Goal: Information Seeking & Learning: Learn about a topic

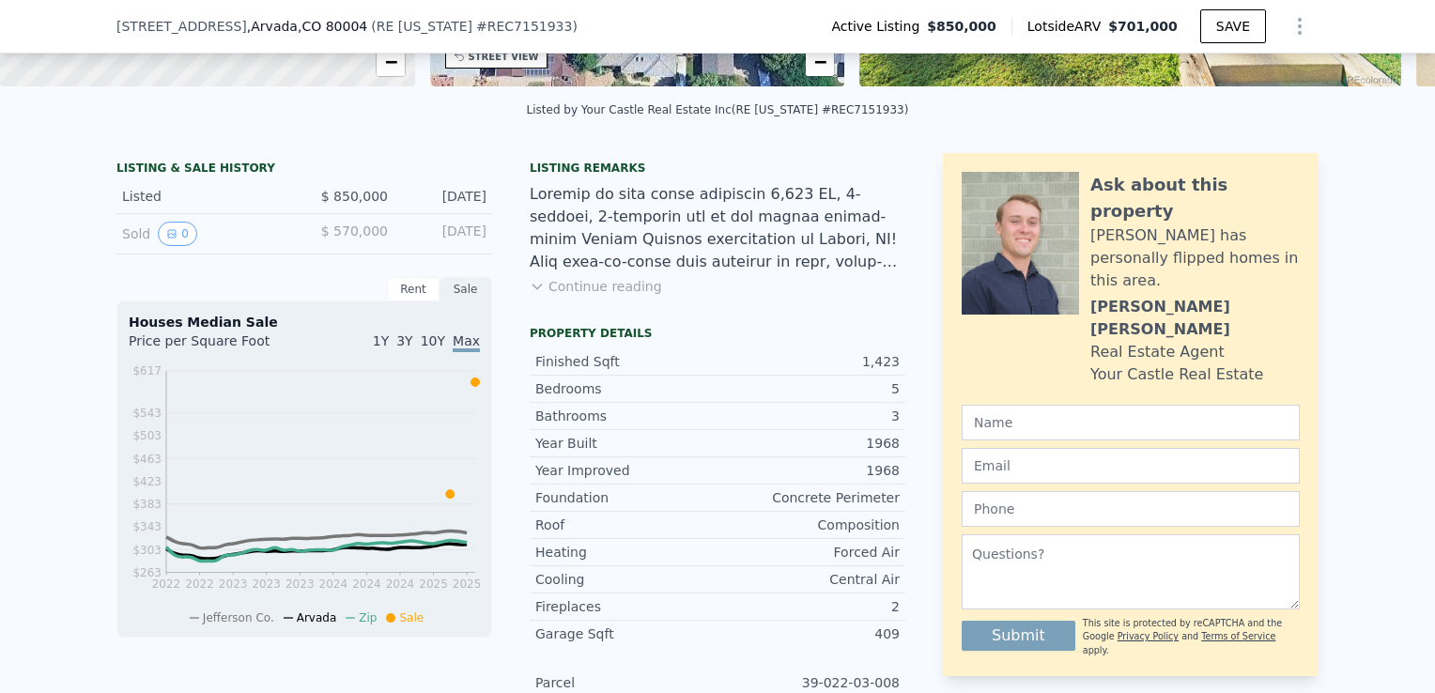
scroll to position [368, 0]
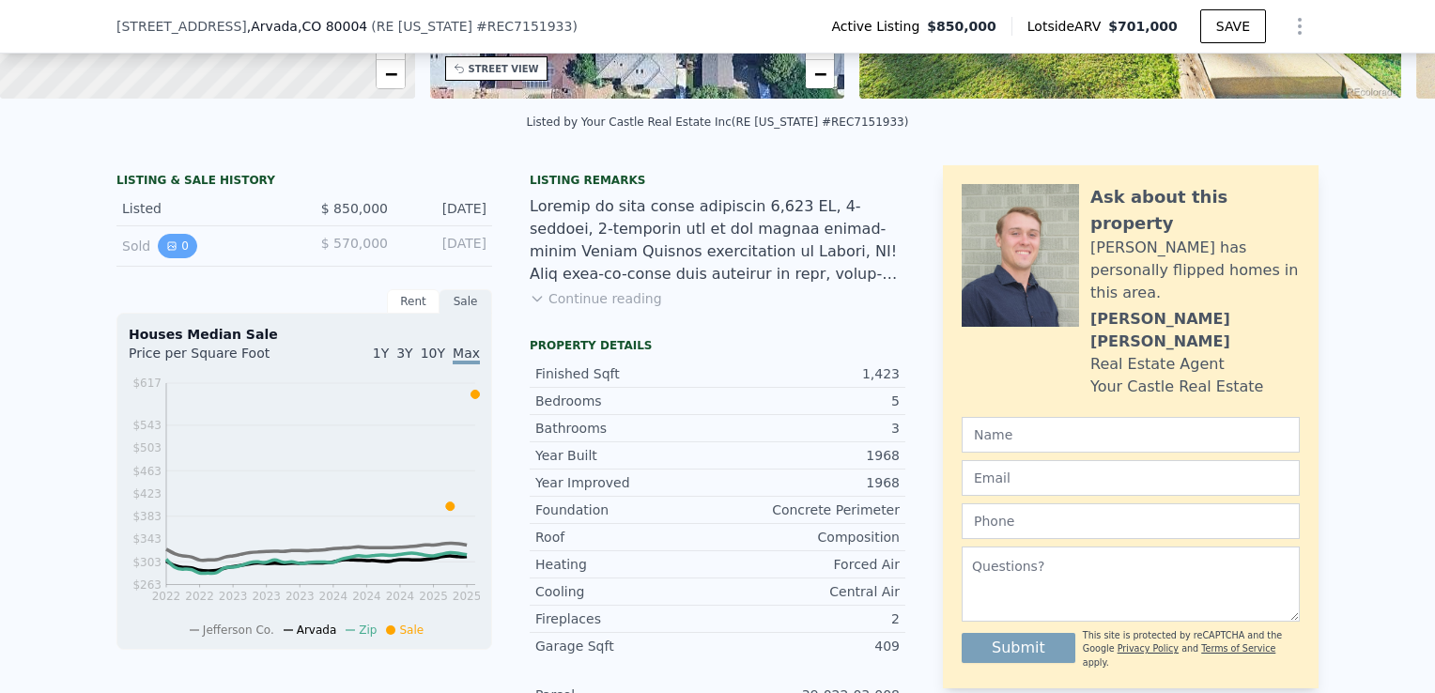
click at [166, 252] on icon "View historical data" at bounding box center [171, 245] width 11 height 11
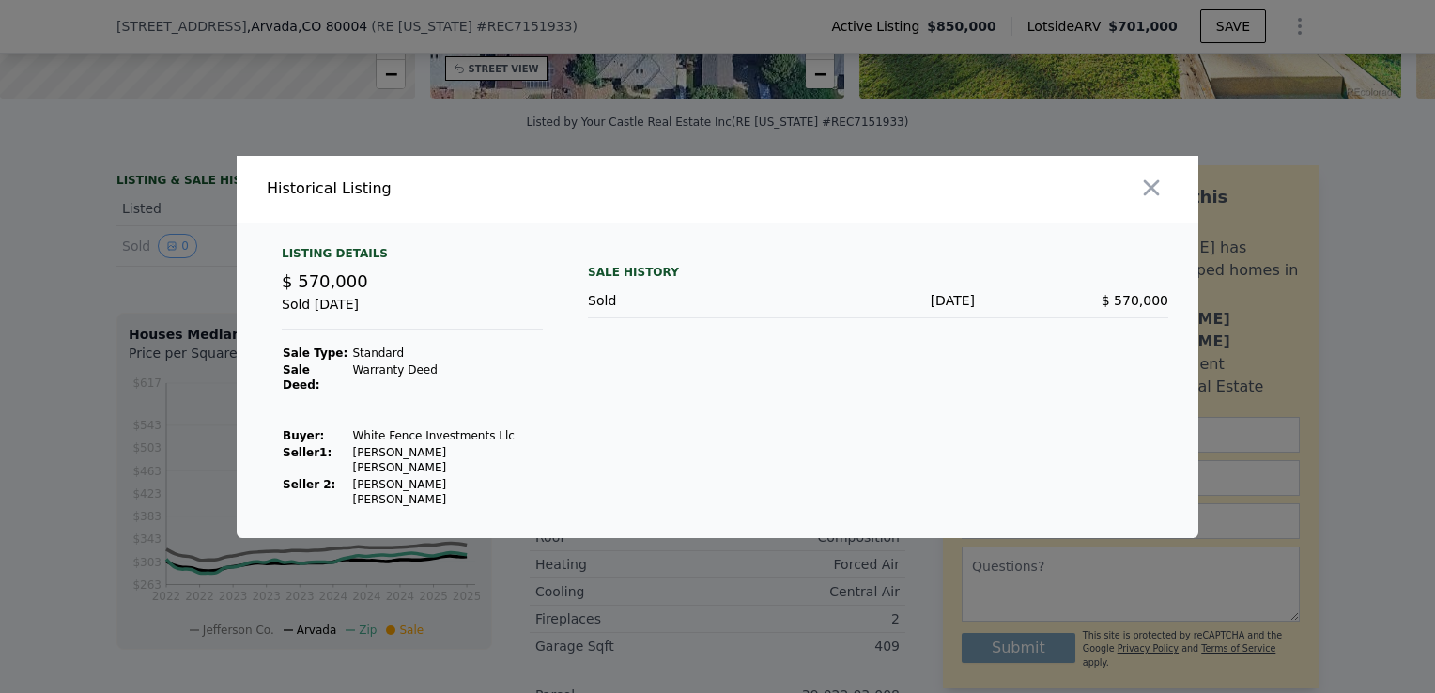
click at [540, 130] on div at bounding box center [717, 346] width 1435 height 693
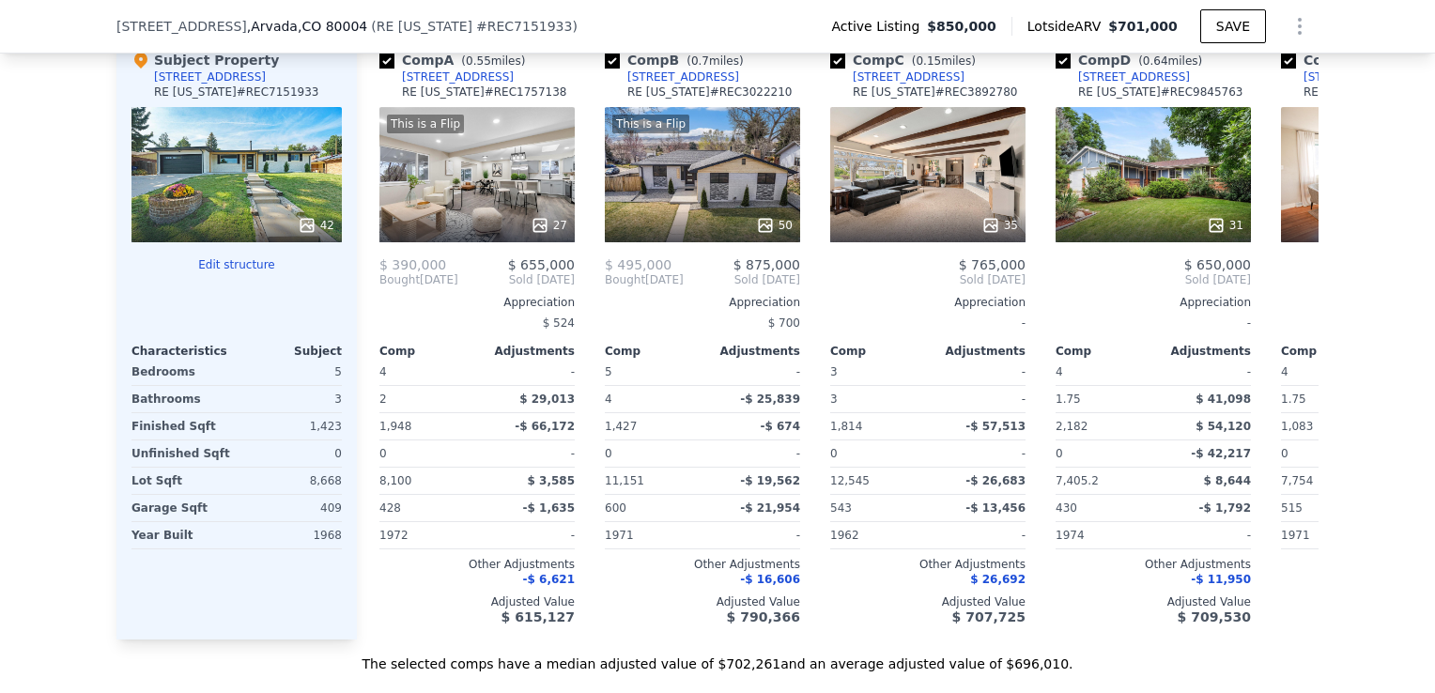
scroll to position [1870, 0]
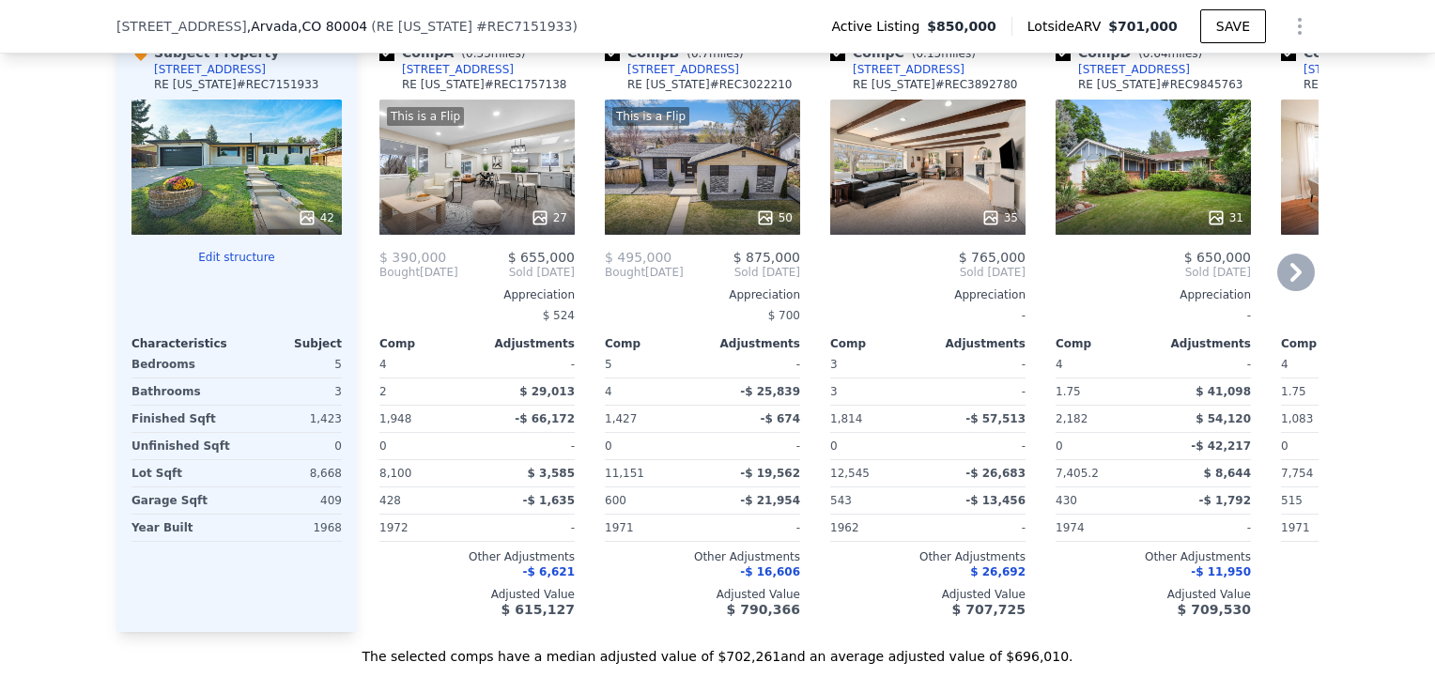
drag, startPoint x: 424, startPoint y: 201, endPoint x: 389, endPoint y: 287, distance: 93.5
drag, startPoint x: 389, startPoint y: 287, endPoint x: 386, endPoint y: 314, distance: 26.4
click at [386, 314] on div "$ 390,000 $ 655,000 Bought Dec 2024 Sold Apr 2025 Appreciation $ 524 Comp Adjus…" at bounding box center [476, 433] width 195 height 367
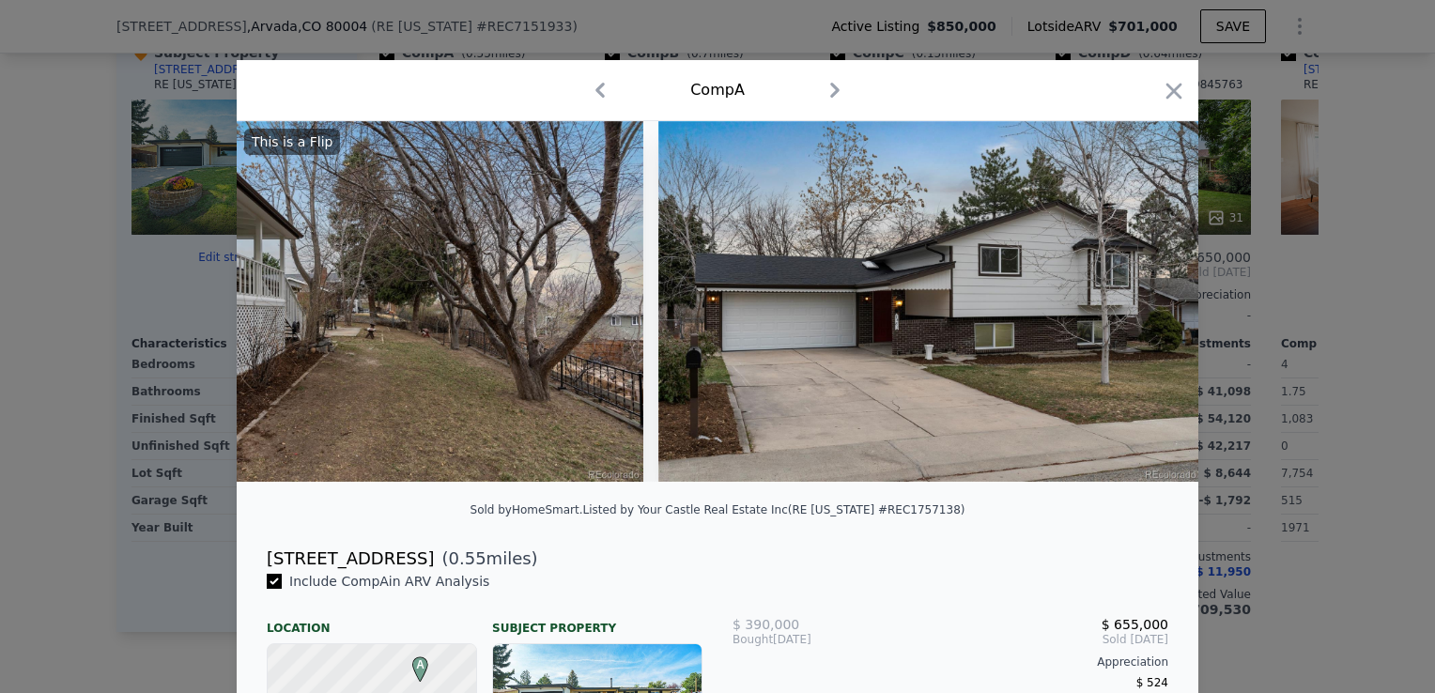
scroll to position [410, 0]
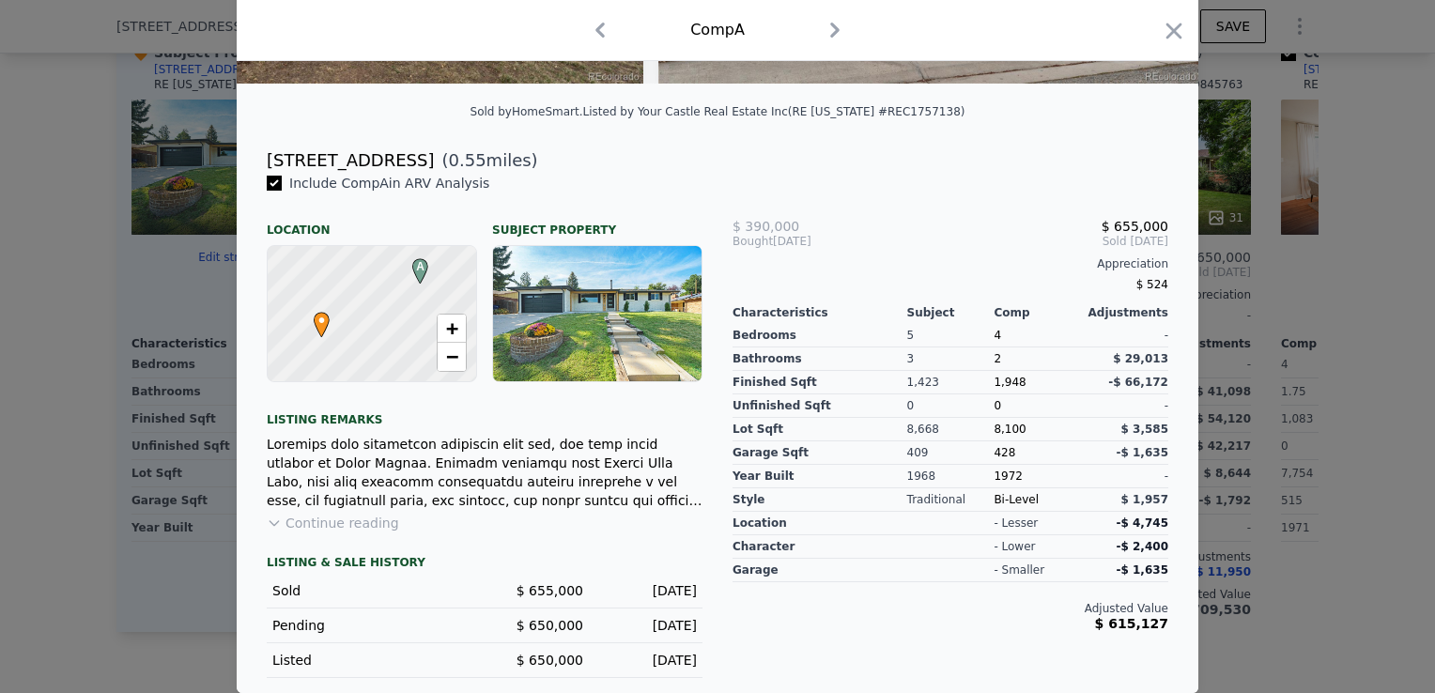
click at [78, 451] on div at bounding box center [717, 346] width 1435 height 693
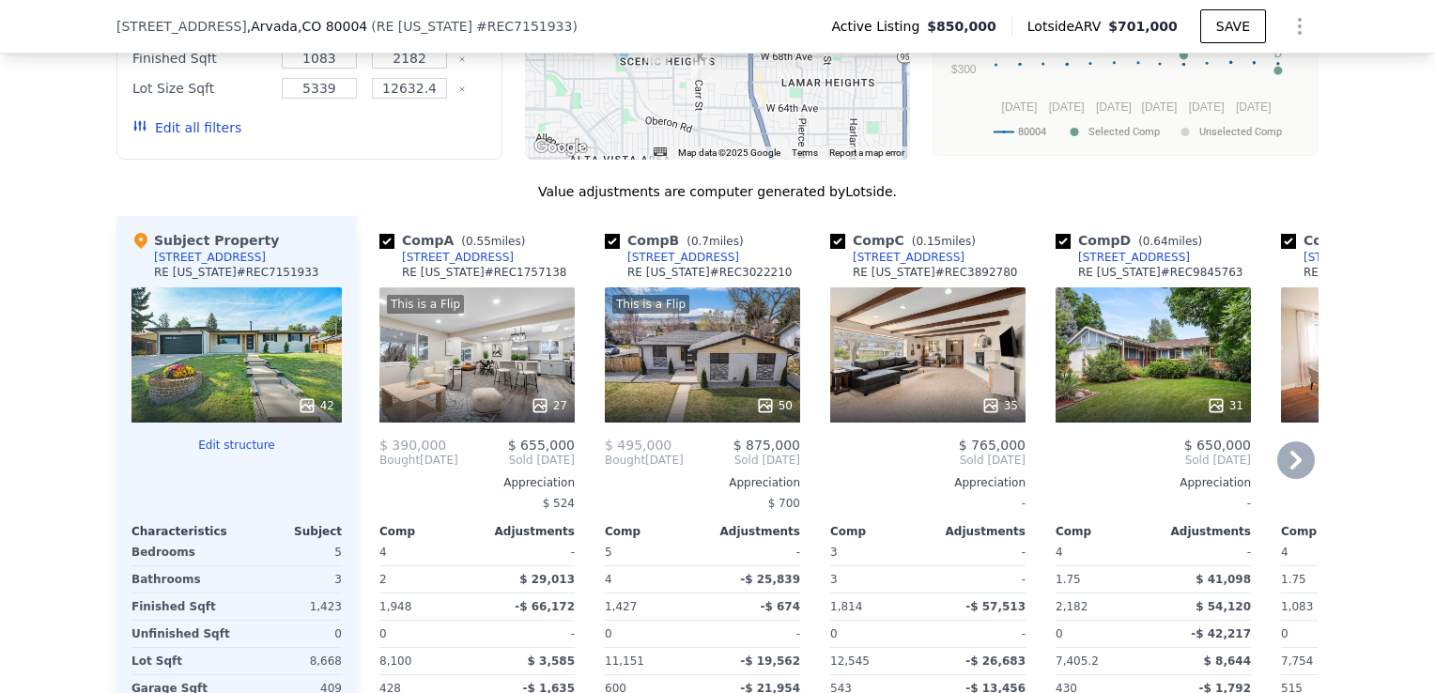
scroll to position [1776, 0]
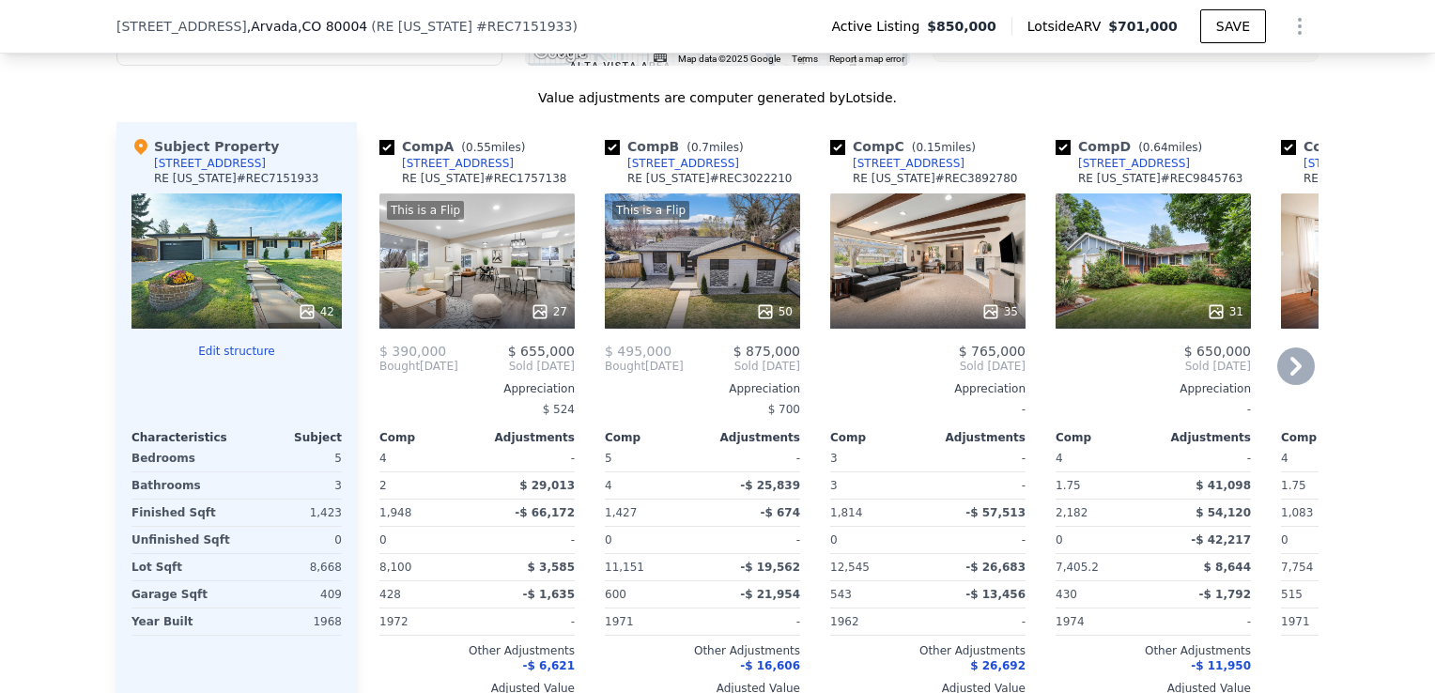
click at [649, 171] on div "6711 Field St" at bounding box center [683, 163] width 112 height 15
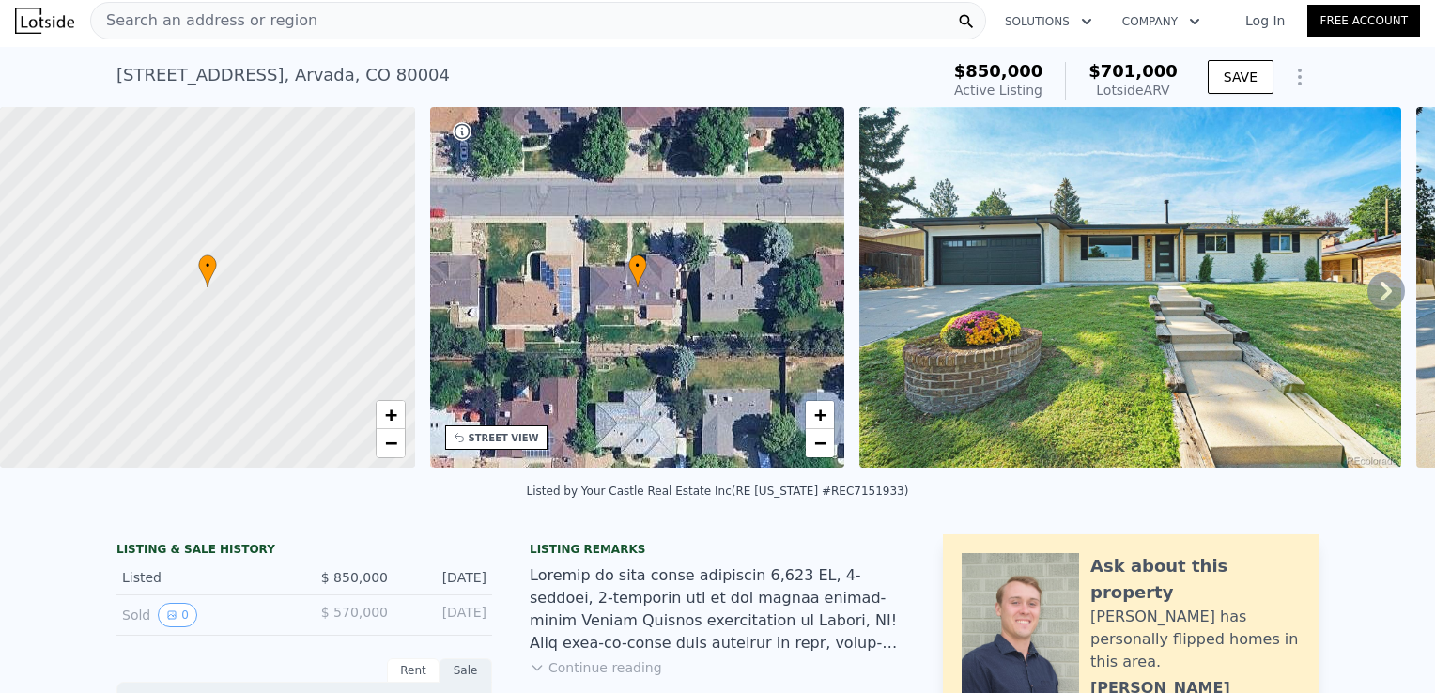
scroll to position [0, 0]
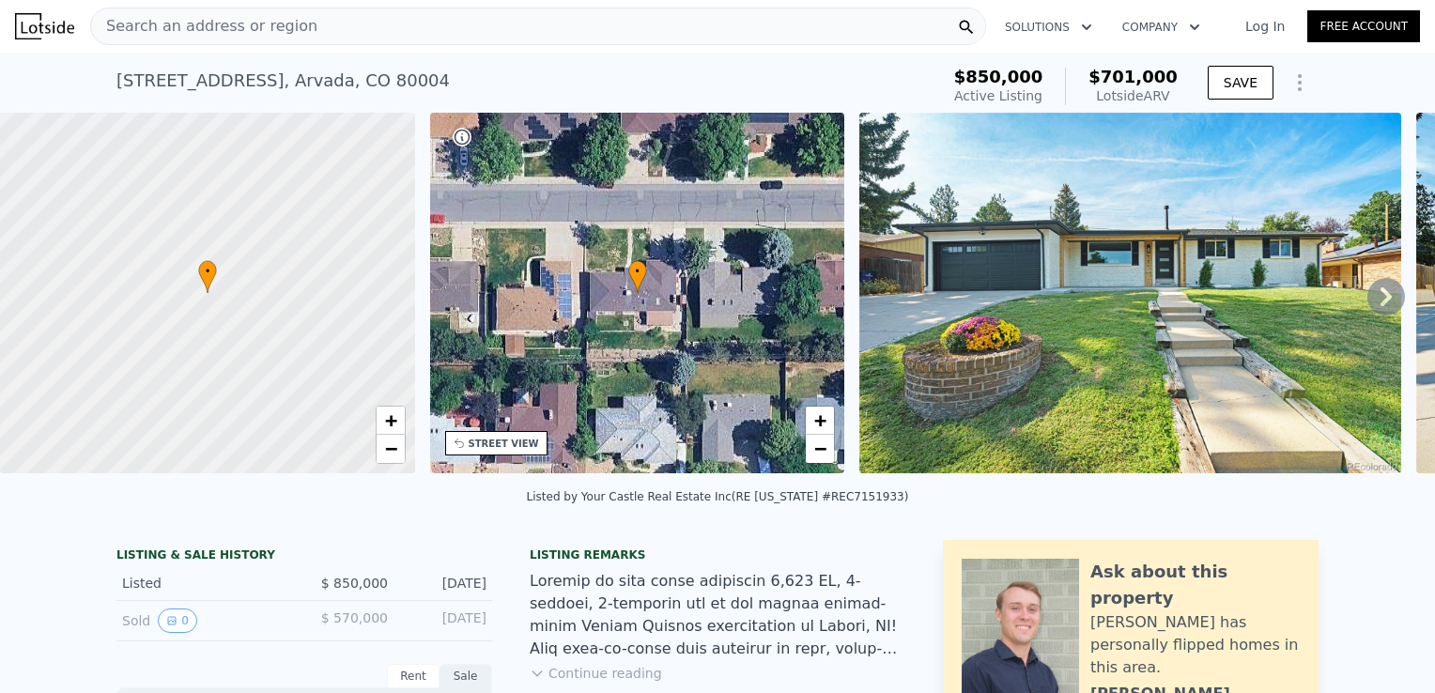
click at [1067, 28] on button "Solutions" at bounding box center [1048, 27] width 117 height 34
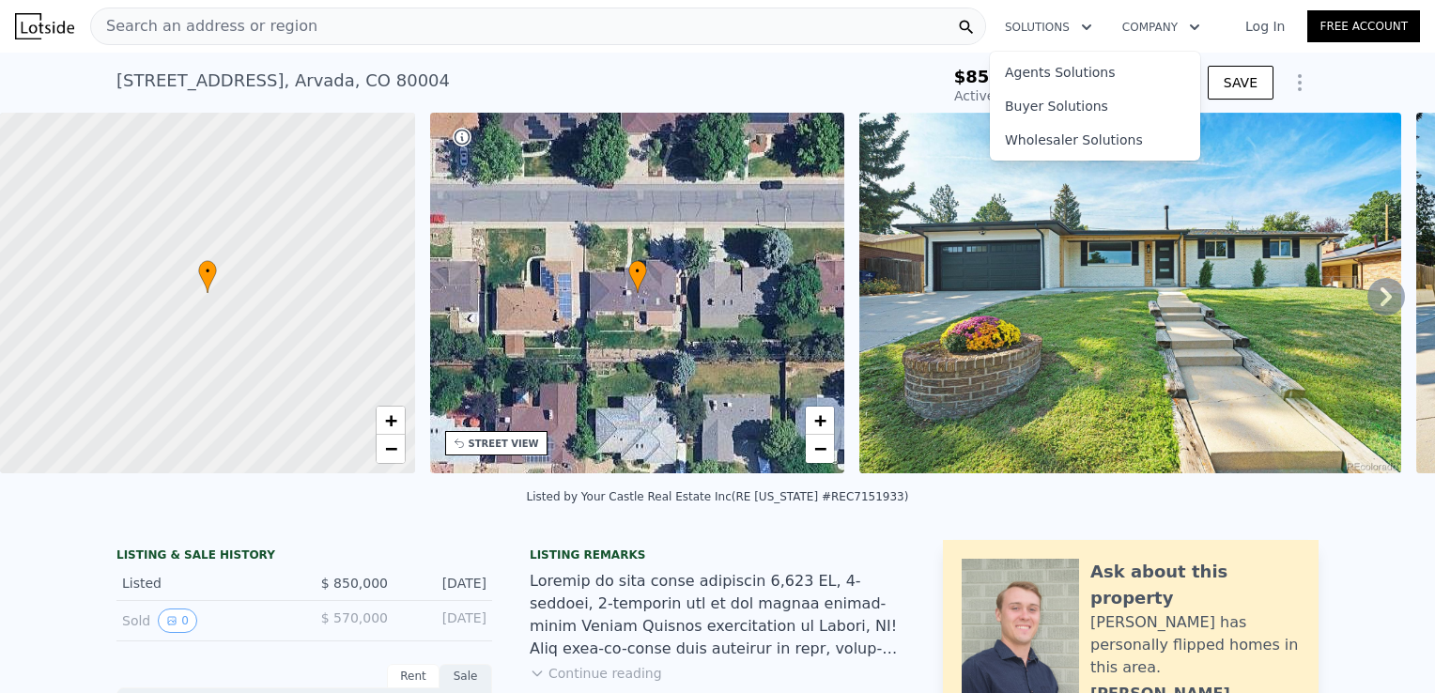
click at [847, 72] on div "8296 W 71st Pl , Arvada , CO 80004 Active at $850k (~ARV $701k )" at bounding box center [523, 86] width 815 height 53
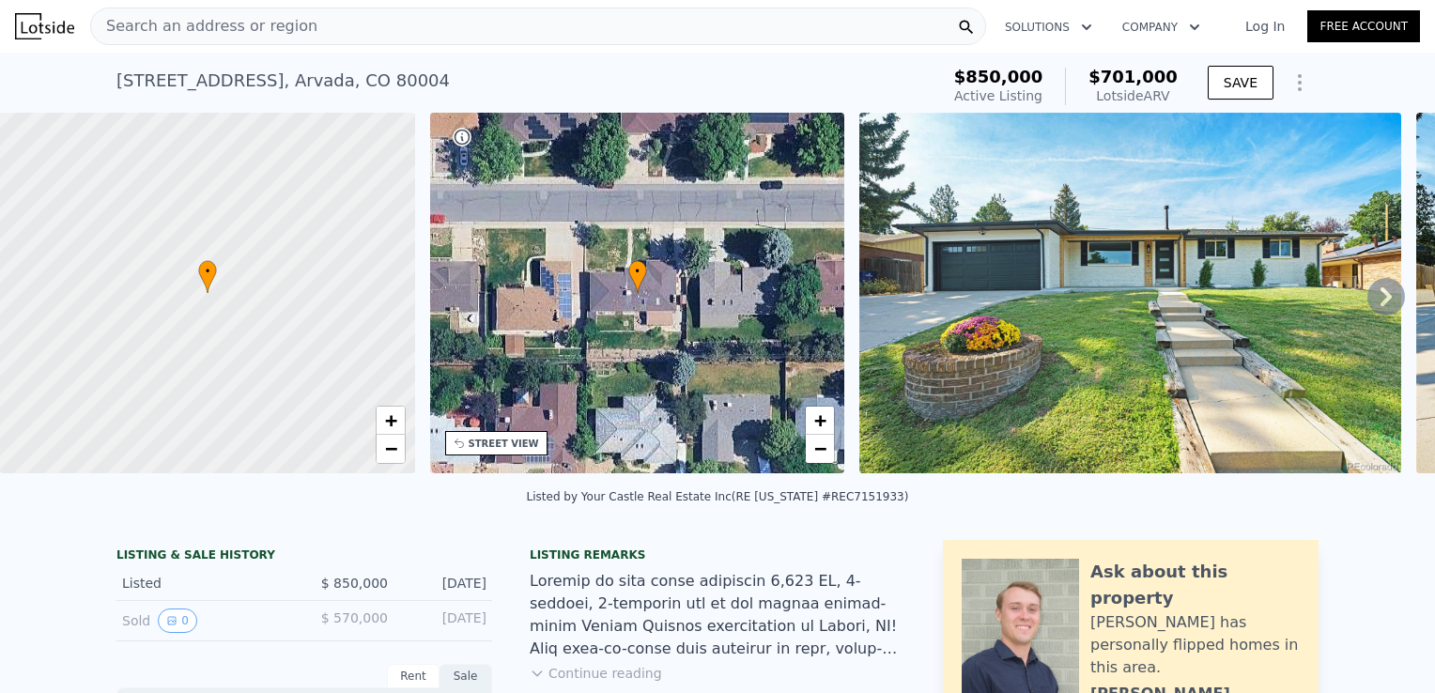
click at [306, 46] on div "Search an address or region Solutions Company Open main menu Log In Free Account" at bounding box center [717, 26] width 1405 height 45
click at [306, 36] on div "Search an address or region" at bounding box center [538, 27] width 896 height 38
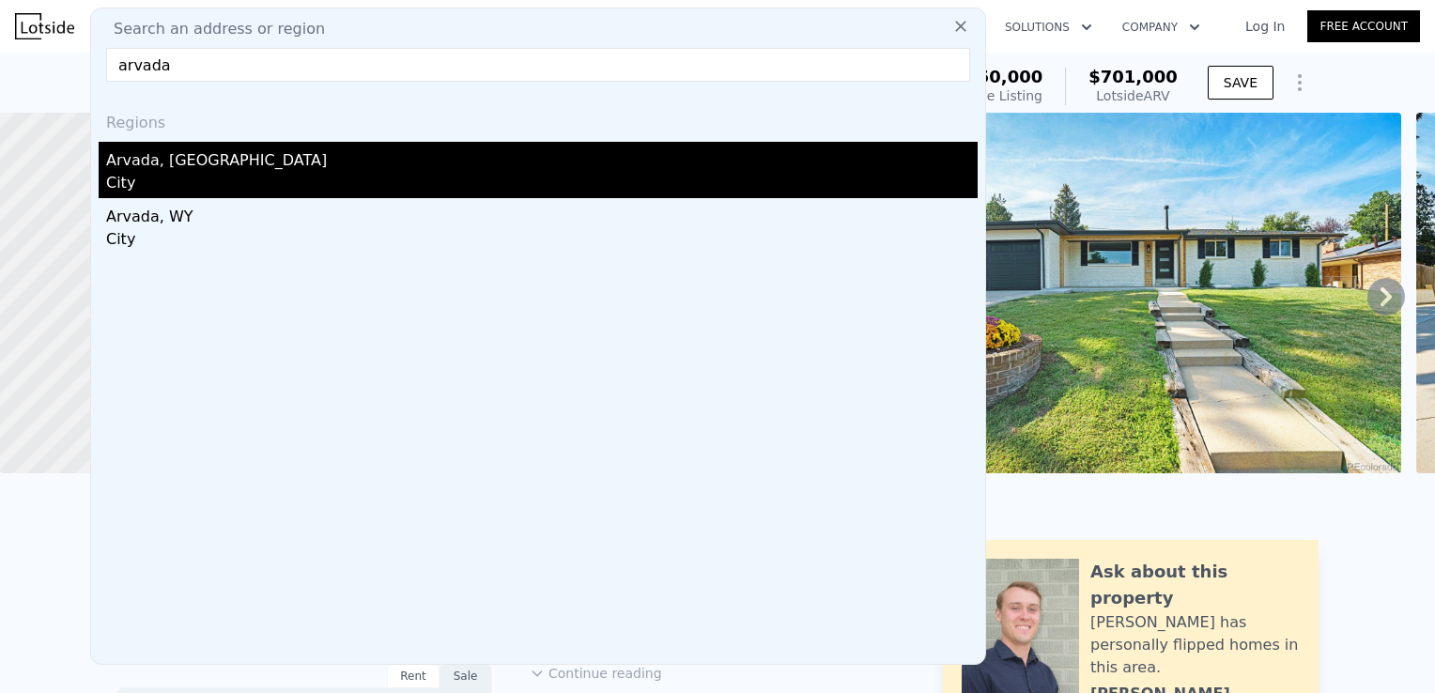
type input "arvada"
click at [142, 180] on div "City" at bounding box center [541, 185] width 871 height 26
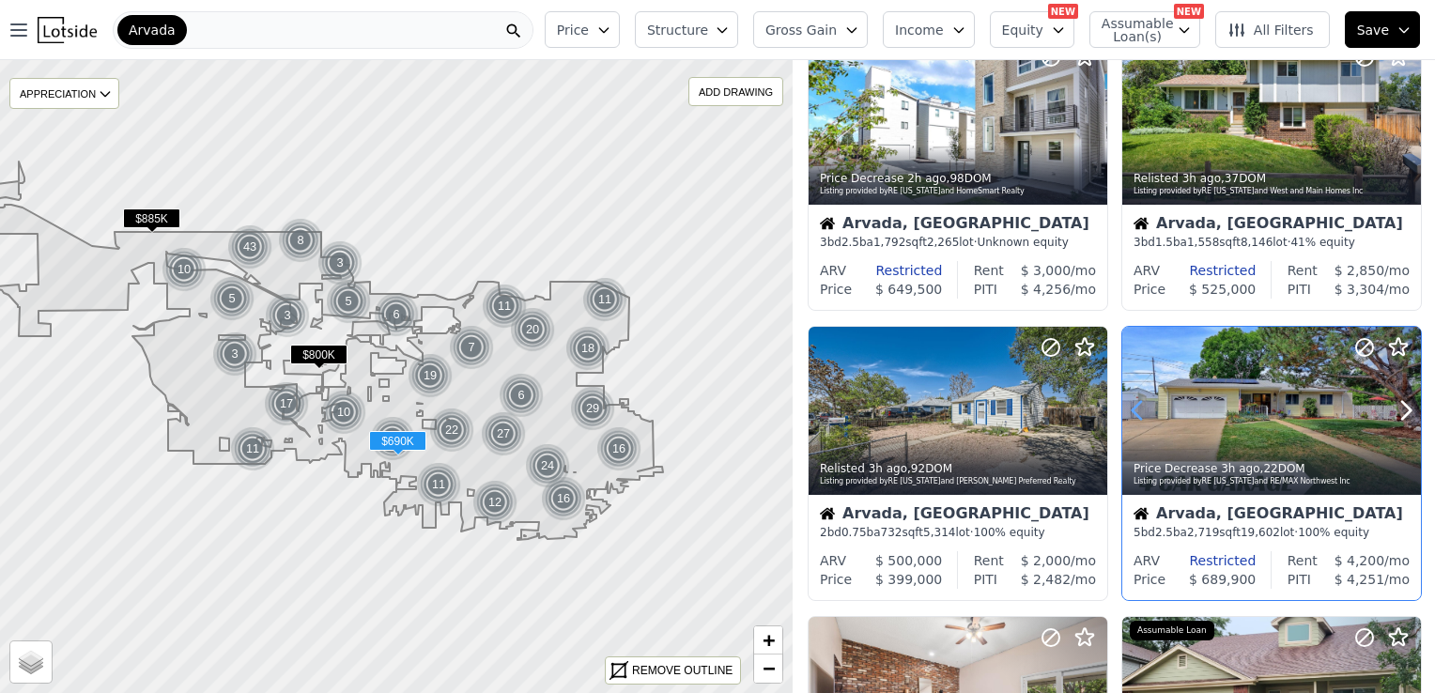
scroll to position [188, 0]
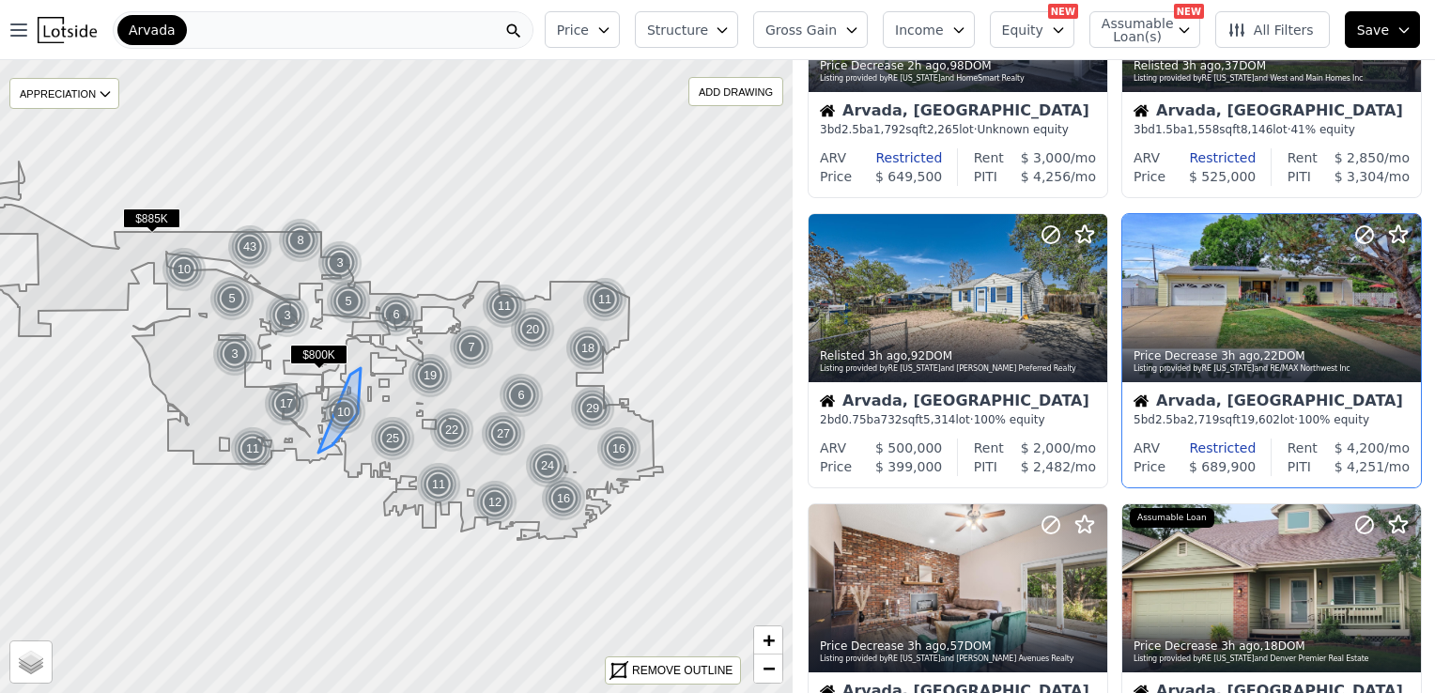
click at [347, 408] on div "10" at bounding box center [343, 412] width 45 height 45
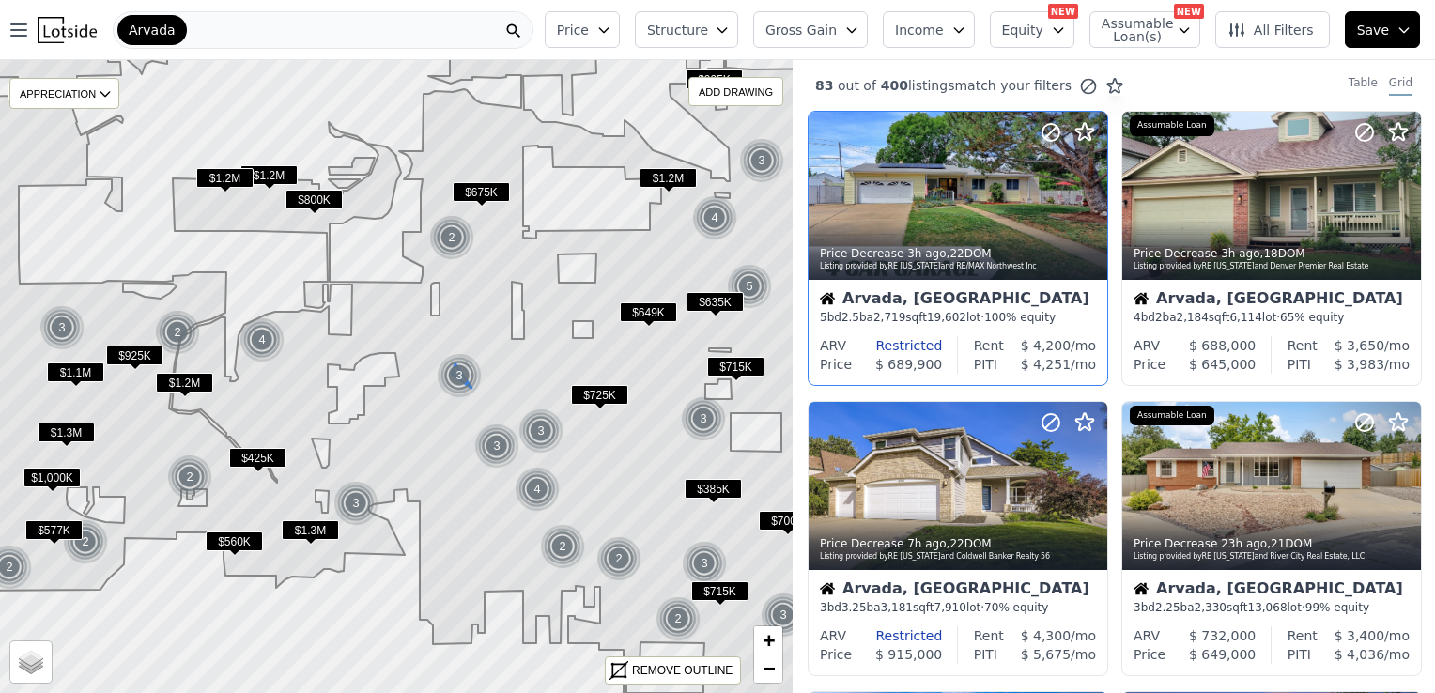
click at [465, 381] on img at bounding box center [460, 375] width 46 height 45
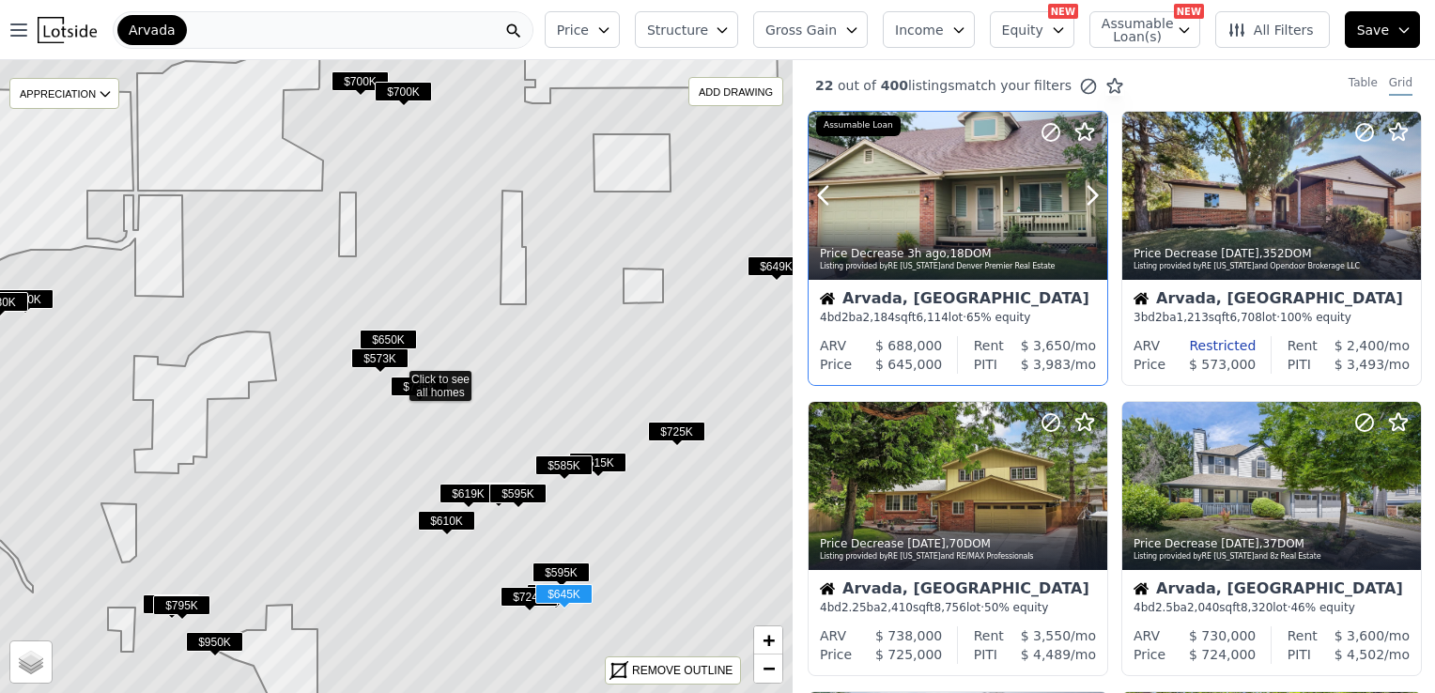
click at [958, 218] on div at bounding box center [957, 196] width 299 height 168
click at [1022, 26] on span "Equity" at bounding box center [1022, 30] width 41 height 19
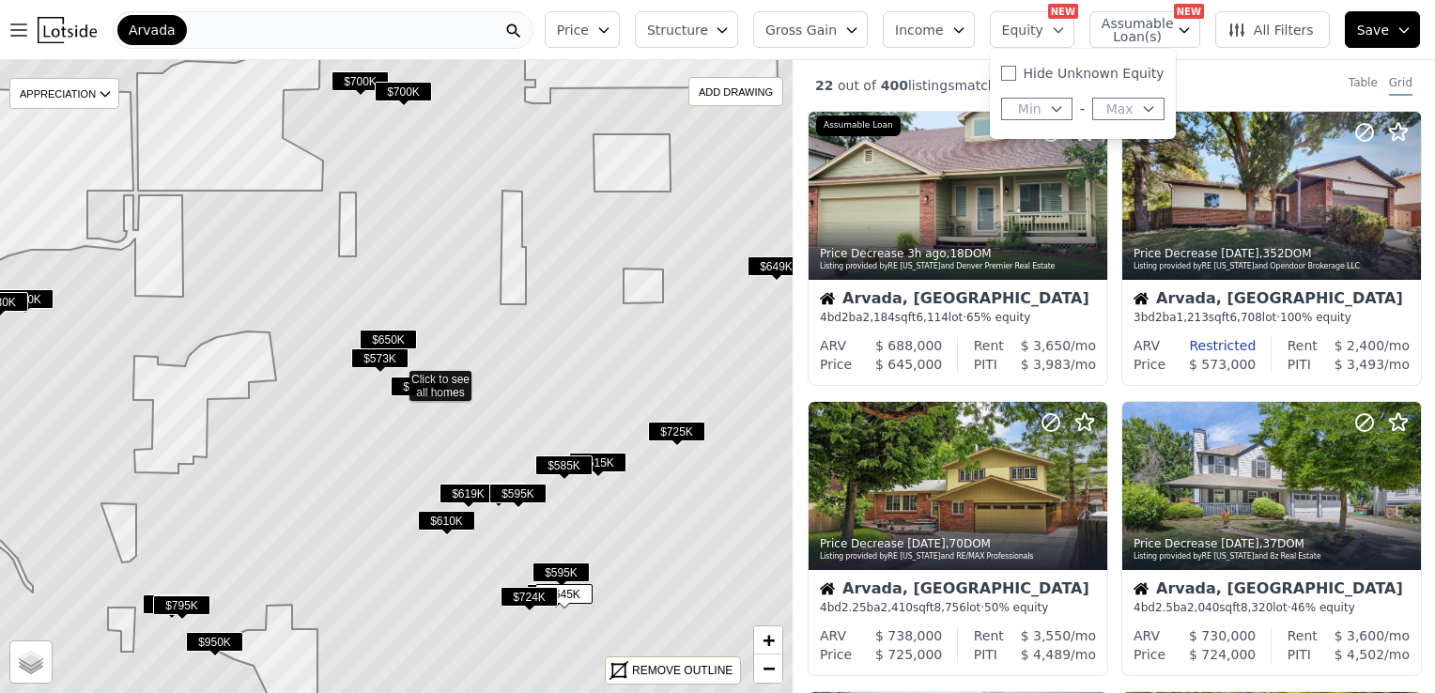
click at [1022, 26] on span "Equity" at bounding box center [1022, 30] width 41 height 19
click at [1153, 38] on span "Assumable Loan(s)" at bounding box center [1131, 30] width 60 height 26
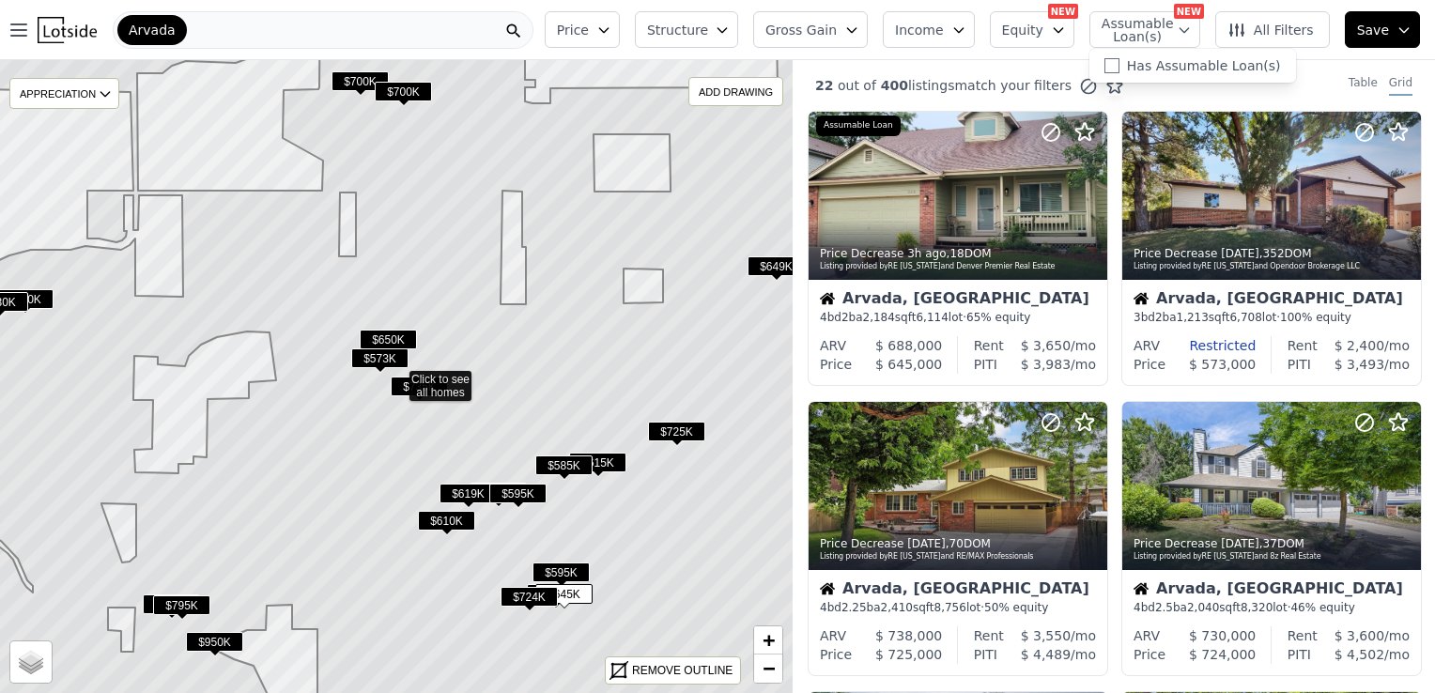
click at [1153, 38] on span "Assumable Loan(s)" at bounding box center [1131, 30] width 60 height 26
click at [1119, 69] on input "Has Assumable Loan(s)" at bounding box center [1111, 65] width 15 height 15
checkbox input "true"
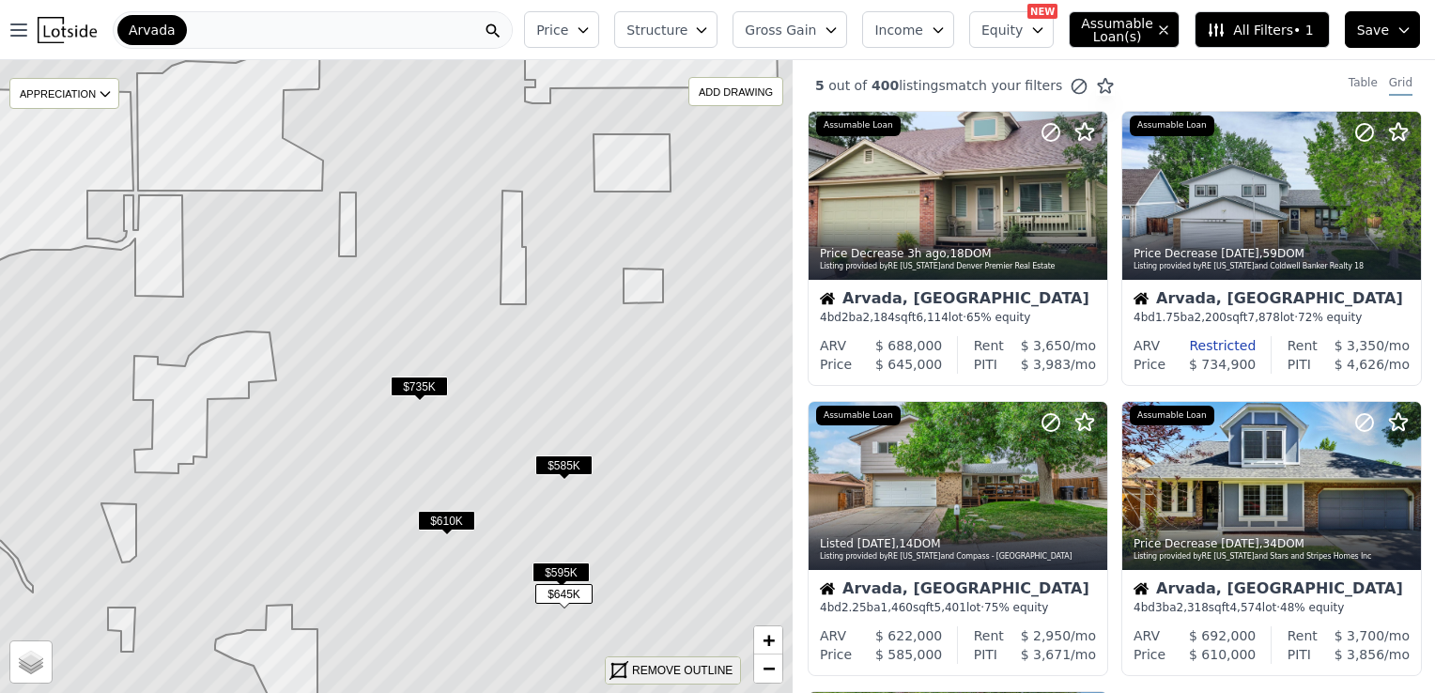
click at [687, 677] on div "REMOVE OUTLINE" at bounding box center [682, 670] width 100 height 17
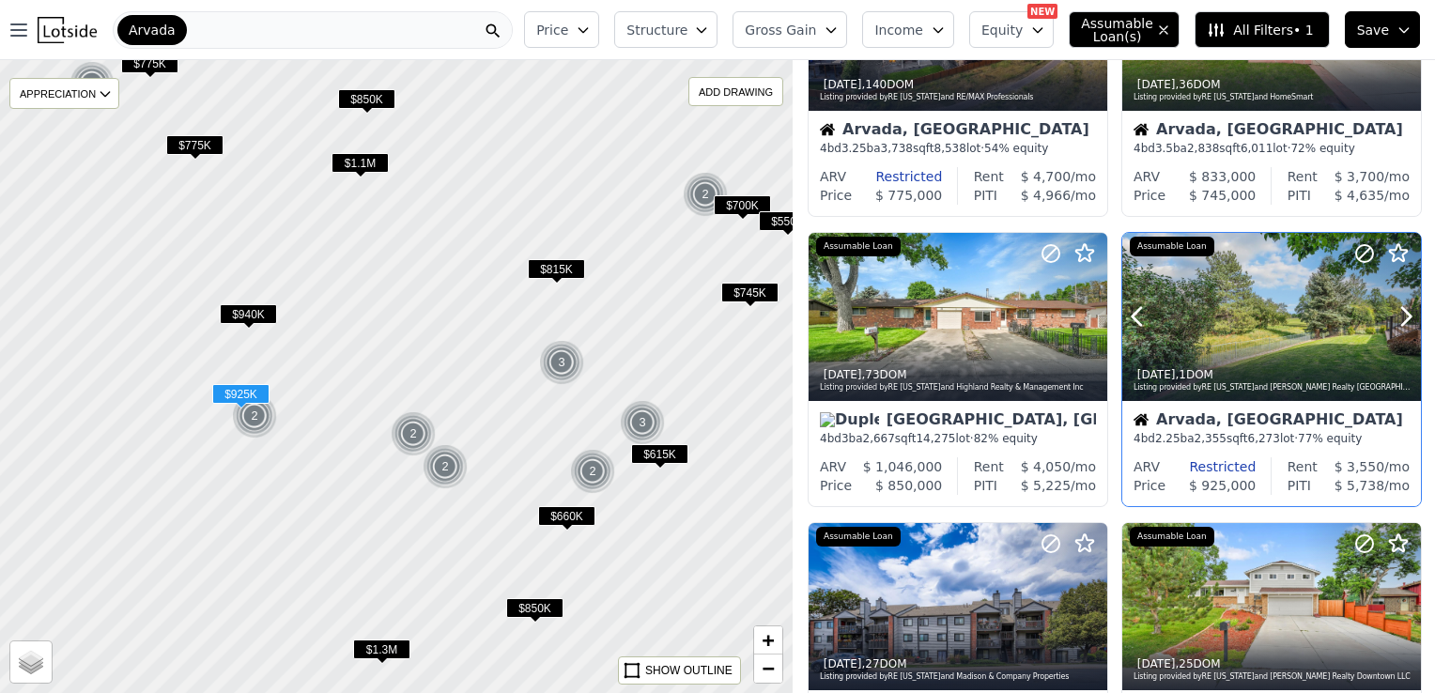
scroll to position [751, 0]
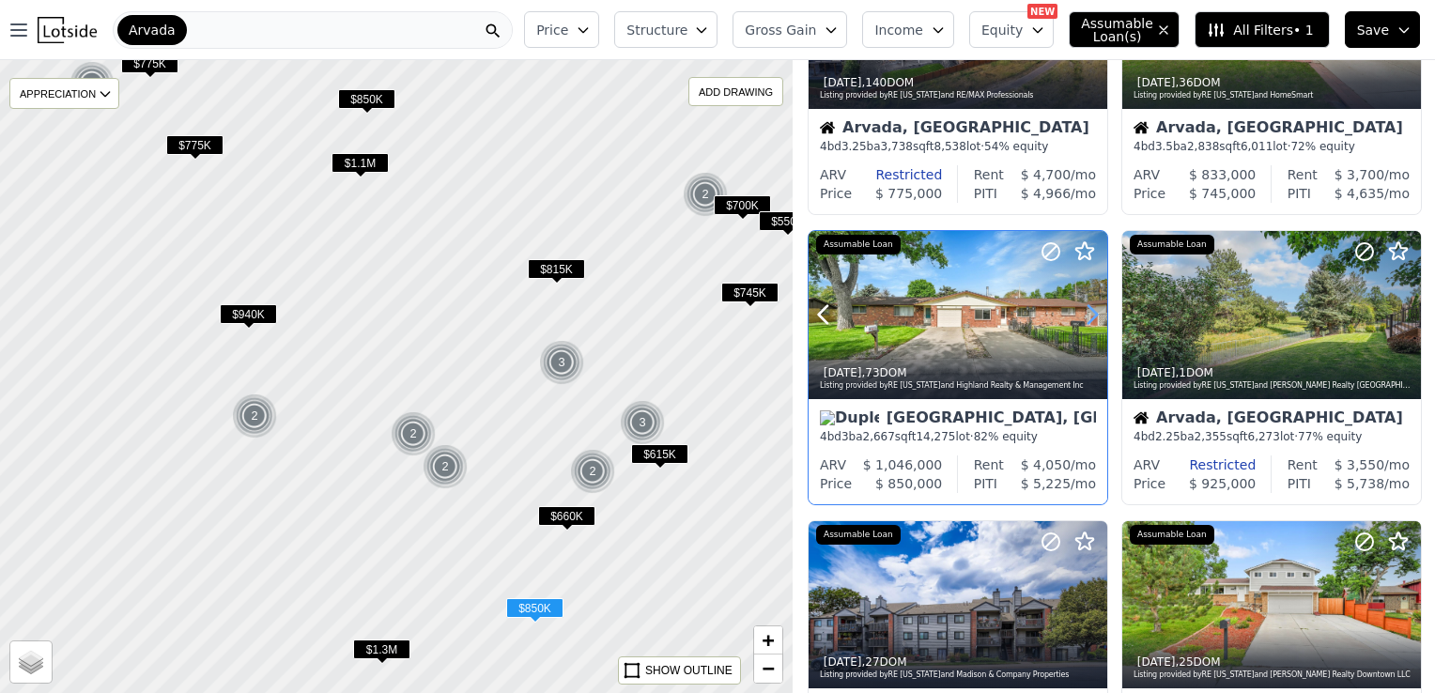
click at [1090, 306] on icon at bounding box center [1092, 315] width 30 height 30
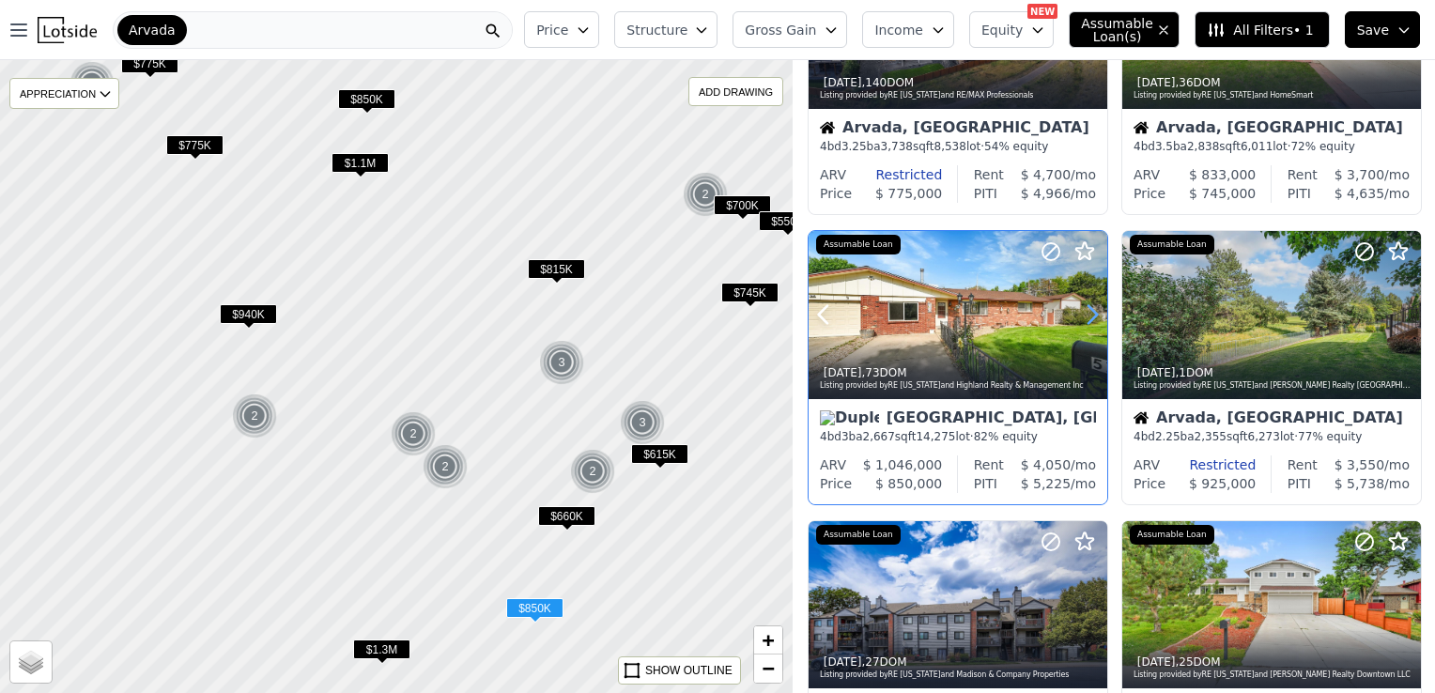
click at [1090, 306] on icon at bounding box center [1092, 315] width 8 height 18
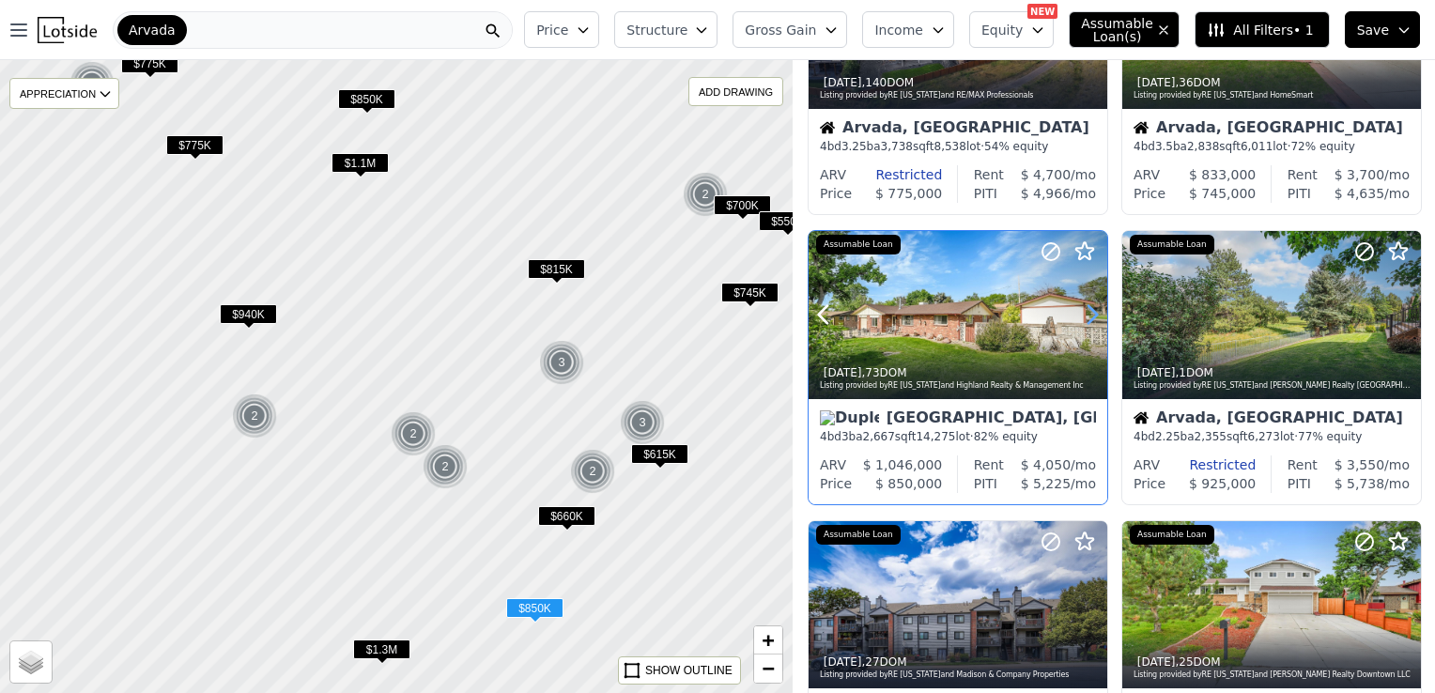
click at [1090, 306] on icon at bounding box center [1092, 315] width 8 height 18
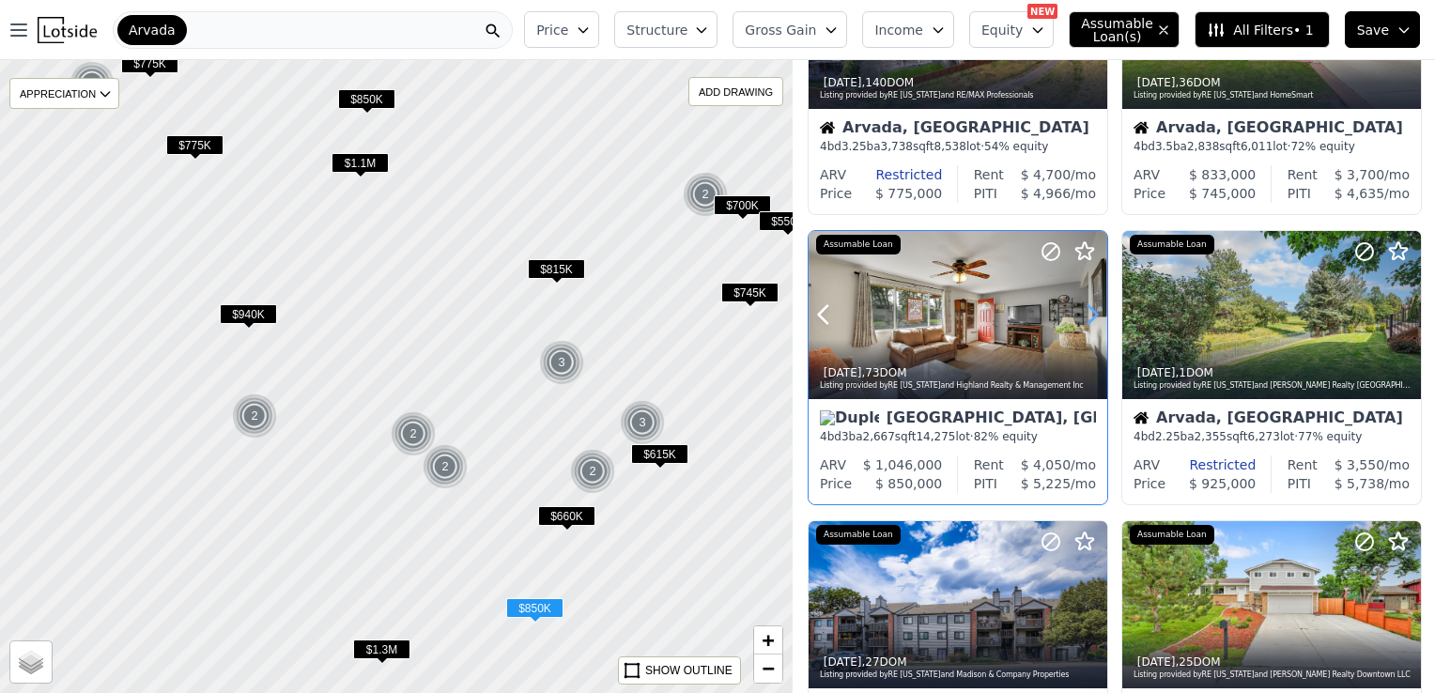
click at [1090, 306] on icon at bounding box center [1092, 315] width 8 height 18
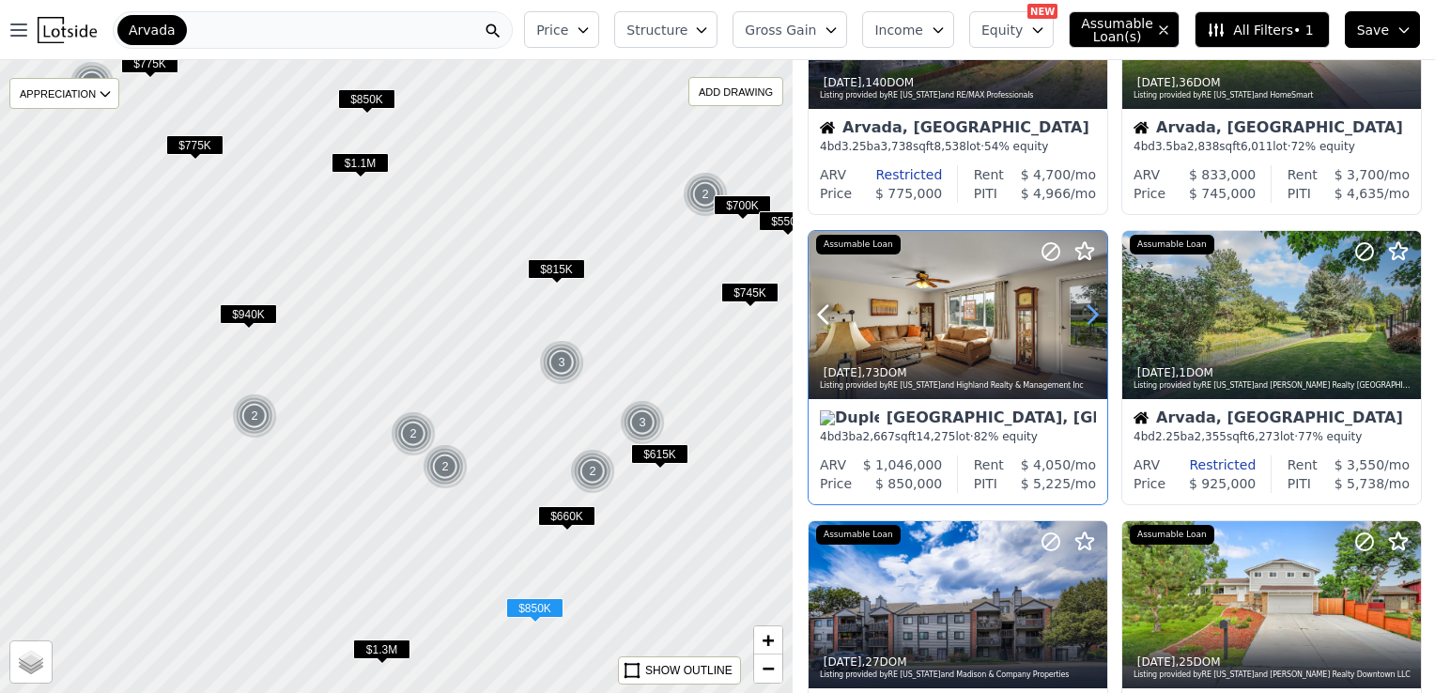
click at [1090, 306] on icon at bounding box center [1092, 315] width 8 height 18
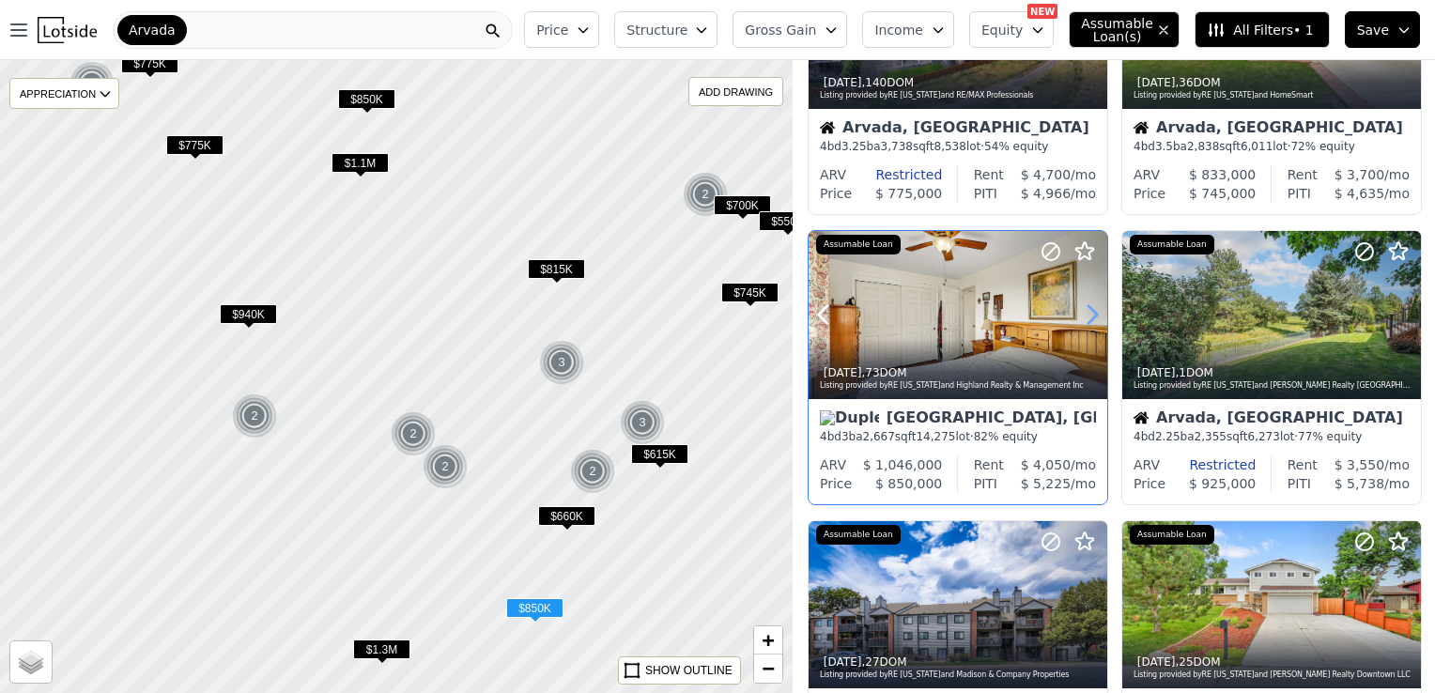
click at [1090, 306] on icon at bounding box center [1092, 315] width 8 height 18
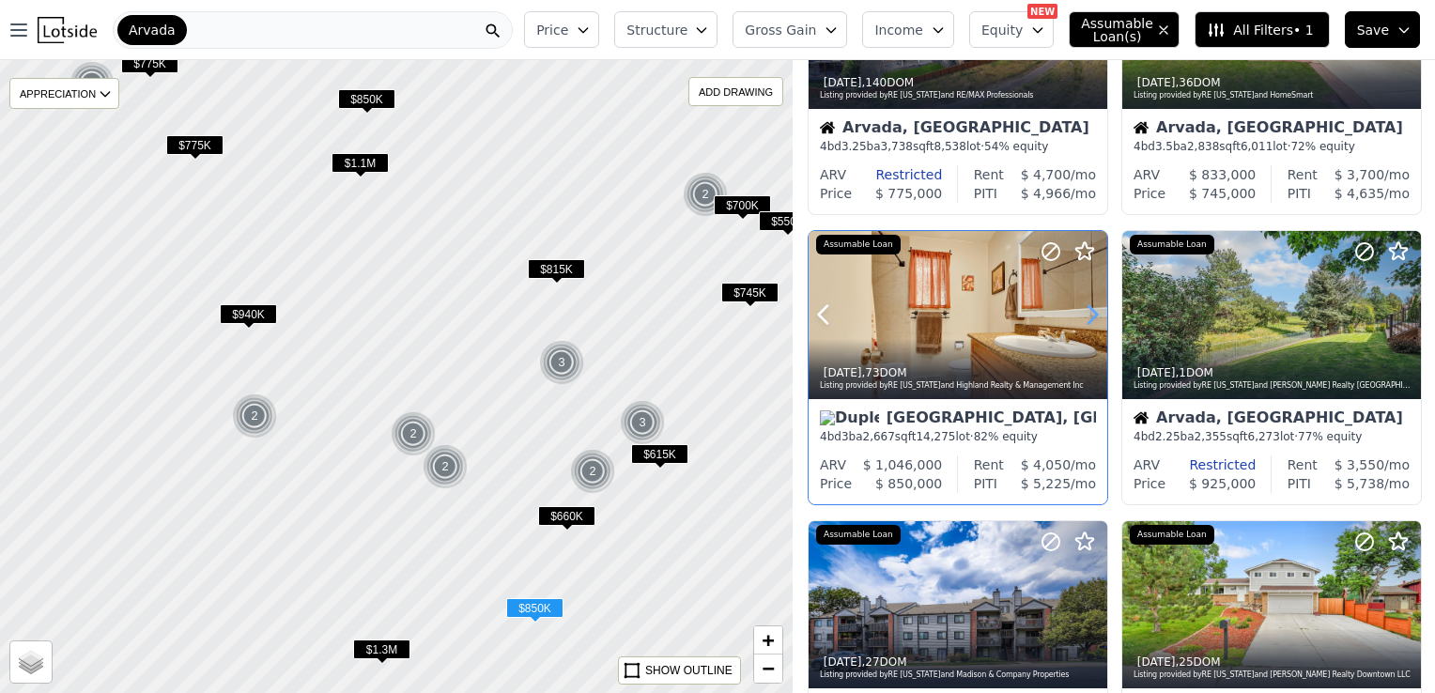
click at [1090, 306] on icon at bounding box center [1092, 315] width 8 height 18
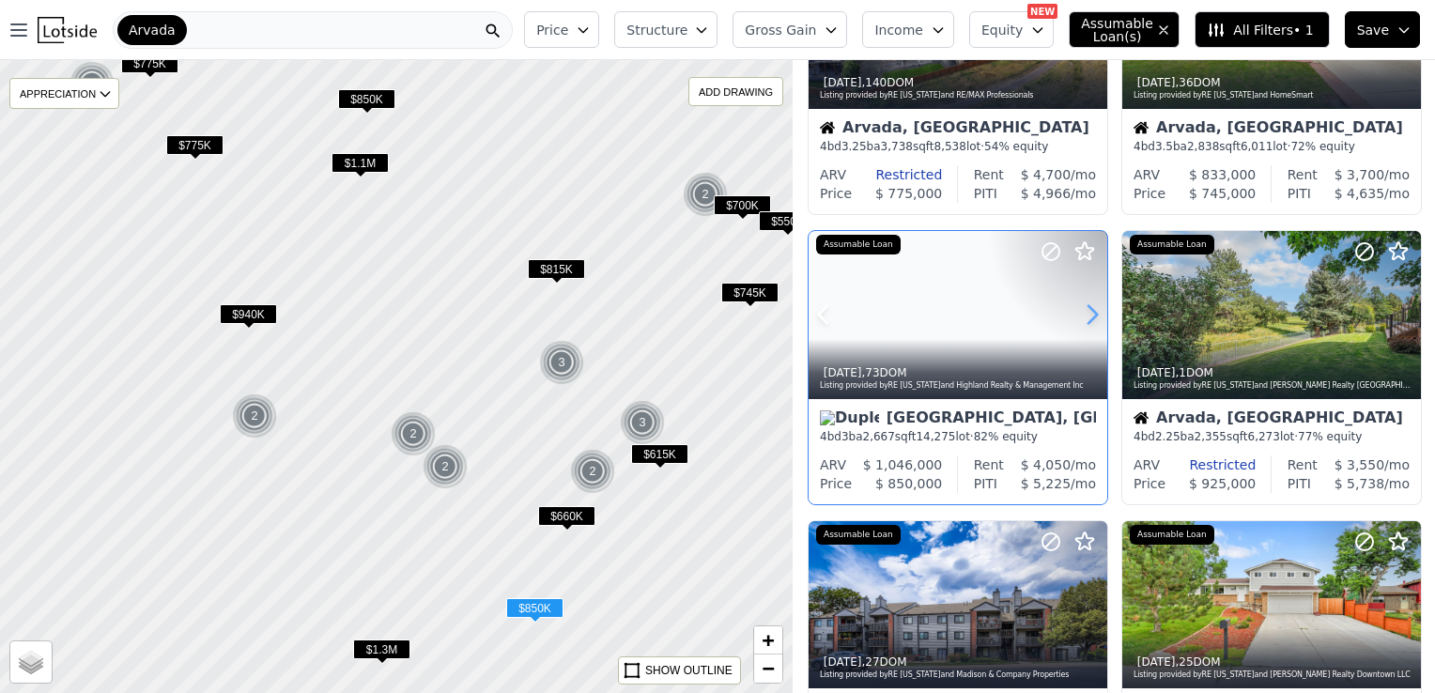
click at [1090, 306] on icon at bounding box center [1092, 315] width 8 height 18
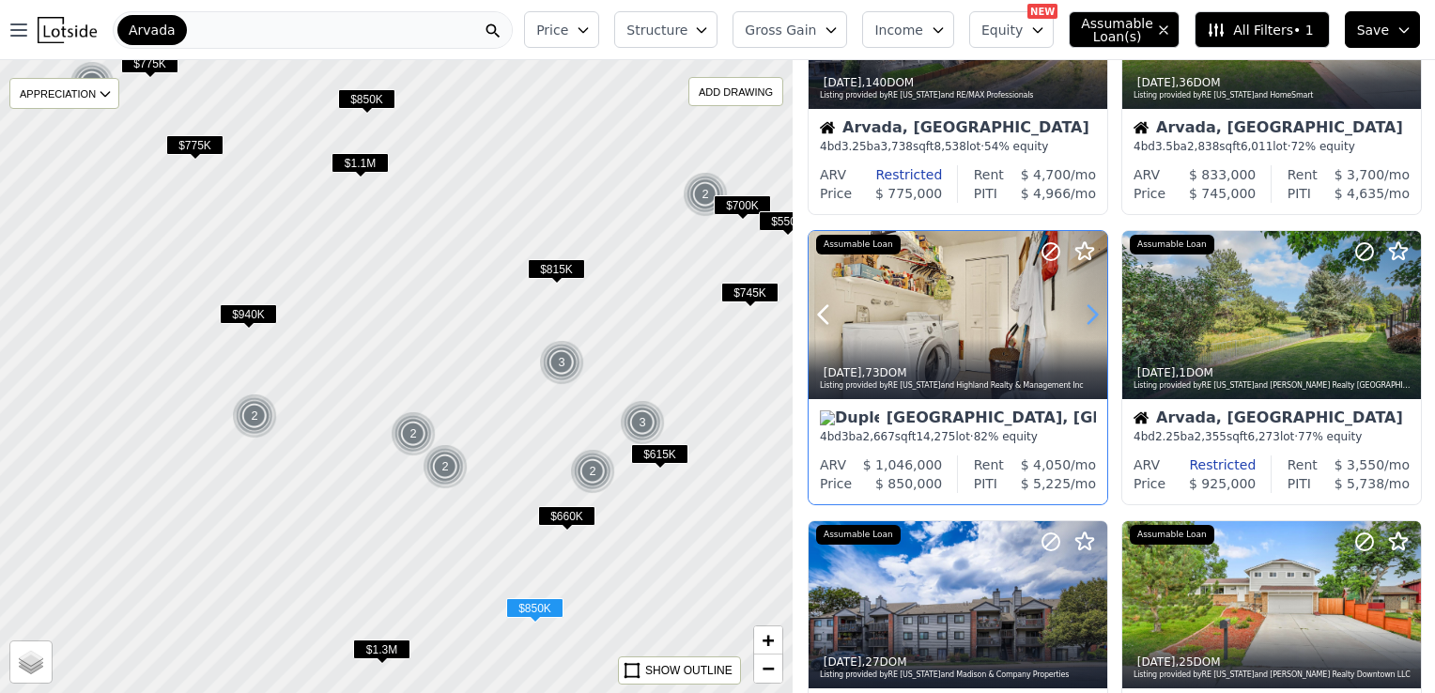
click at [1090, 306] on icon at bounding box center [1092, 315] width 8 height 18
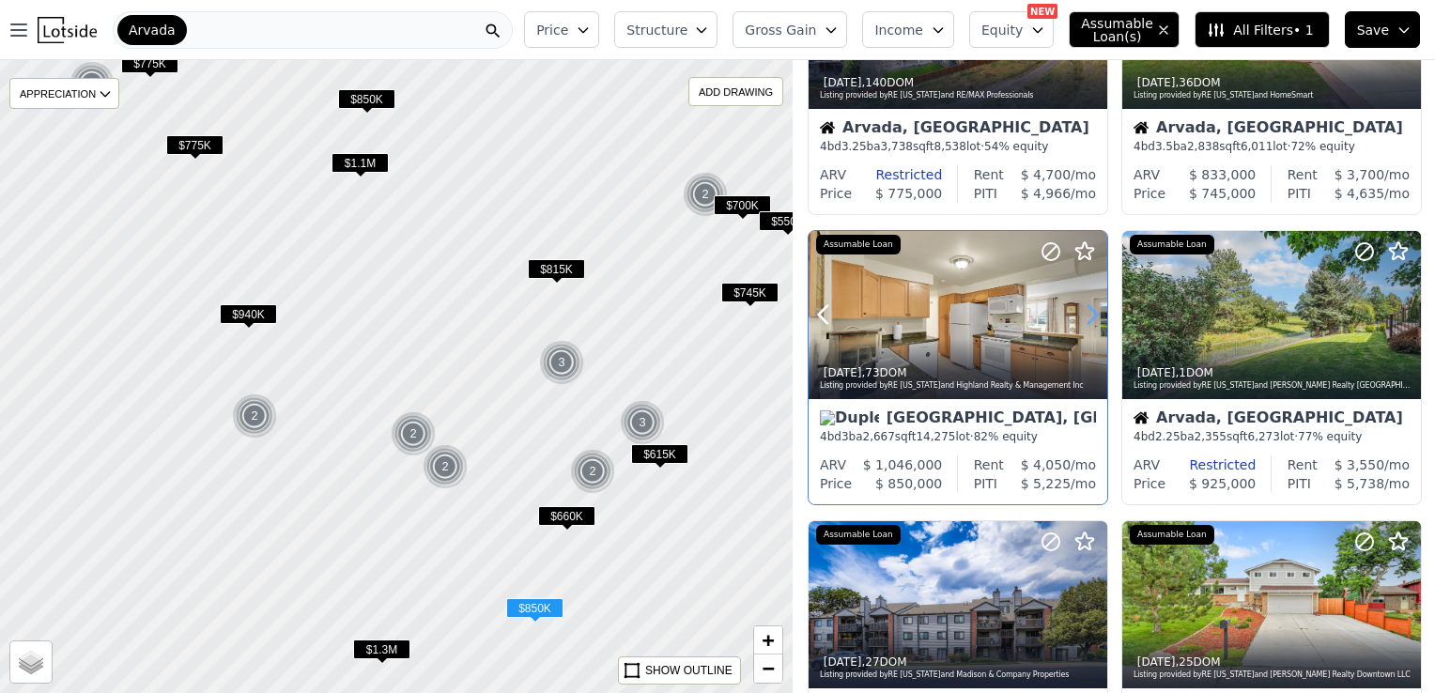
click at [1090, 306] on icon at bounding box center [1092, 315] width 8 height 18
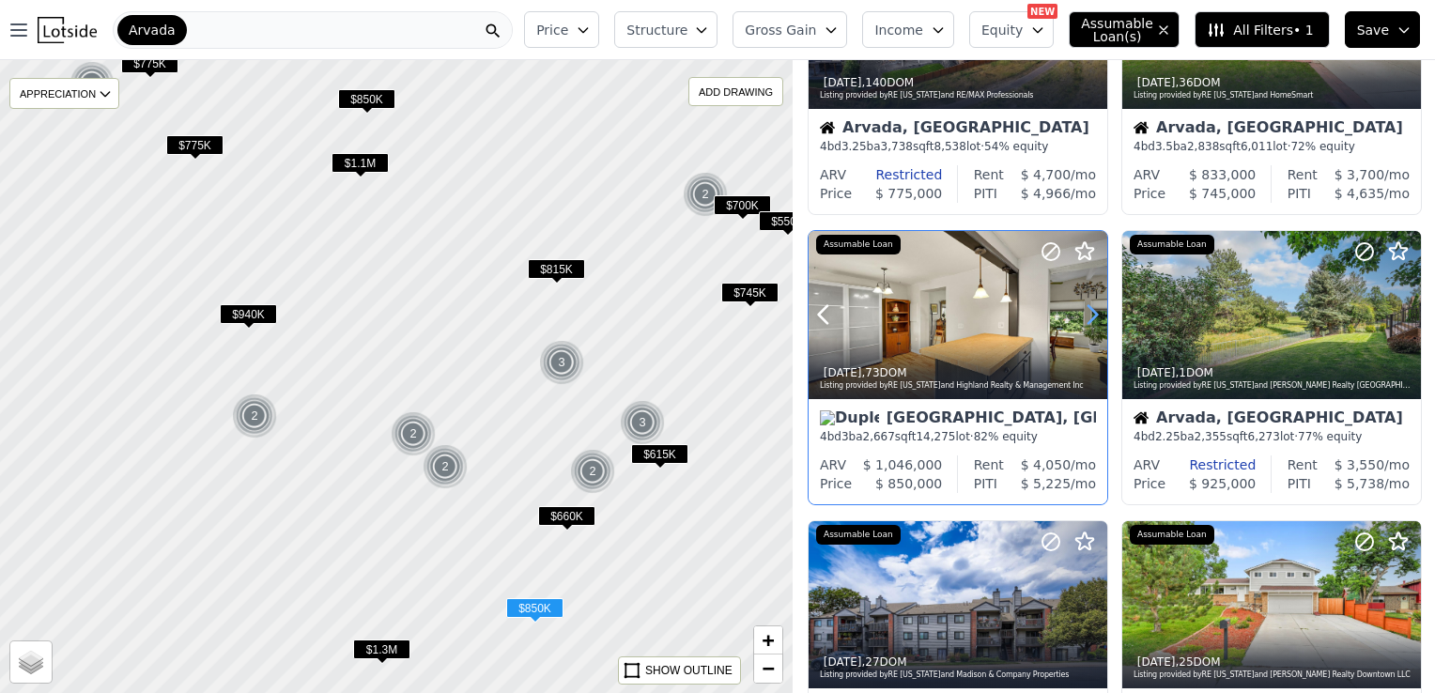
click at [1090, 306] on icon at bounding box center [1092, 315] width 8 height 18
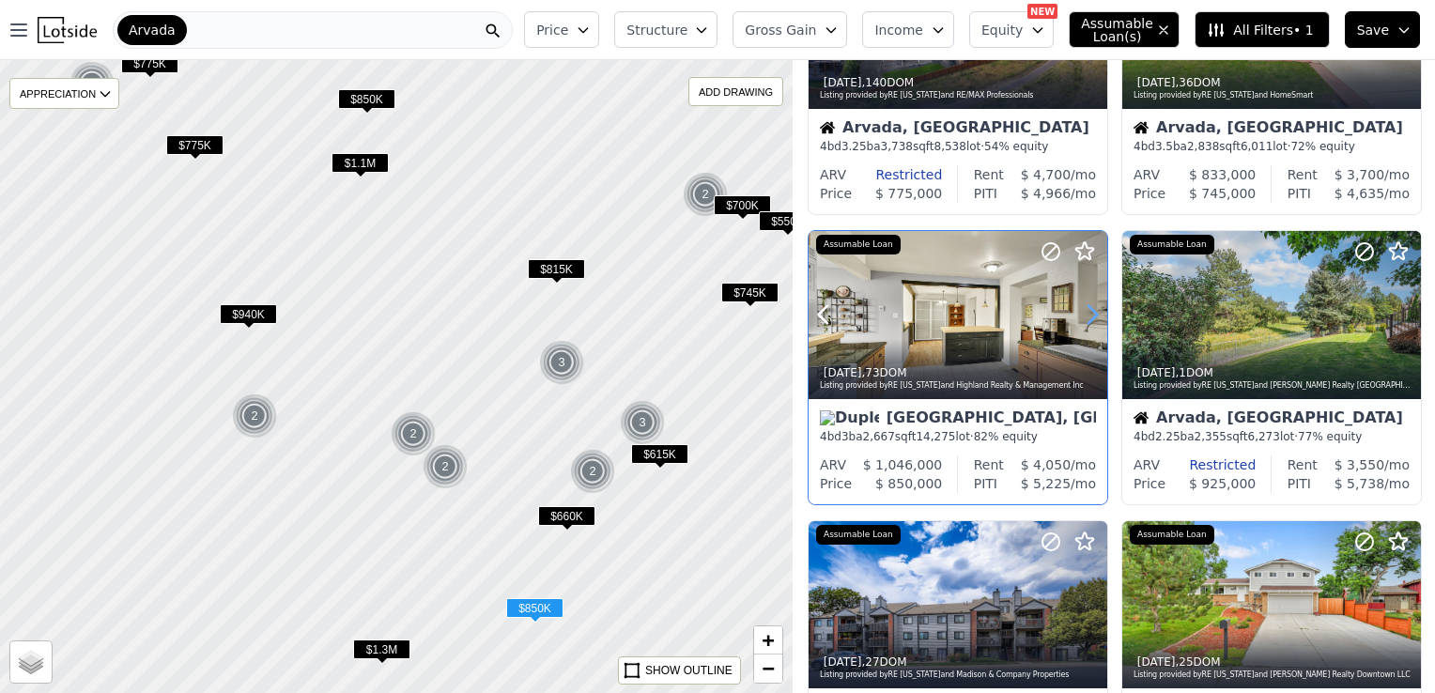
click at [1090, 306] on icon at bounding box center [1092, 315] width 8 height 18
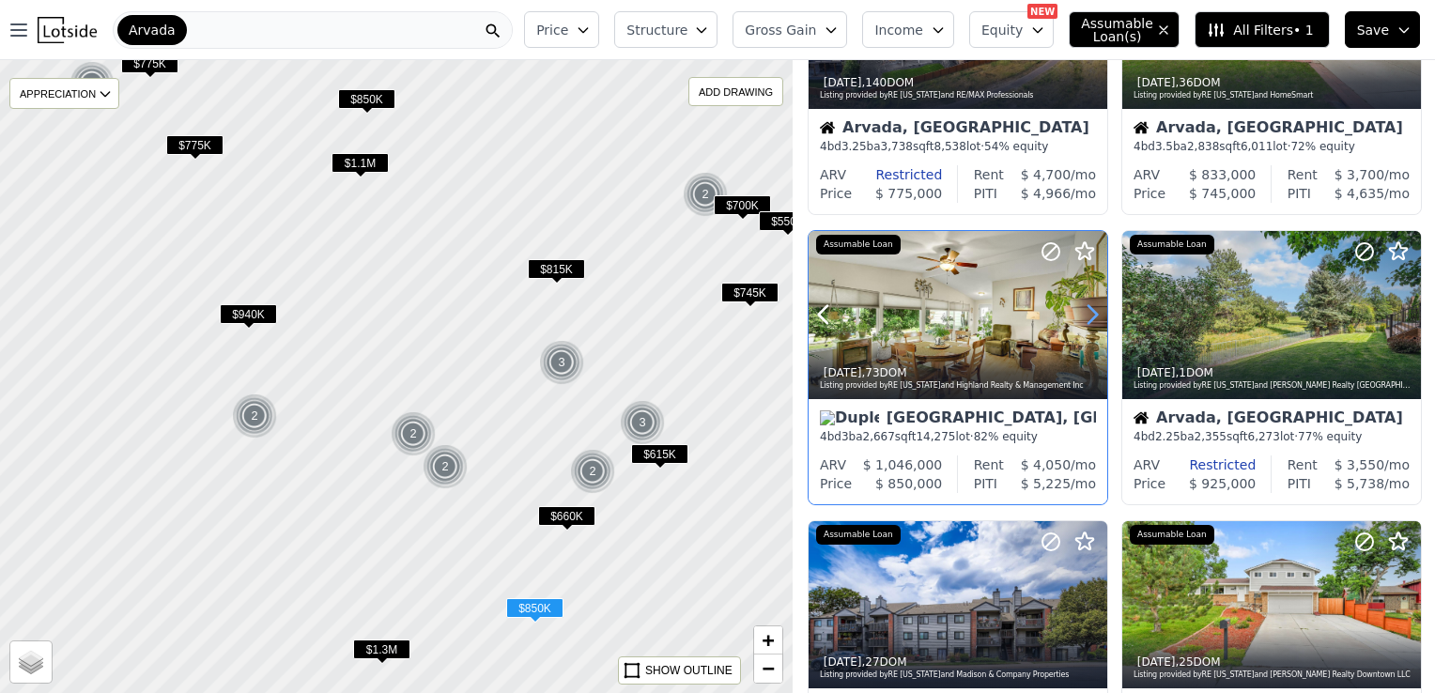
click at [1090, 306] on icon at bounding box center [1092, 315] width 8 height 18
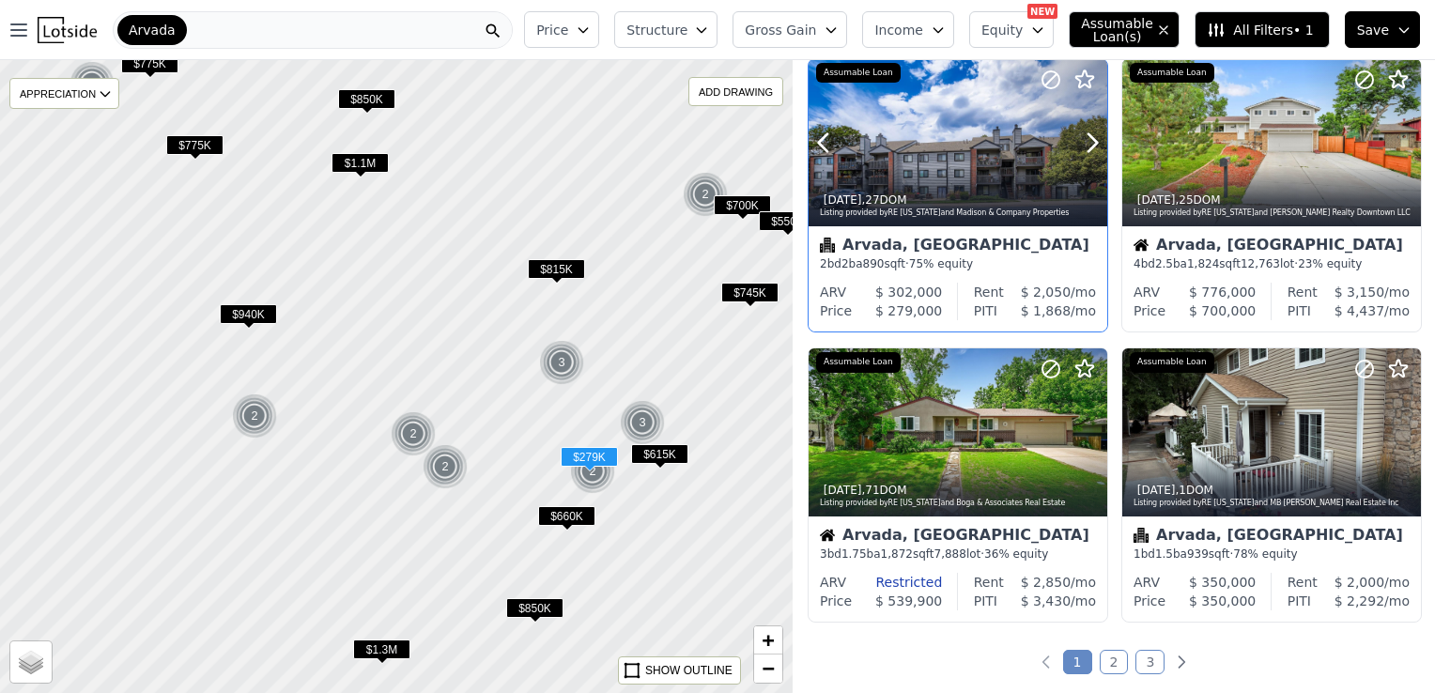
scroll to position [1221, 0]
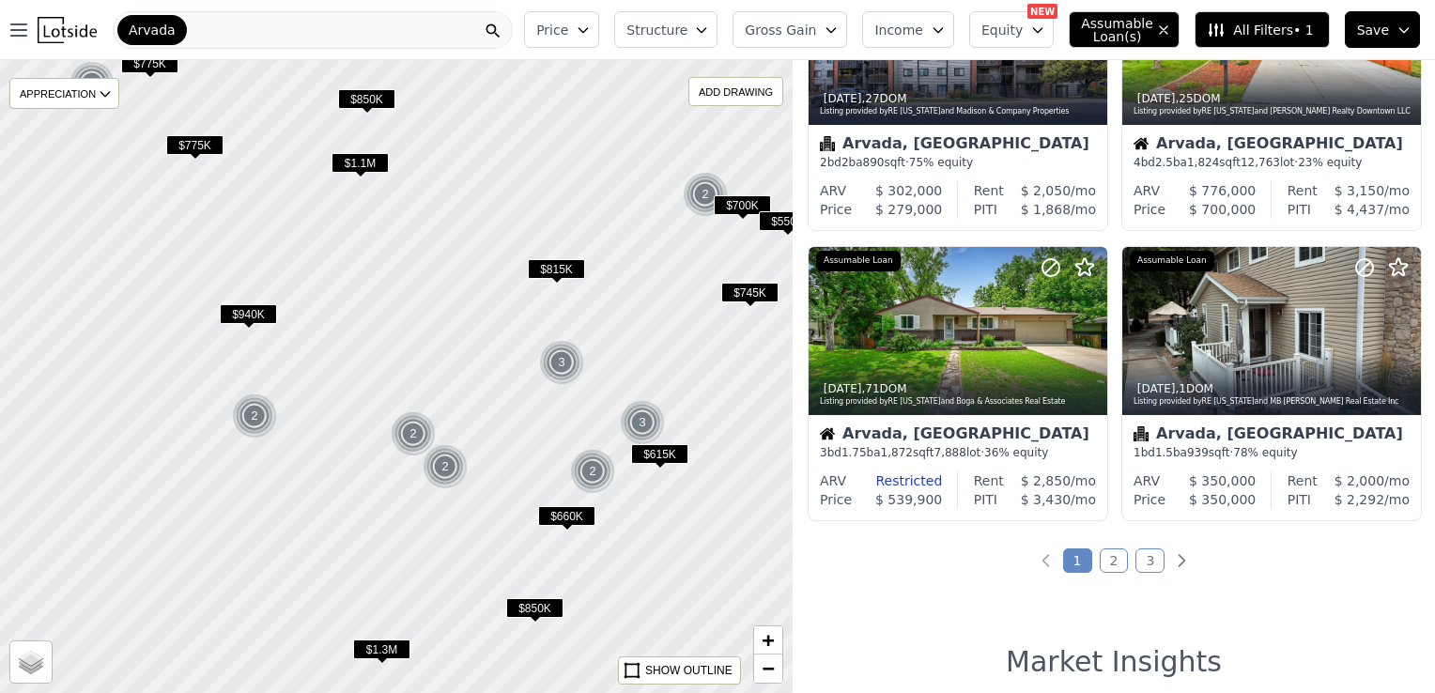
click at [1111, 563] on link "2" at bounding box center [1113, 560] width 29 height 24
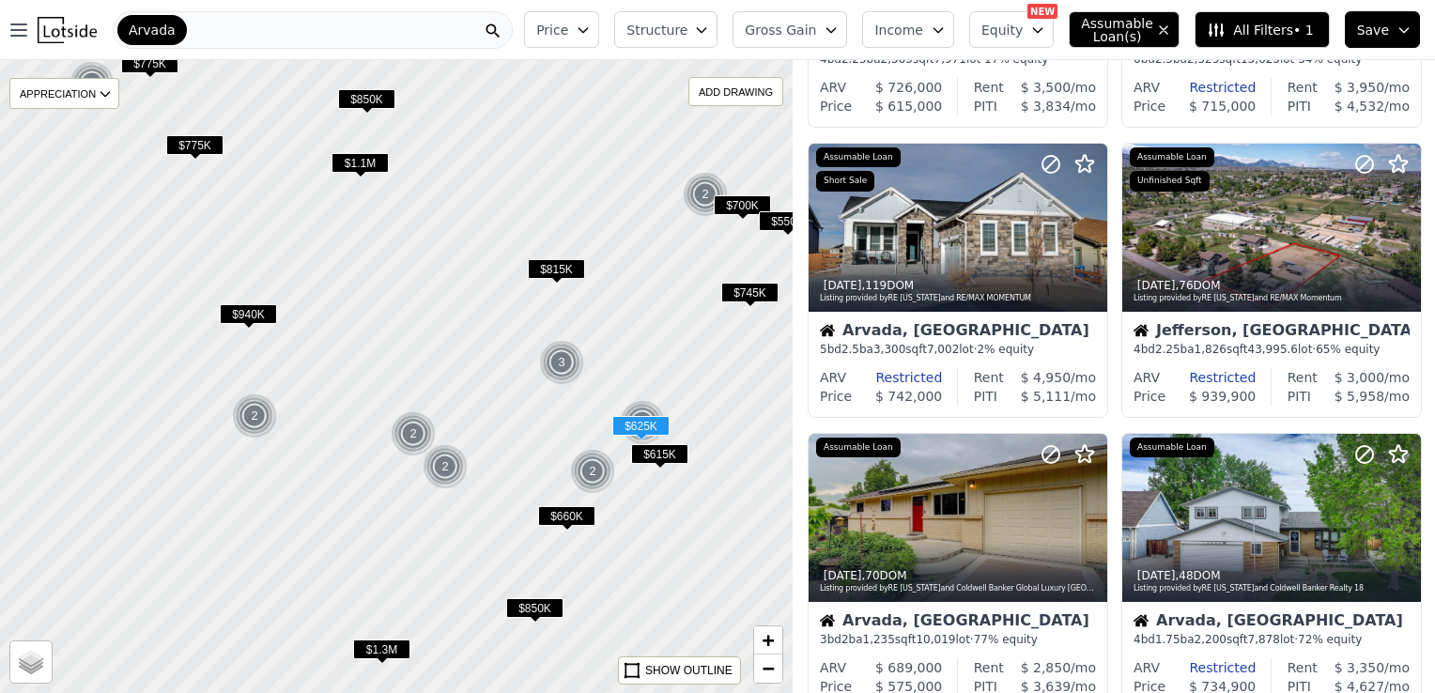
scroll to position [0, 0]
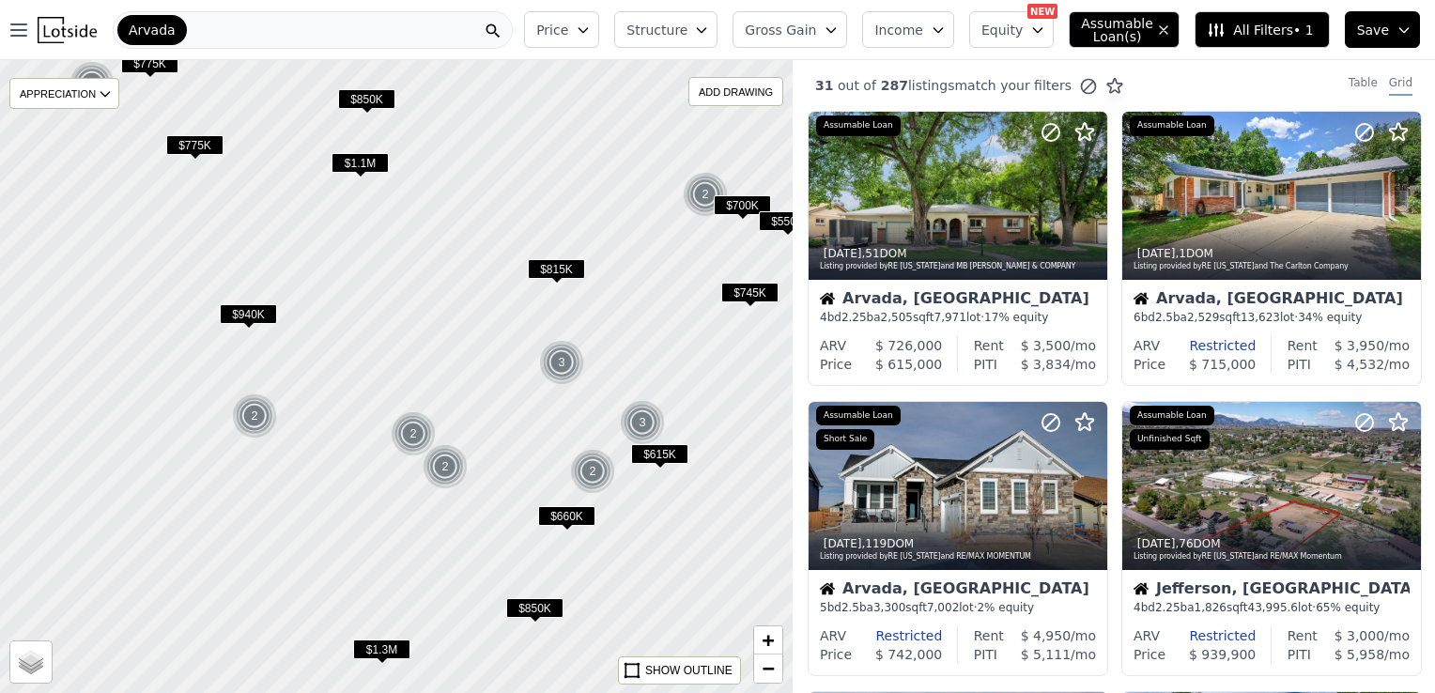
click at [999, 32] on span "Equity" at bounding box center [1001, 30] width 41 height 19
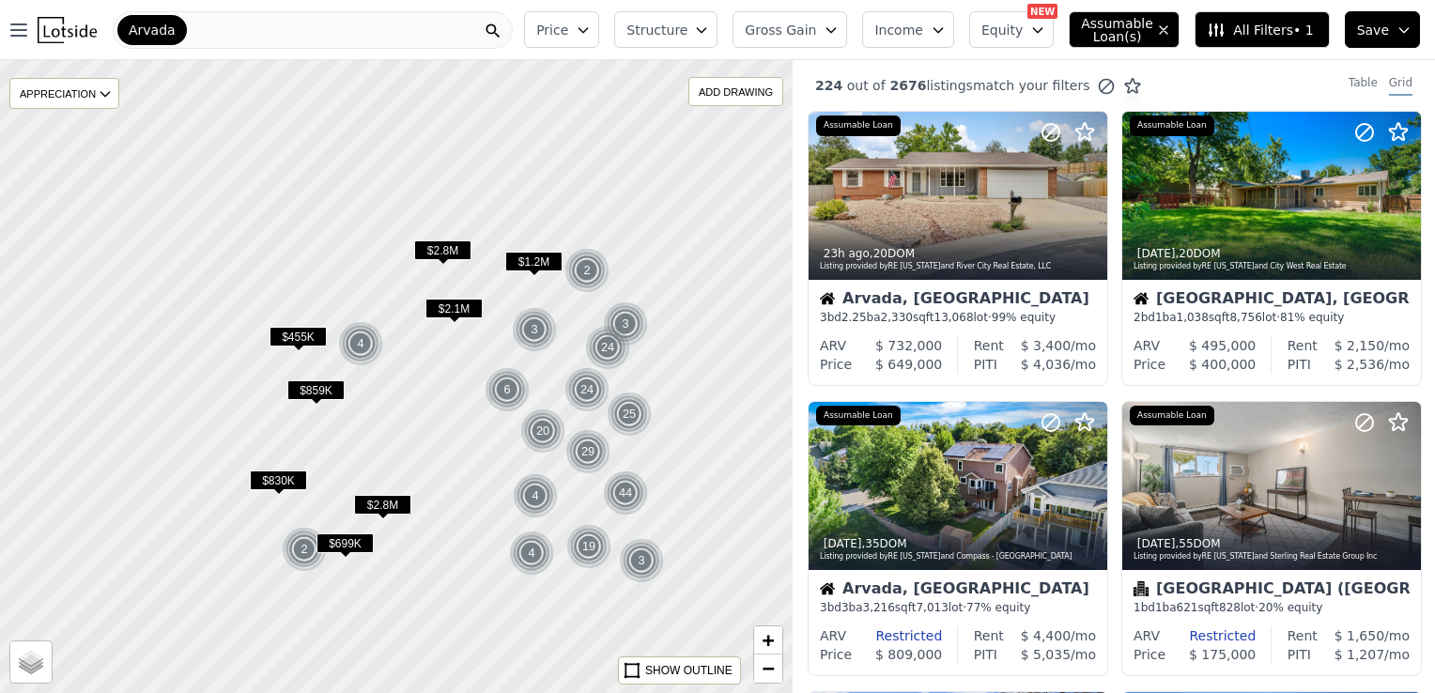
click at [599, 36] on button "Price" at bounding box center [561, 29] width 75 height 37
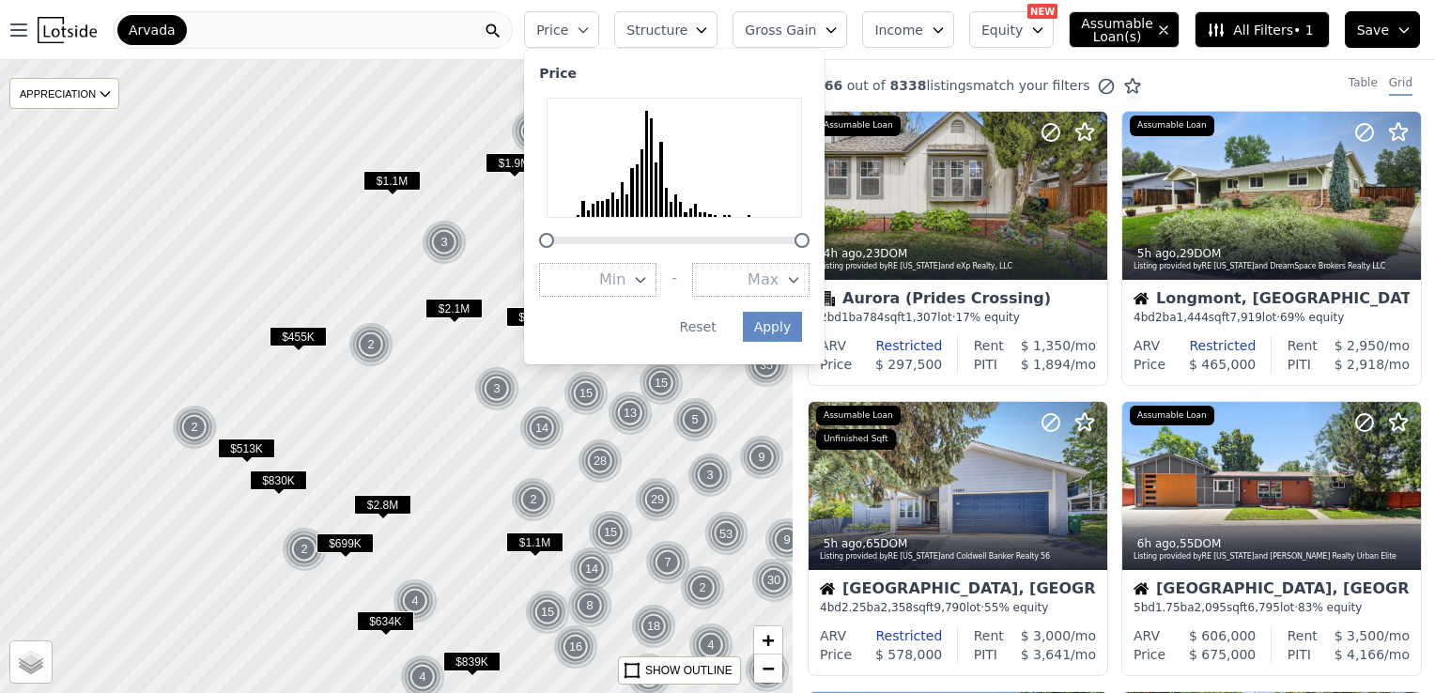
click at [801, 283] on icon "button" at bounding box center [793, 279] width 15 height 15
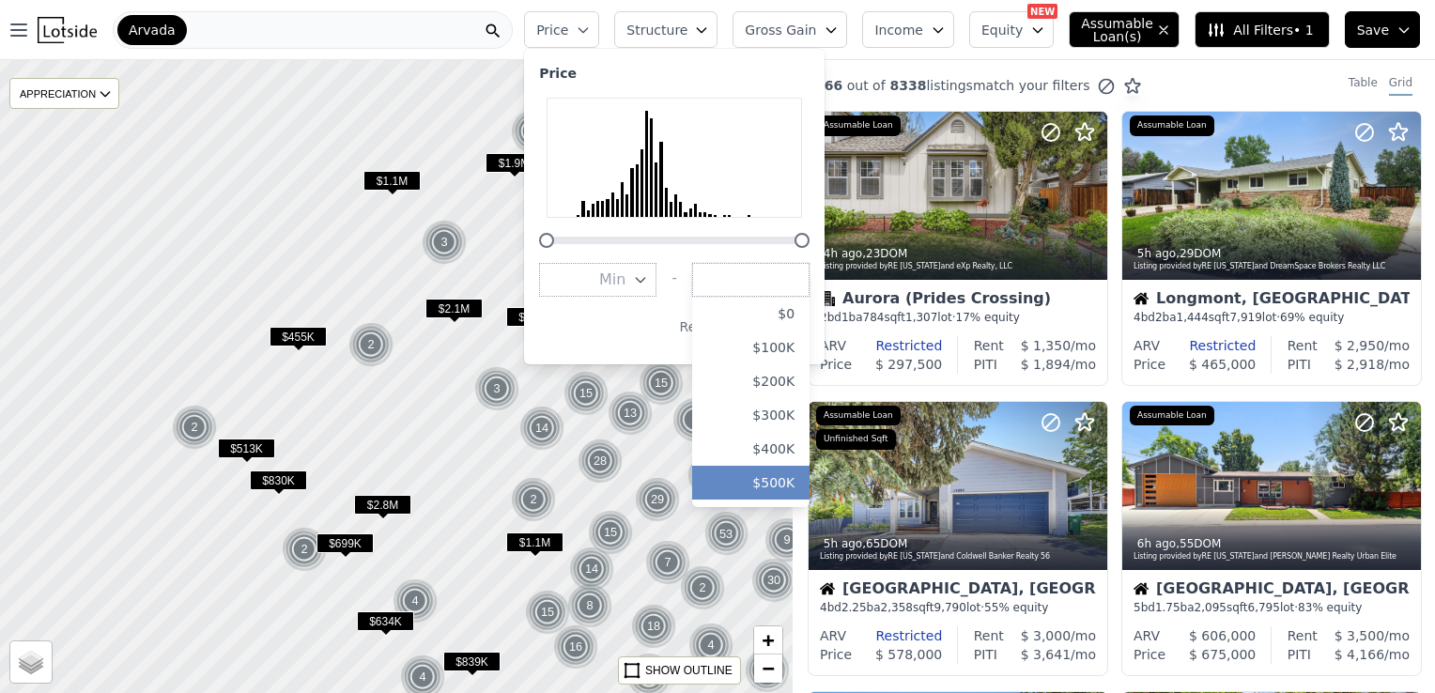
click at [809, 478] on button "$500K" at bounding box center [750, 483] width 117 height 34
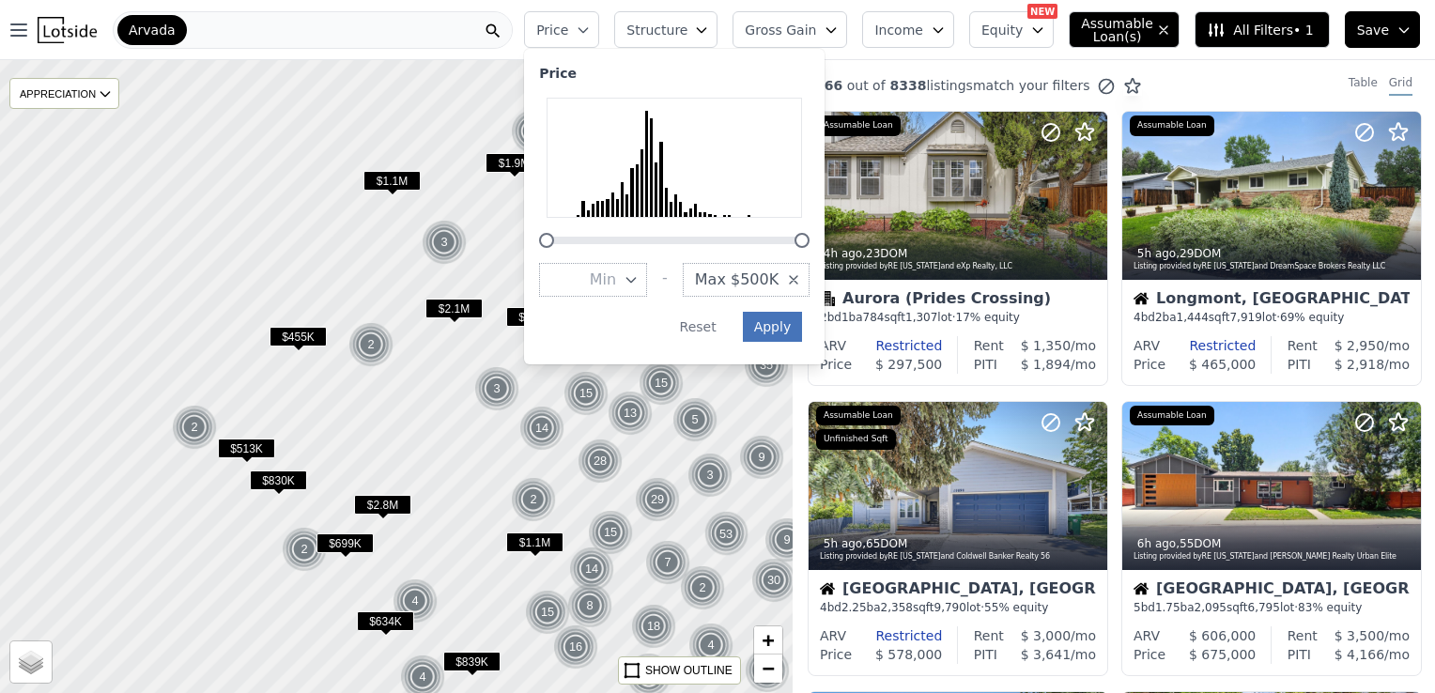
click at [803, 330] on div "Price Min - Max $500K Apply Reset" at bounding box center [674, 206] width 300 height 315
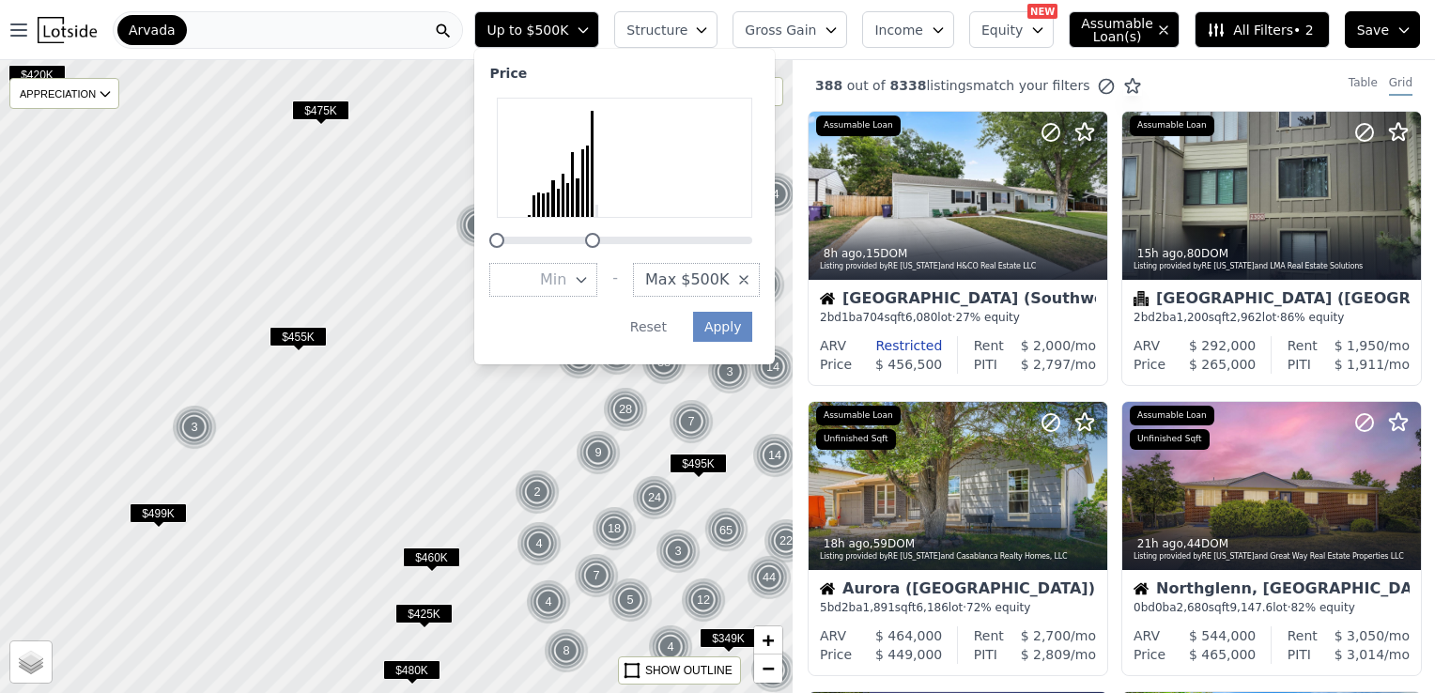
click at [673, 32] on span "Structure" at bounding box center [656, 30] width 60 height 19
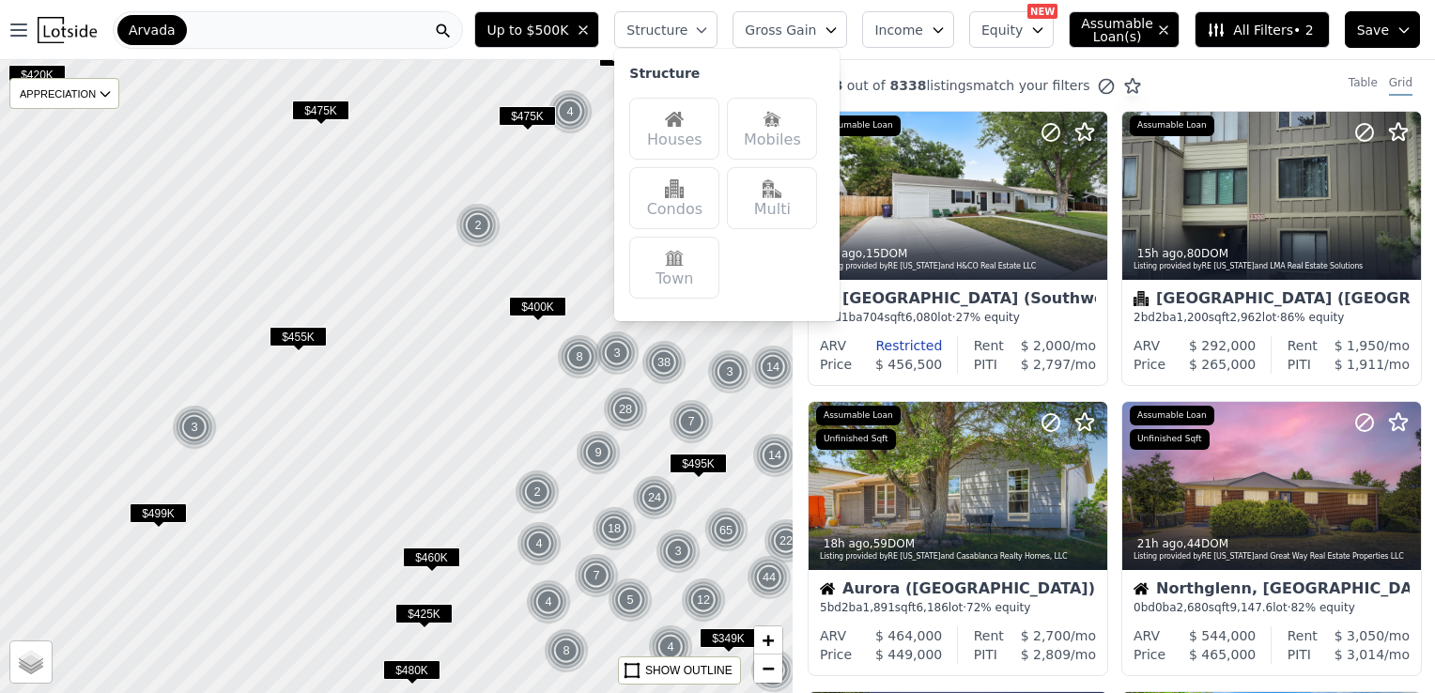
click at [684, 123] on img at bounding box center [674, 119] width 19 height 19
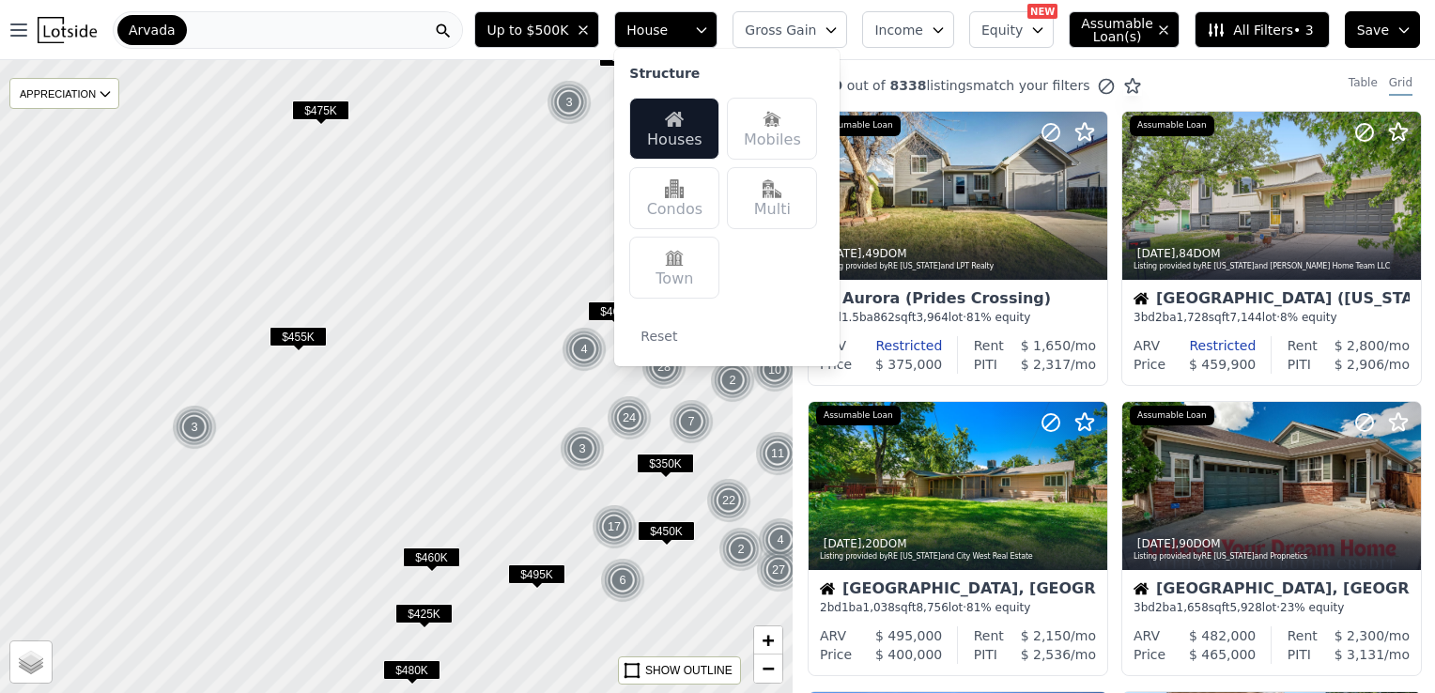
click at [709, 32] on icon "button" at bounding box center [701, 30] width 15 height 15
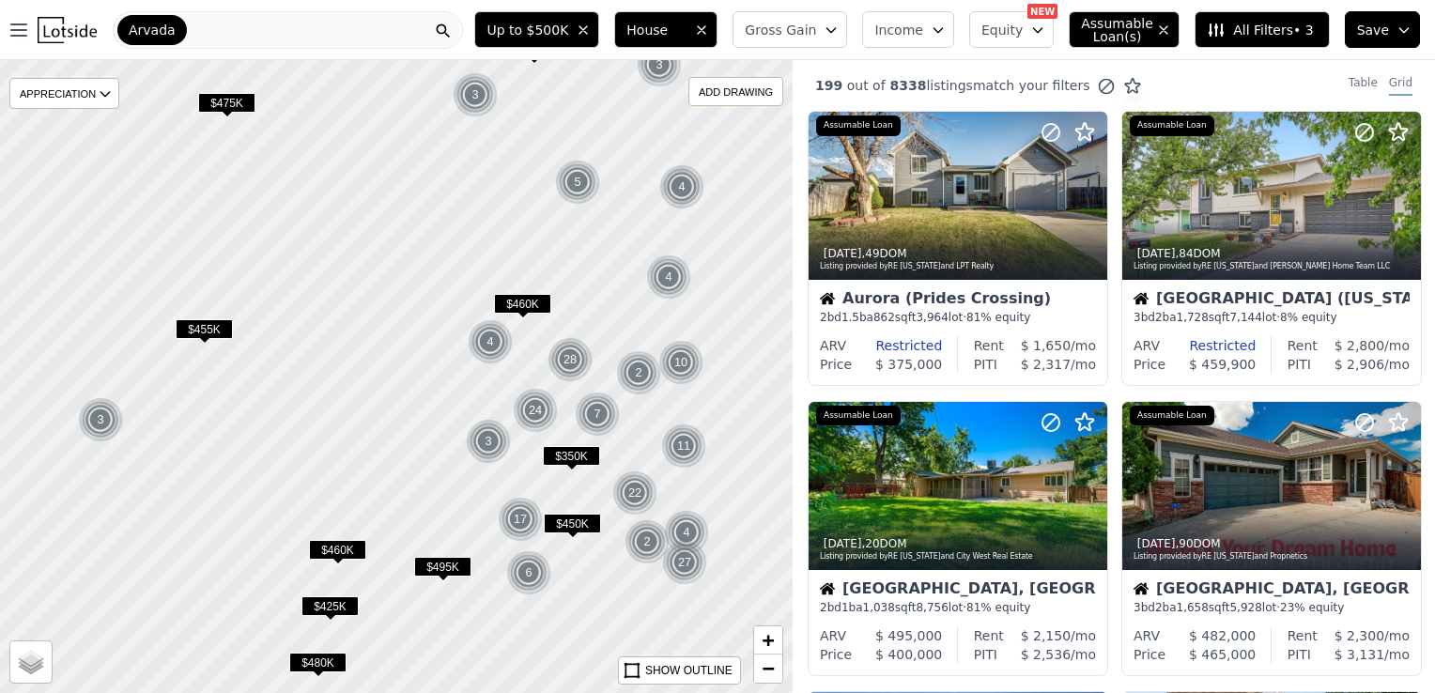
drag, startPoint x: 511, startPoint y: 475, endPoint x: 471, endPoint y: 464, distance: 41.0
click at [471, 464] on div at bounding box center [364, 374] width 951 height 760
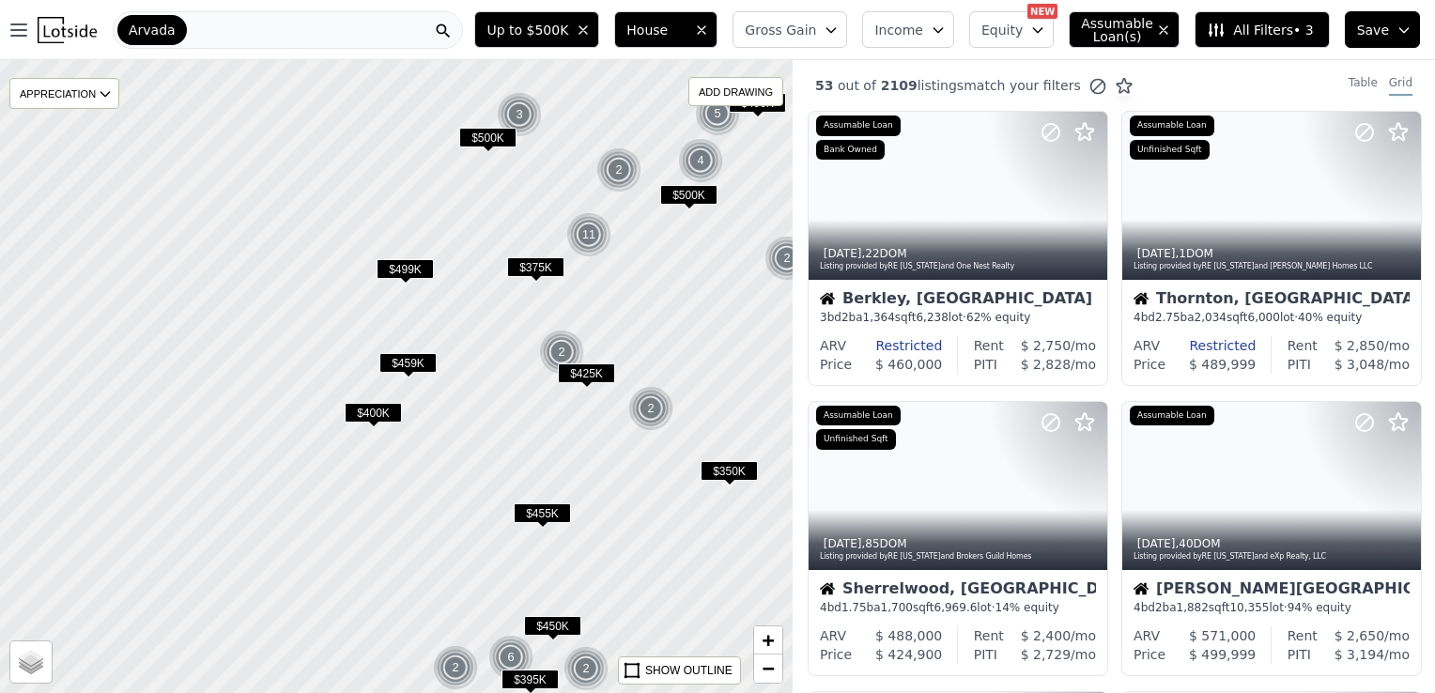
drag, startPoint x: 469, startPoint y: 357, endPoint x: 491, endPoint y: 430, distance: 76.4
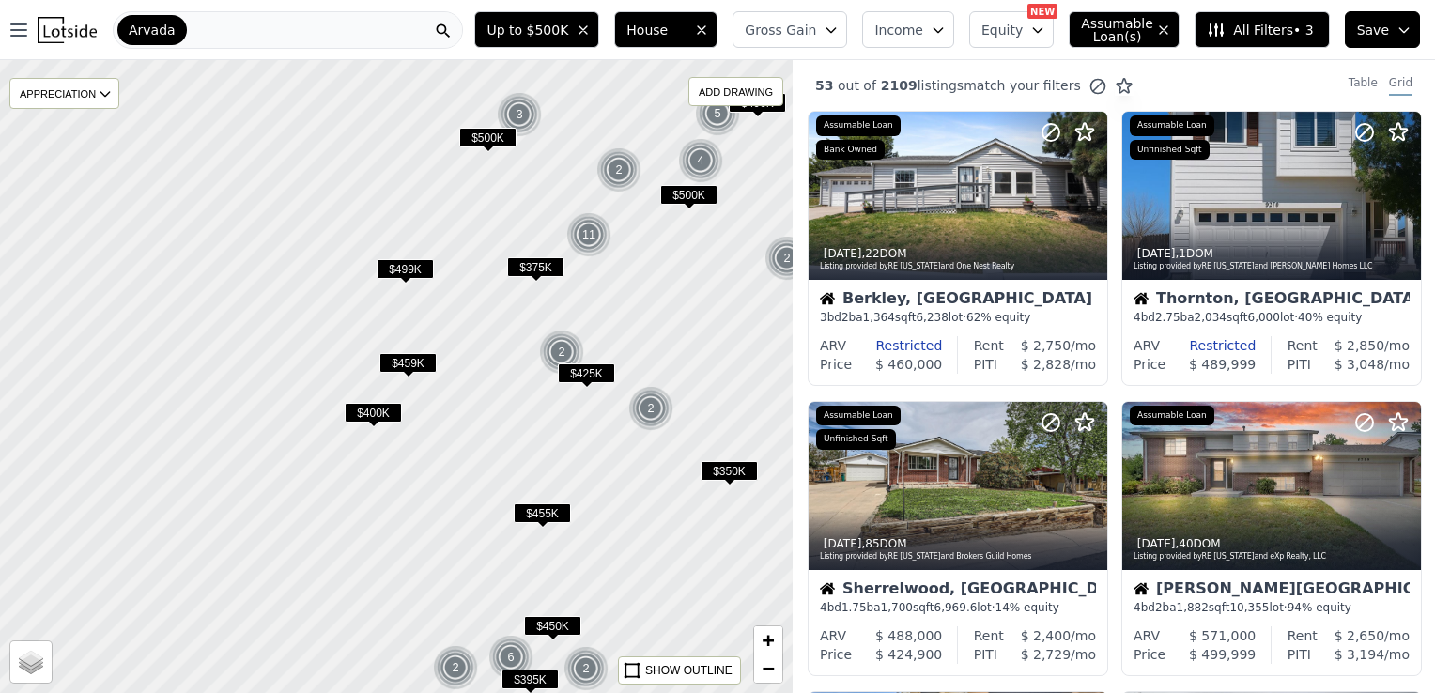
click at [491, 430] on div at bounding box center [396, 377] width 951 height 760
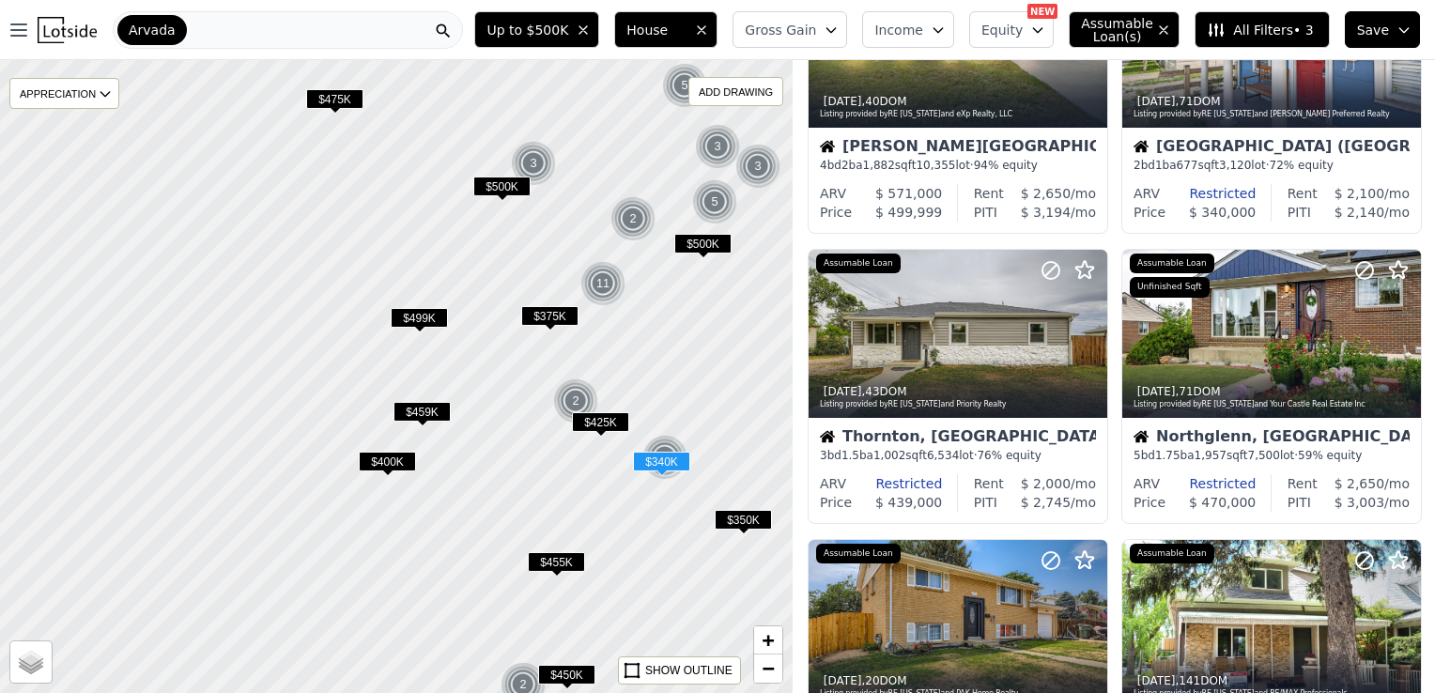
scroll to position [751, 0]
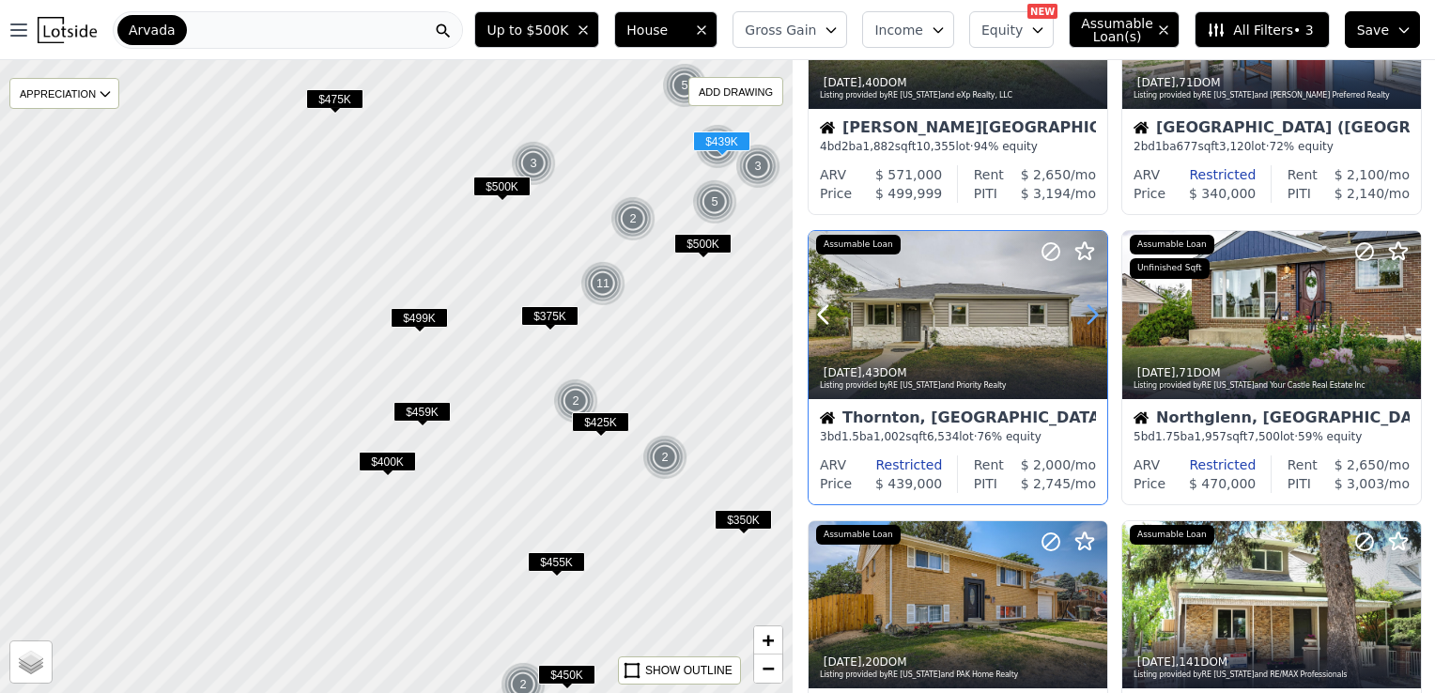
click at [1083, 315] on icon at bounding box center [1092, 315] width 30 height 30
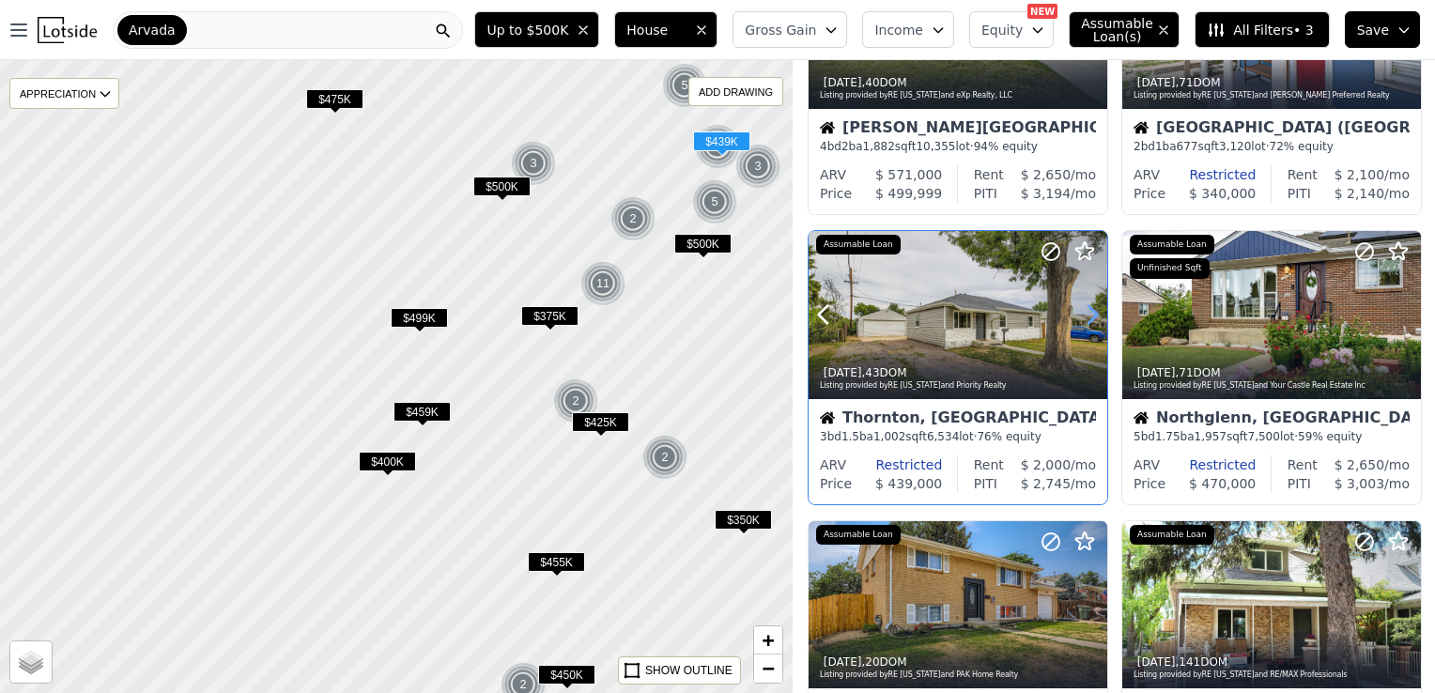
click at [1083, 315] on icon at bounding box center [1092, 315] width 30 height 30
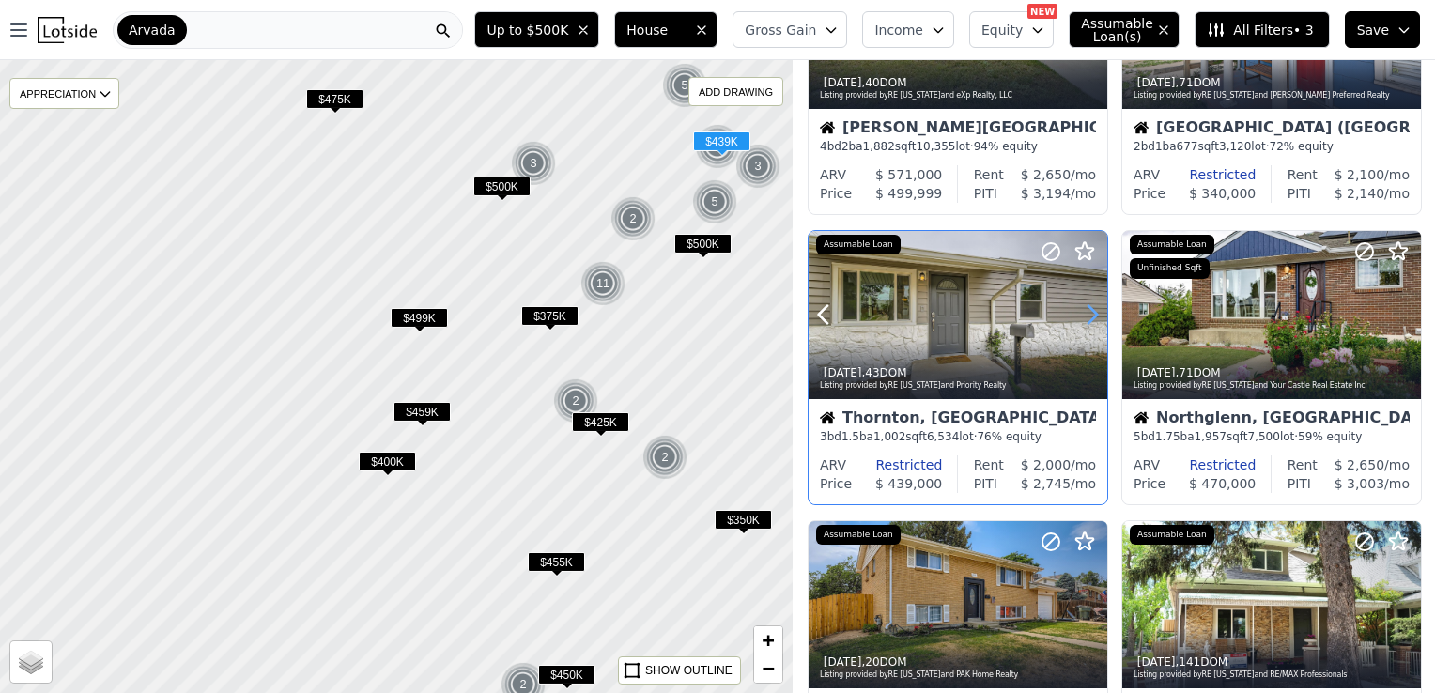
click at [1083, 315] on icon at bounding box center [1092, 315] width 30 height 30
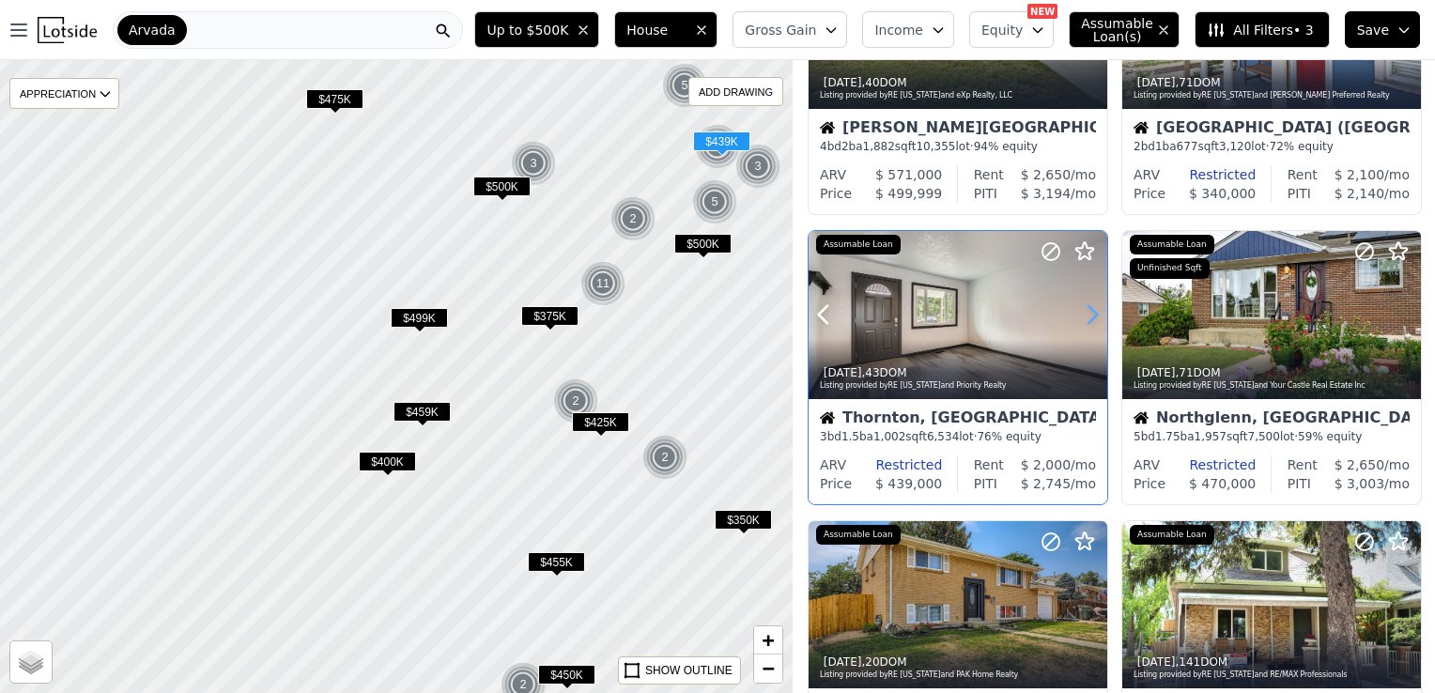
click at [1083, 315] on icon at bounding box center [1092, 315] width 30 height 30
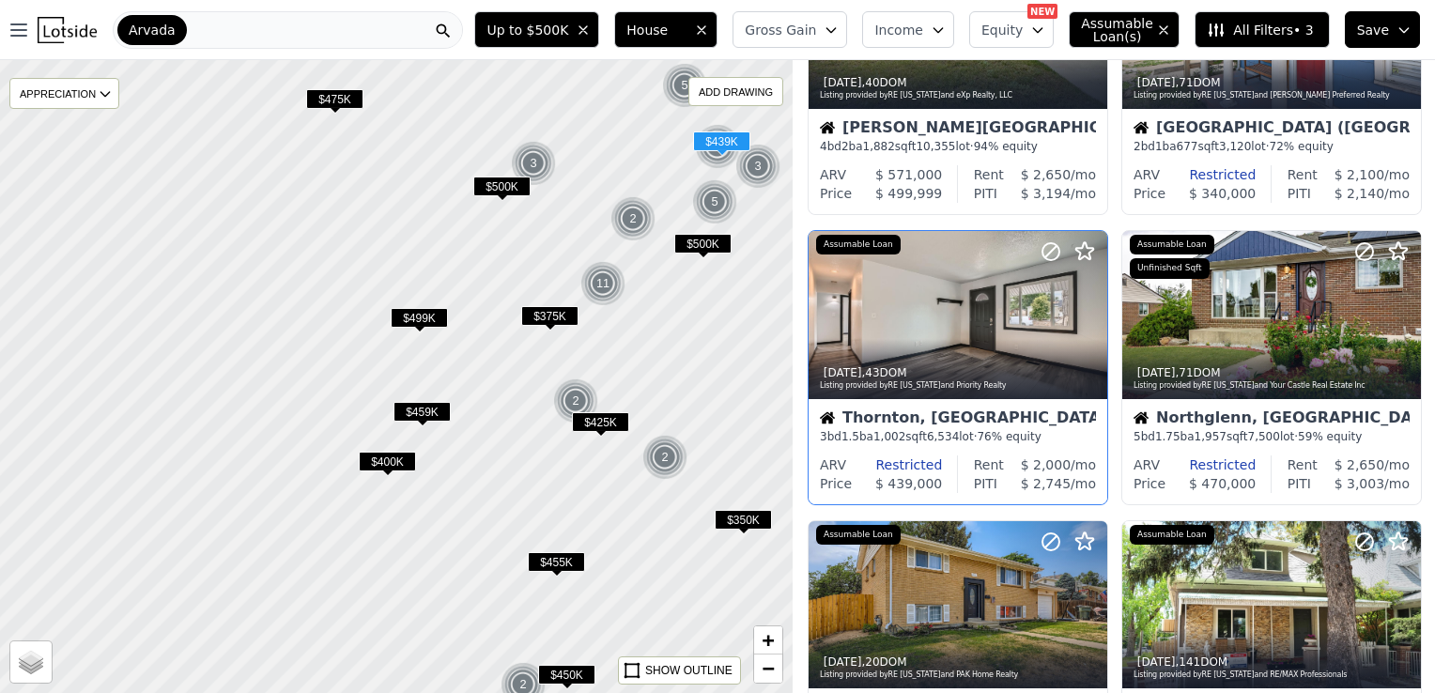
scroll to position [845, 0]
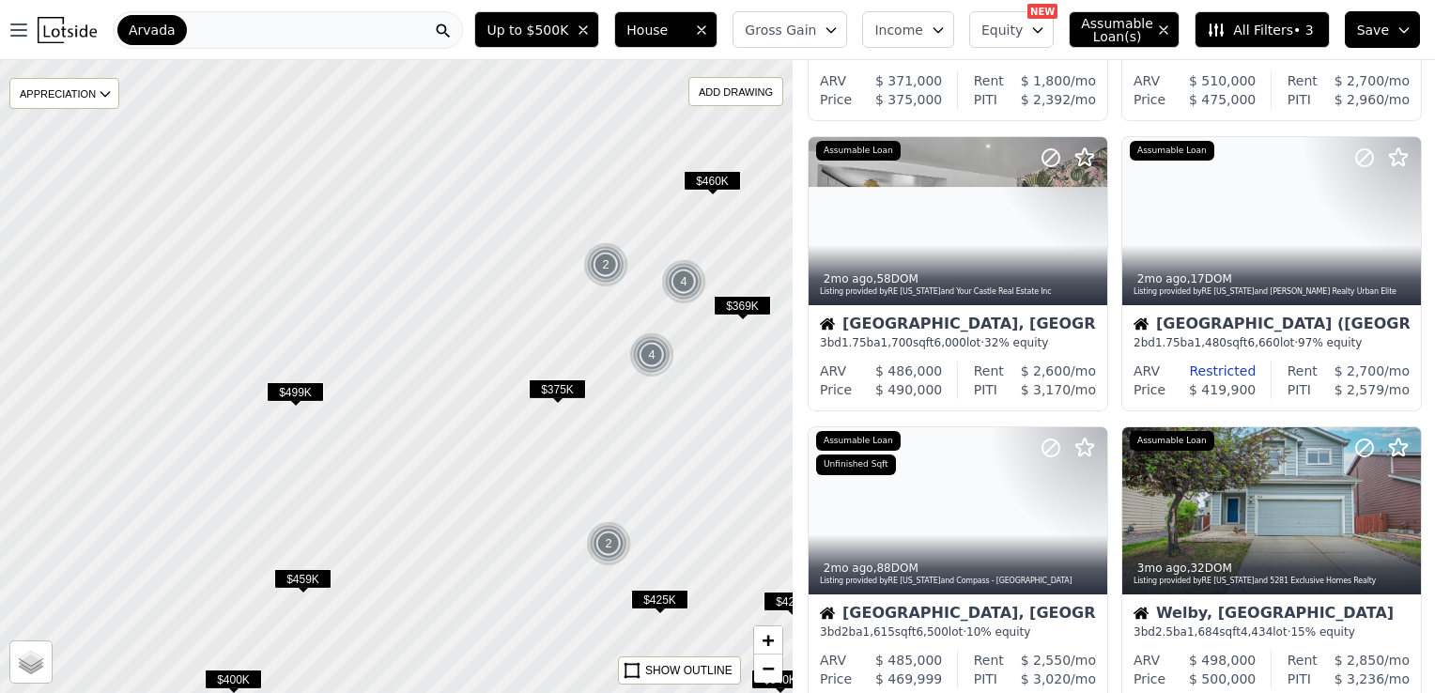
drag, startPoint x: 608, startPoint y: 347, endPoint x: 725, endPoint y: 456, distance: 159.4
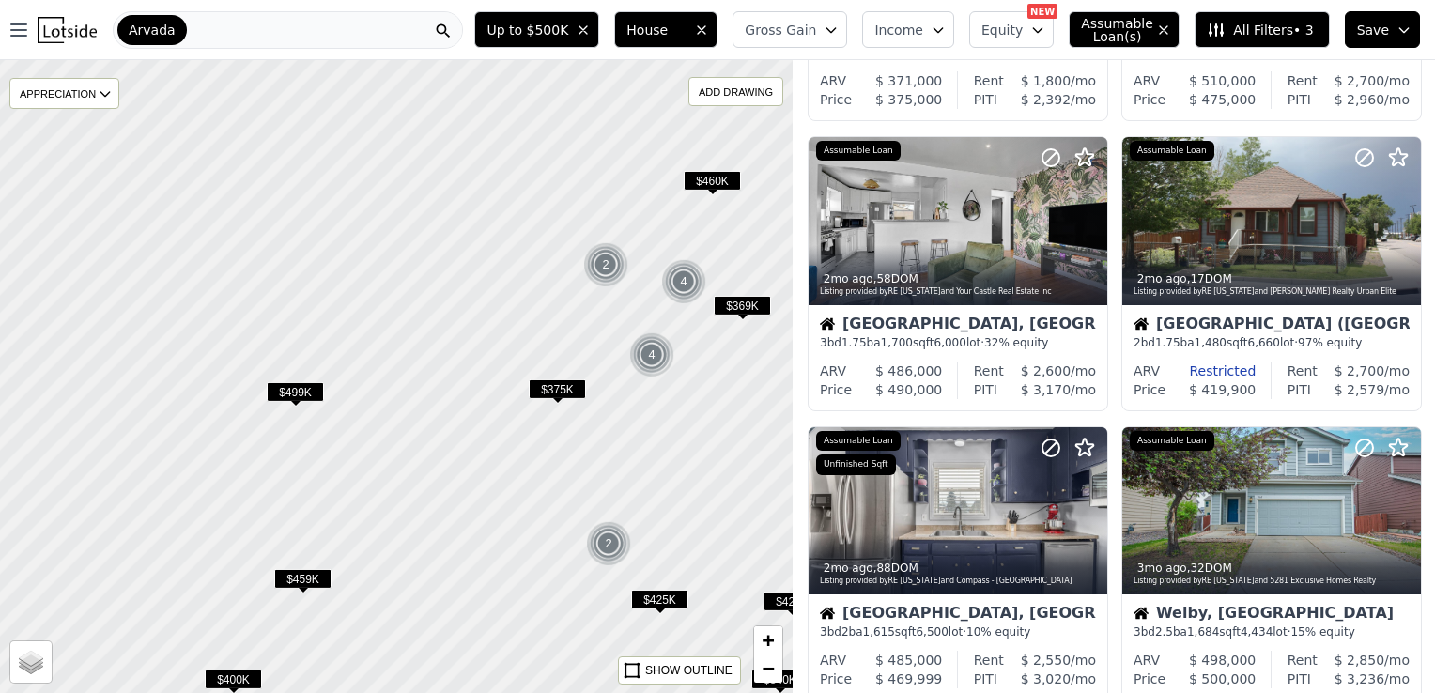
click at [725, 456] on div at bounding box center [398, 381] width 951 height 760
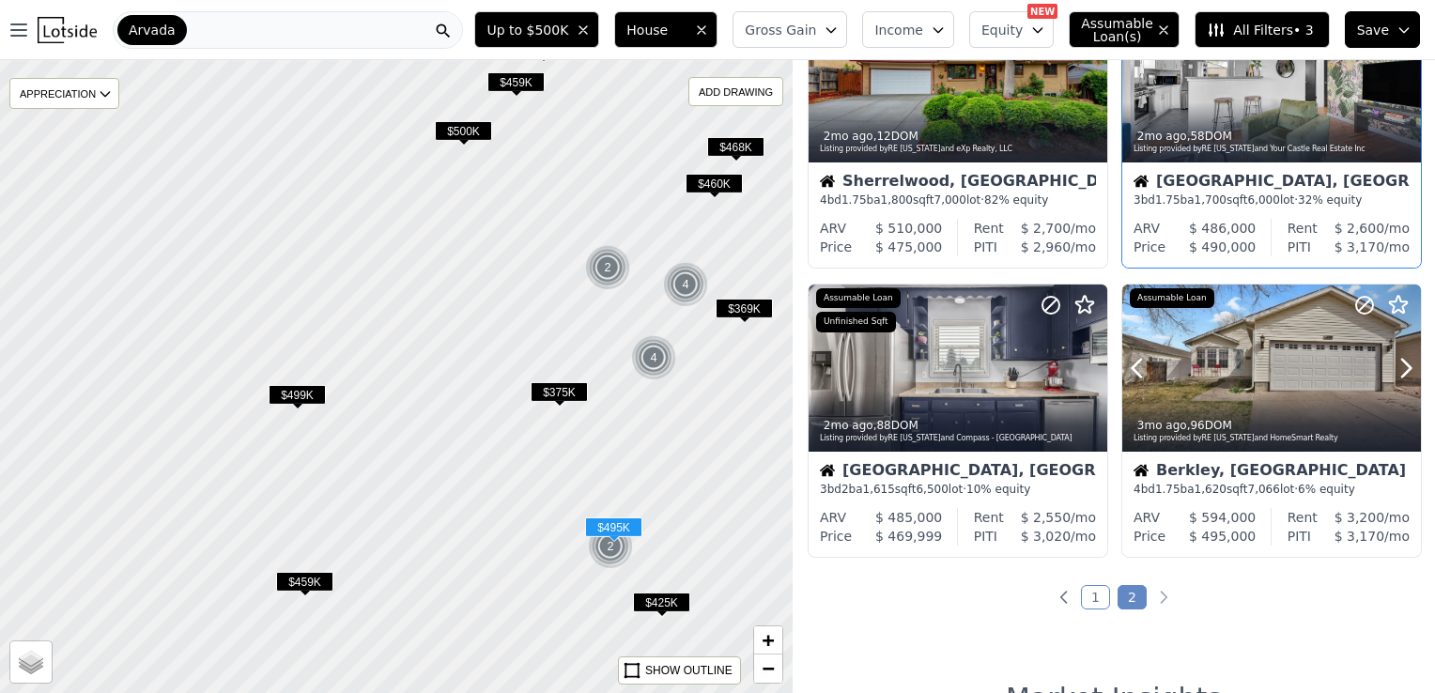
scroll to position [1033, 0]
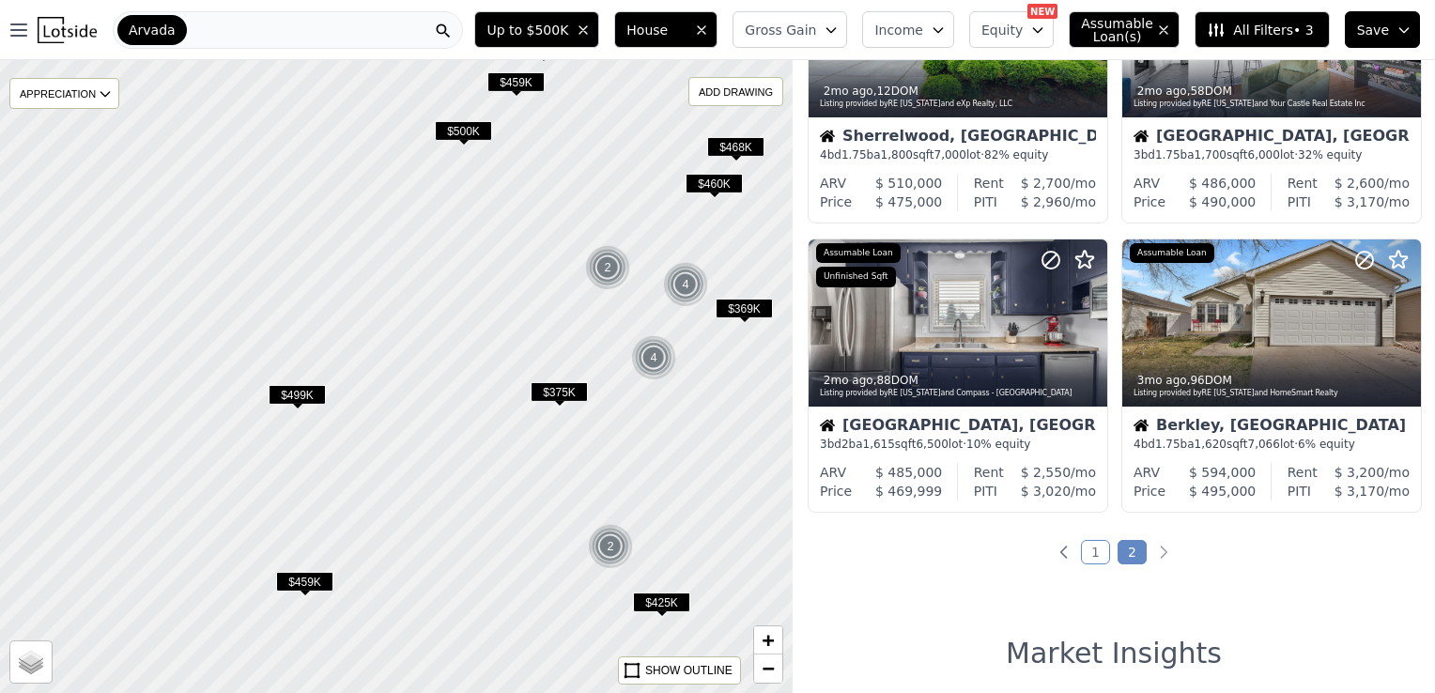
click at [1122, 555] on link "2" at bounding box center [1131, 552] width 29 height 24
click at [1390, 325] on icon at bounding box center [1405, 323] width 30 height 30
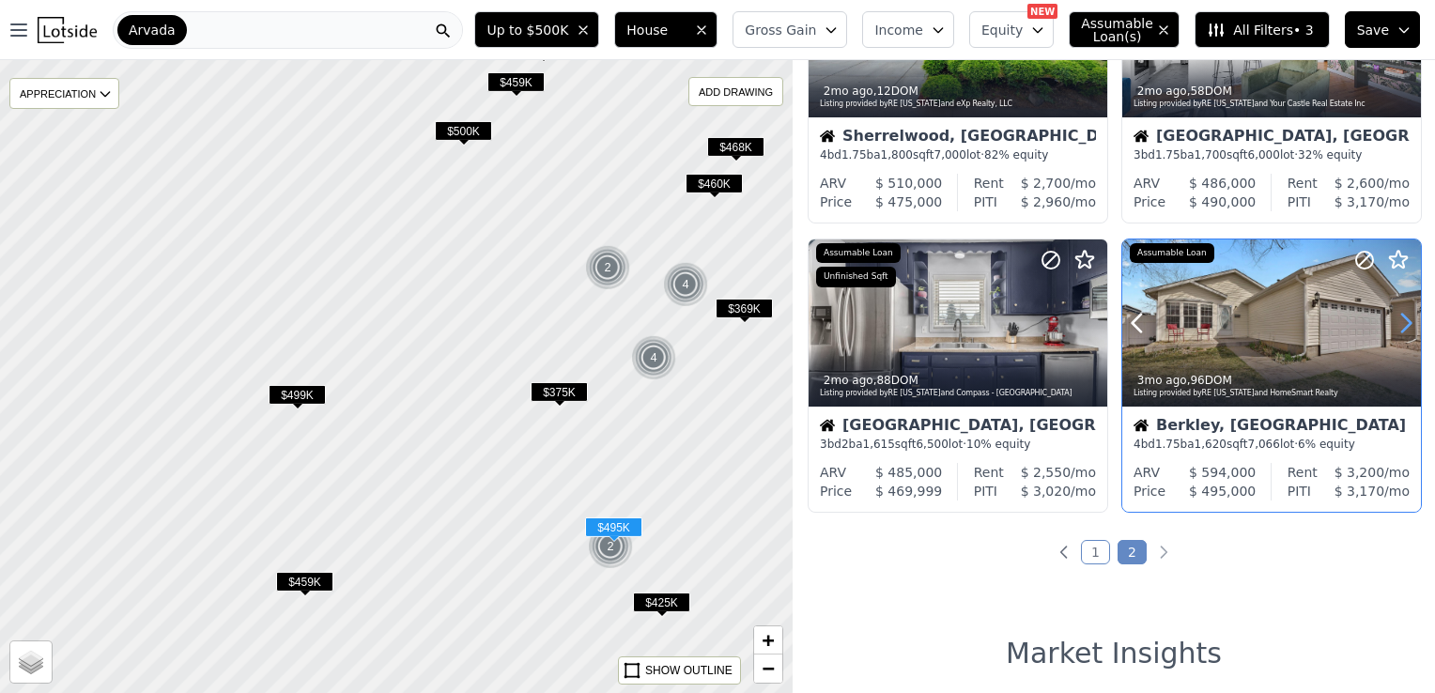
click at [1390, 325] on icon at bounding box center [1405, 323] width 30 height 30
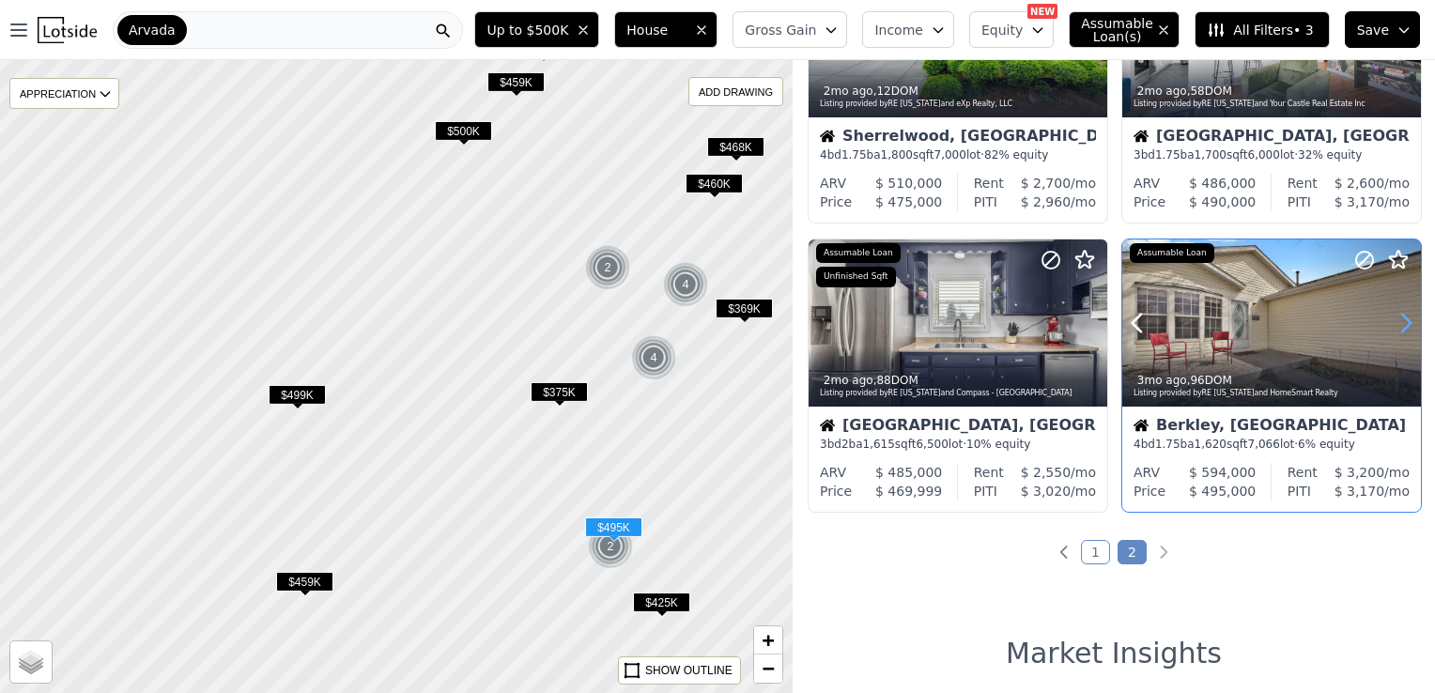
click at [1390, 325] on icon at bounding box center [1405, 323] width 30 height 30
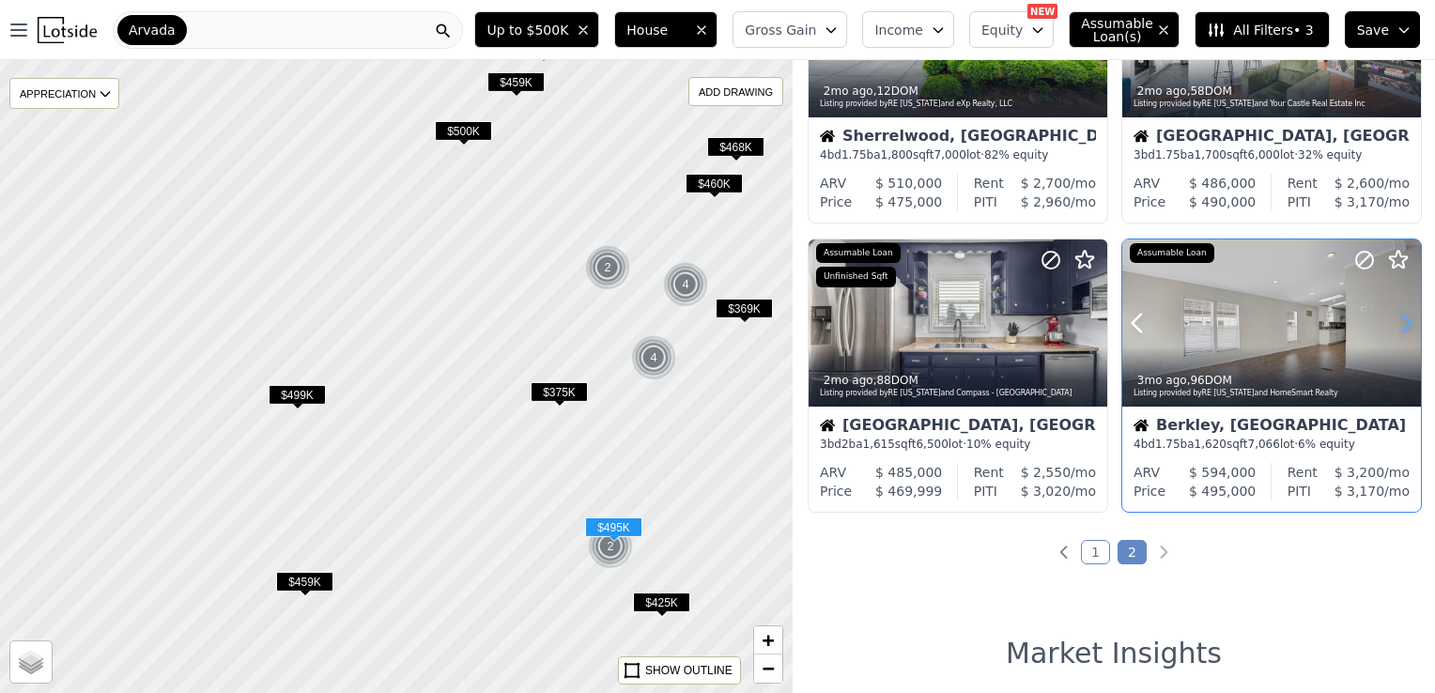
click at [1390, 325] on icon at bounding box center [1405, 323] width 30 height 30
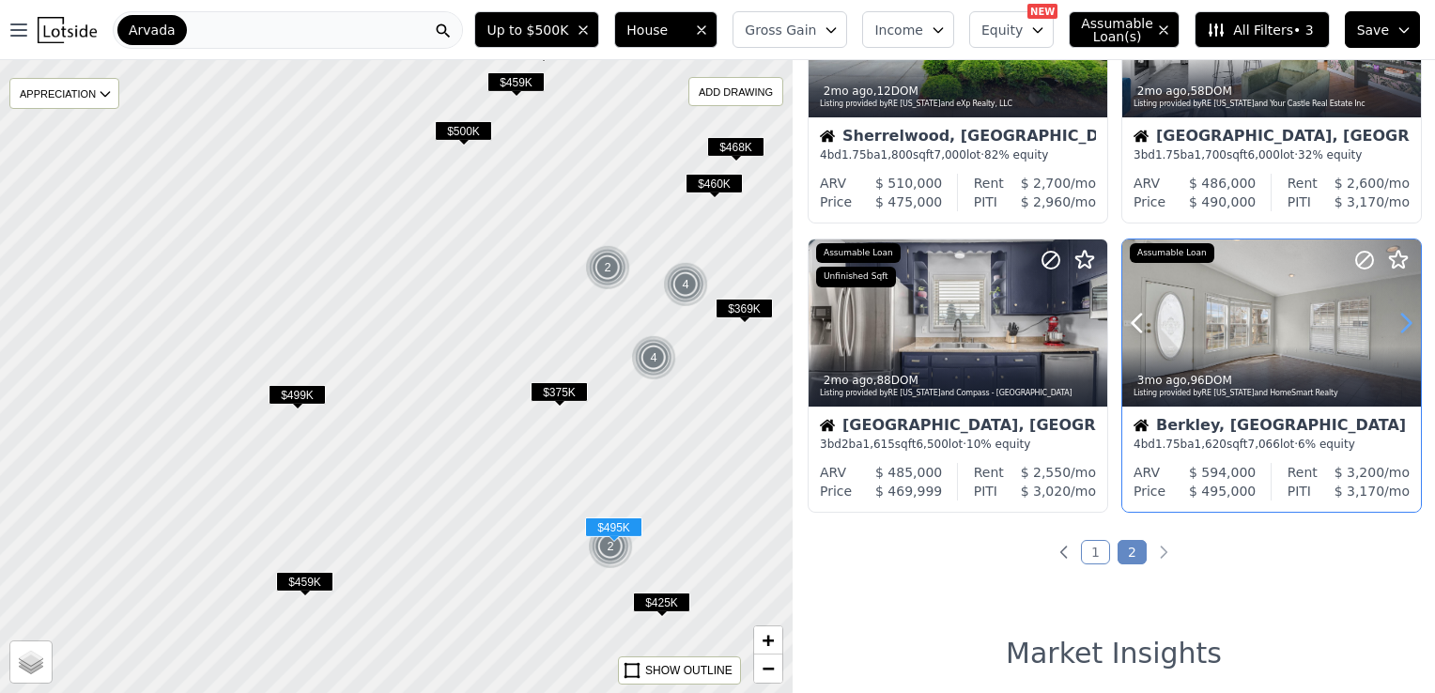
click at [1390, 325] on icon at bounding box center [1405, 323] width 30 height 30
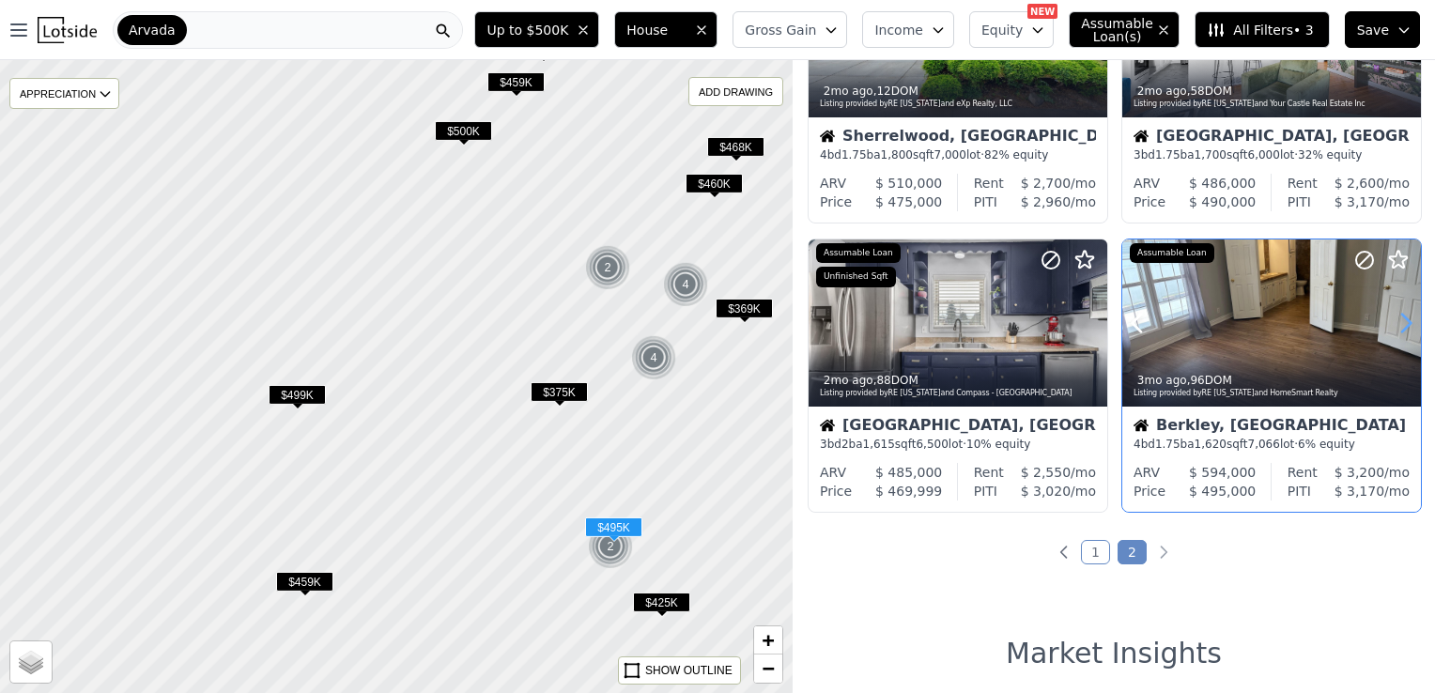
click at [1390, 325] on icon at bounding box center [1405, 323] width 30 height 30
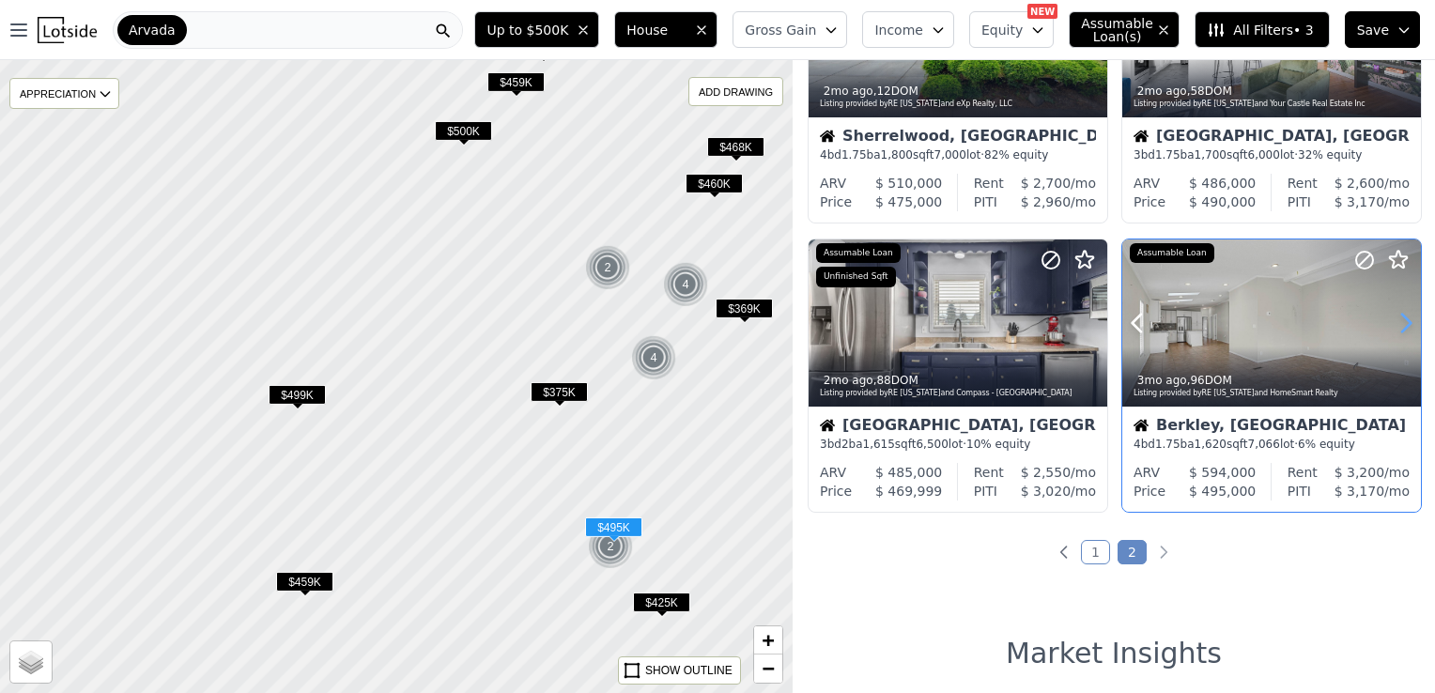
click at [1390, 325] on icon at bounding box center [1405, 323] width 30 height 30
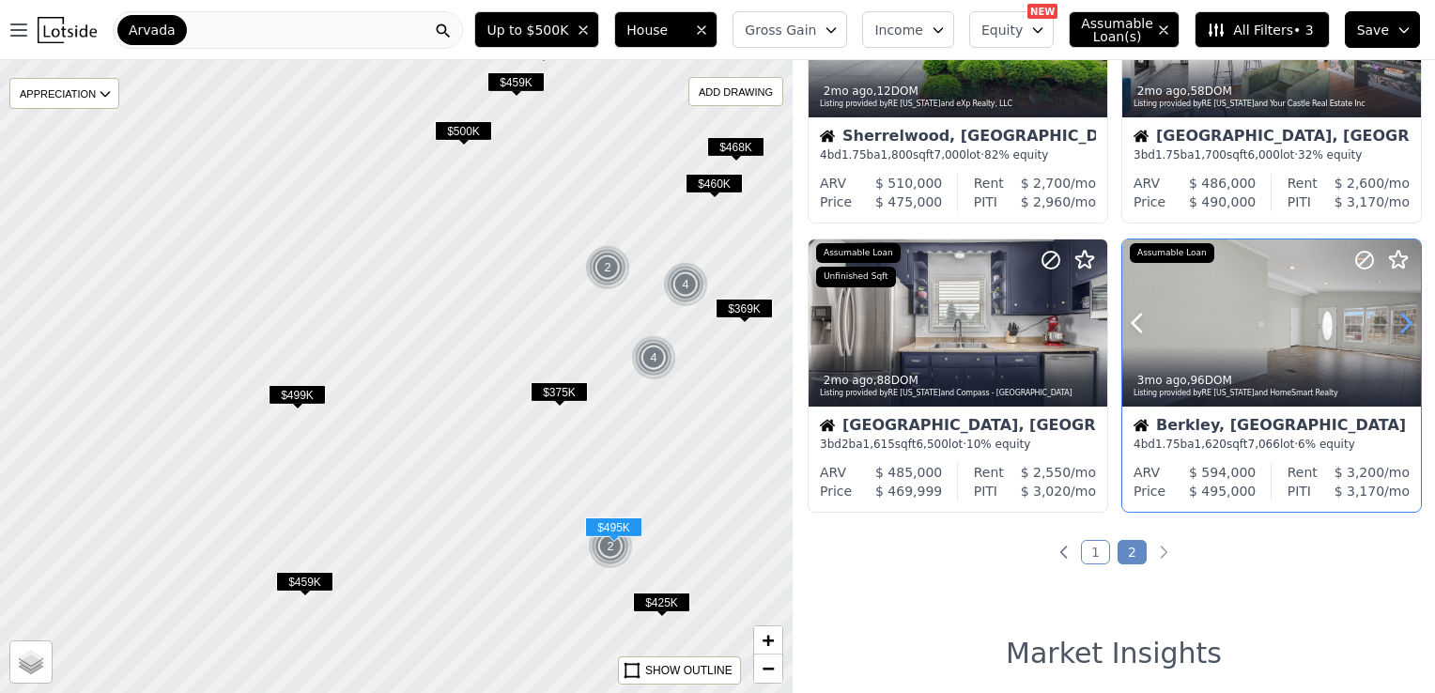
click at [1390, 326] on icon at bounding box center [1405, 323] width 30 height 30
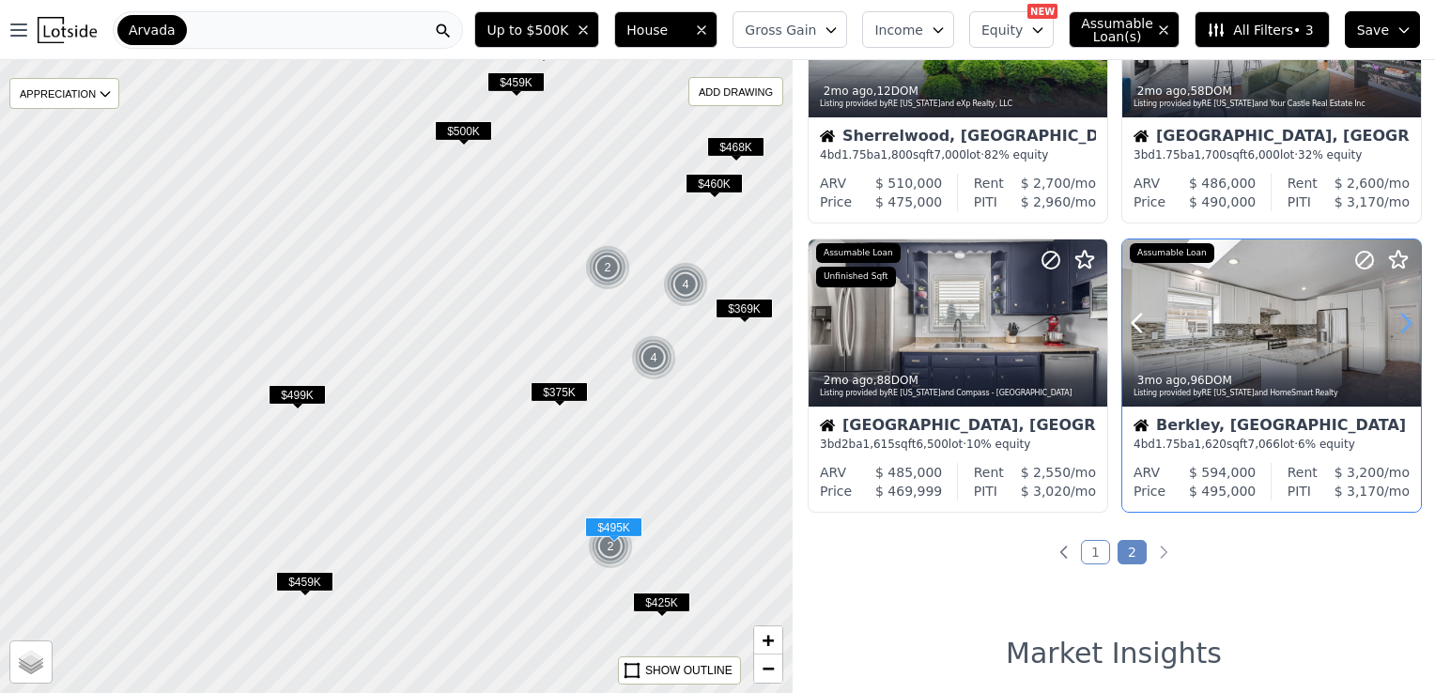
click at [1390, 326] on icon at bounding box center [1405, 323] width 30 height 30
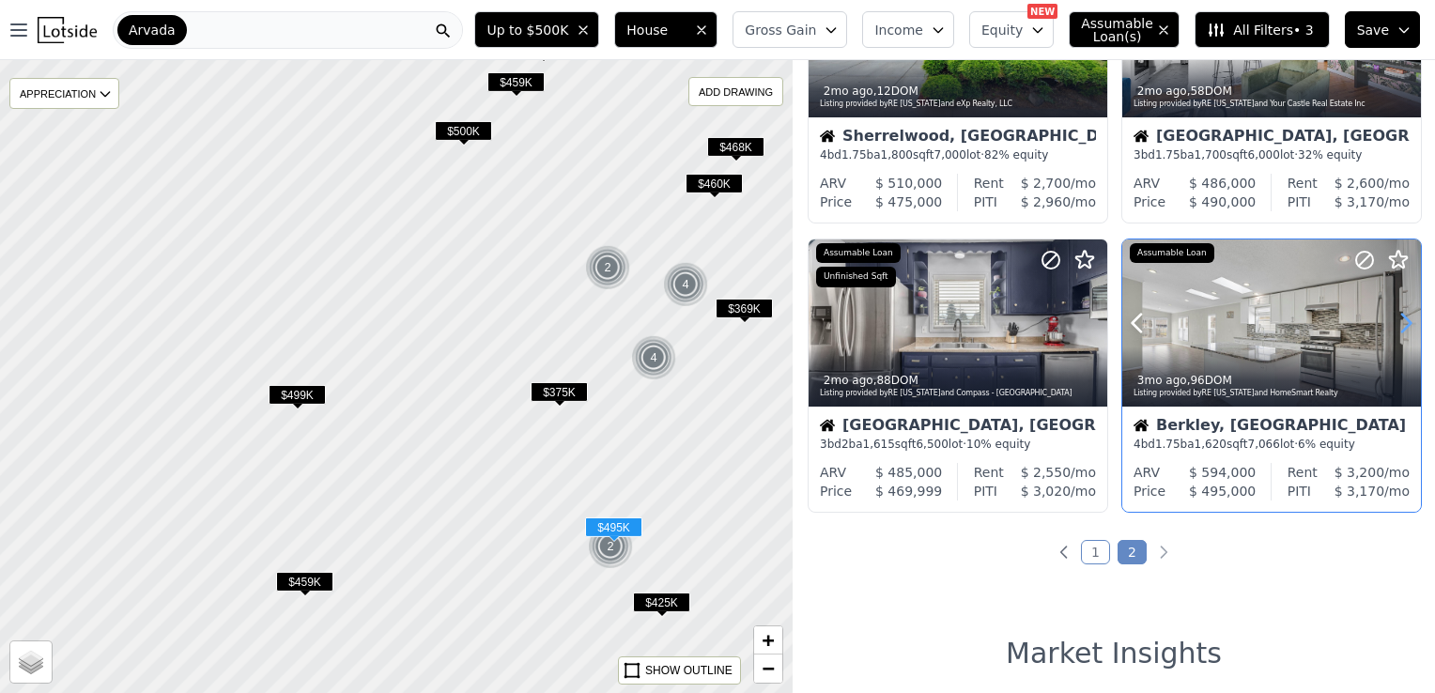
click at [1390, 326] on icon at bounding box center [1405, 323] width 30 height 30
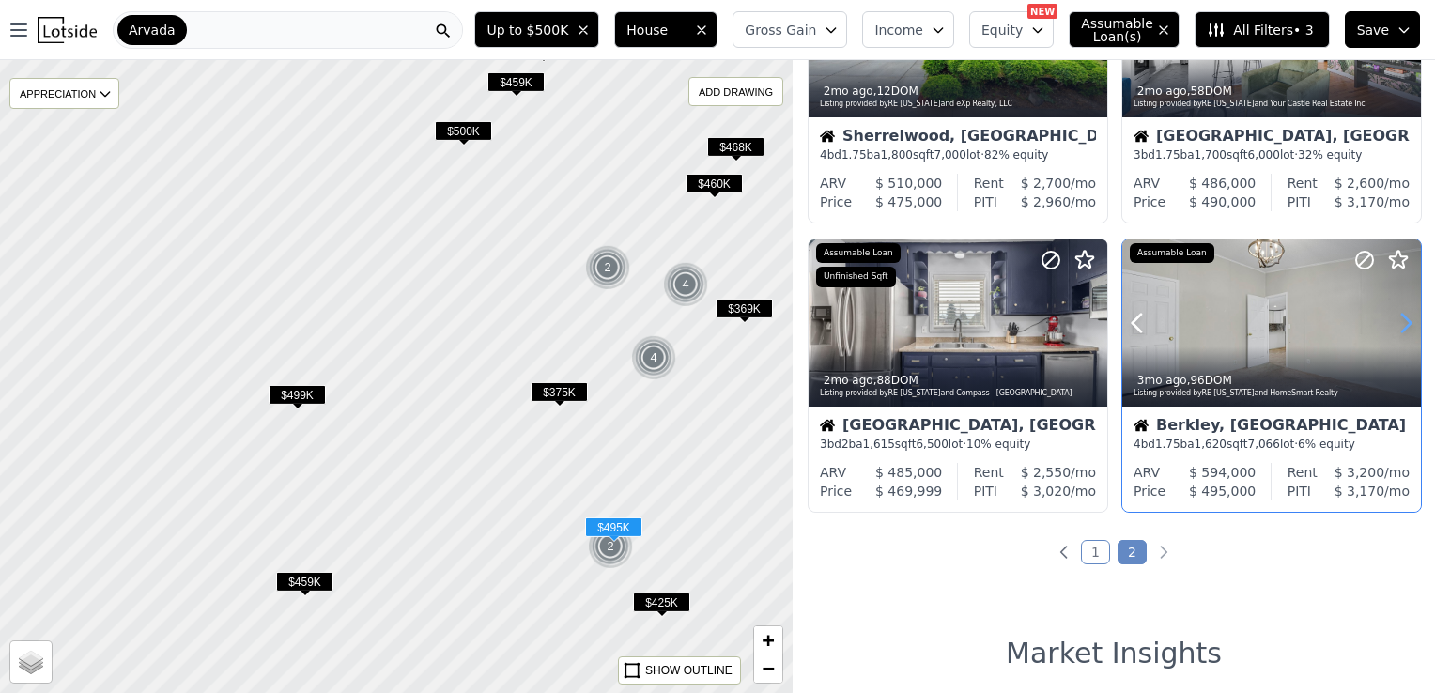
click at [1390, 326] on icon at bounding box center [1405, 323] width 30 height 30
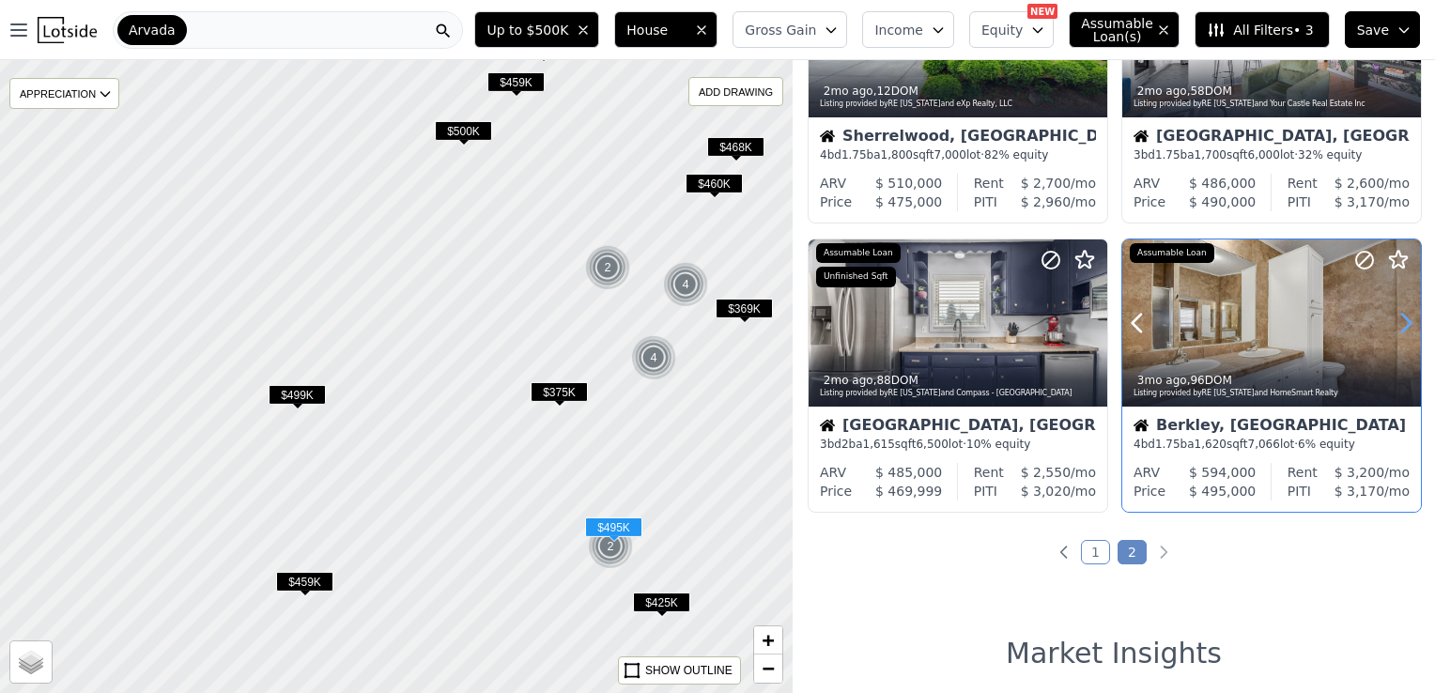
click at [1390, 326] on icon at bounding box center [1405, 323] width 30 height 30
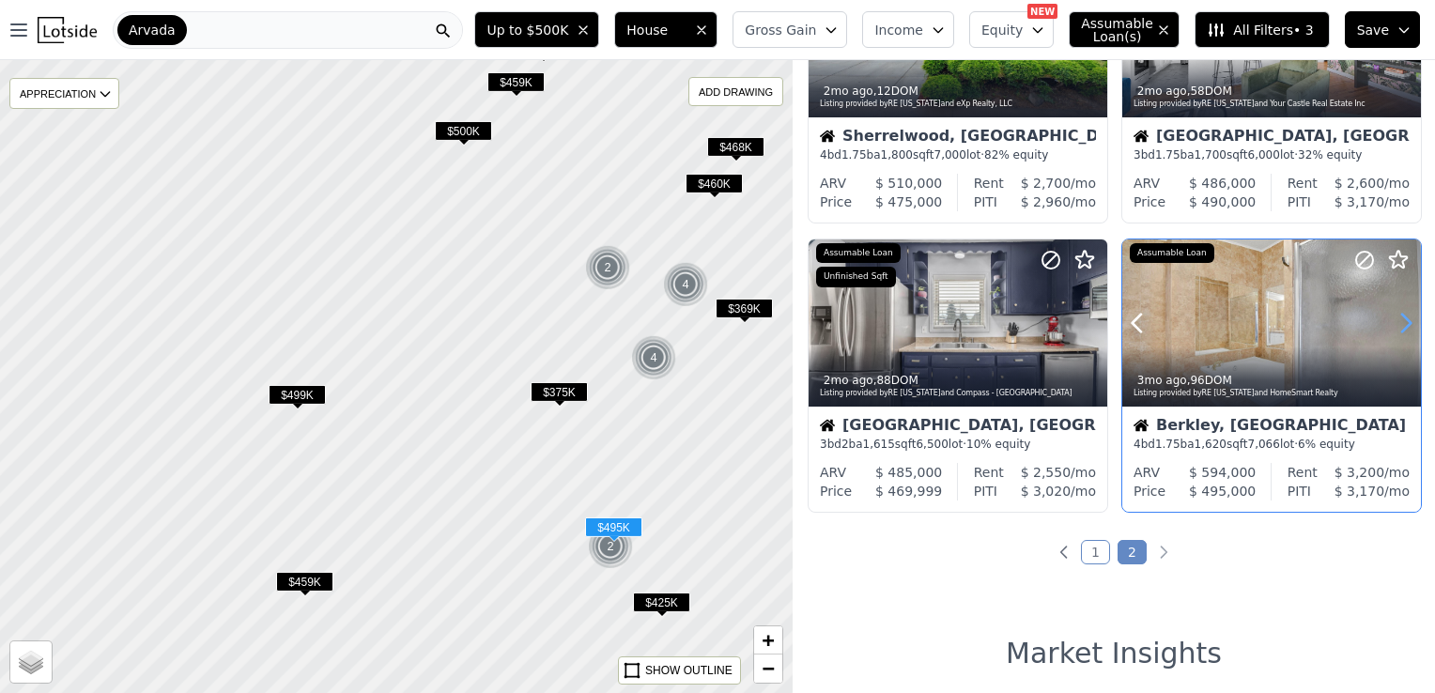
click at [1390, 326] on icon at bounding box center [1405, 323] width 30 height 30
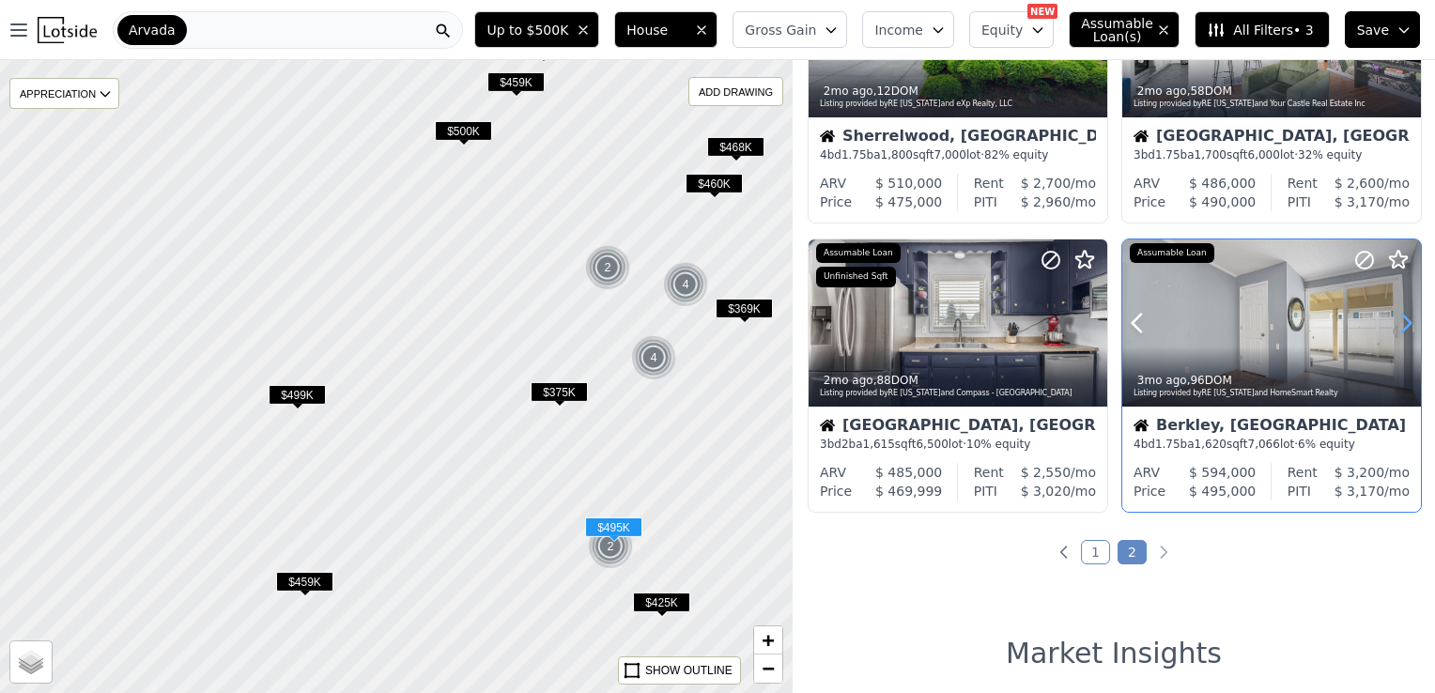
click at [1390, 326] on icon at bounding box center [1405, 323] width 30 height 30
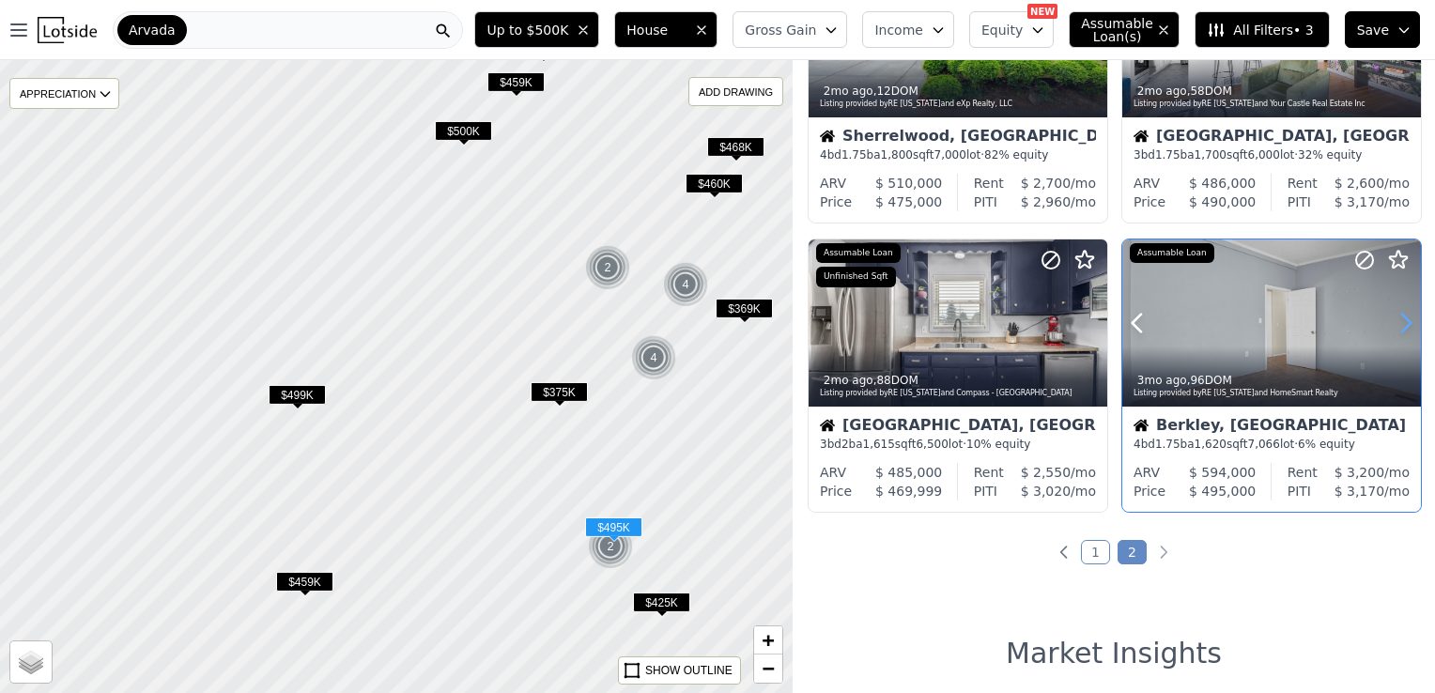
click at [1390, 326] on icon at bounding box center [1405, 323] width 30 height 30
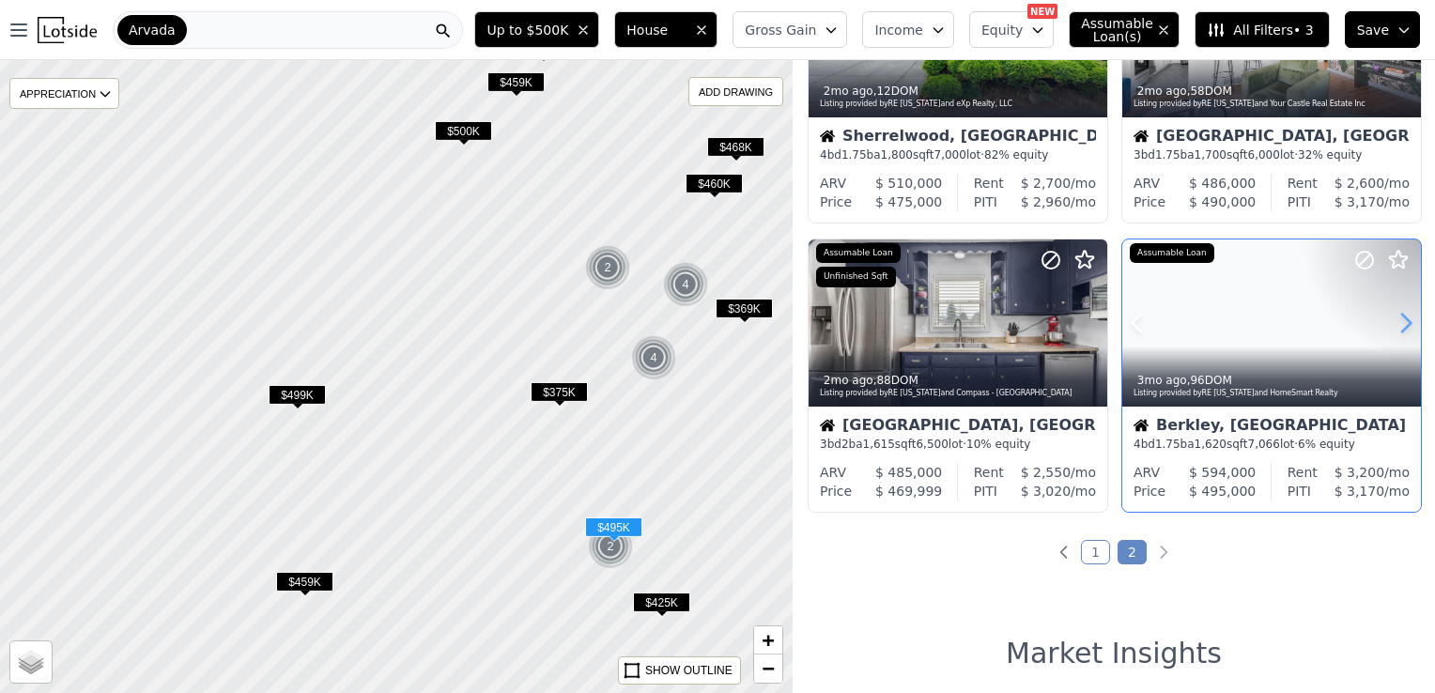
click at [1390, 326] on icon at bounding box center [1405, 323] width 30 height 30
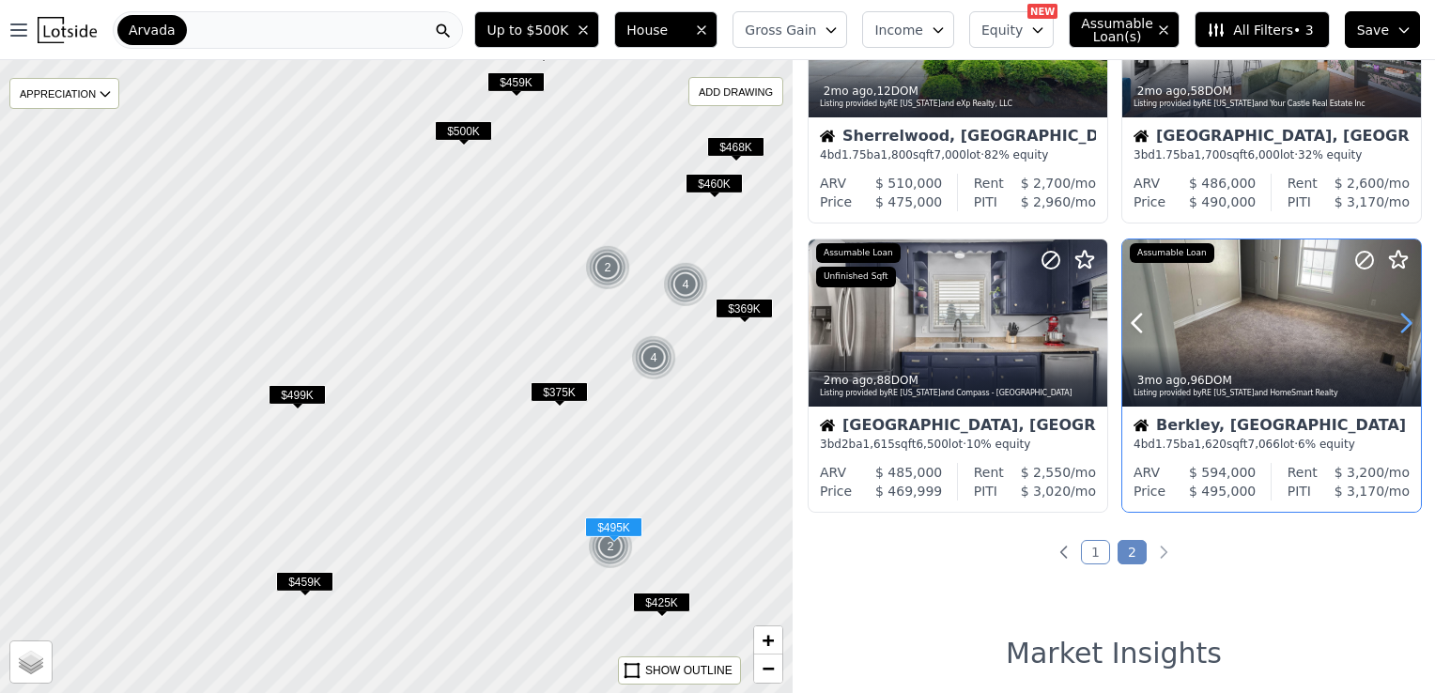
click at [1390, 326] on icon at bounding box center [1405, 323] width 30 height 30
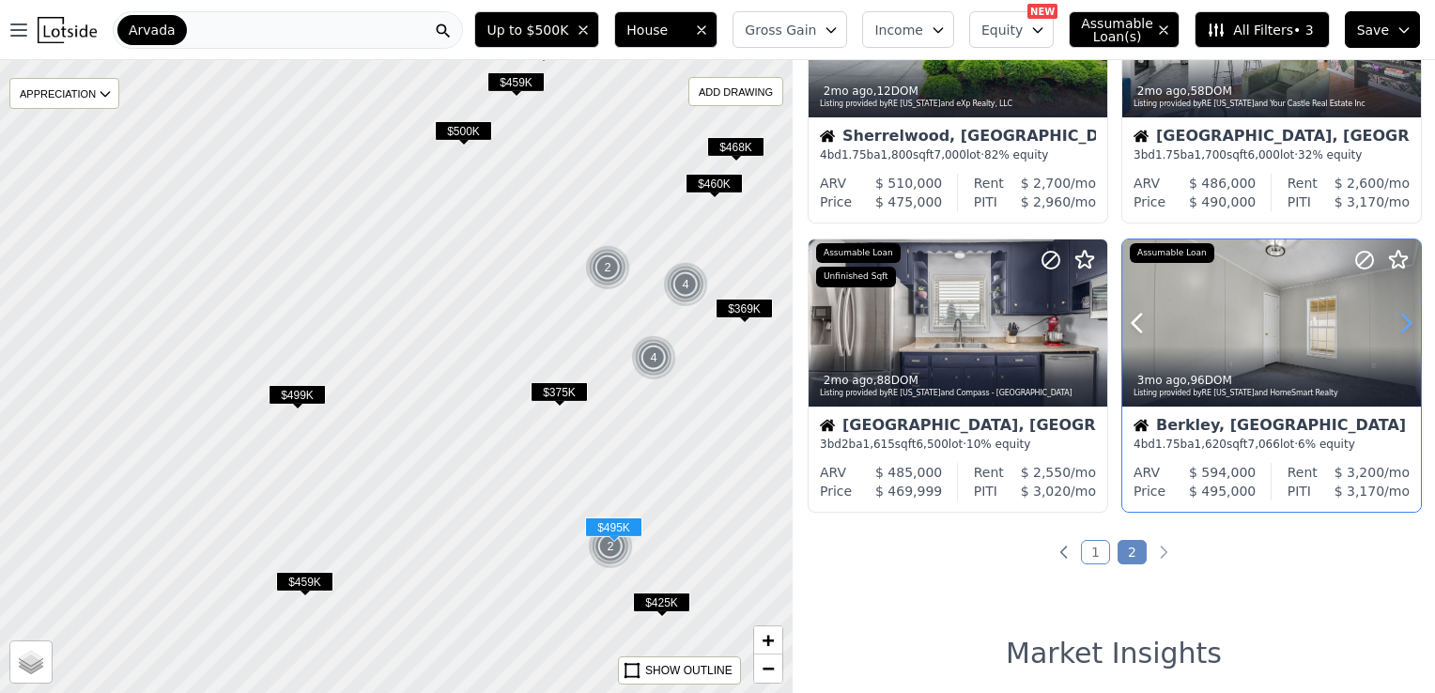
click at [1390, 326] on icon at bounding box center [1405, 323] width 30 height 30
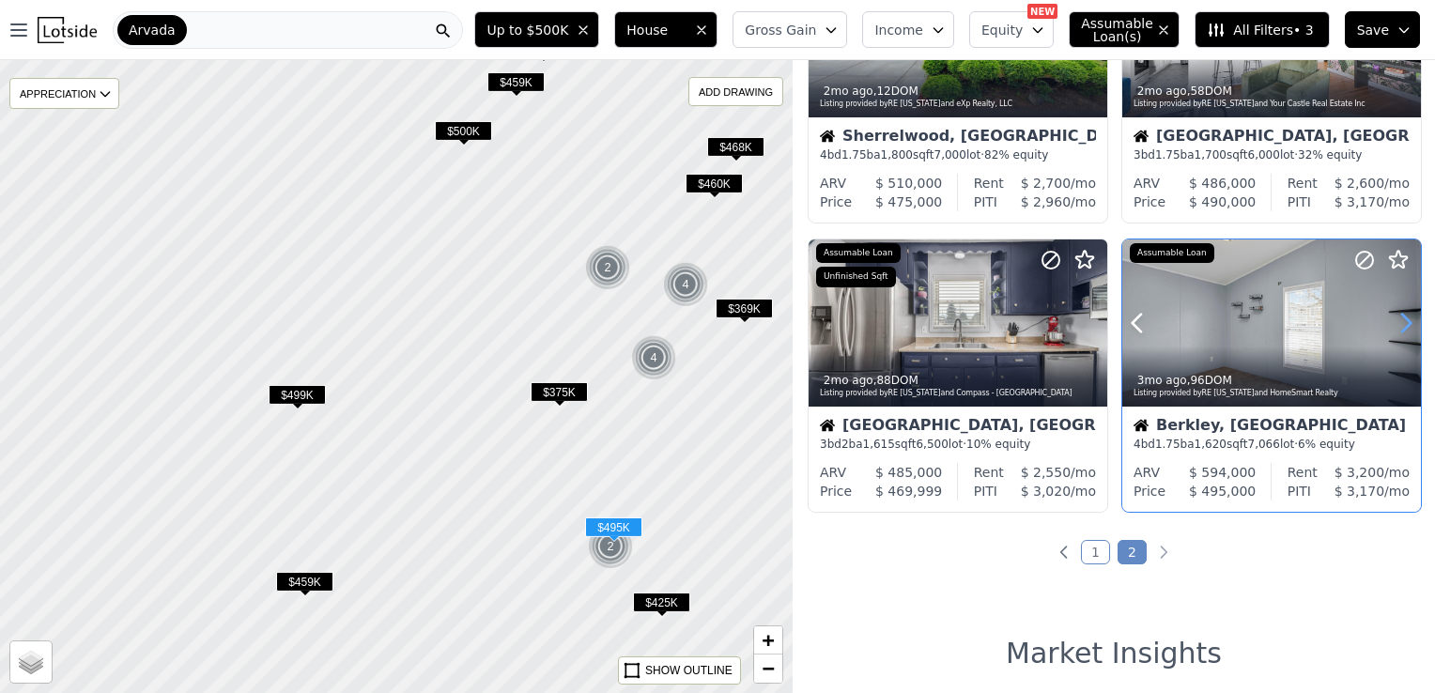
click at [1390, 326] on icon at bounding box center [1405, 323] width 30 height 30
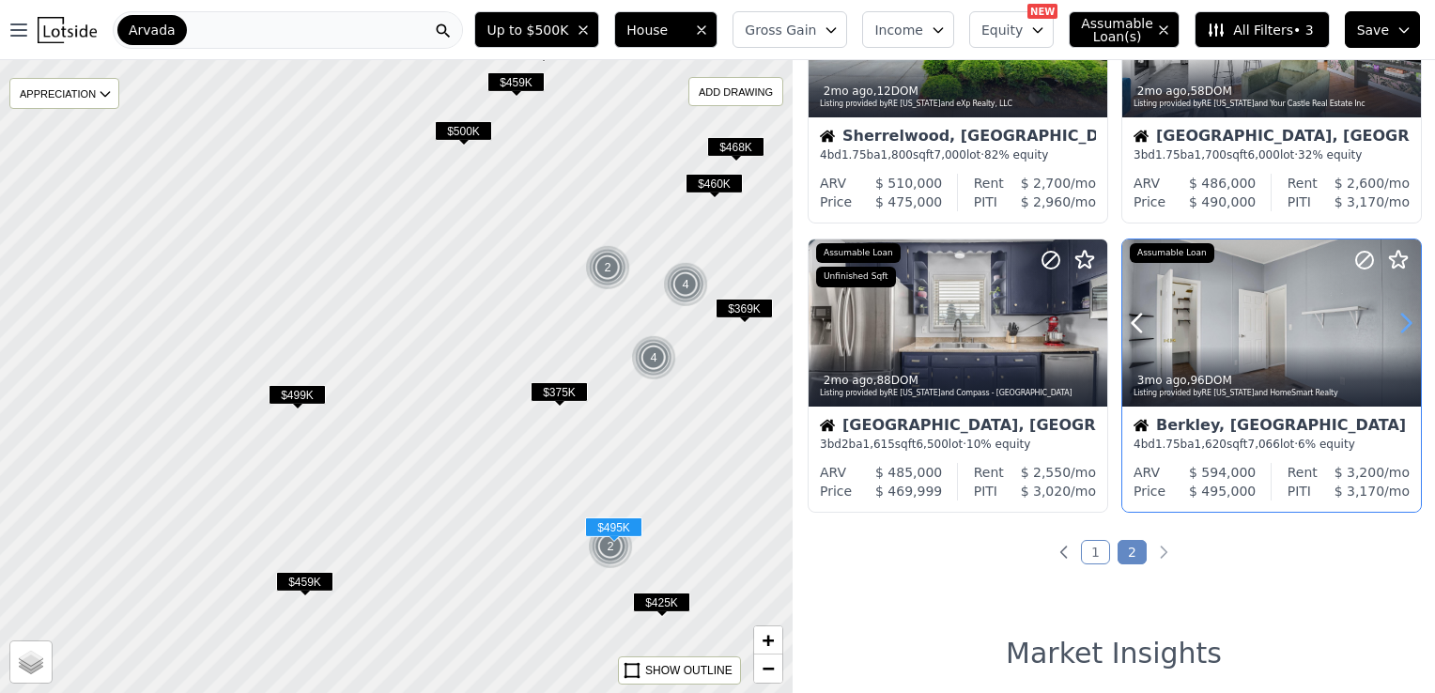
click at [1390, 326] on icon at bounding box center [1405, 323] width 30 height 30
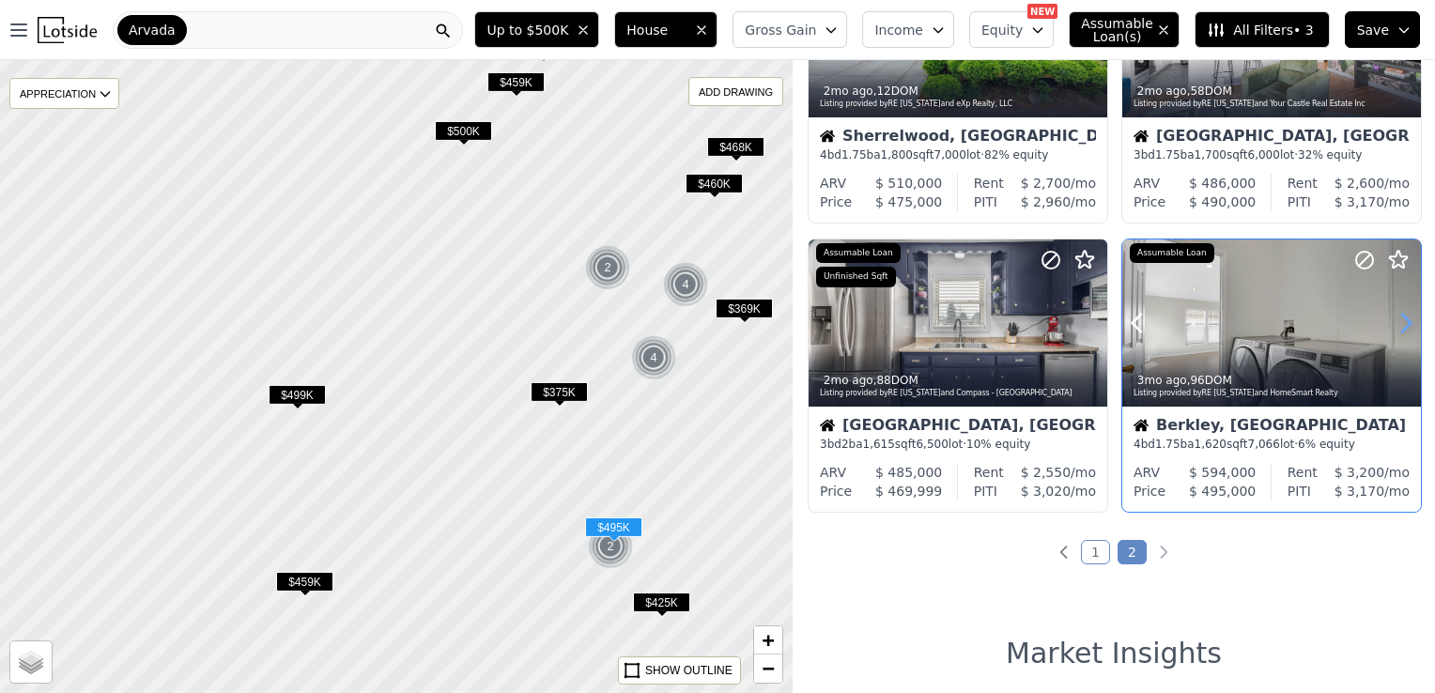
click at [1390, 326] on icon at bounding box center [1405, 323] width 30 height 30
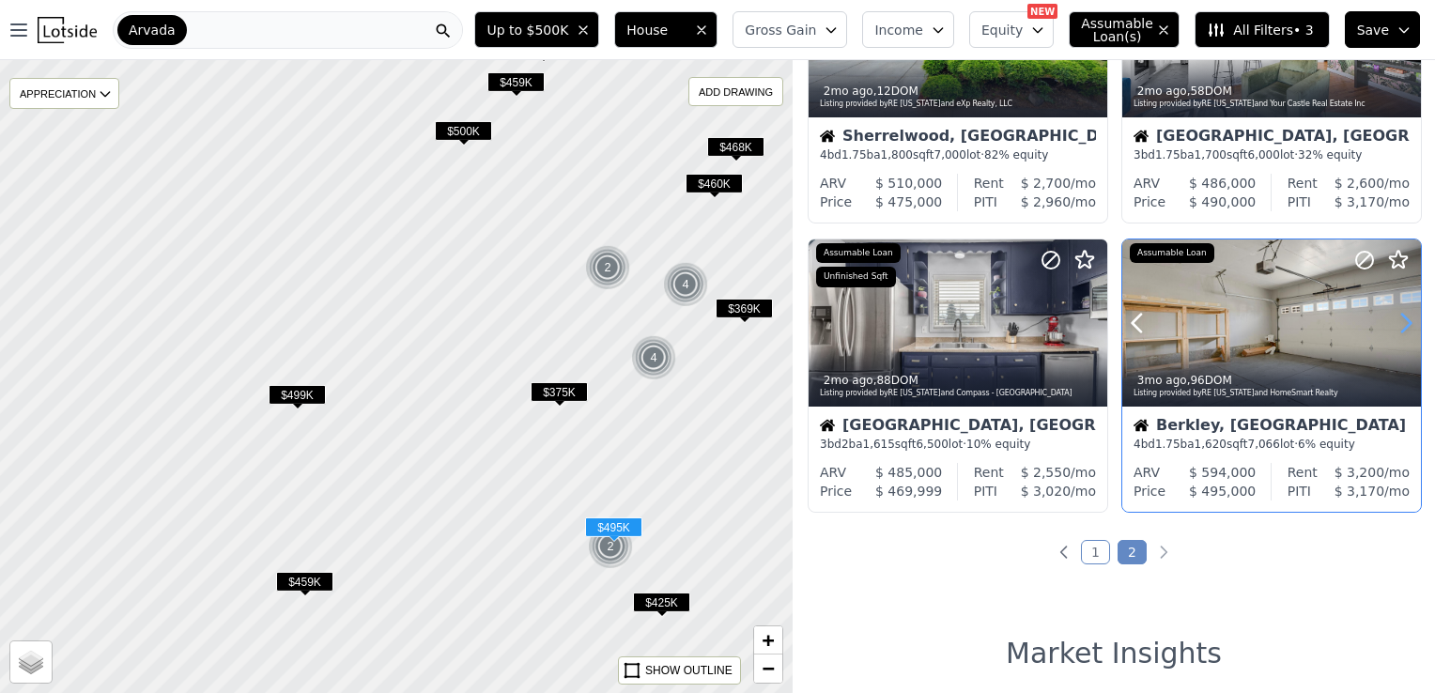
click at [1390, 326] on icon at bounding box center [1405, 323] width 30 height 30
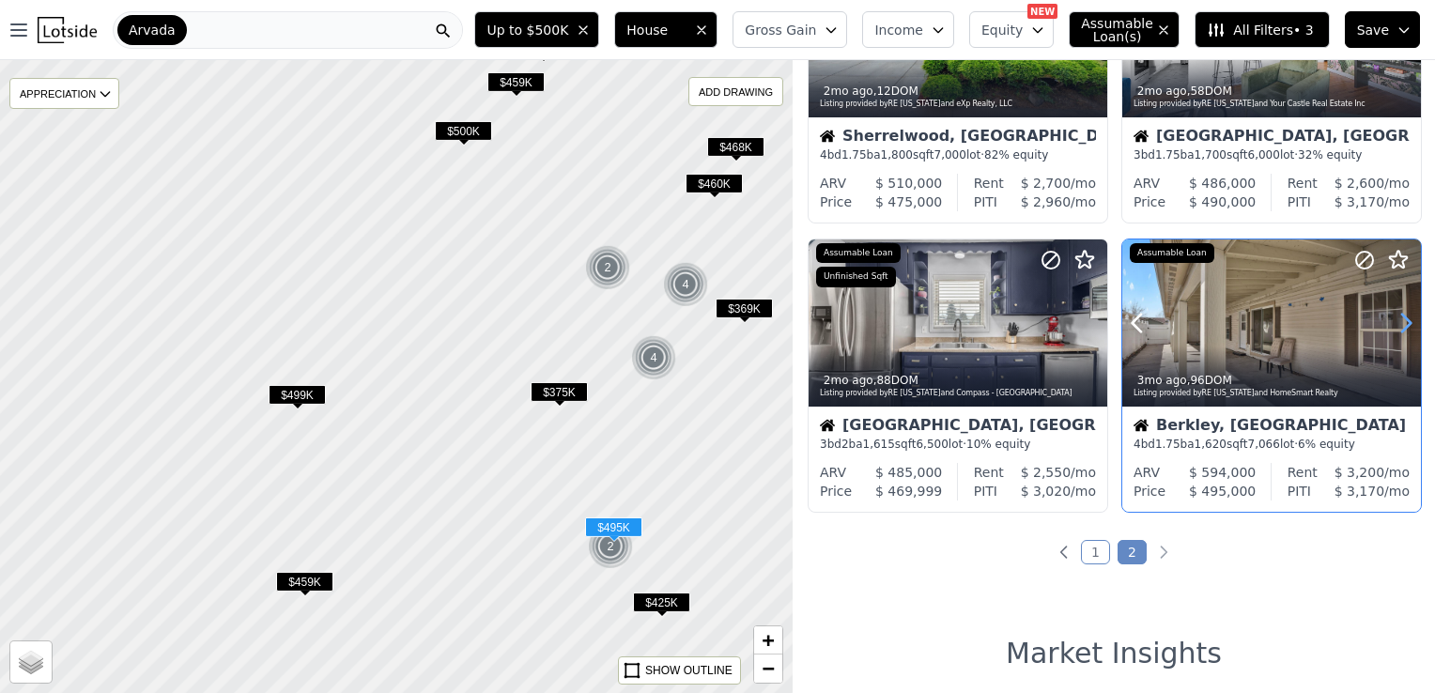
click at [1390, 326] on icon at bounding box center [1405, 323] width 30 height 30
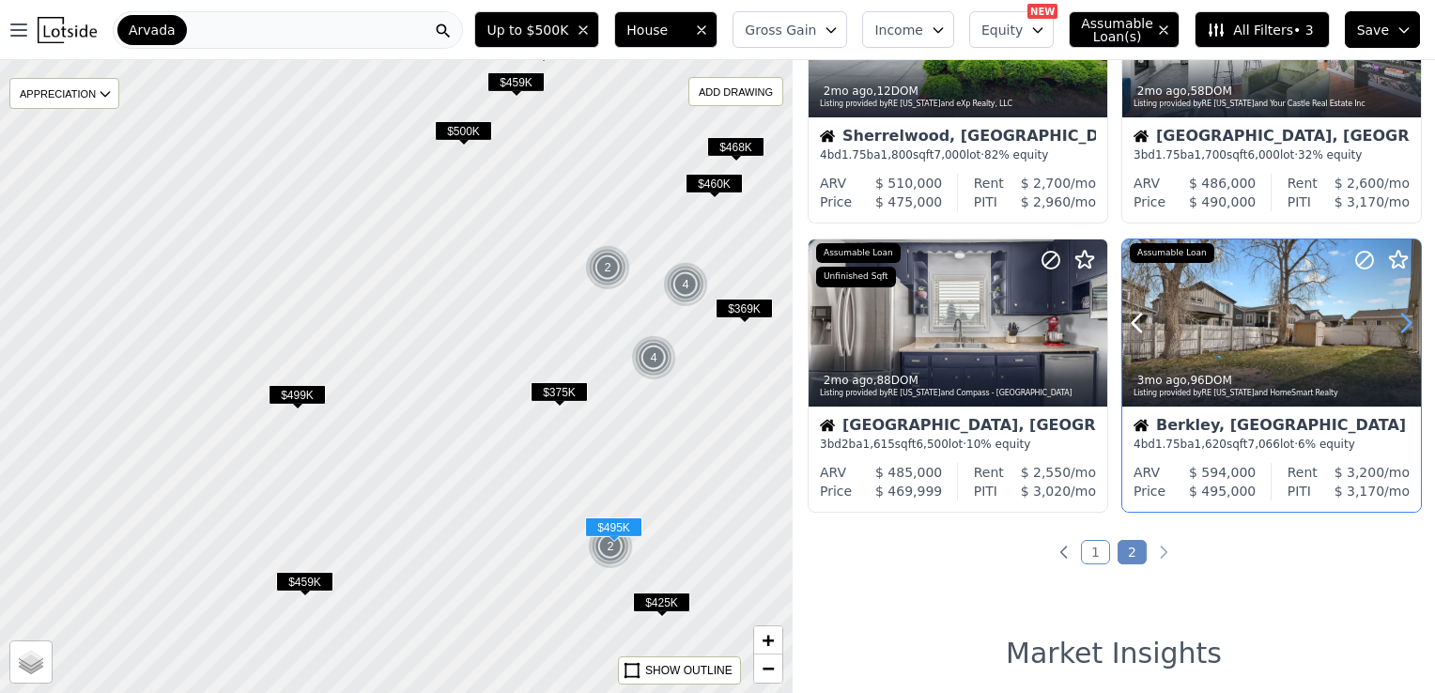
click at [1390, 326] on icon at bounding box center [1405, 323] width 30 height 30
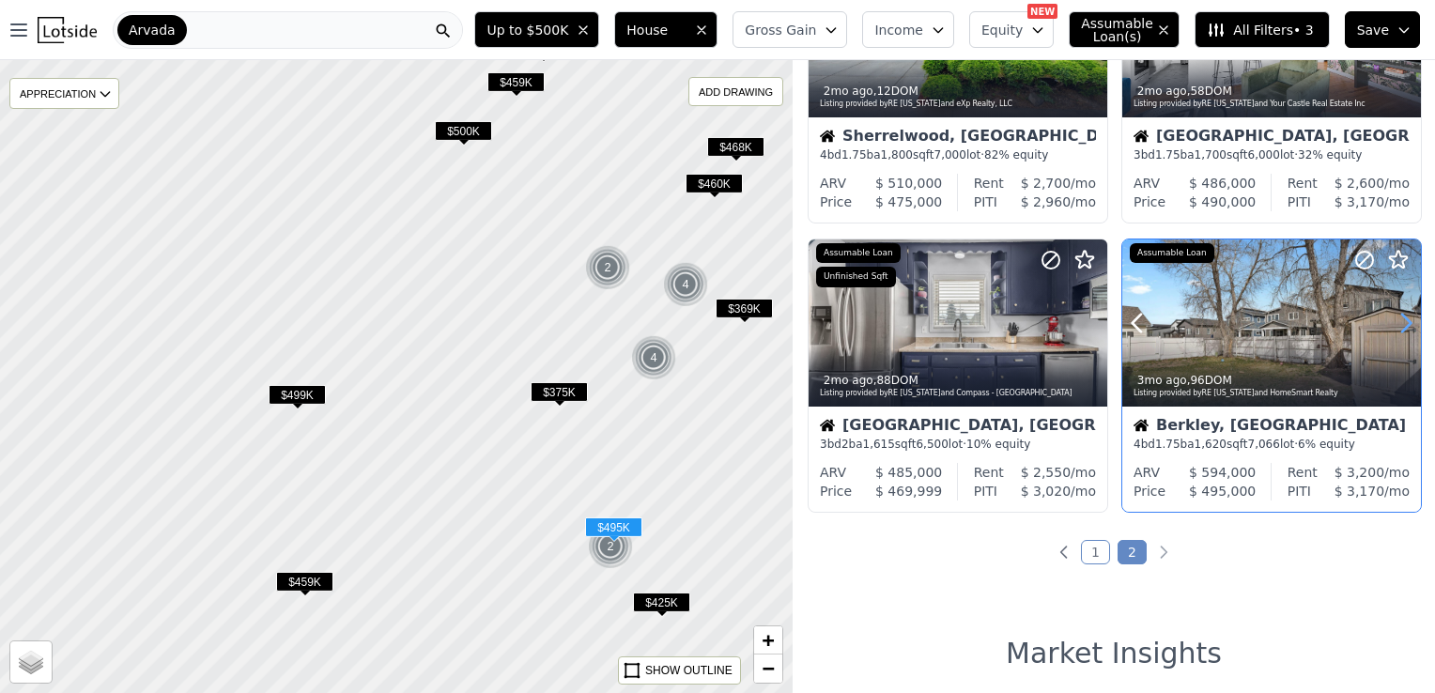
click at [1390, 326] on icon at bounding box center [1405, 323] width 30 height 30
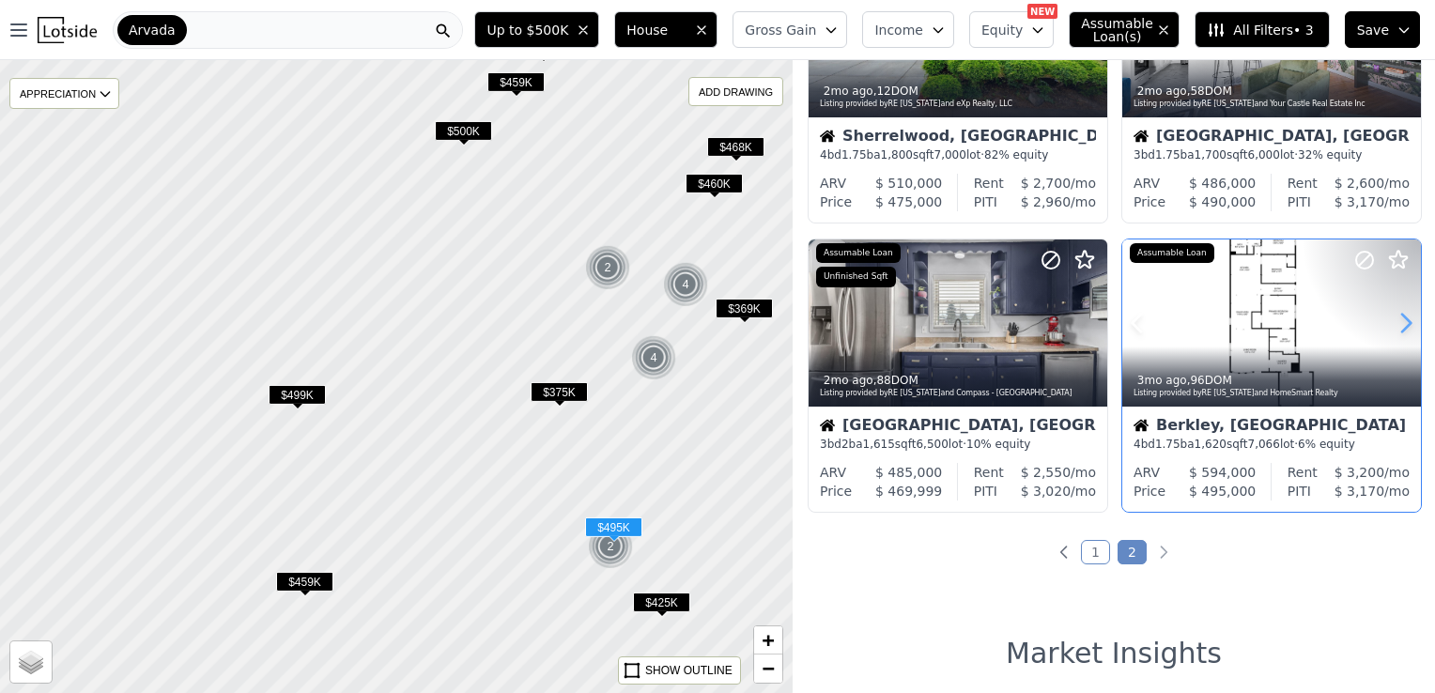
click at [1390, 326] on icon at bounding box center [1405, 323] width 30 height 30
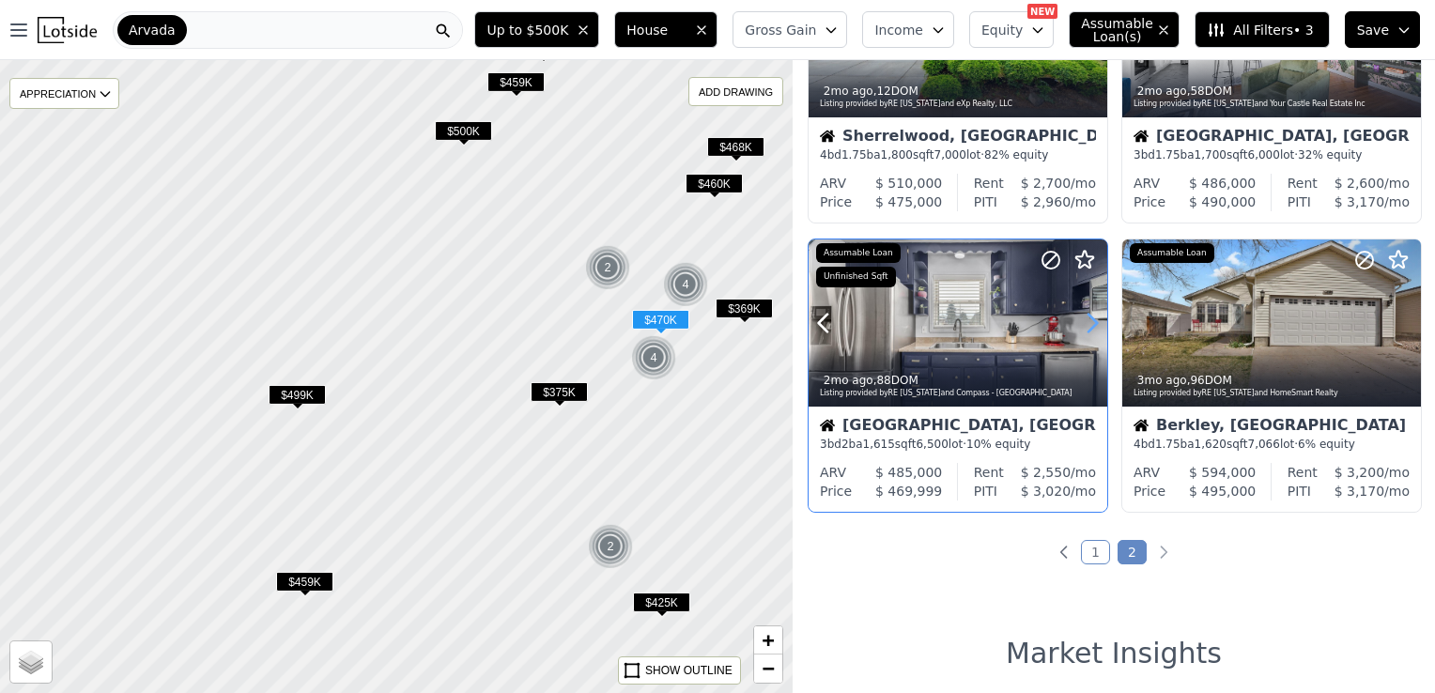
click at [1089, 318] on icon at bounding box center [1092, 323] width 30 height 30
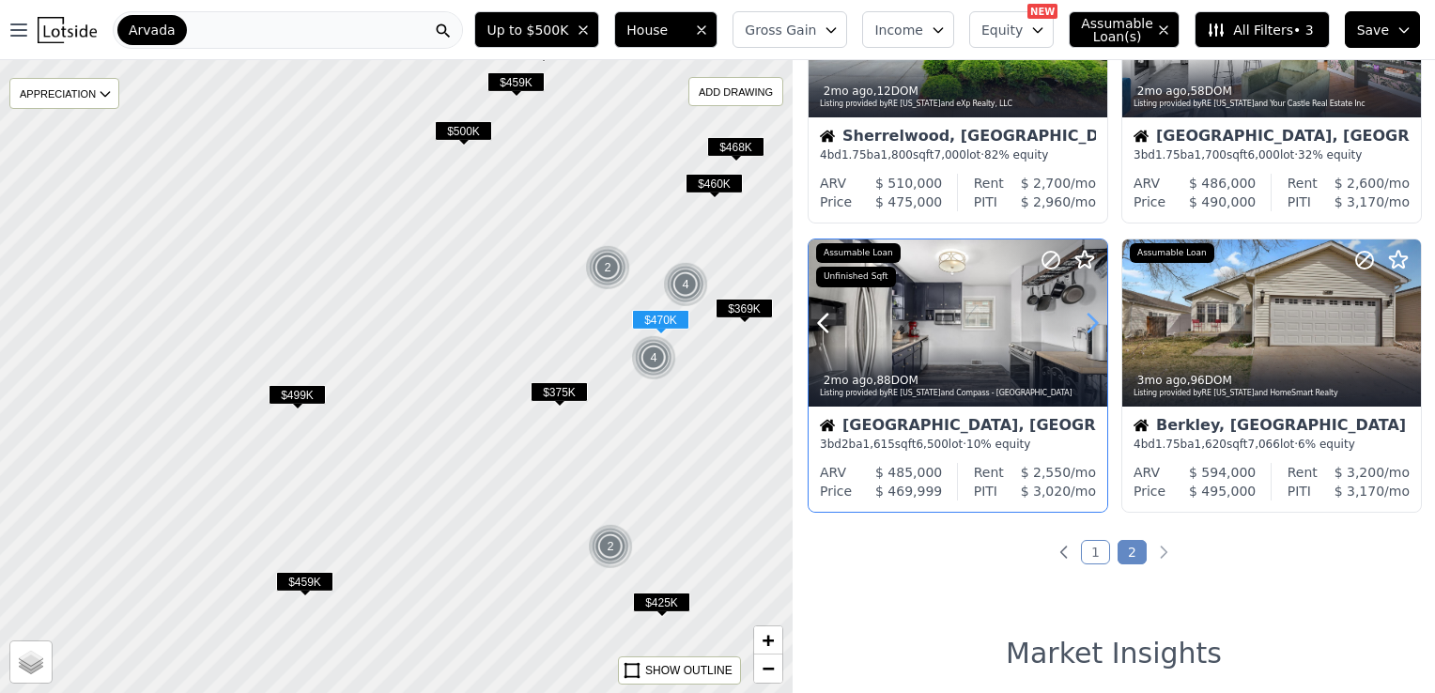
click at [1089, 318] on icon at bounding box center [1092, 323] width 30 height 30
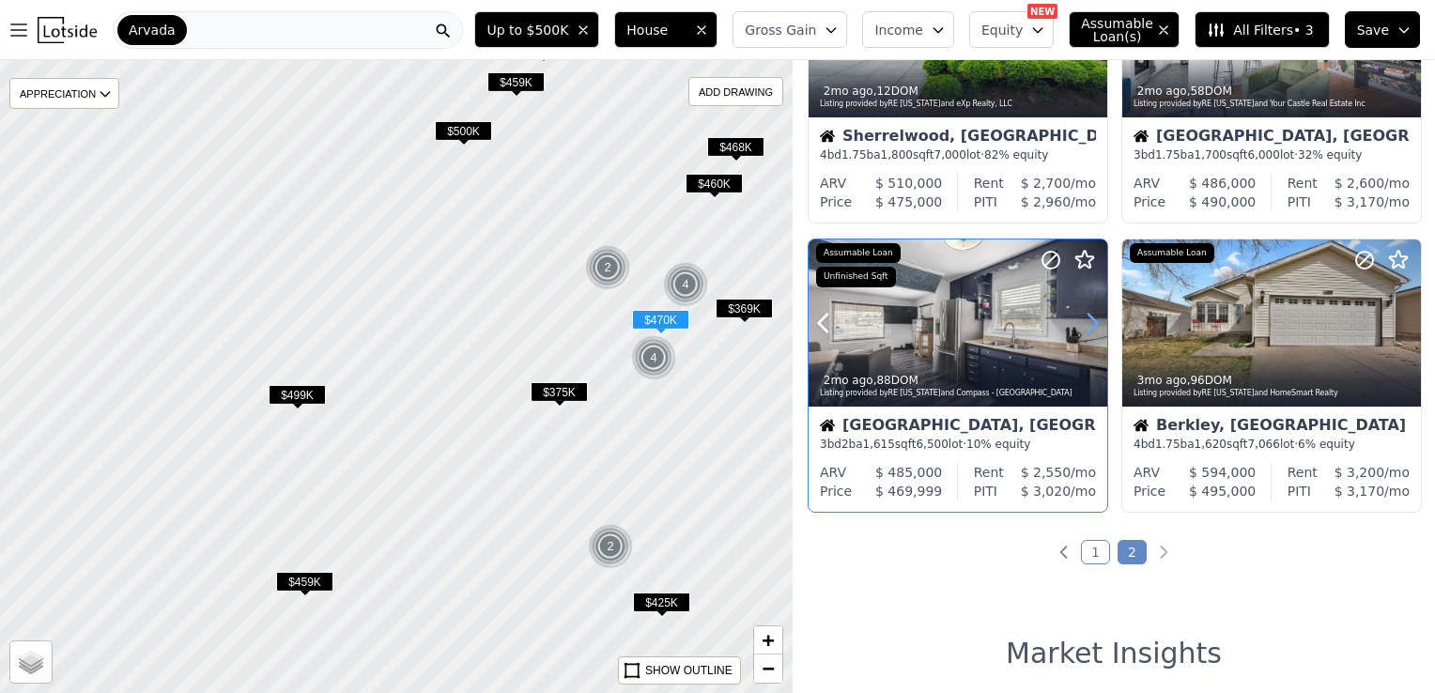
click at [1089, 318] on icon at bounding box center [1092, 323] width 30 height 30
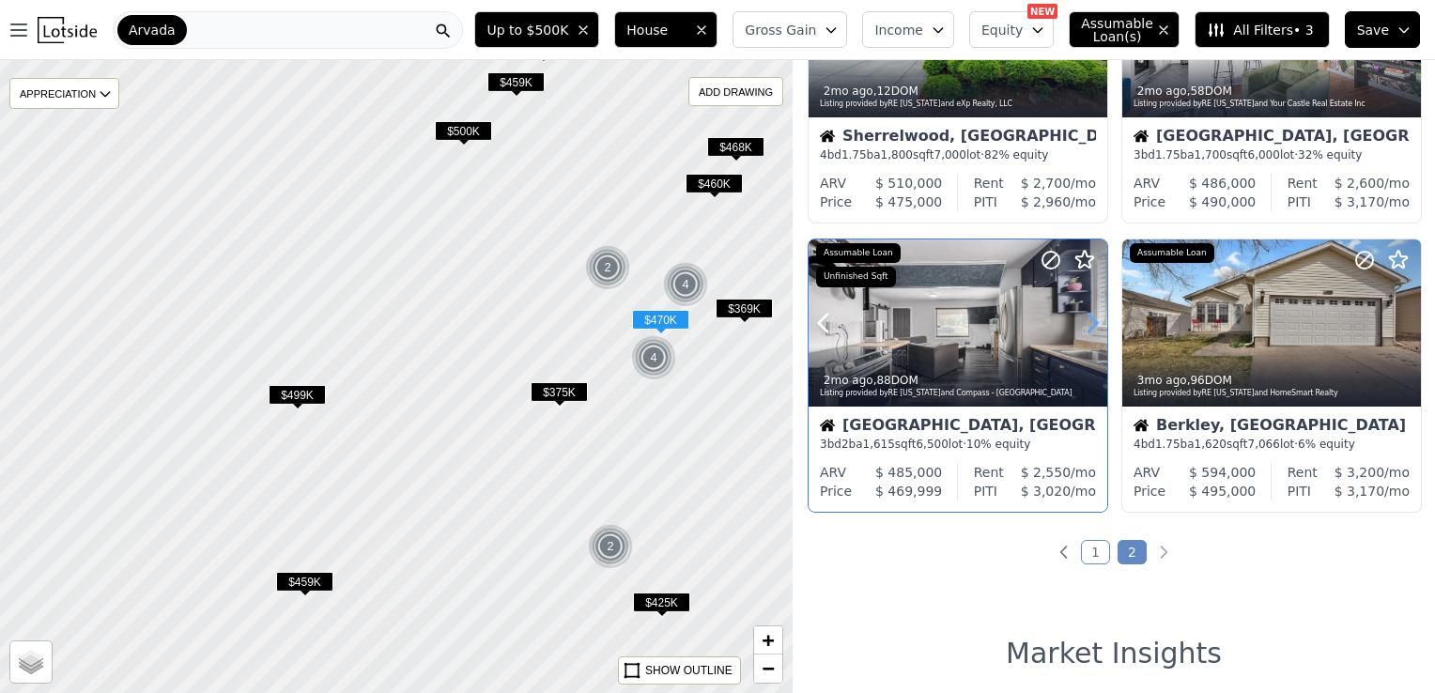
click at [1089, 318] on icon at bounding box center [1092, 323] width 30 height 30
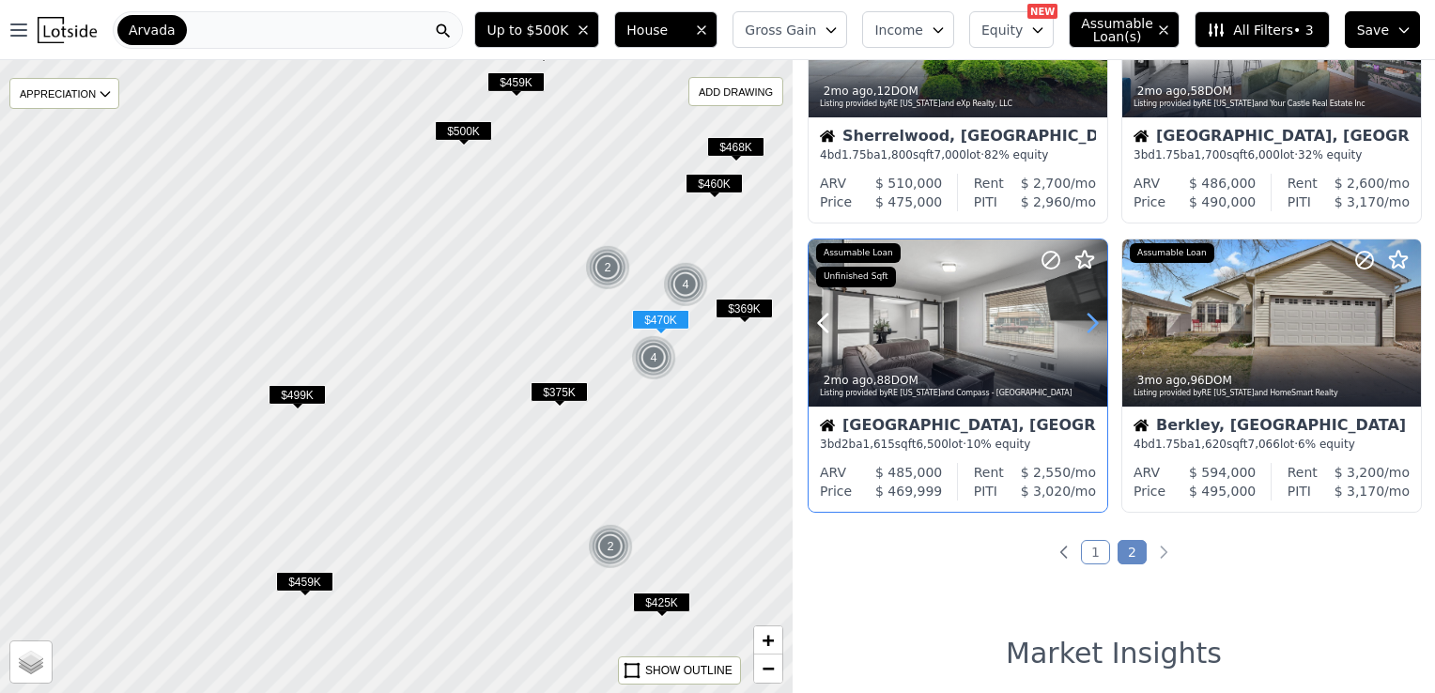
click at [1089, 318] on icon at bounding box center [1092, 323] width 30 height 30
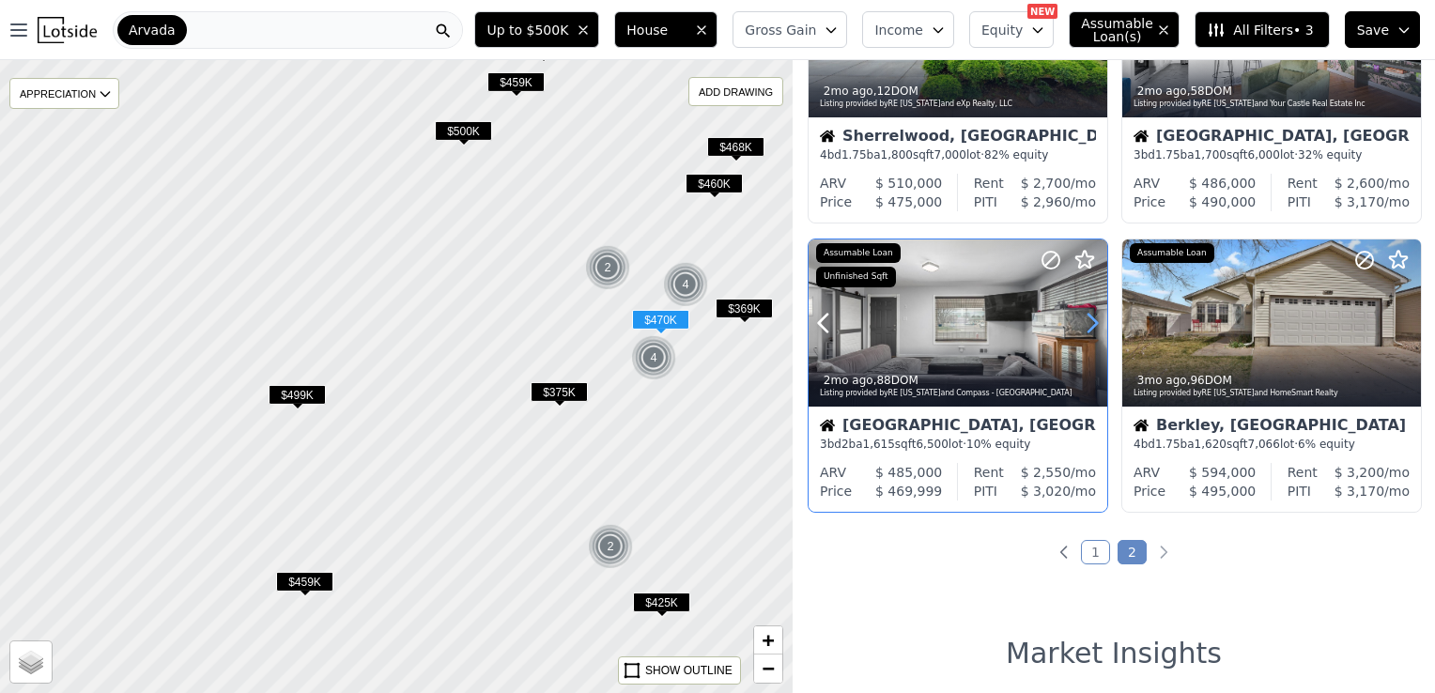
click at [1089, 318] on icon at bounding box center [1092, 323] width 30 height 30
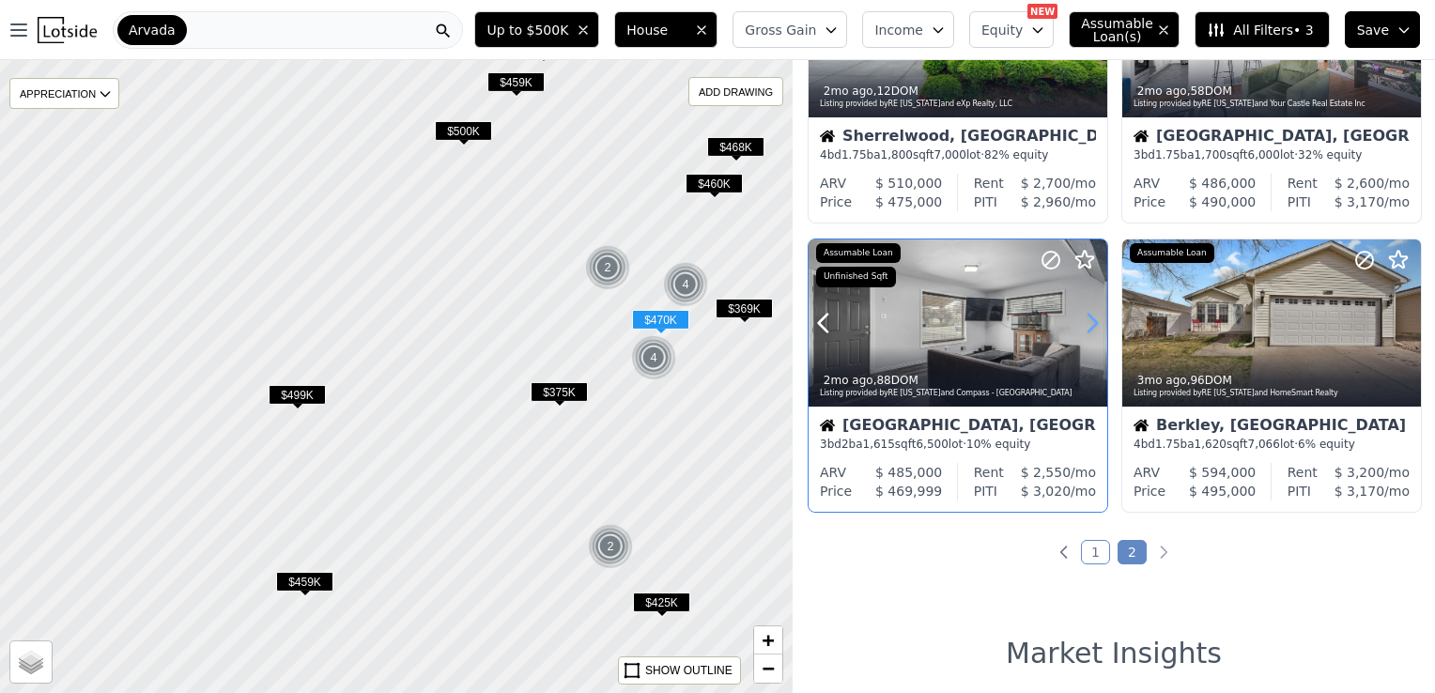
click at [1089, 318] on icon at bounding box center [1092, 323] width 30 height 30
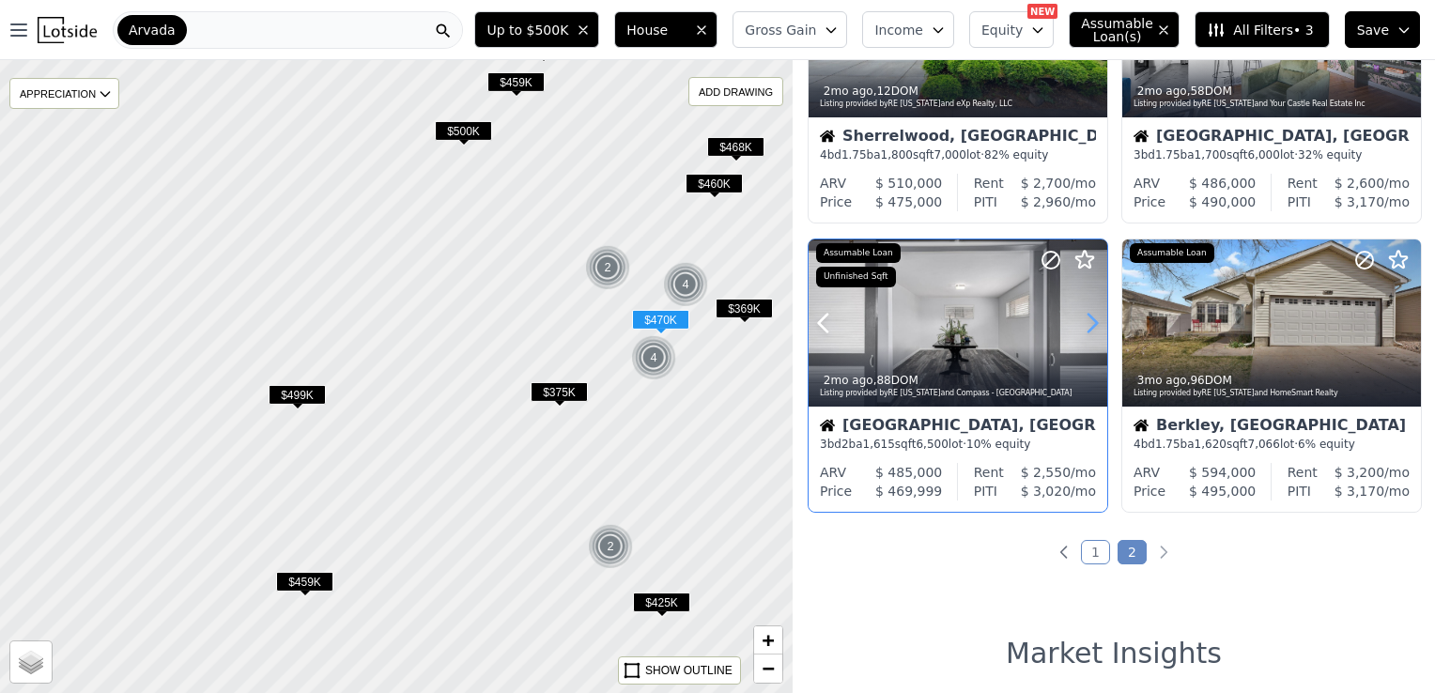
click at [1089, 318] on icon at bounding box center [1092, 323] width 30 height 30
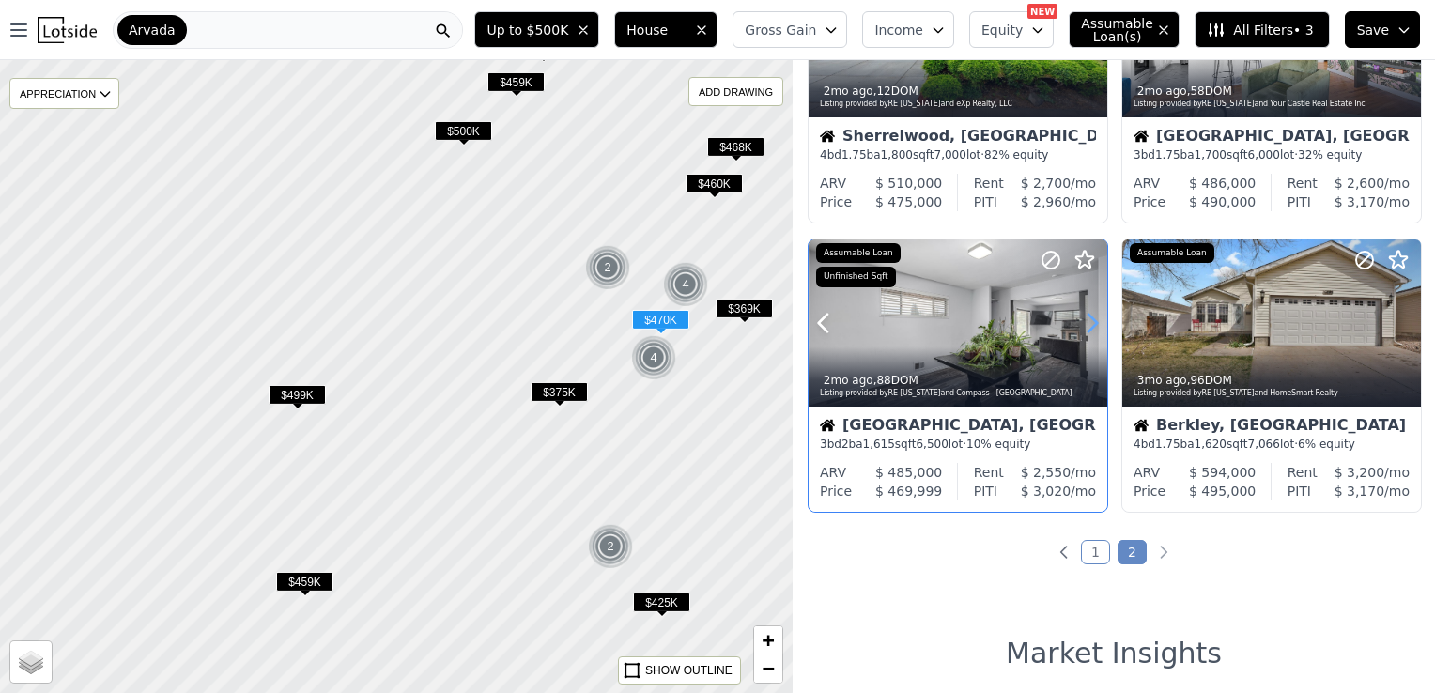
click at [1089, 318] on icon at bounding box center [1092, 323] width 30 height 30
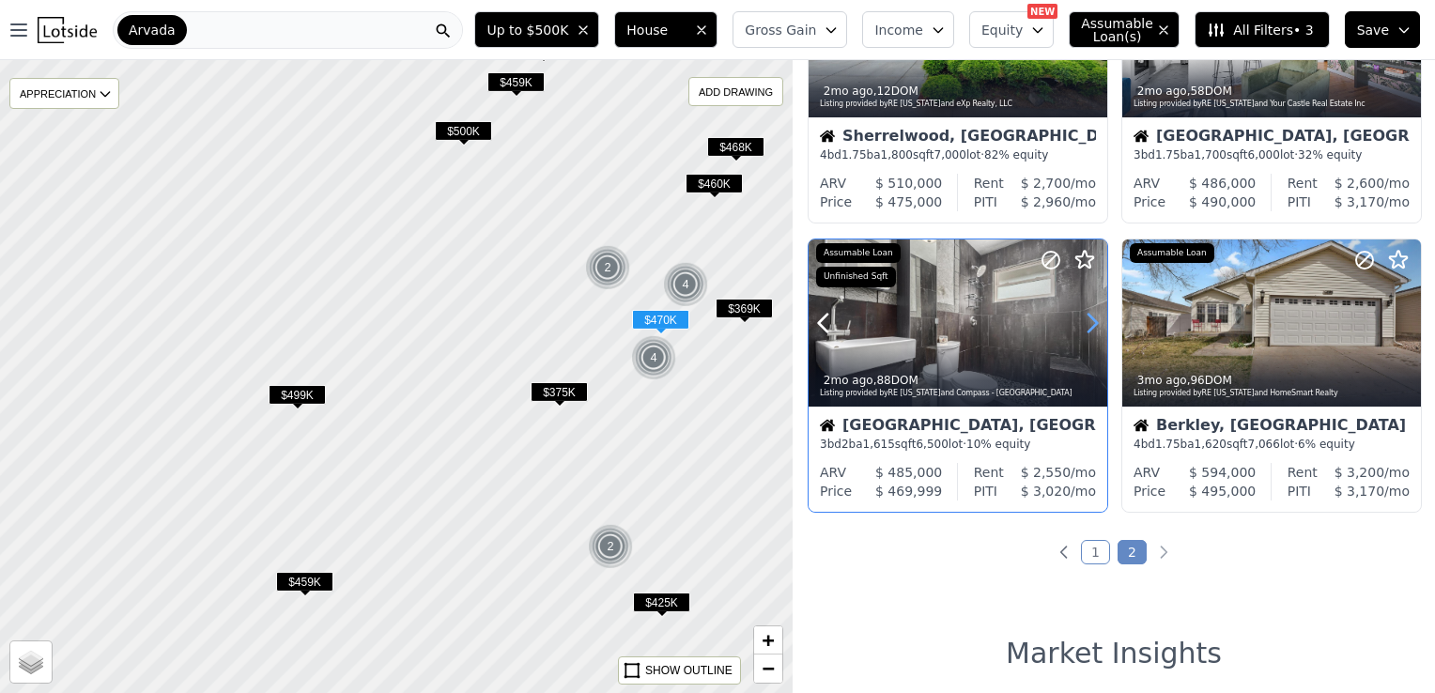
click at [1089, 318] on icon at bounding box center [1092, 323] width 30 height 30
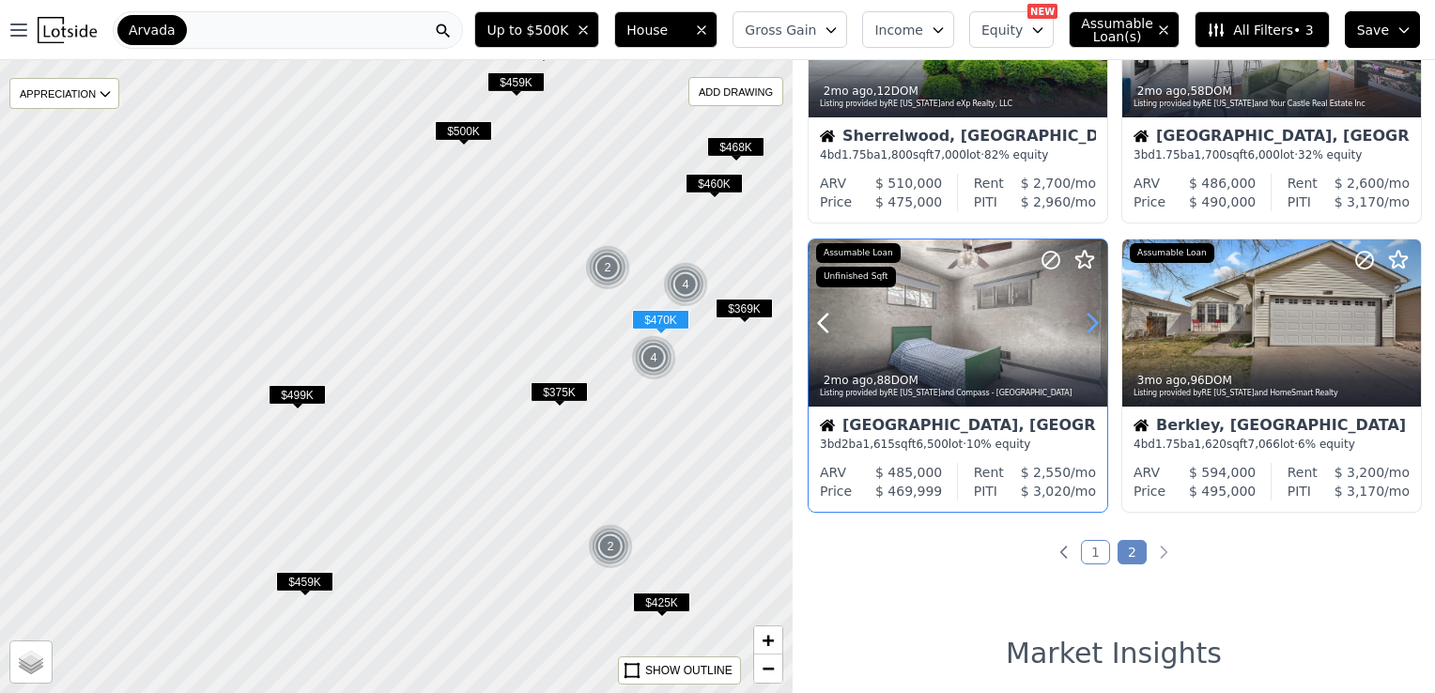
click at [1089, 318] on icon at bounding box center [1092, 323] width 30 height 30
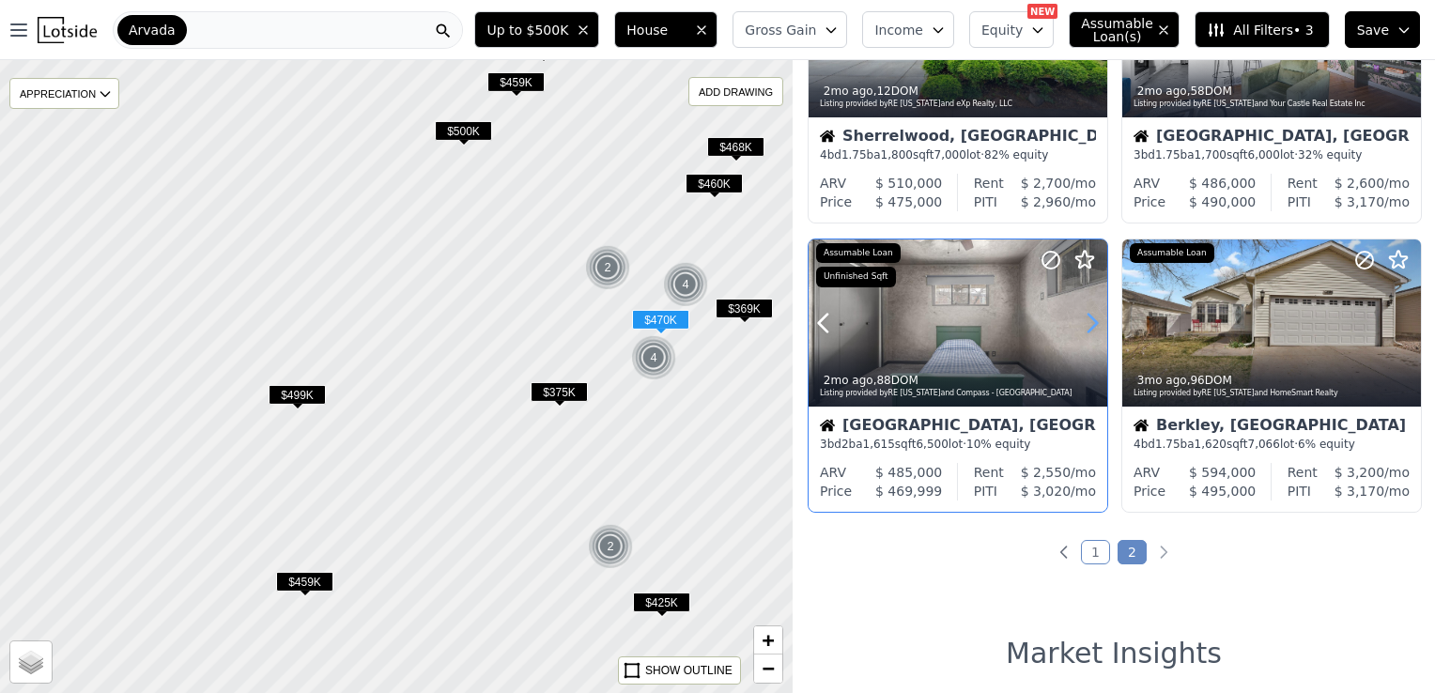
click at [1089, 318] on icon at bounding box center [1092, 323] width 30 height 30
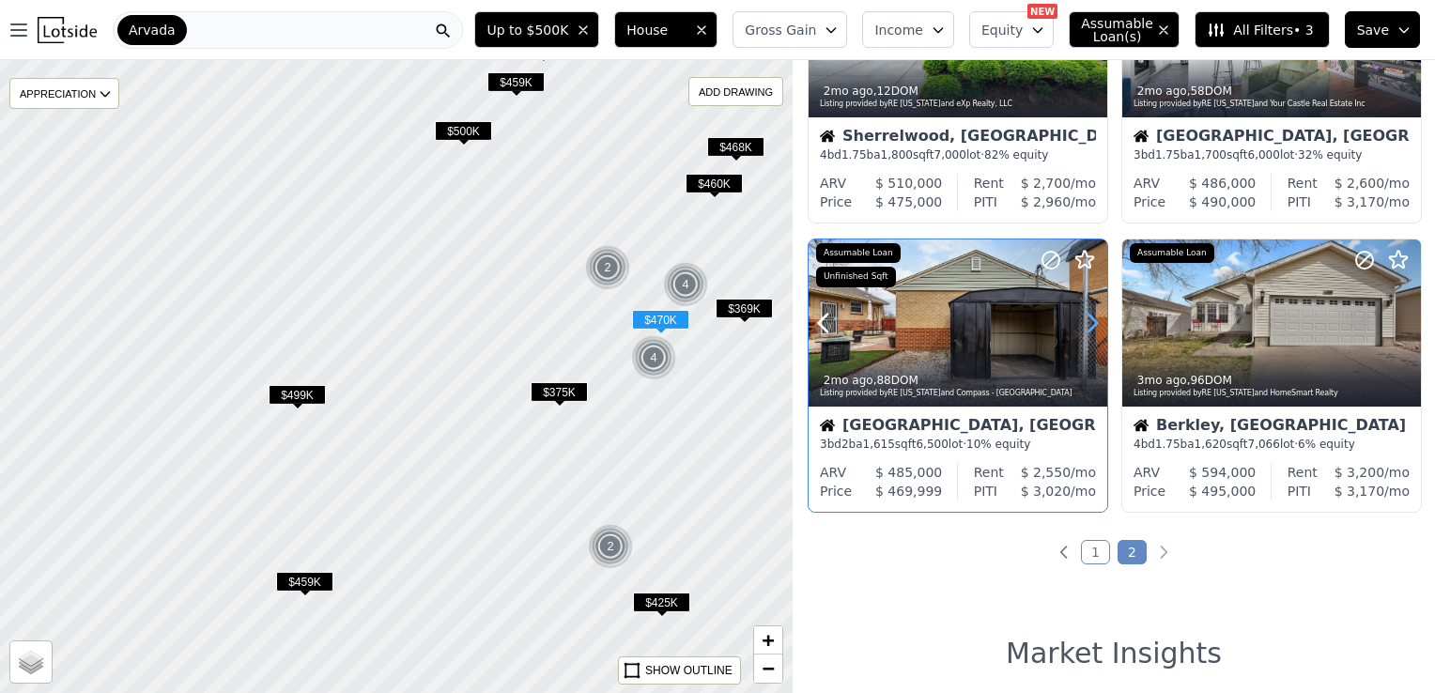
click at [1089, 318] on icon at bounding box center [1092, 323] width 30 height 30
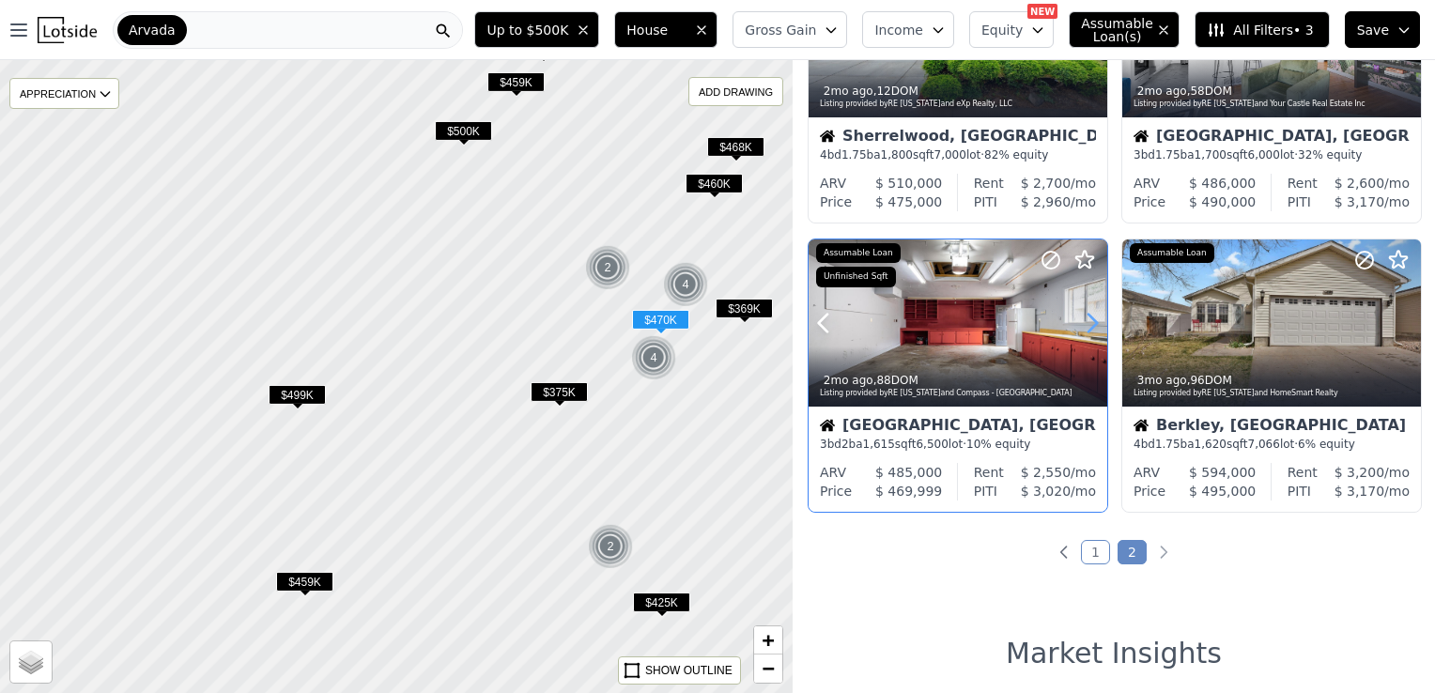
click at [1089, 318] on icon at bounding box center [1092, 323] width 30 height 30
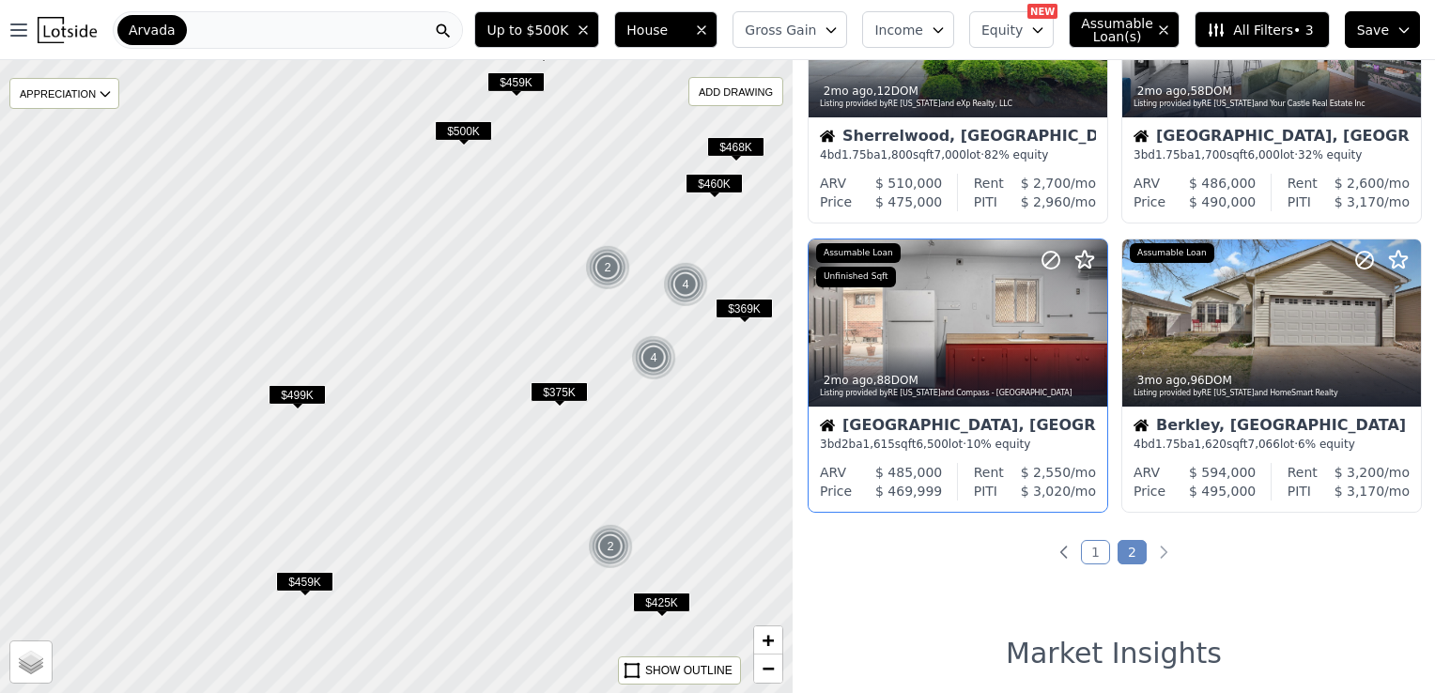
click at [1120, 550] on link "2" at bounding box center [1131, 552] width 29 height 24
click at [1081, 551] on link "1" at bounding box center [1095, 552] width 29 height 24
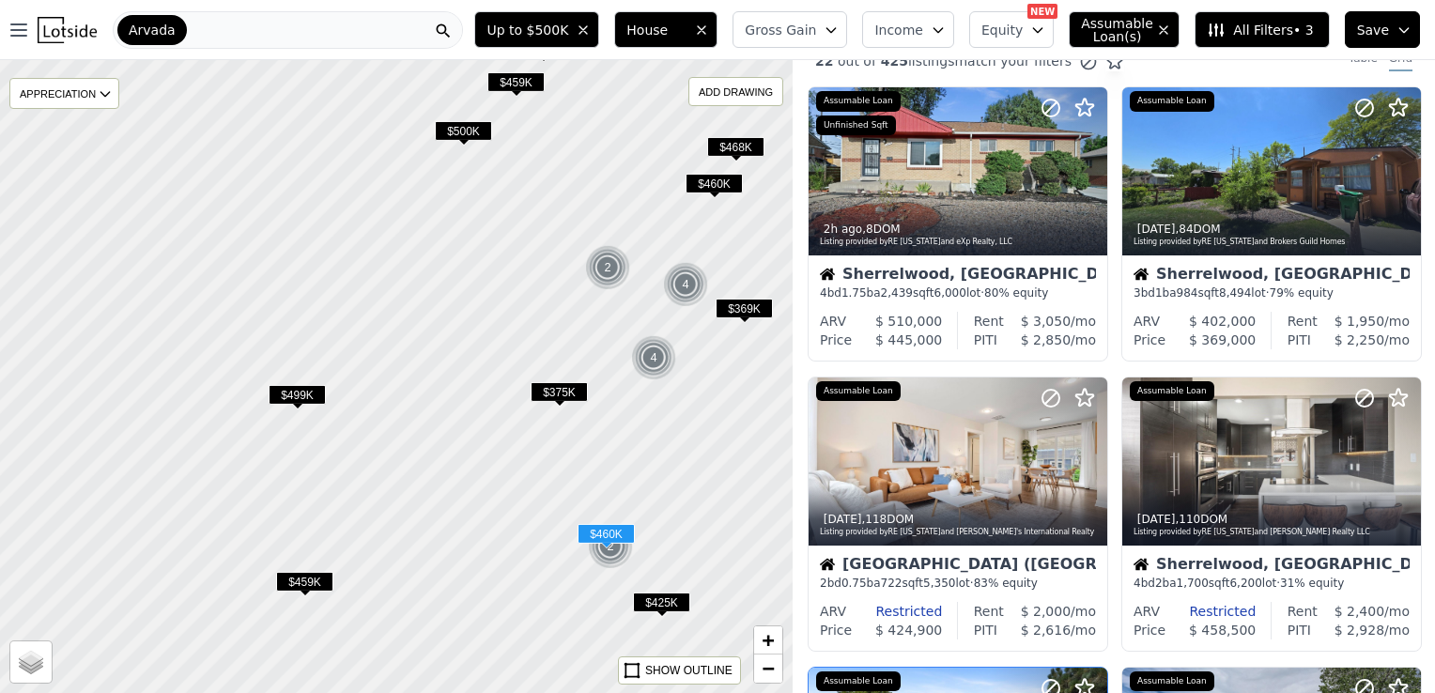
scroll to position [0, 0]
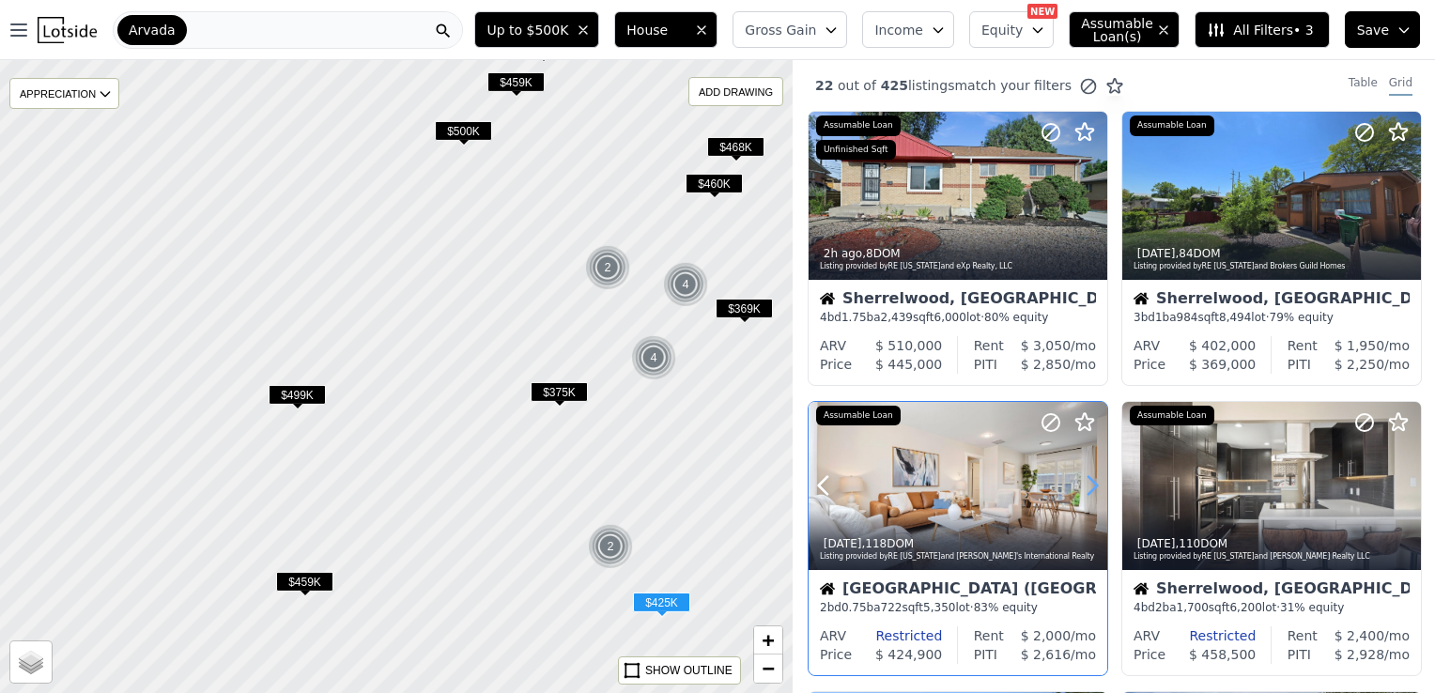
click at [1082, 484] on icon at bounding box center [1092, 485] width 30 height 30
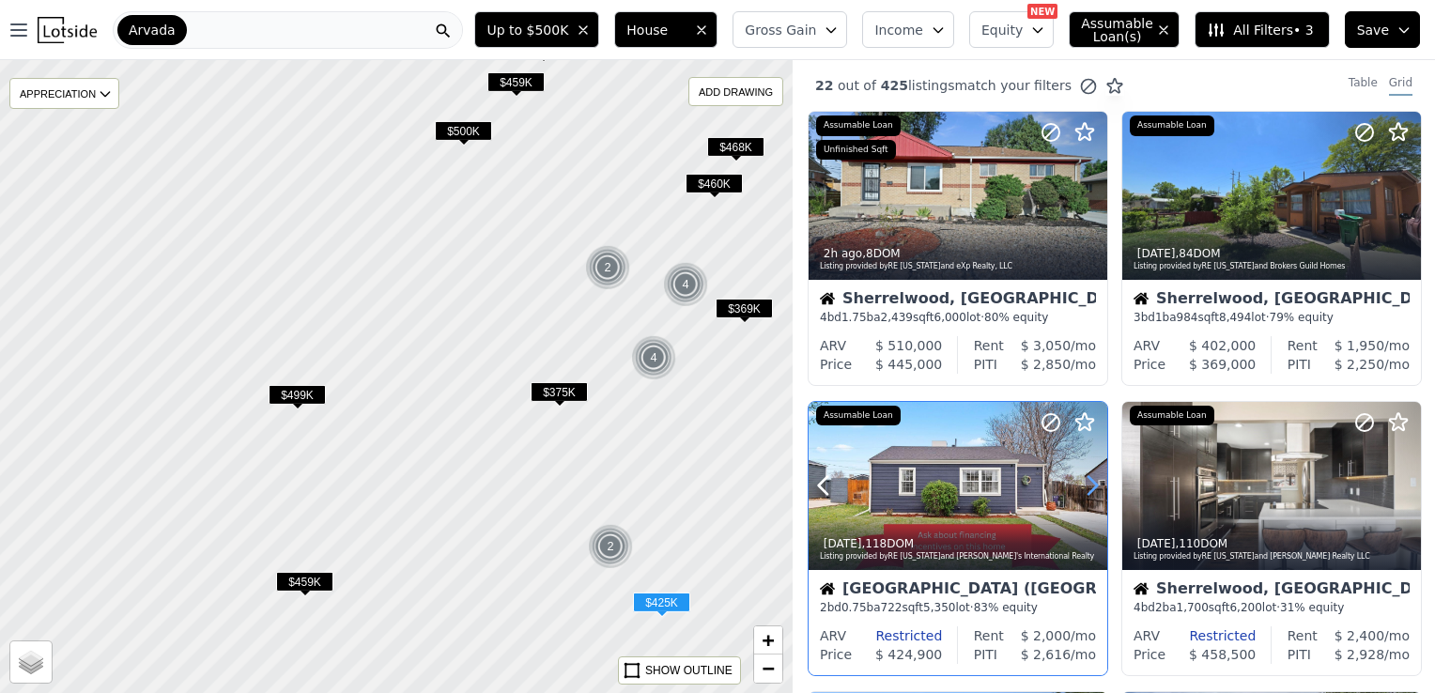
click at [1082, 484] on icon at bounding box center [1092, 485] width 30 height 30
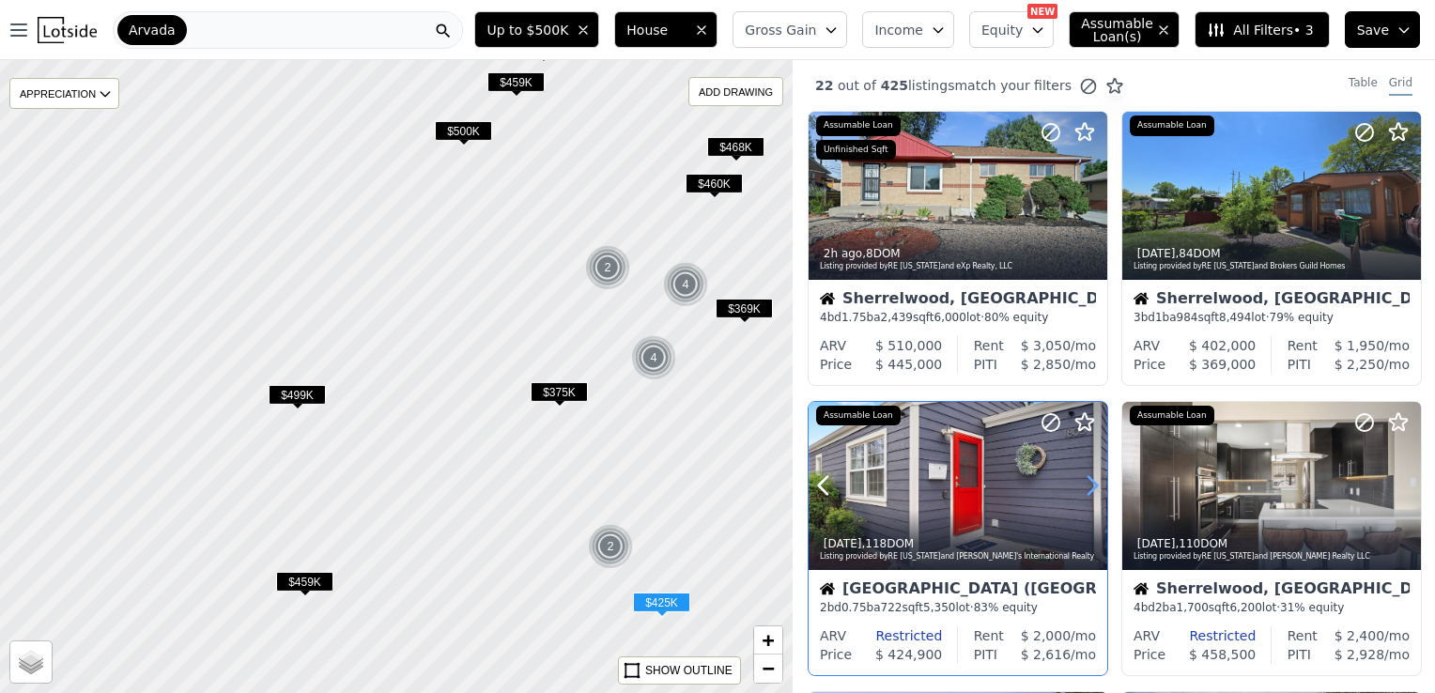
click at [1082, 484] on icon at bounding box center [1092, 485] width 30 height 30
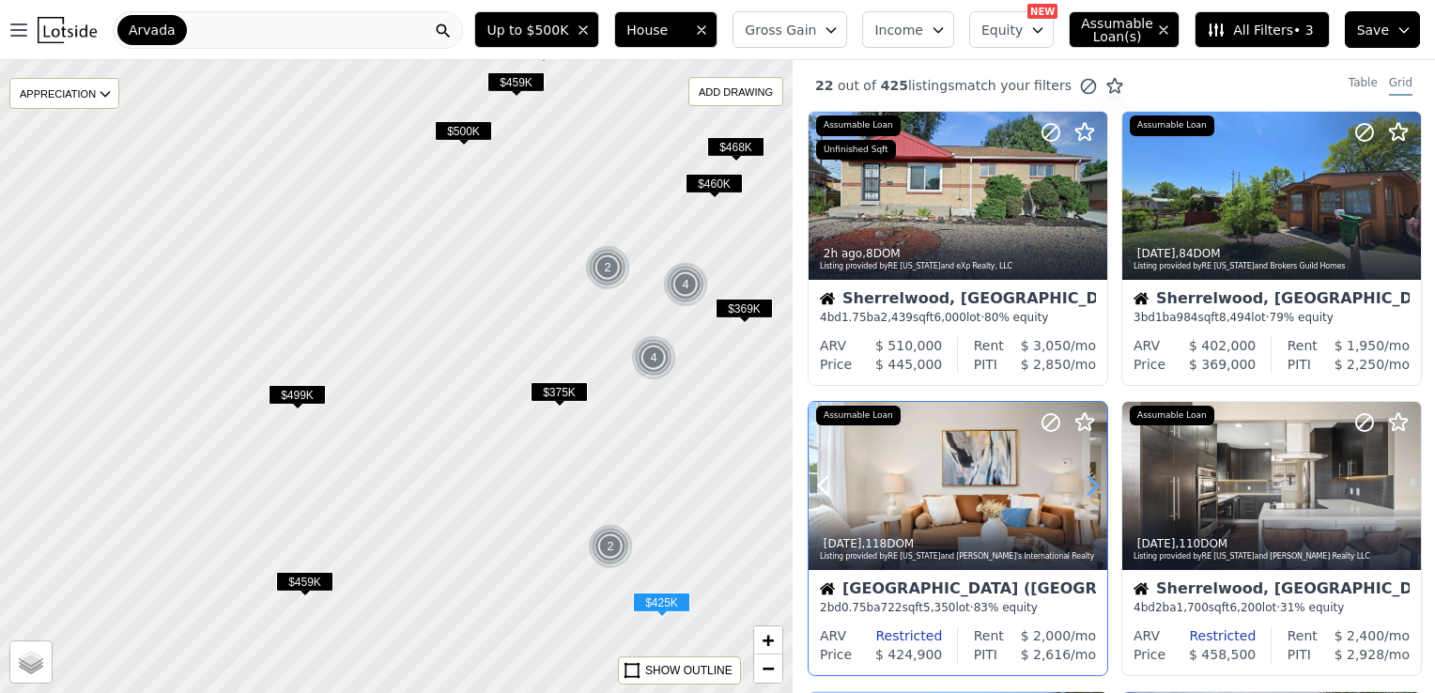
click at [1082, 484] on icon at bounding box center [1092, 485] width 30 height 30
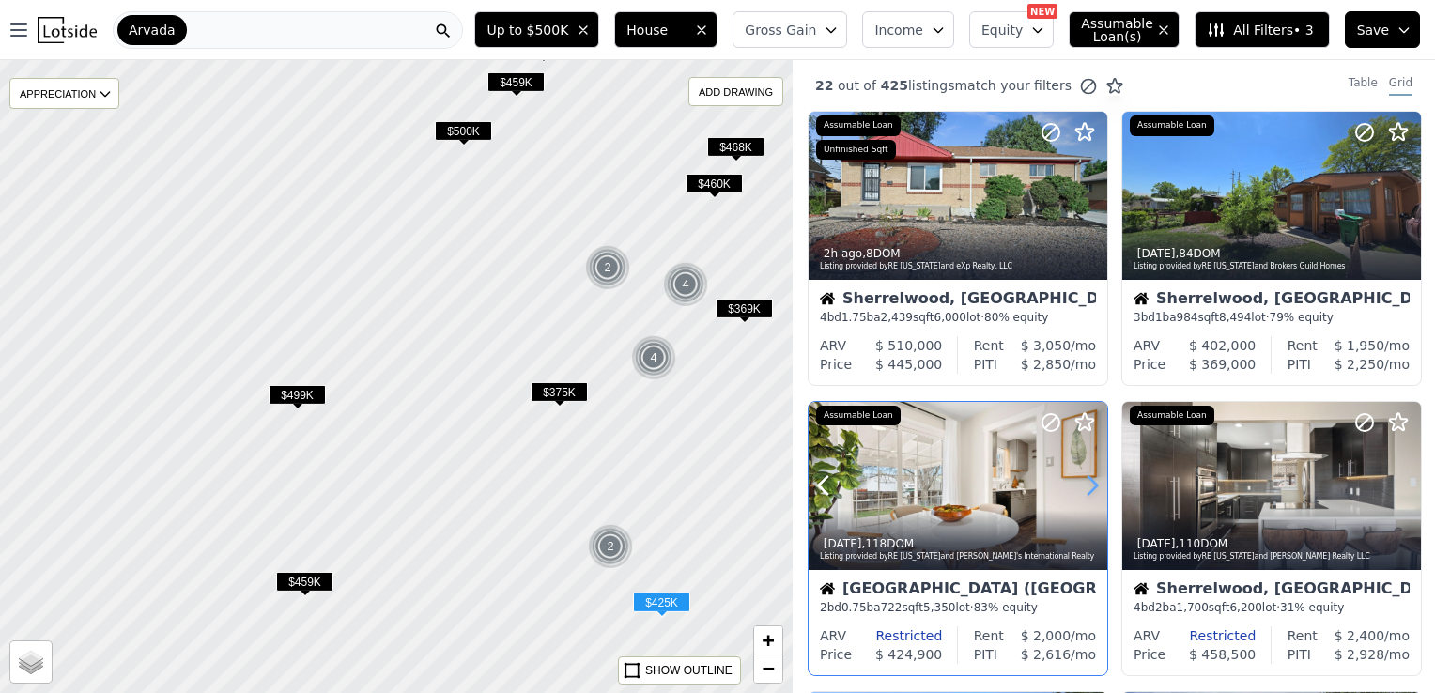
click at [1082, 484] on icon at bounding box center [1092, 485] width 30 height 30
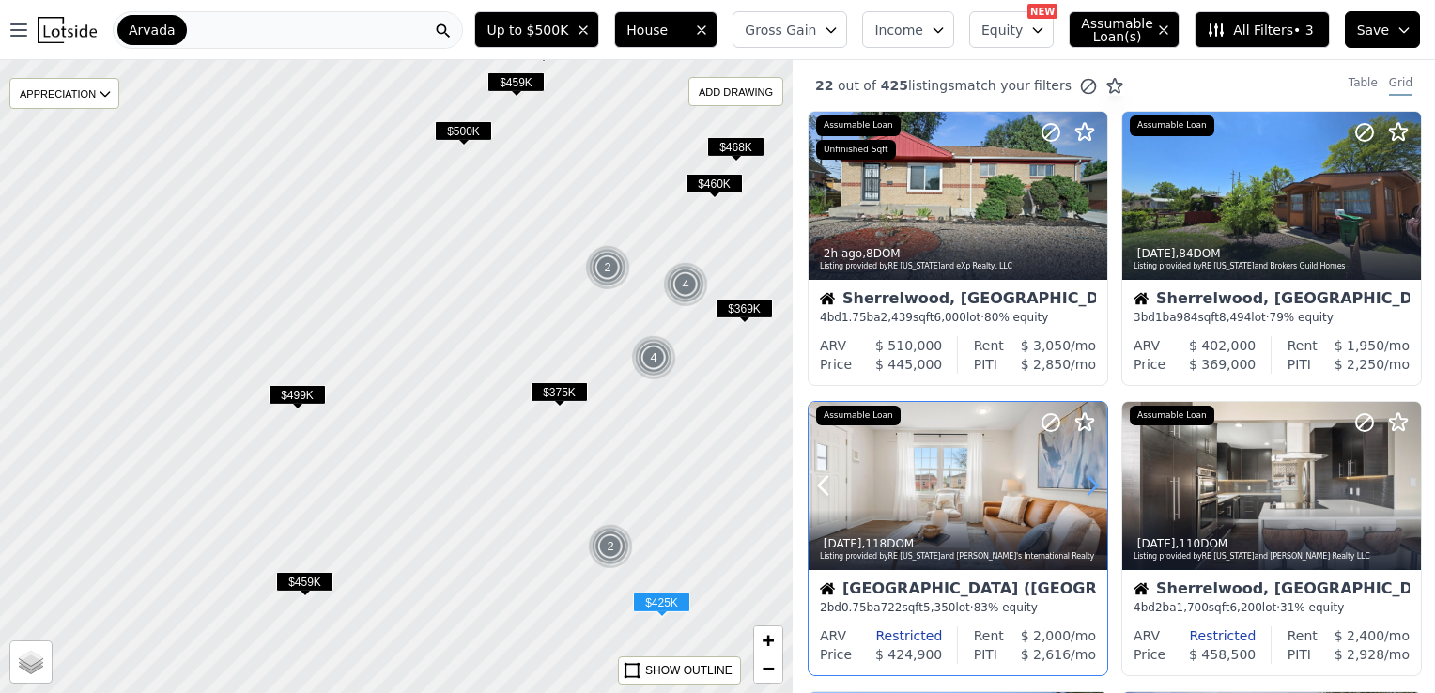
click at [1082, 484] on icon at bounding box center [1092, 485] width 30 height 30
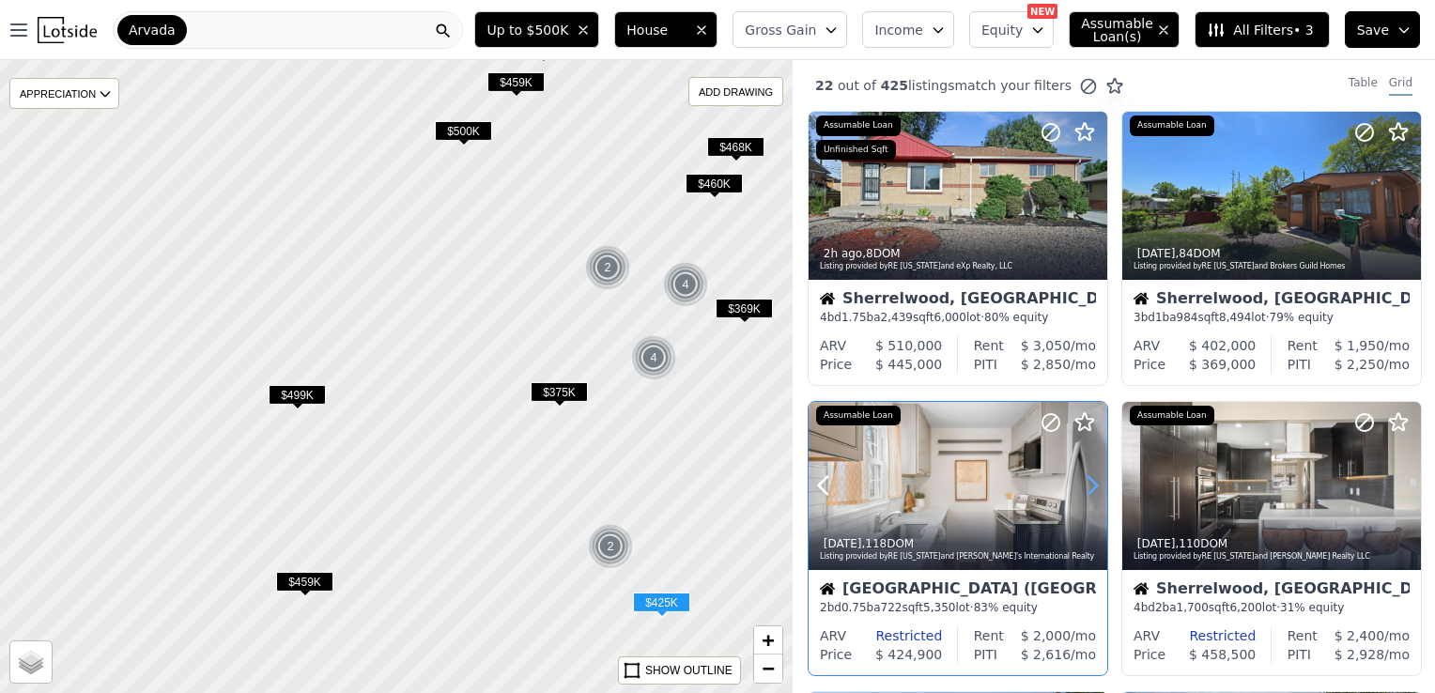
click at [1082, 484] on icon at bounding box center [1092, 485] width 30 height 30
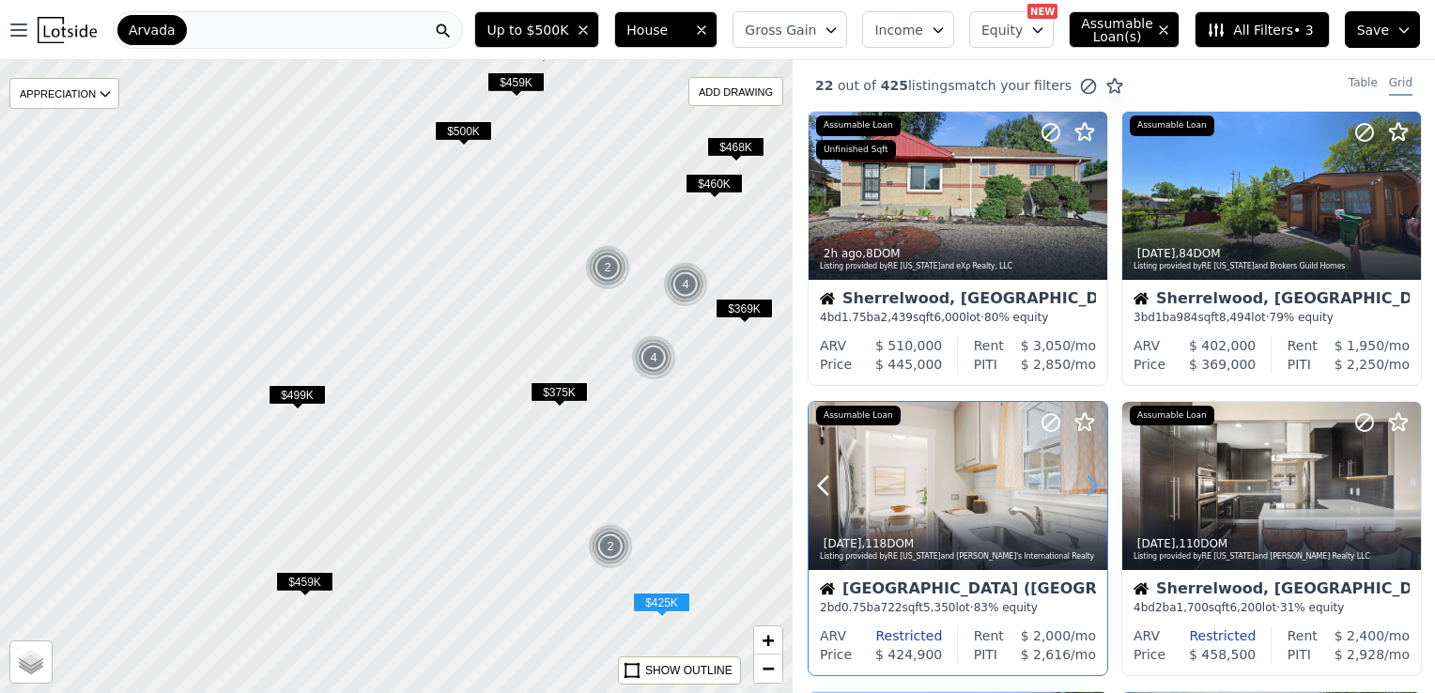
click at [1082, 484] on icon at bounding box center [1092, 485] width 30 height 30
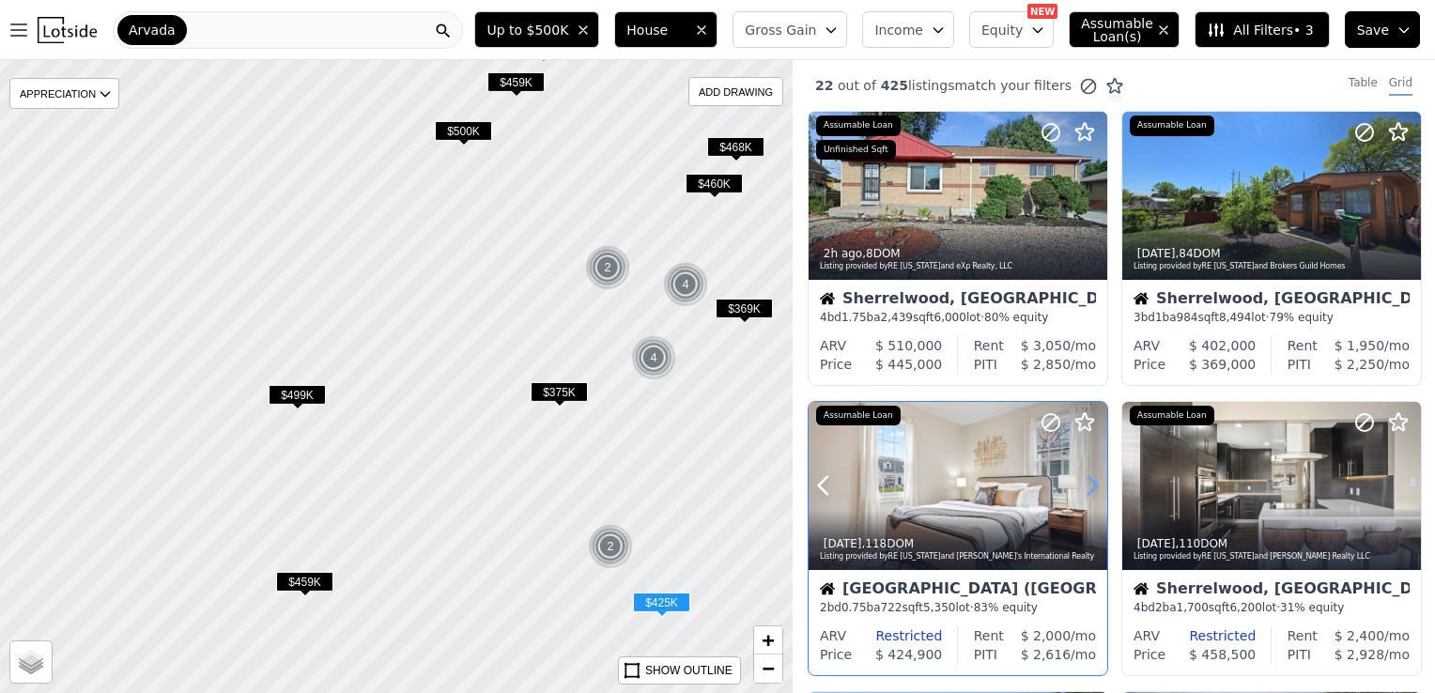
click at [1082, 484] on icon at bounding box center [1092, 485] width 30 height 30
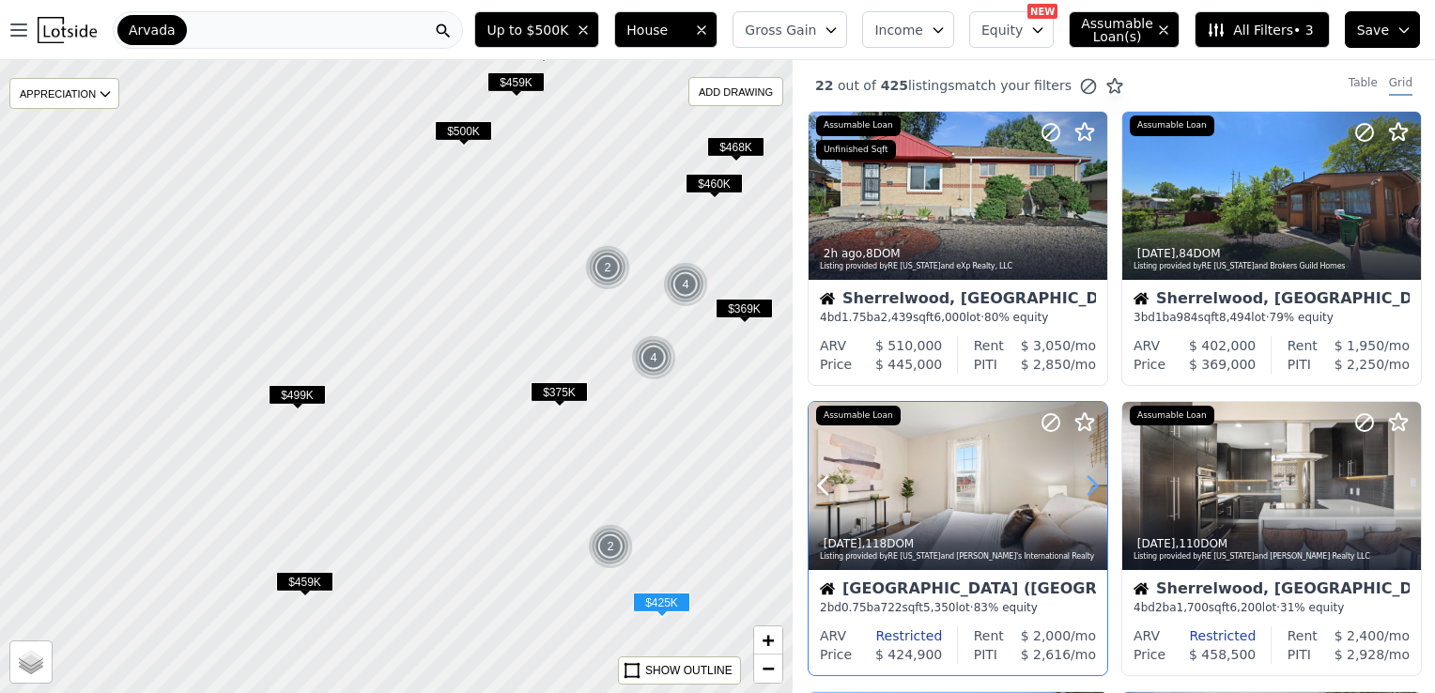
click at [1082, 484] on icon at bounding box center [1092, 485] width 30 height 30
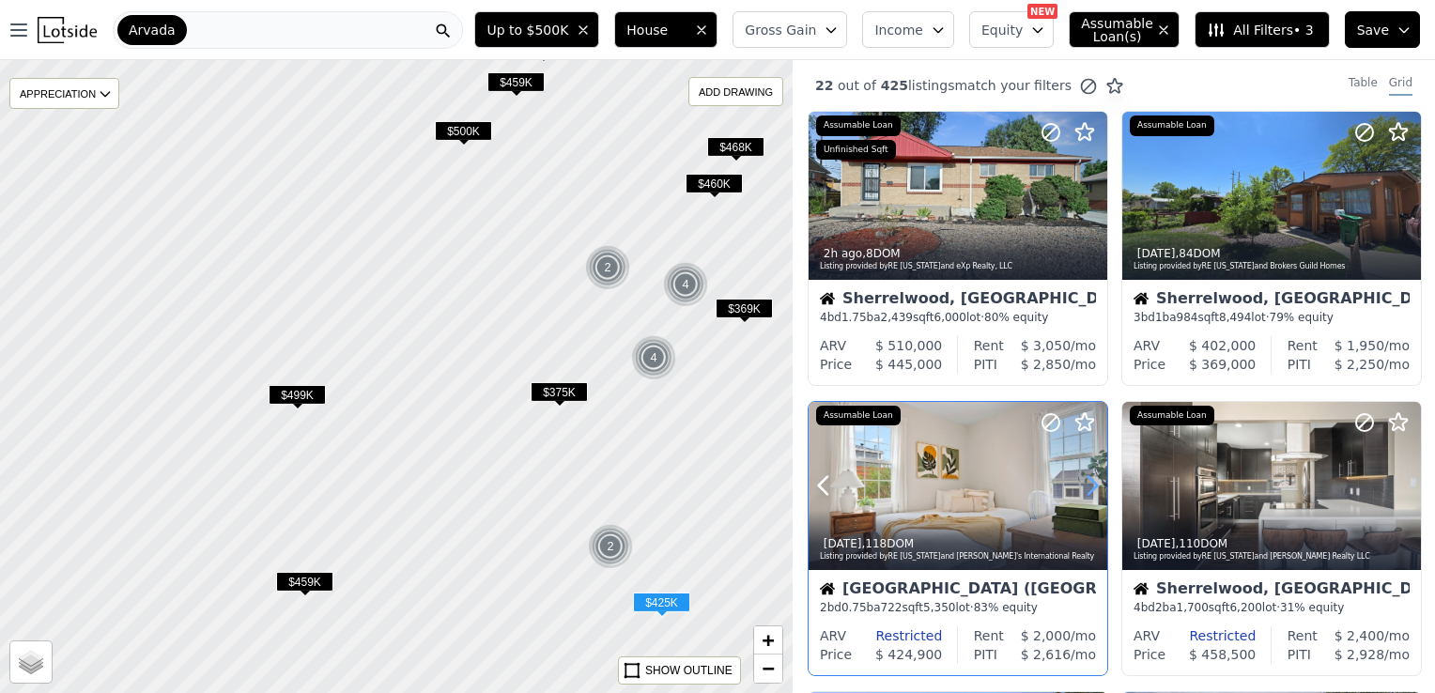
click at [1082, 484] on icon at bounding box center [1092, 485] width 30 height 30
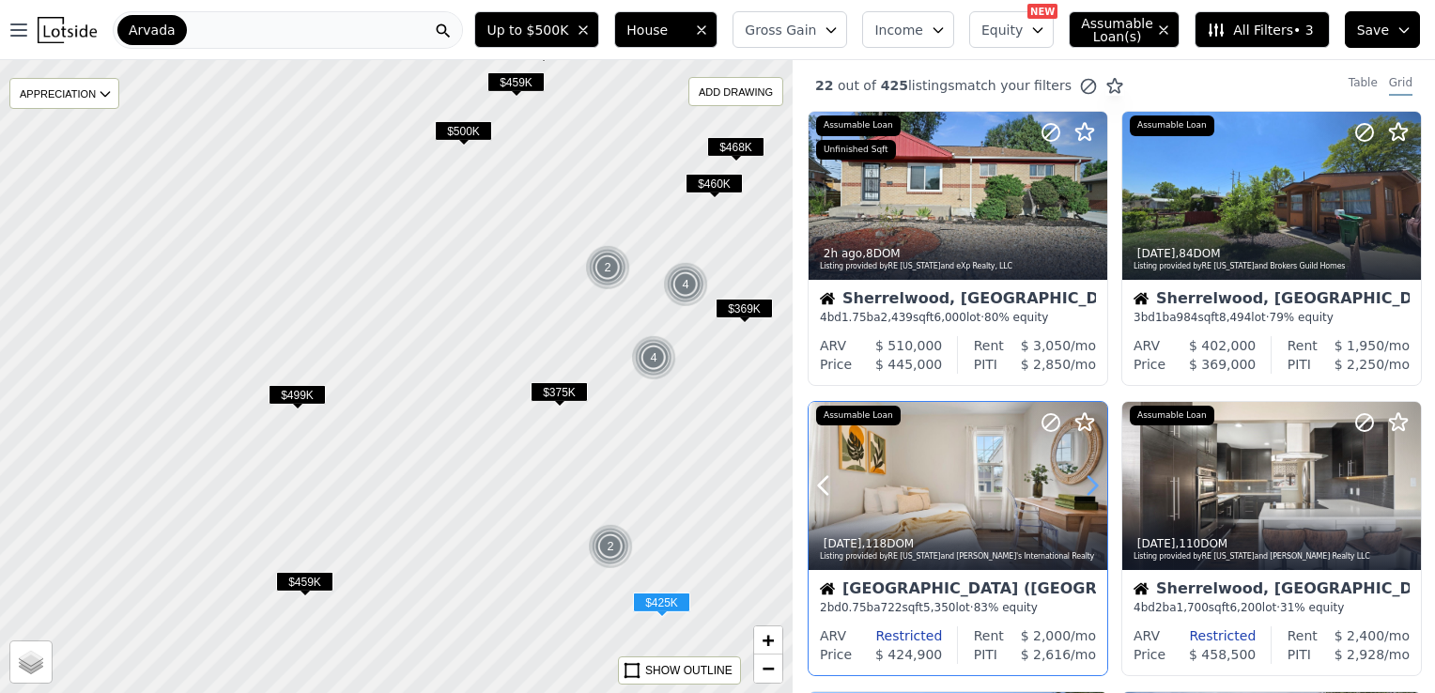
click at [1082, 484] on icon at bounding box center [1092, 485] width 30 height 30
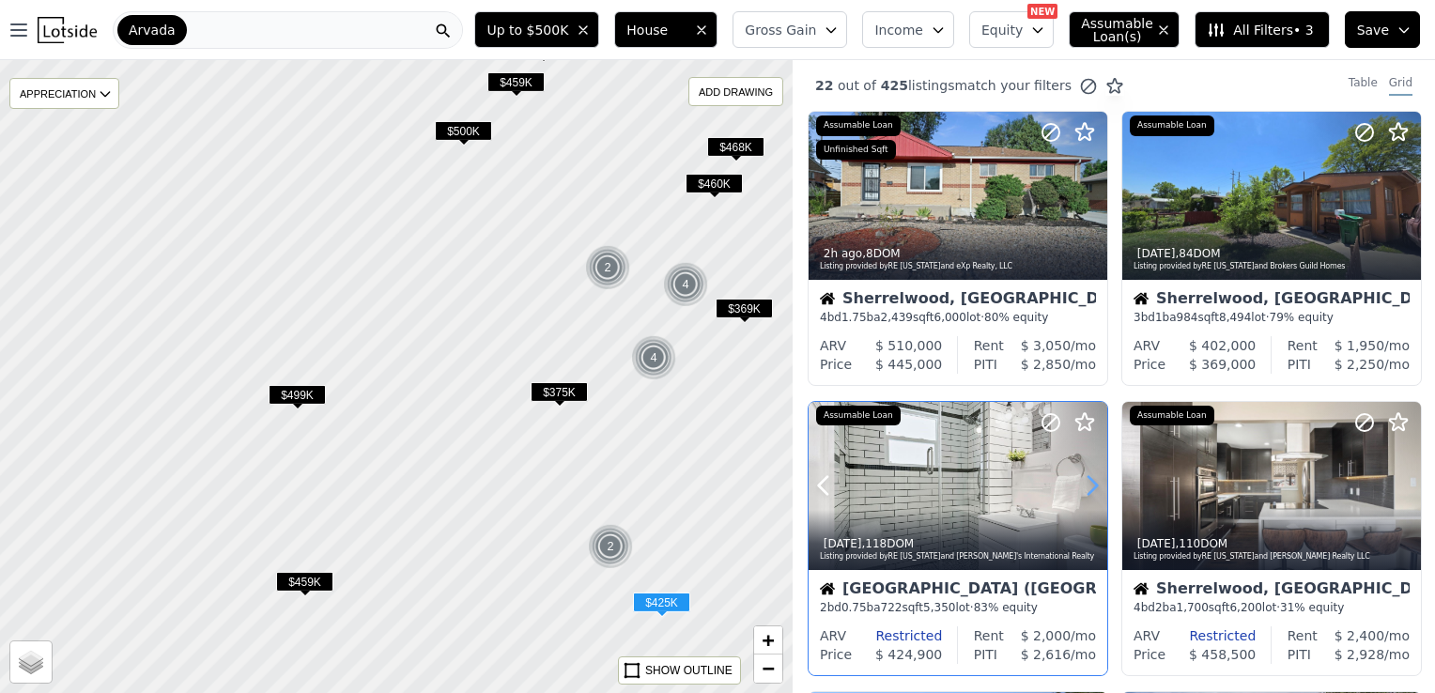
click at [1082, 484] on icon at bounding box center [1092, 485] width 30 height 30
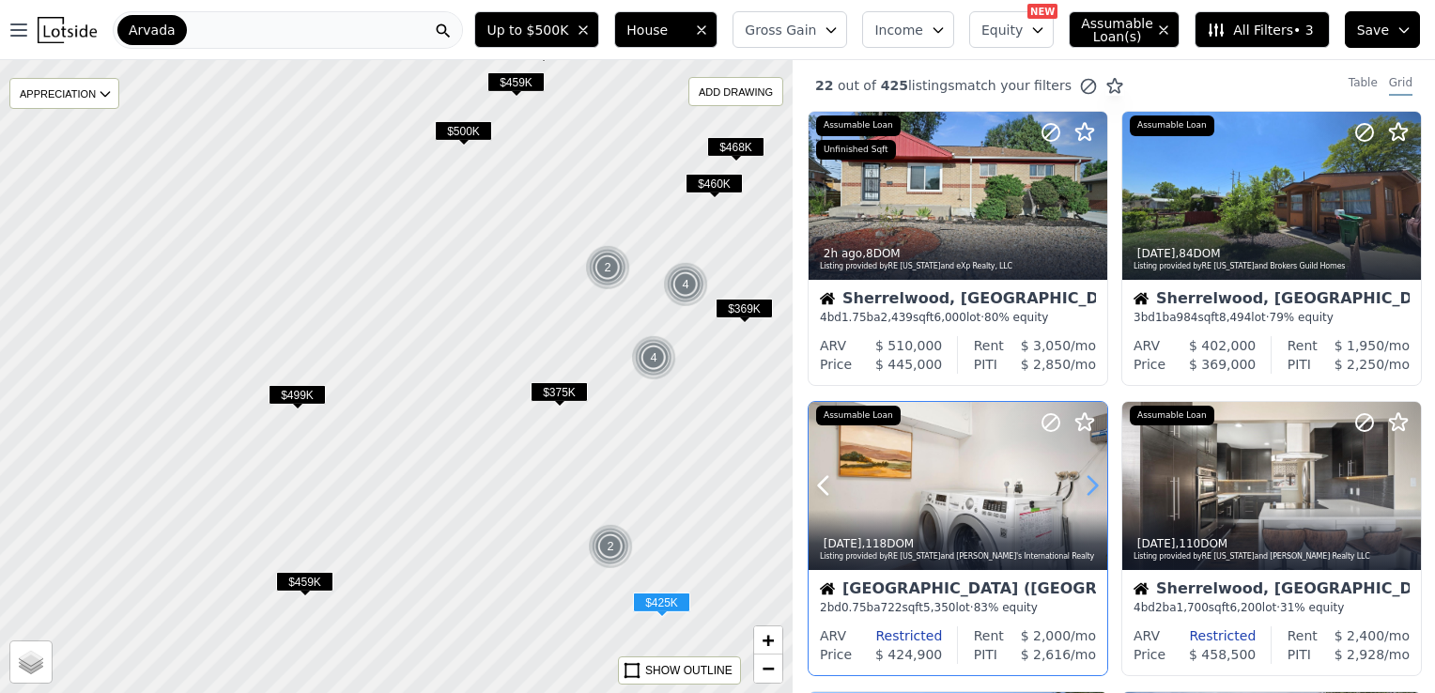
click at [1082, 484] on icon at bounding box center [1092, 485] width 30 height 30
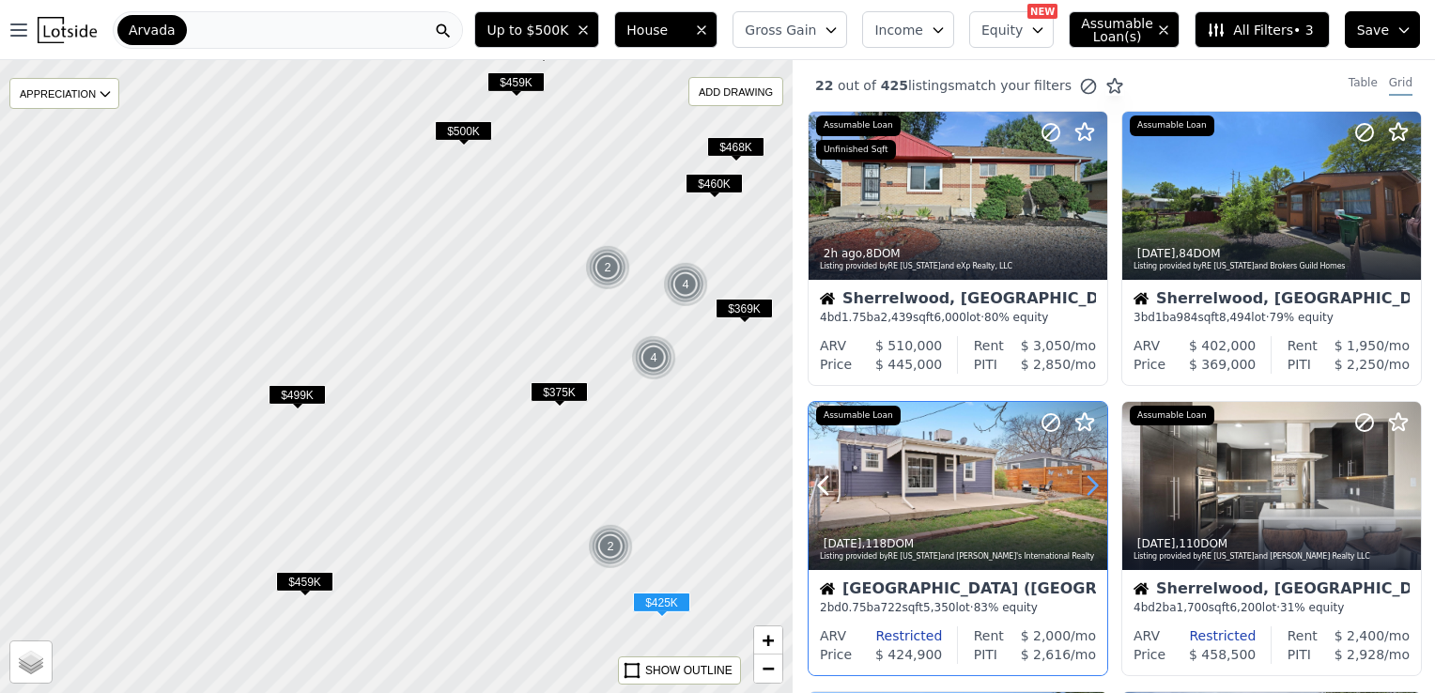
click at [1082, 484] on icon at bounding box center [1092, 485] width 30 height 30
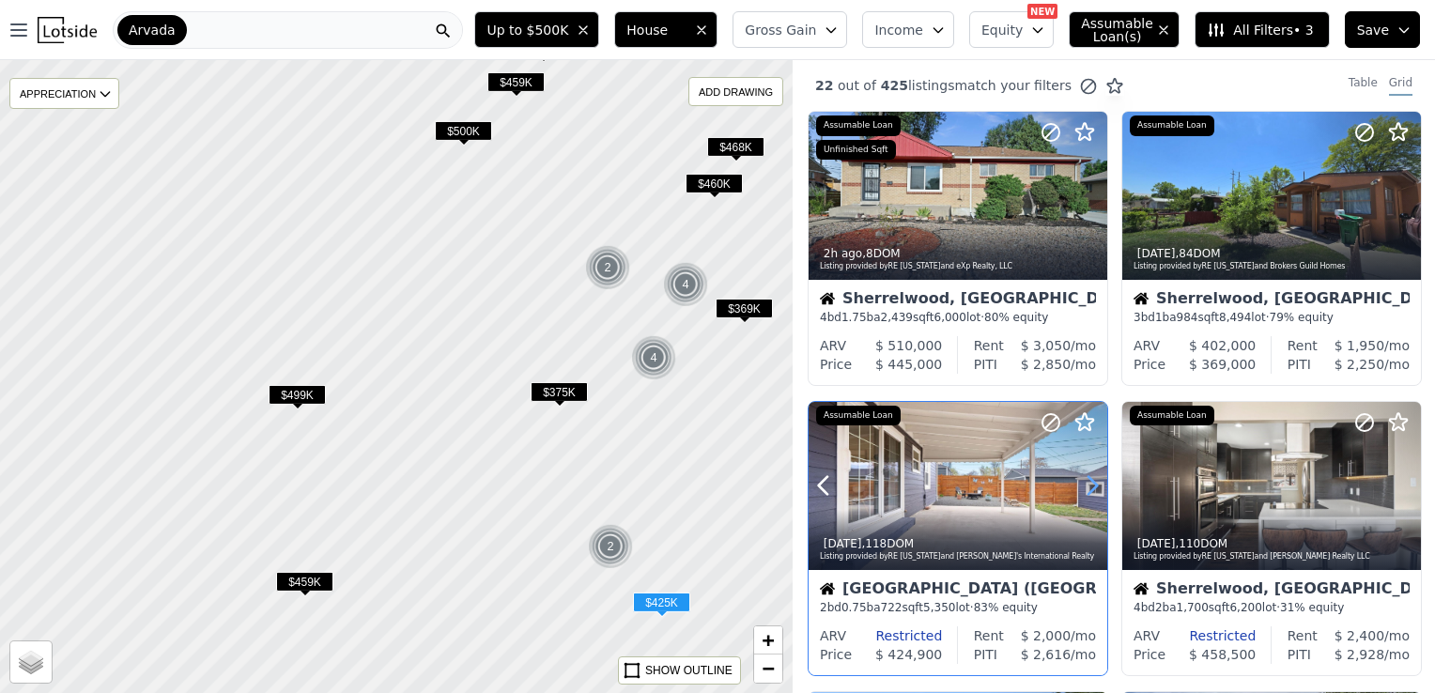
click at [1082, 484] on icon at bounding box center [1092, 485] width 30 height 30
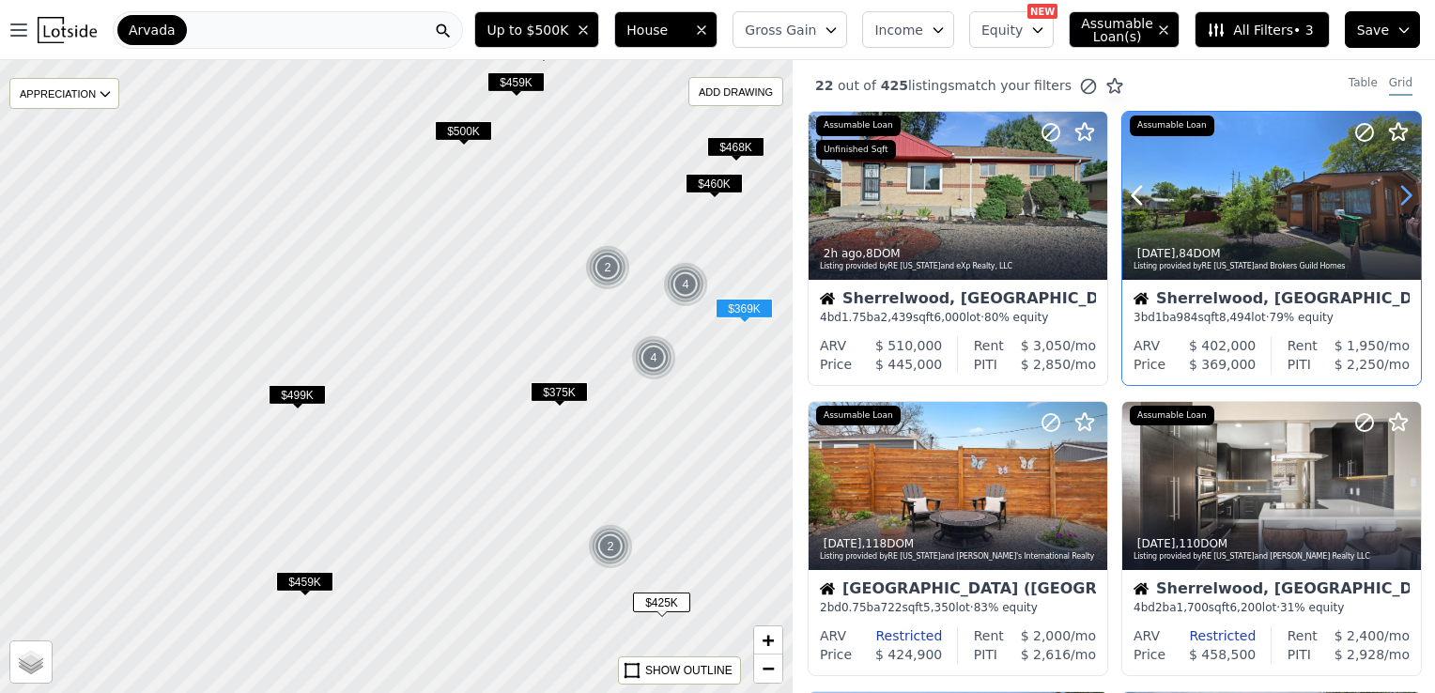
click at [1402, 200] on icon at bounding box center [1405, 195] width 30 height 30
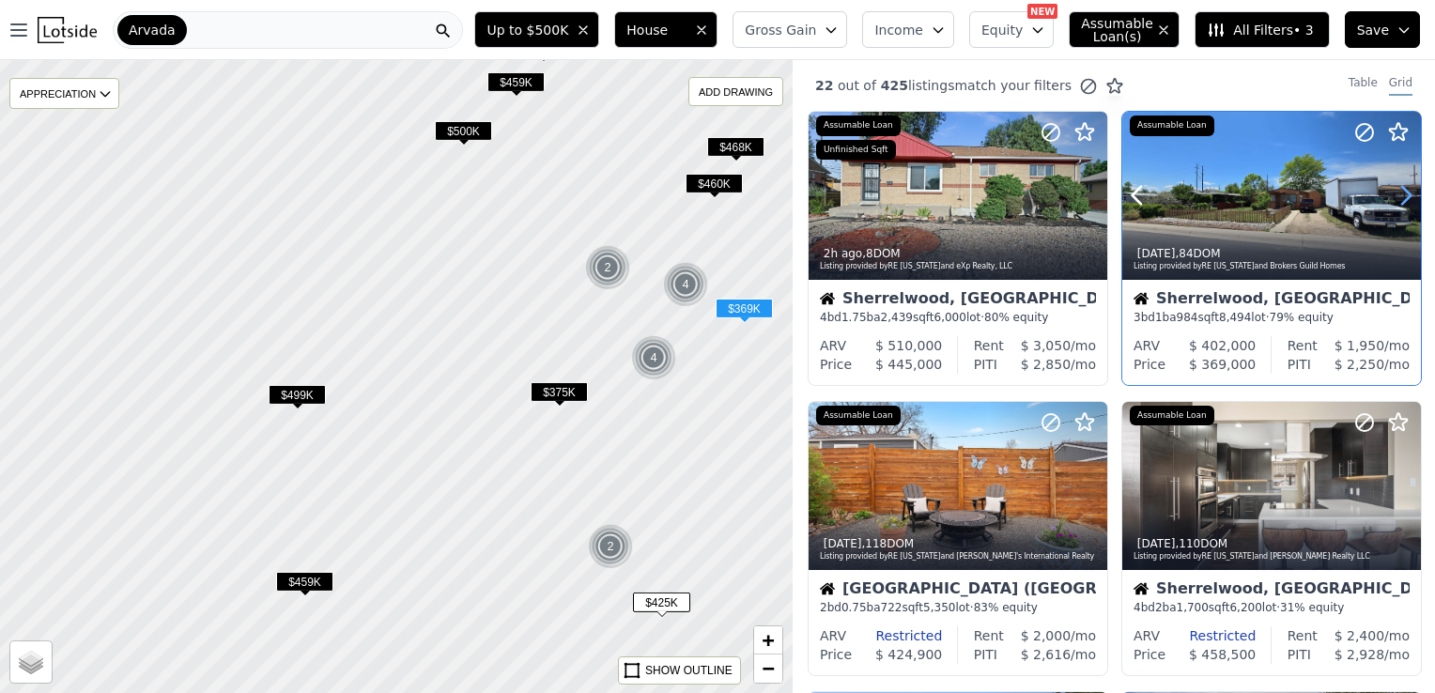
click at [1402, 200] on icon at bounding box center [1405, 195] width 30 height 30
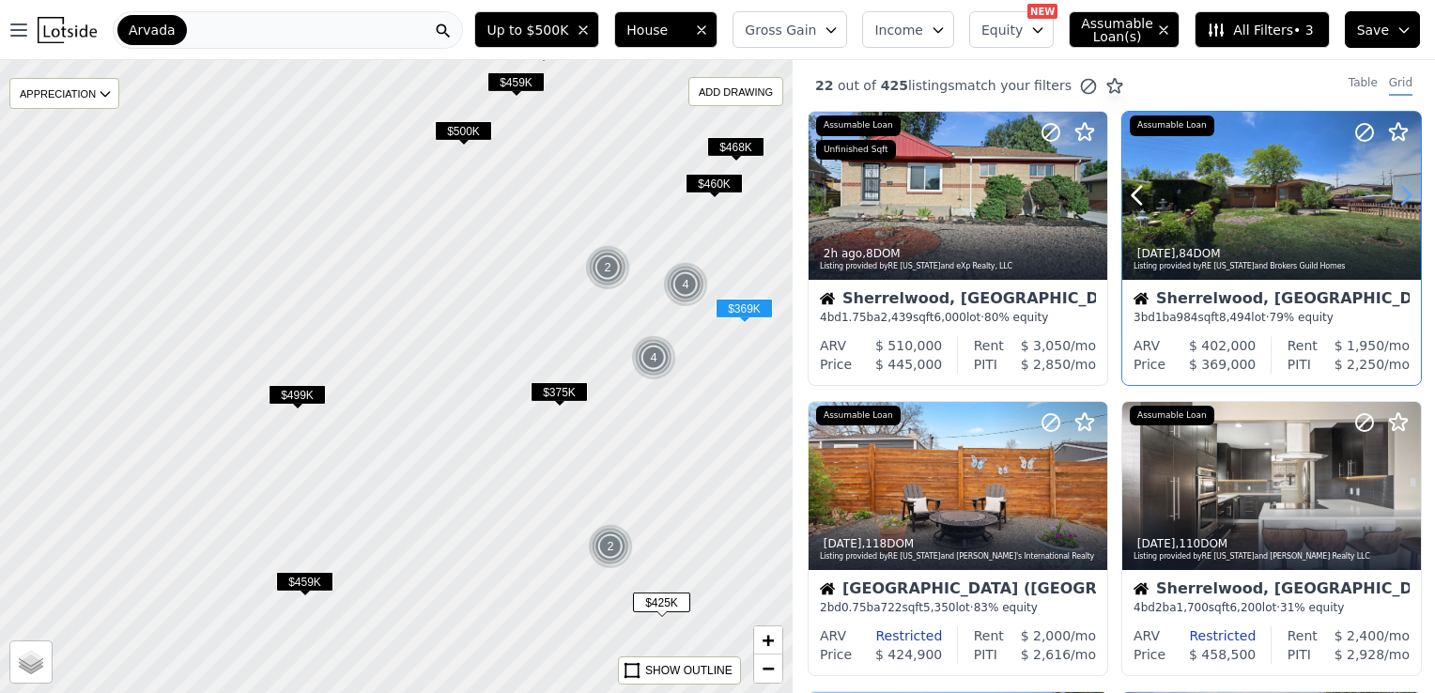
click at [1402, 200] on icon at bounding box center [1405, 195] width 30 height 30
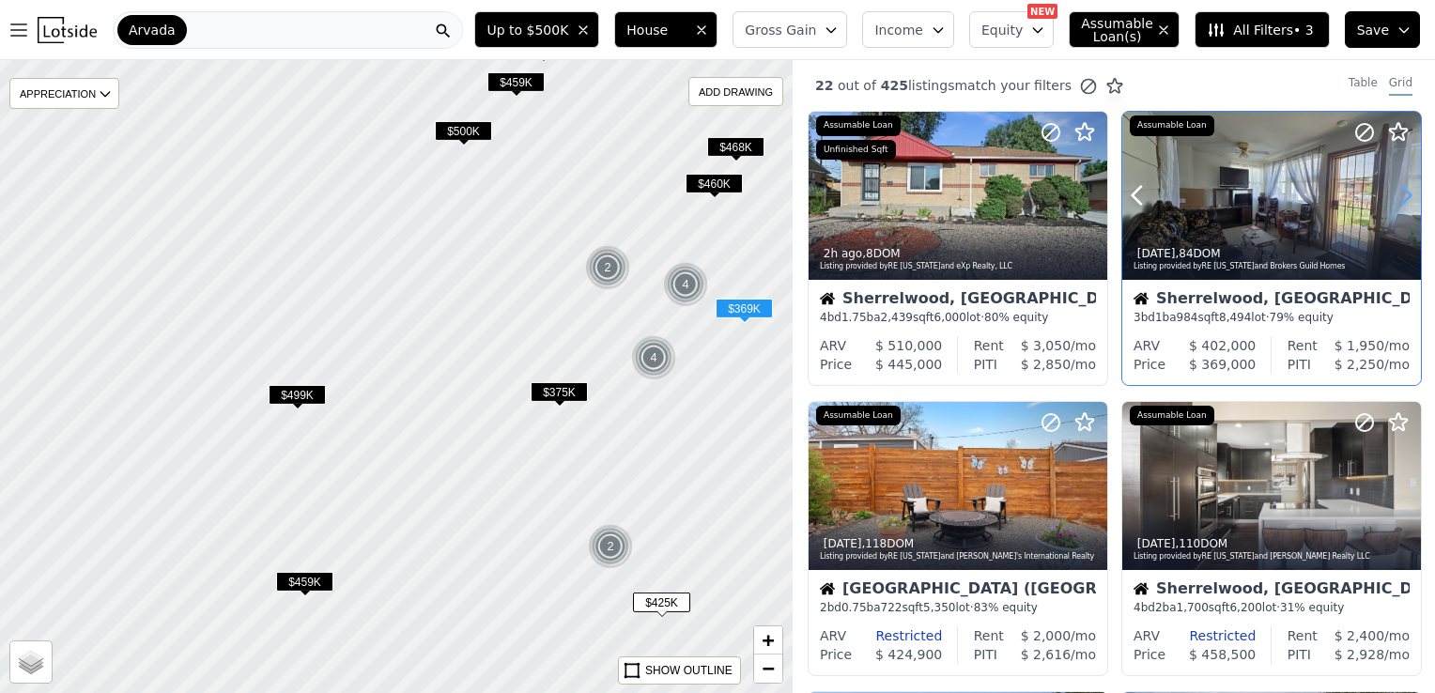
click at [1402, 200] on icon at bounding box center [1405, 195] width 30 height 30
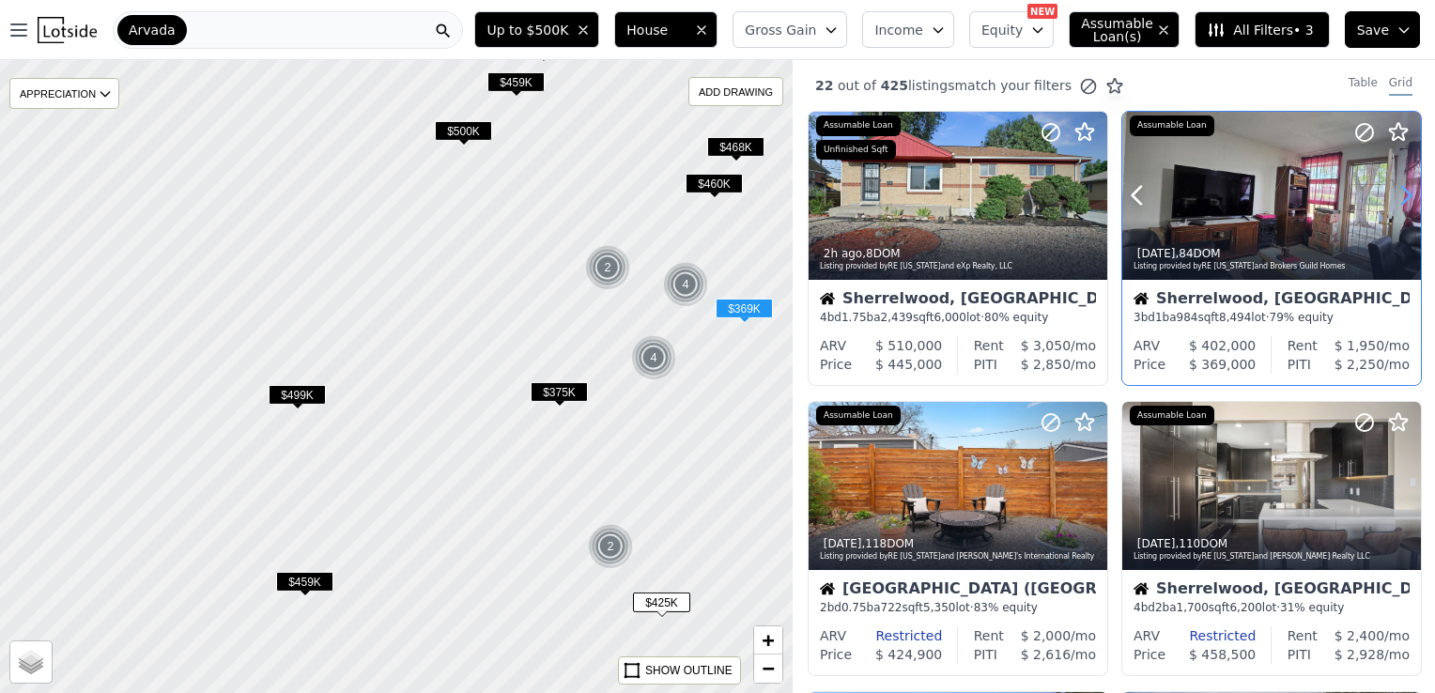
click at [1402, 200] on icon at bounding box center [1405, 195] width 30 height 30
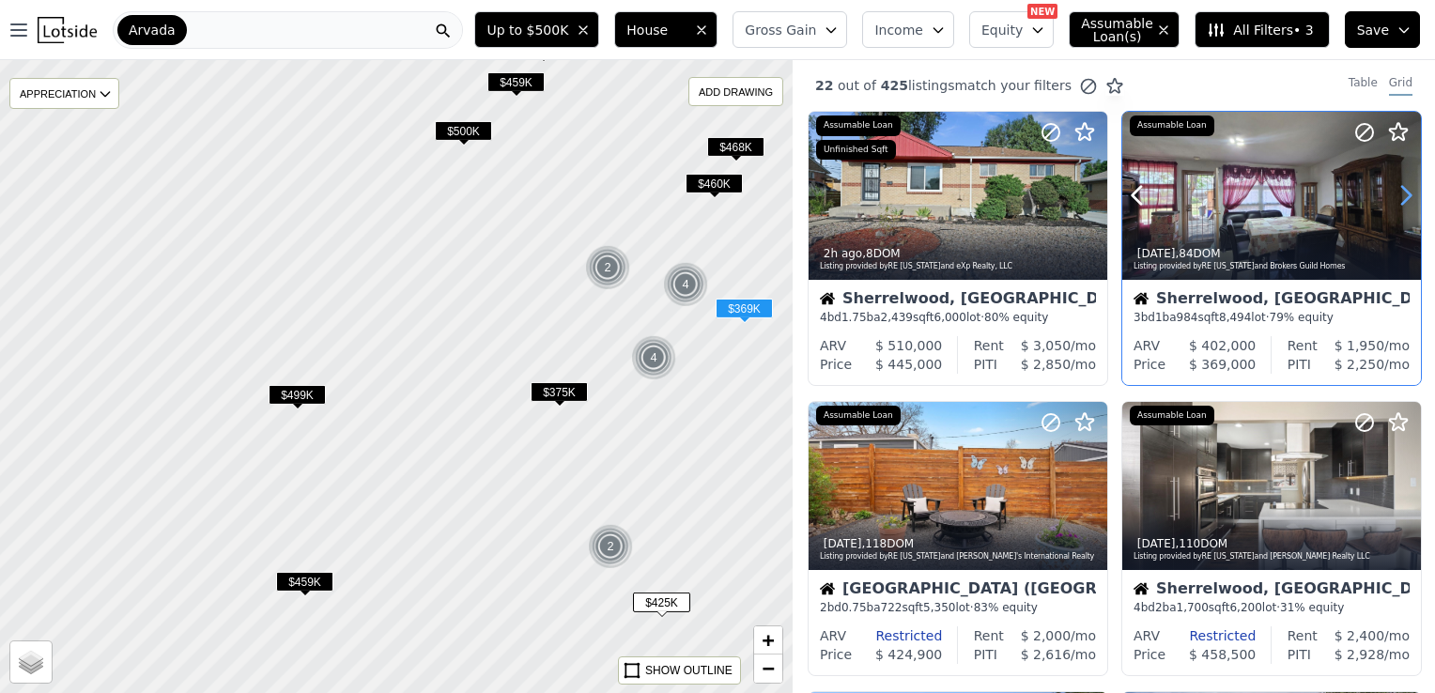
click at [1402, 200] on icon at bounding box center [1405, 195] width 30 height 30
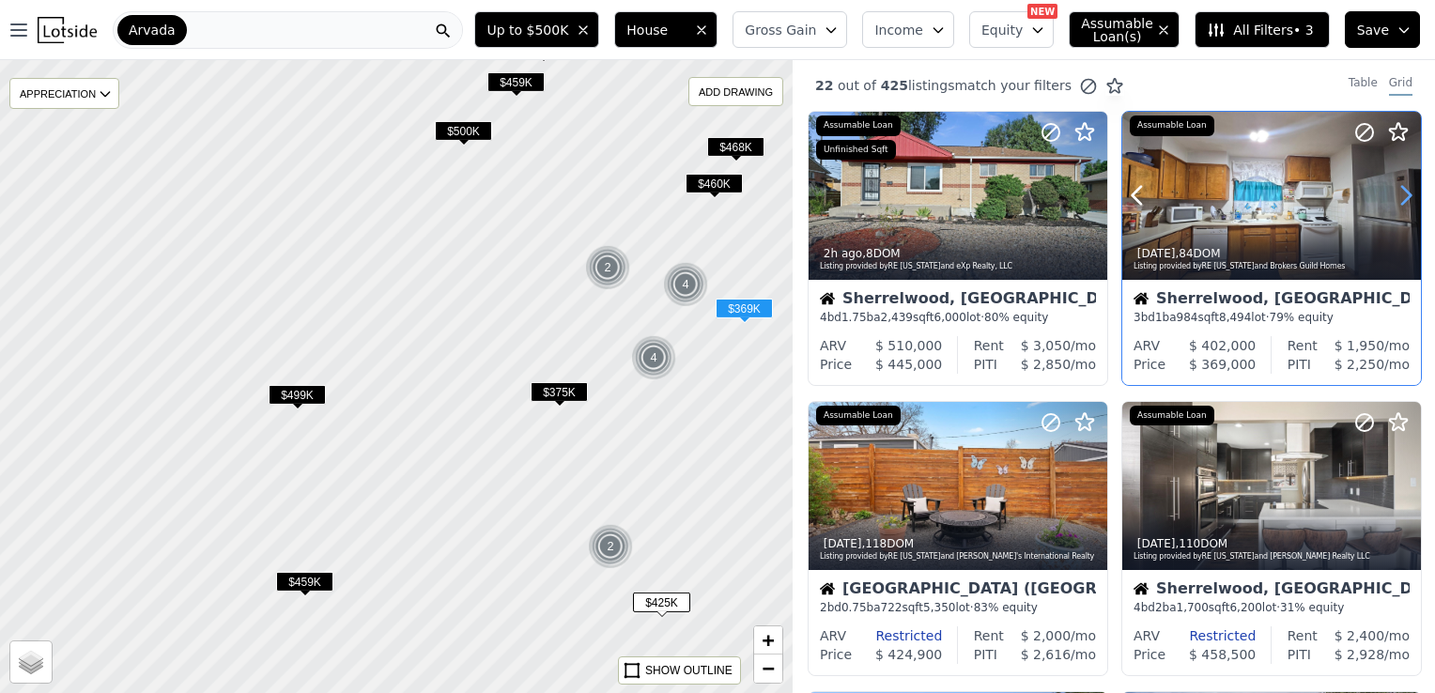
click at [1402, 201] on icon at bounding box center [1405, 195] width 30 height 30
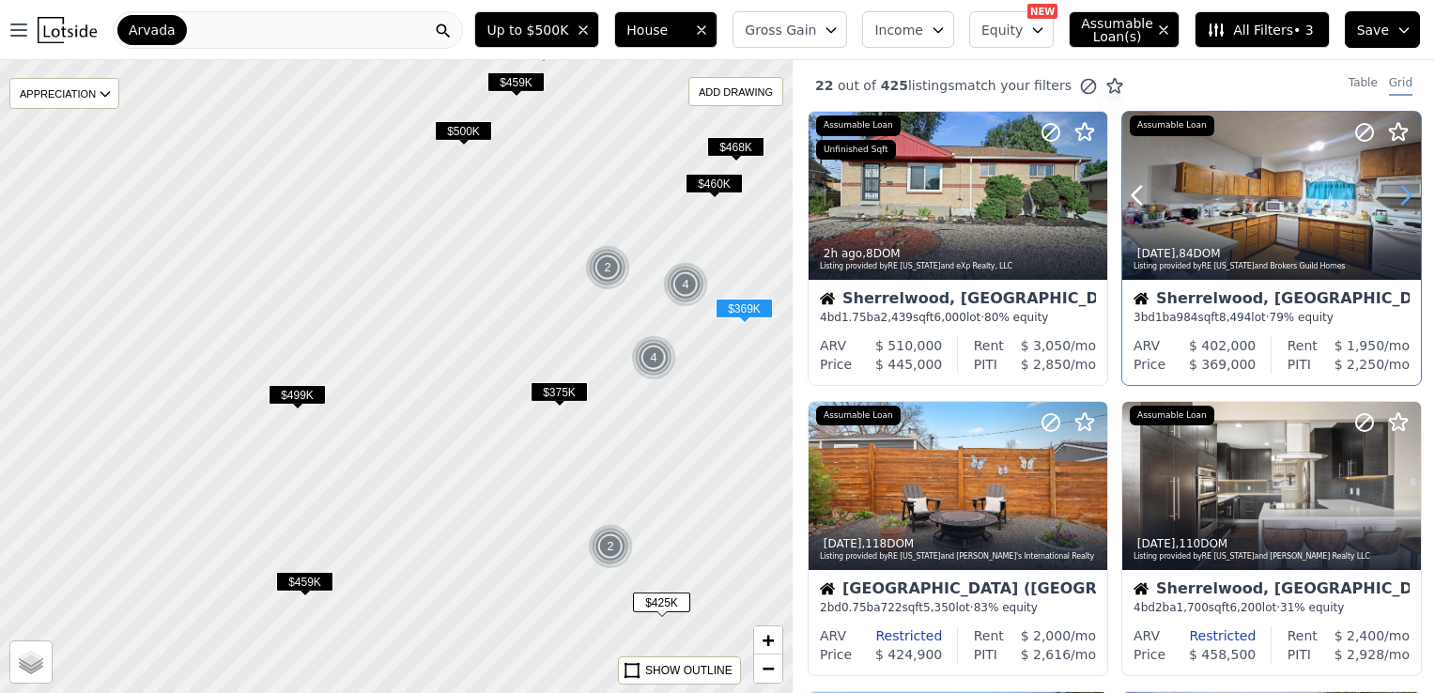
click at [1402, 201] on icon at bounding box center [1405, 195] width 30 height 30
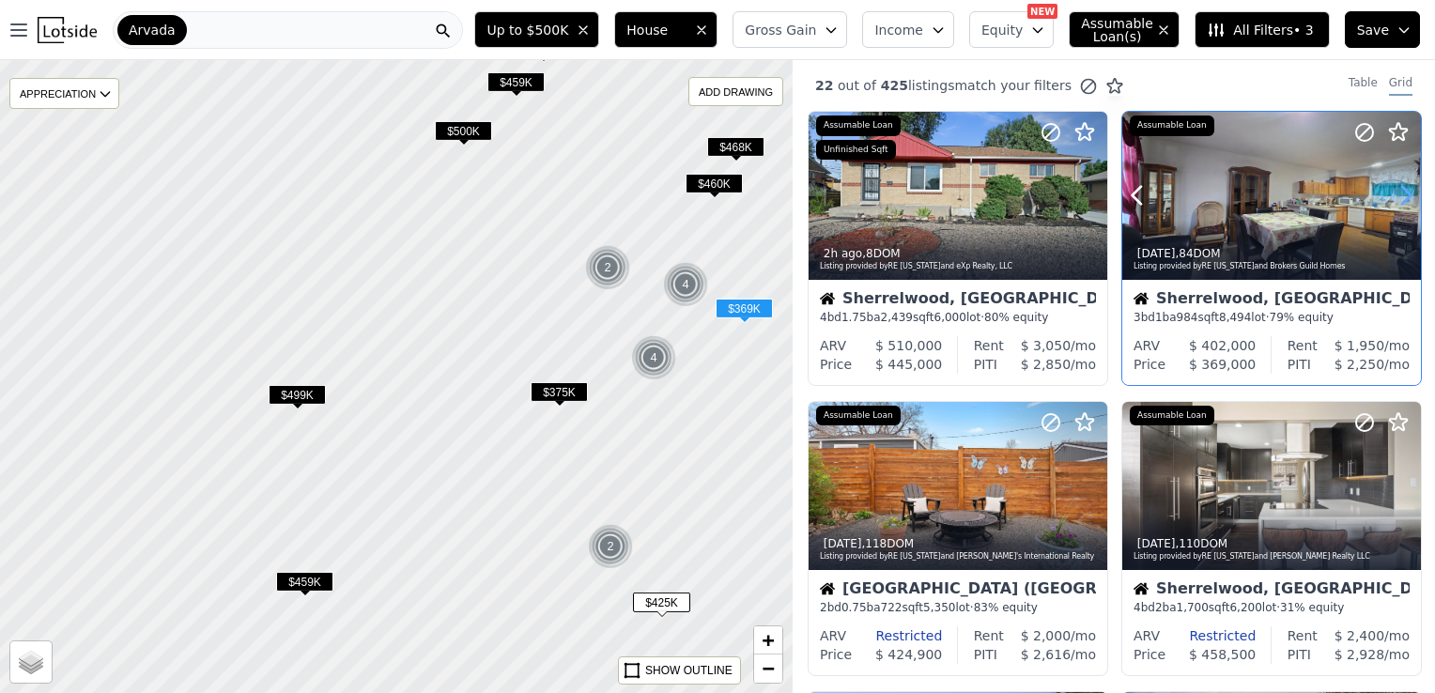
click at [1402, 201] on icon at bounding box center [1405, 195] width 30 height 30
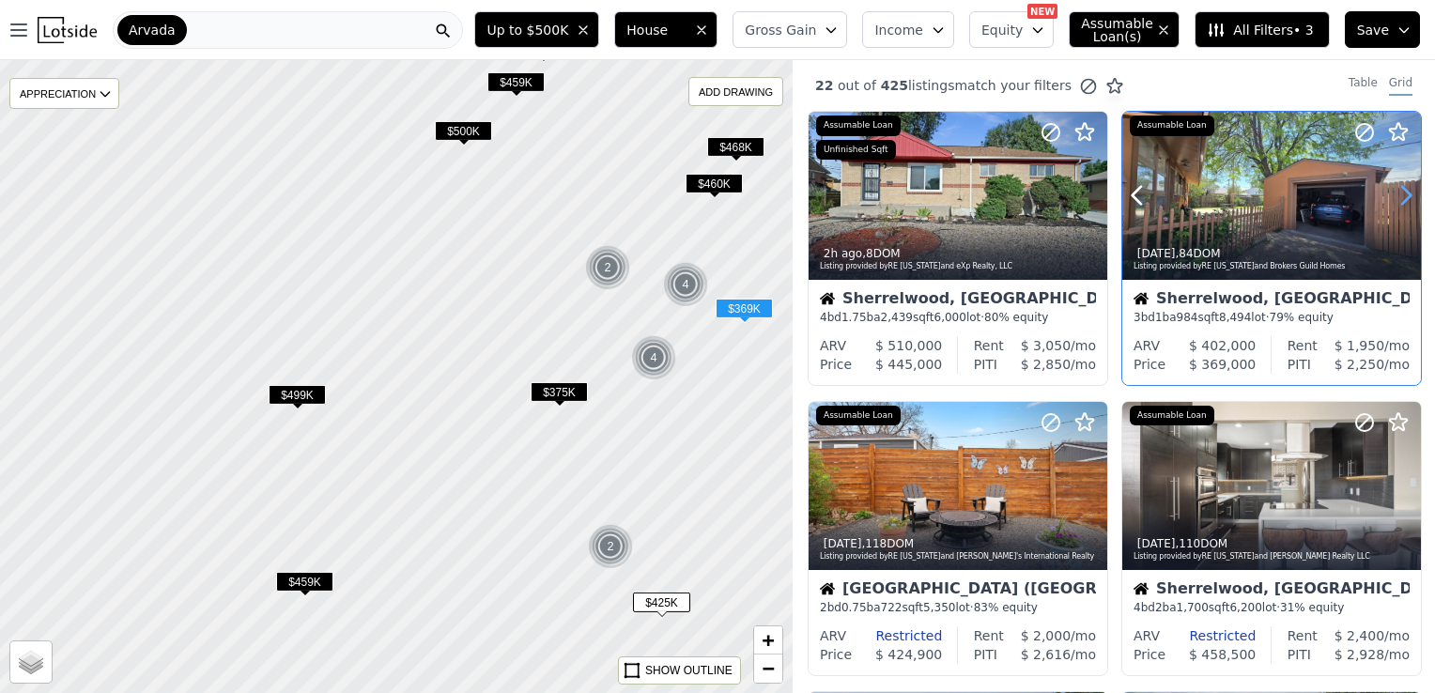
click at [1402, 201] on icon at bounding box center [1405, 195] width 30 height 30
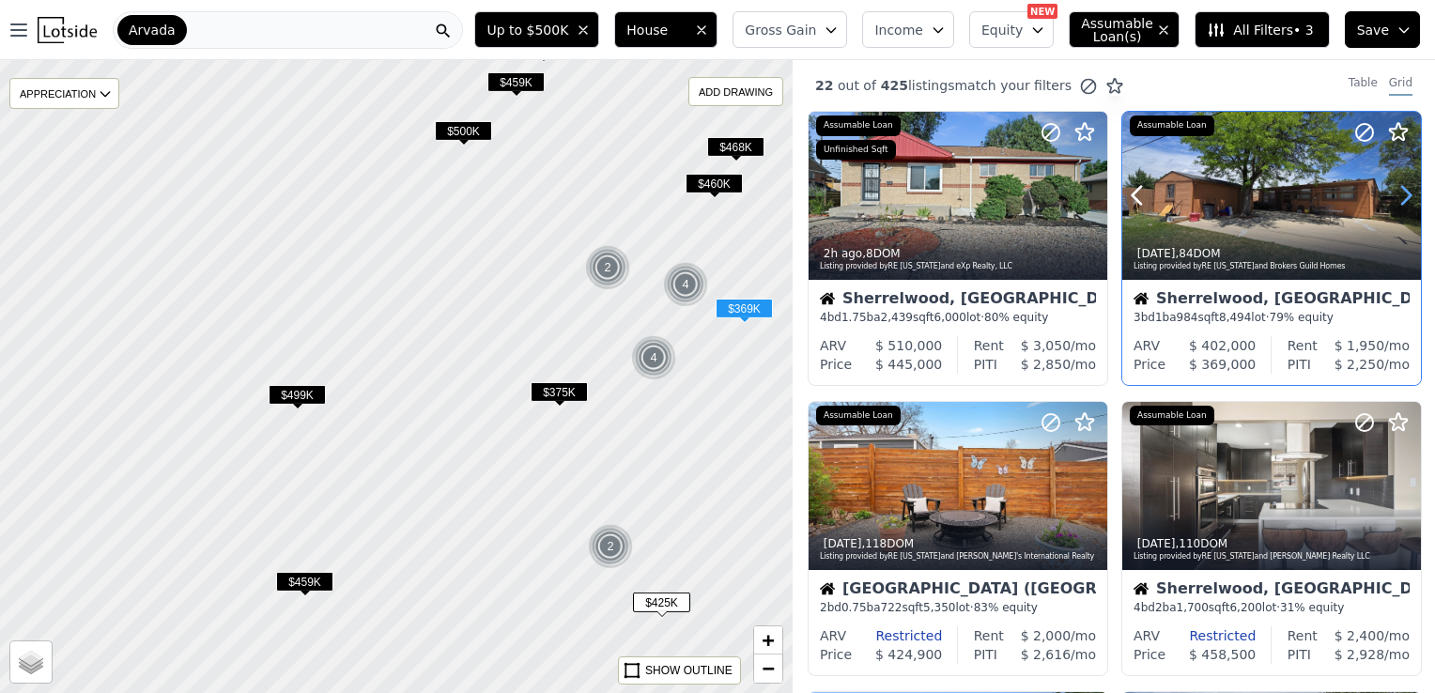
click at [1402, 201] on icon at bounding box center [1405, 195] width 30 height 30
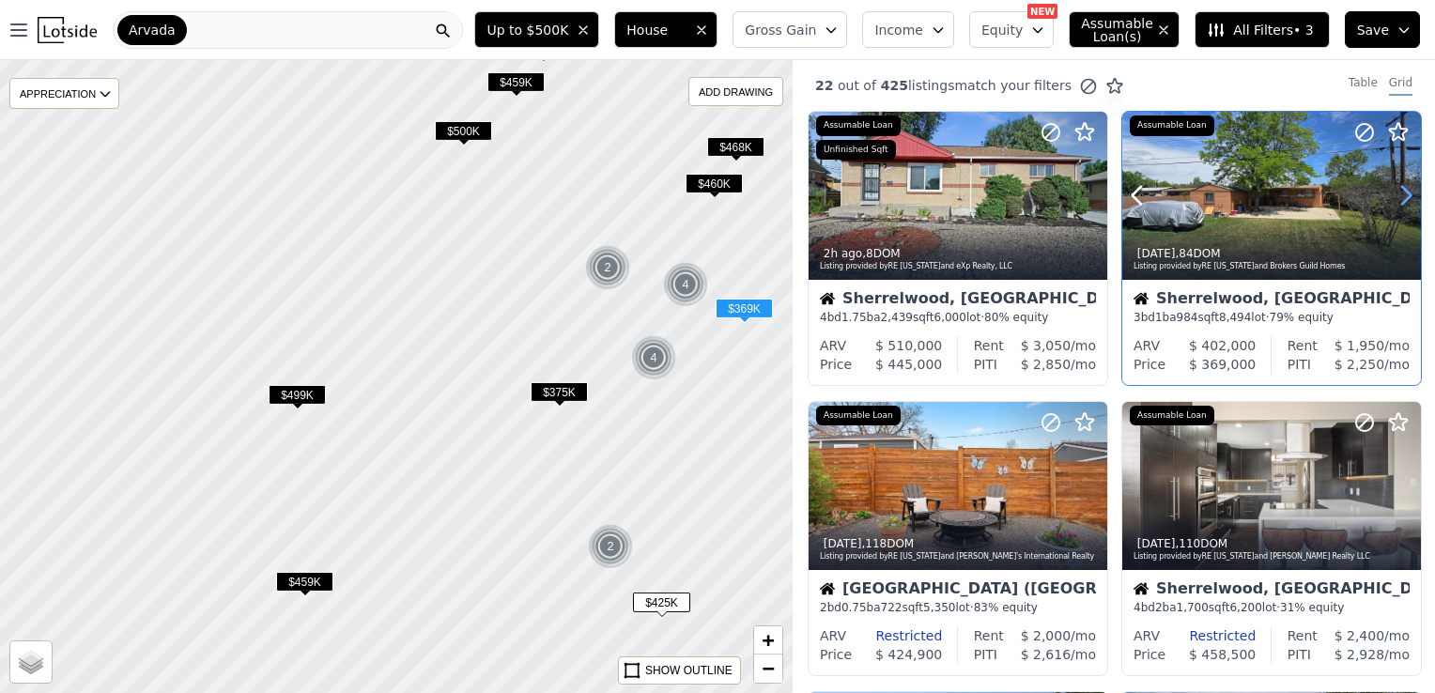
click at [1402, 201] on icon at bounding box center [1405, 195] width 30 height 30
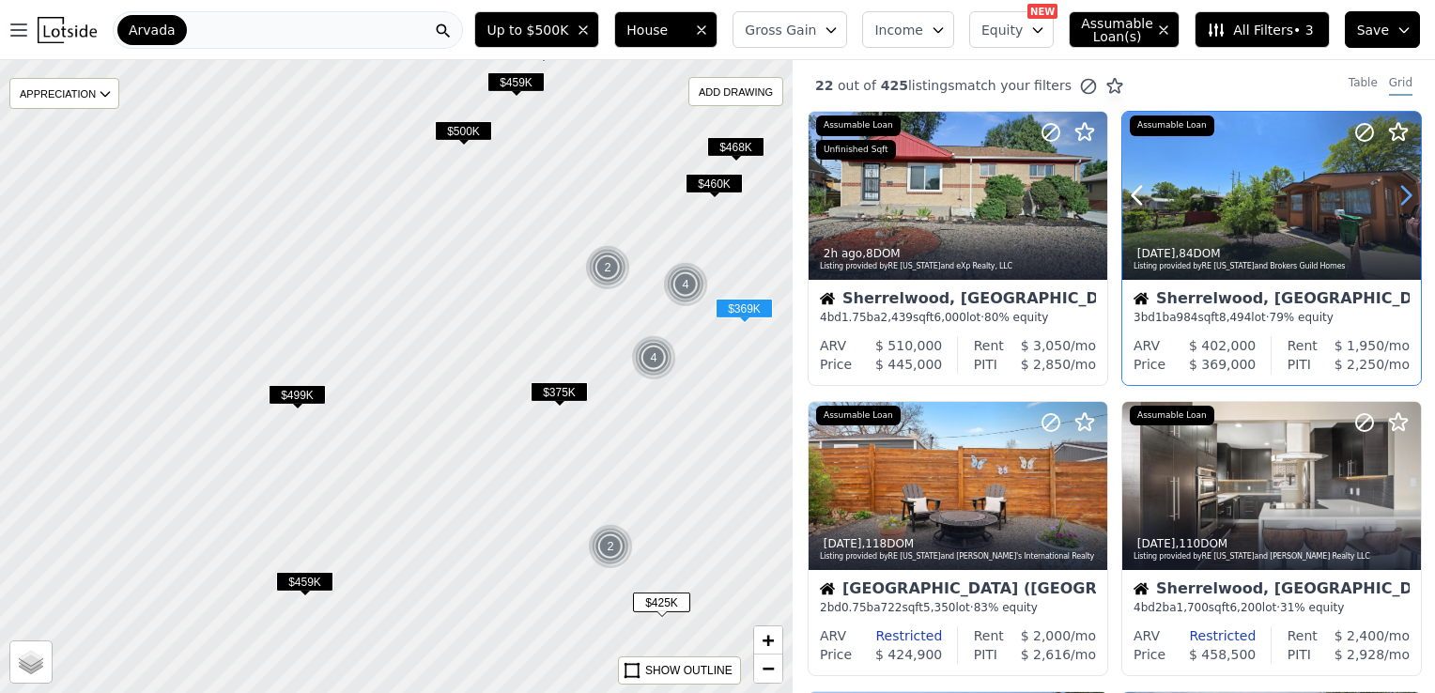
click at [1402, 201] on icon at bounding box center [1405, 195] width 30 height 30
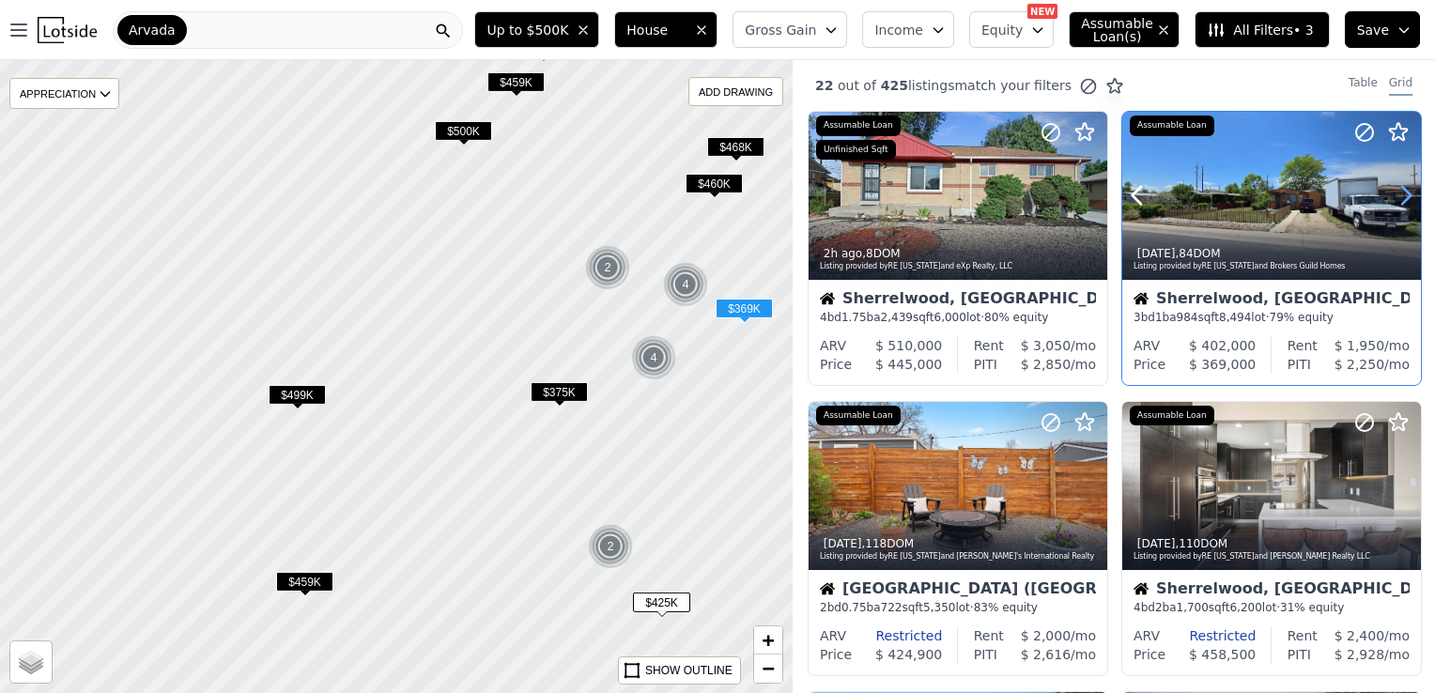
click at [1402, 201] on icon at bounding box center [1405, 195] width 30 height 30
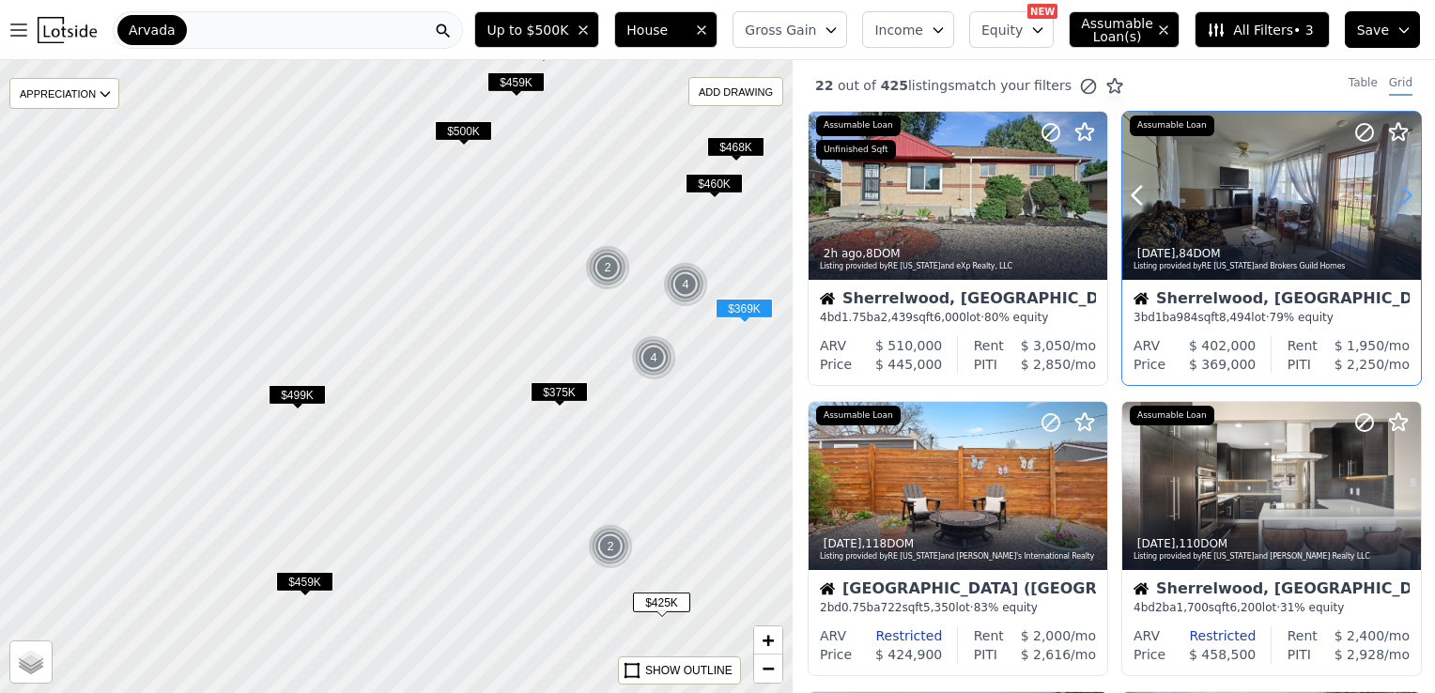
click at [1402, 201] on icon at bounding box center [1405, 195] width 30 height 30
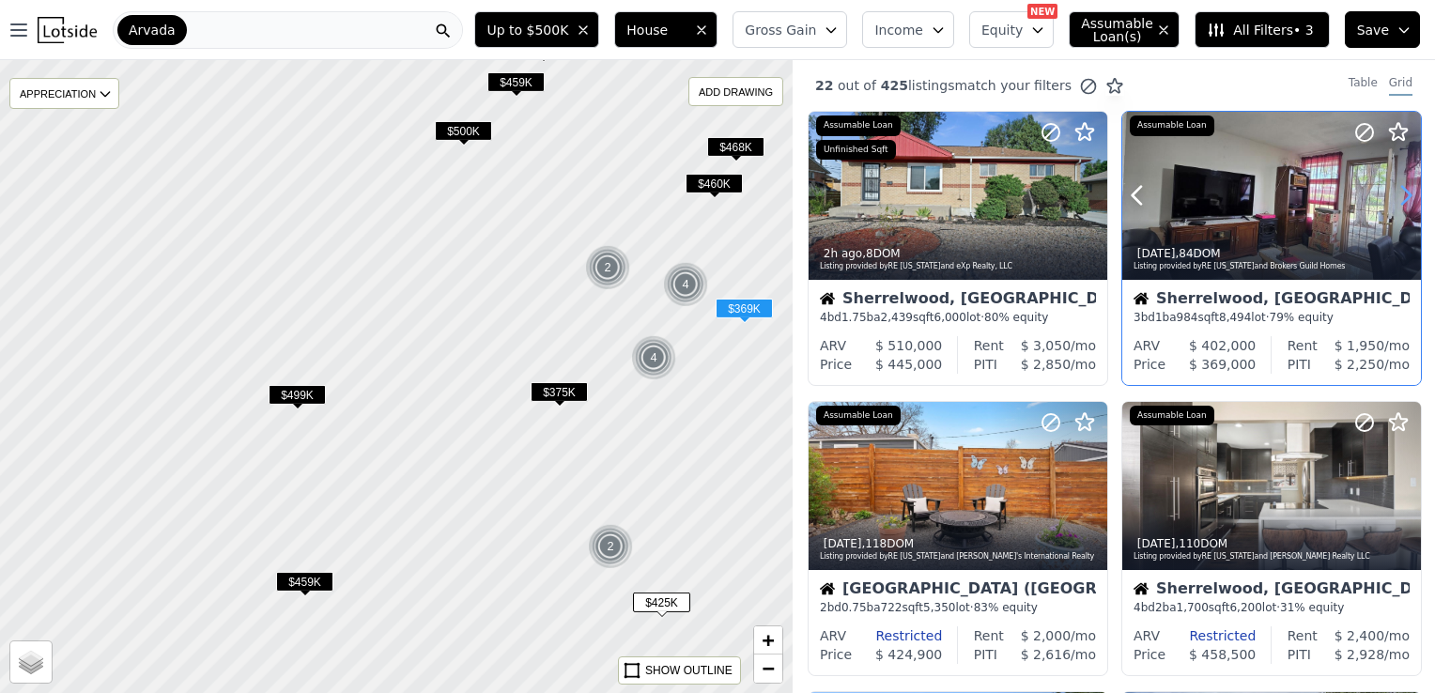
click at [1402, 201] on icon at bounding box center [1405, 195] width 30 height 30
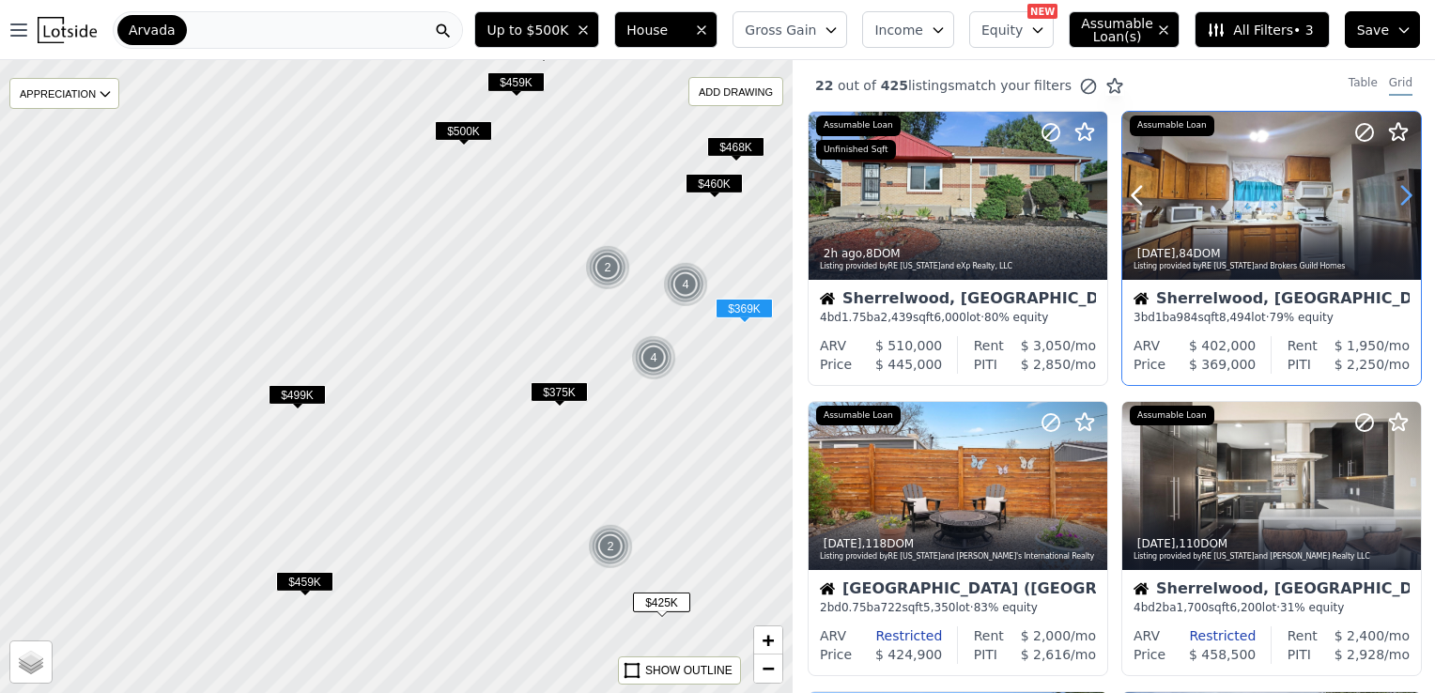
click at [1402, 201] on icon at bounding box center [1405, 195] width 30 height 30
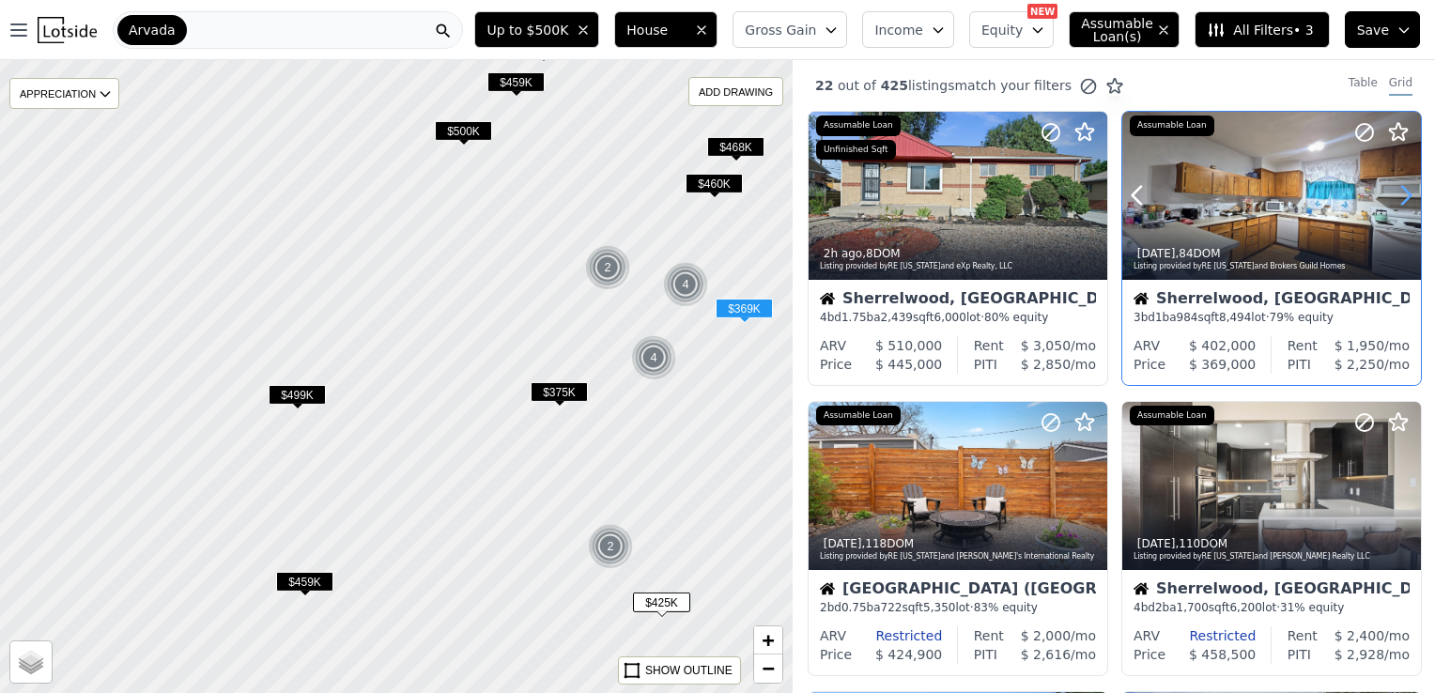
click at [1402, 201] on icon at bounding box center [1405, 195] width 30 height 30
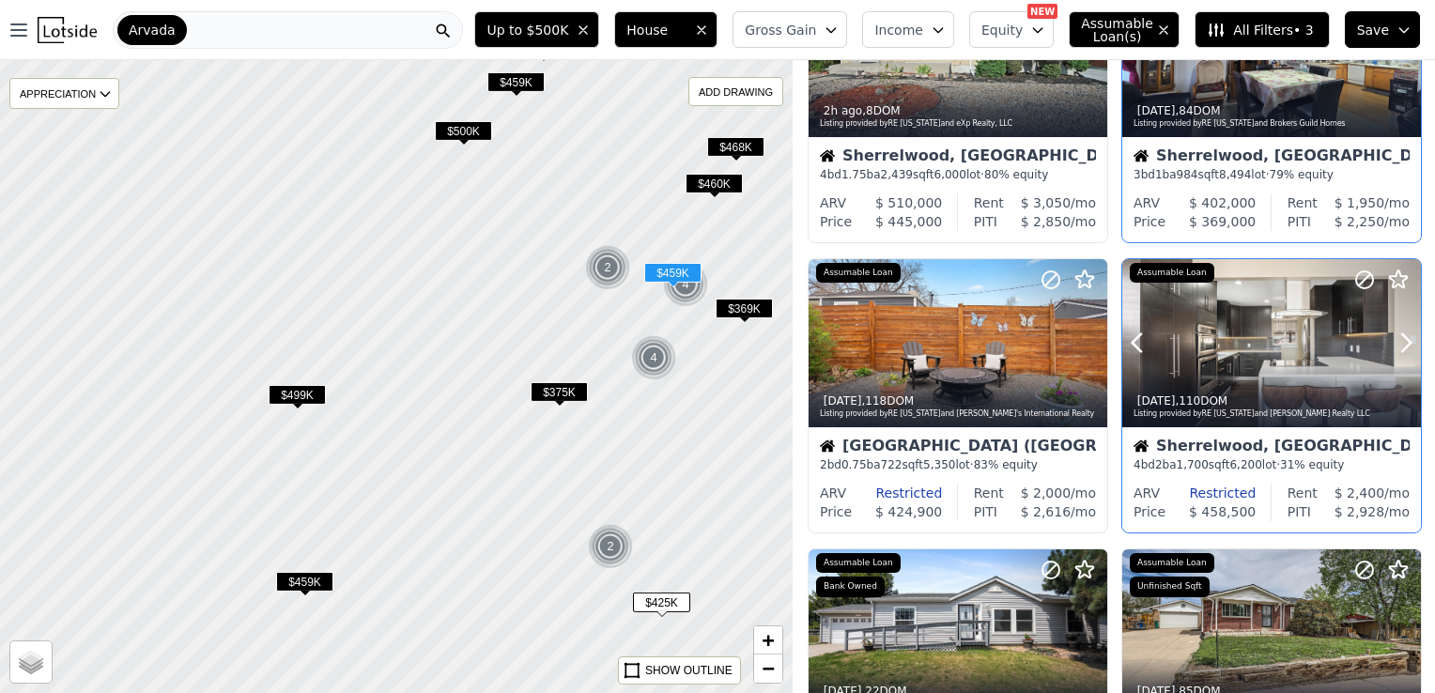
scroll to position [188, 0]
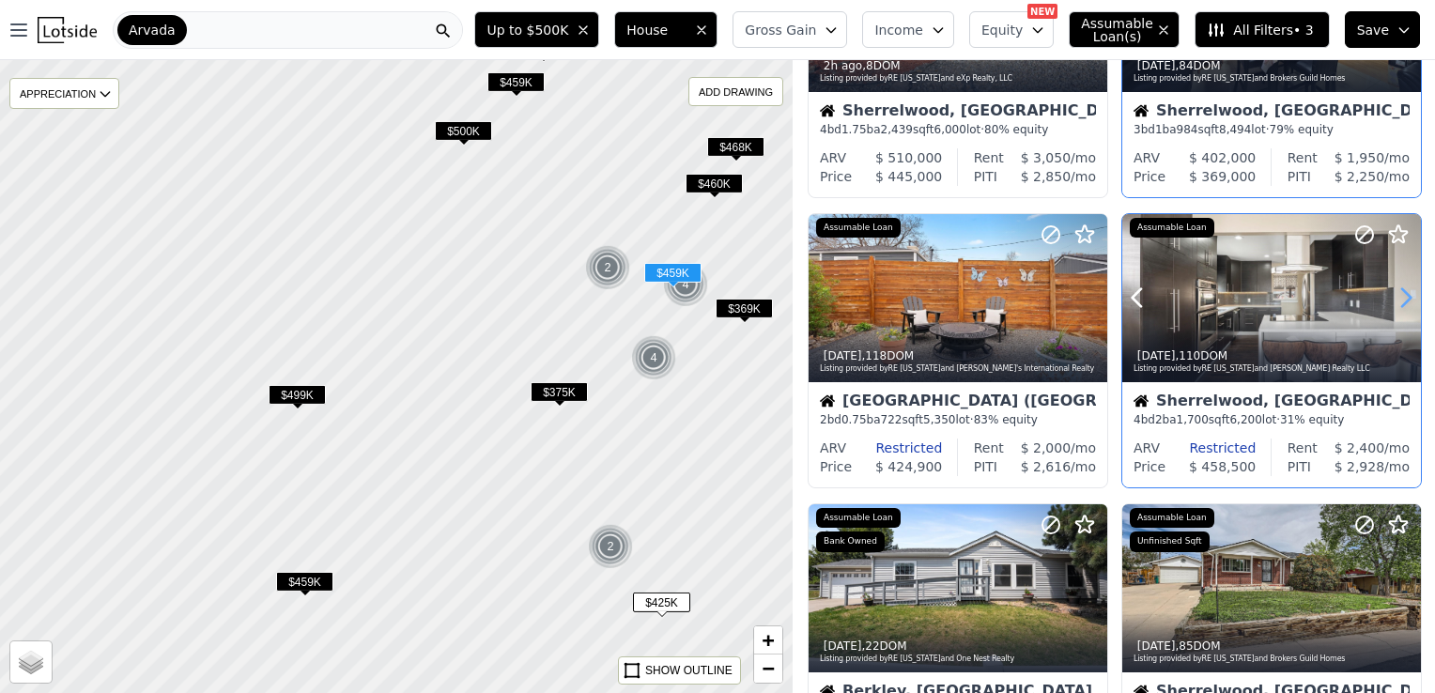
click at [1390, 299] on icon at bounding box center [1405, 298] width 30 height 30
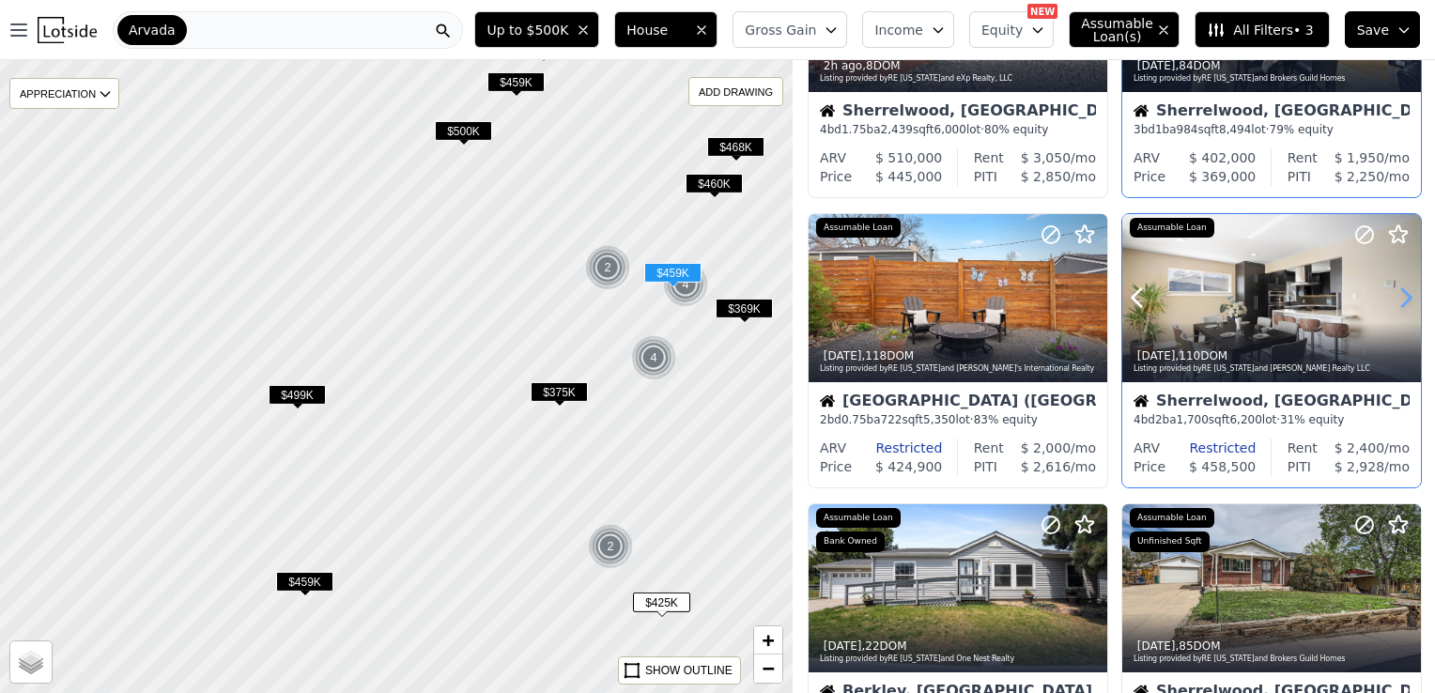
click at [1390, 299] on icon at bounding box center [1405, 298] width 30 height 30
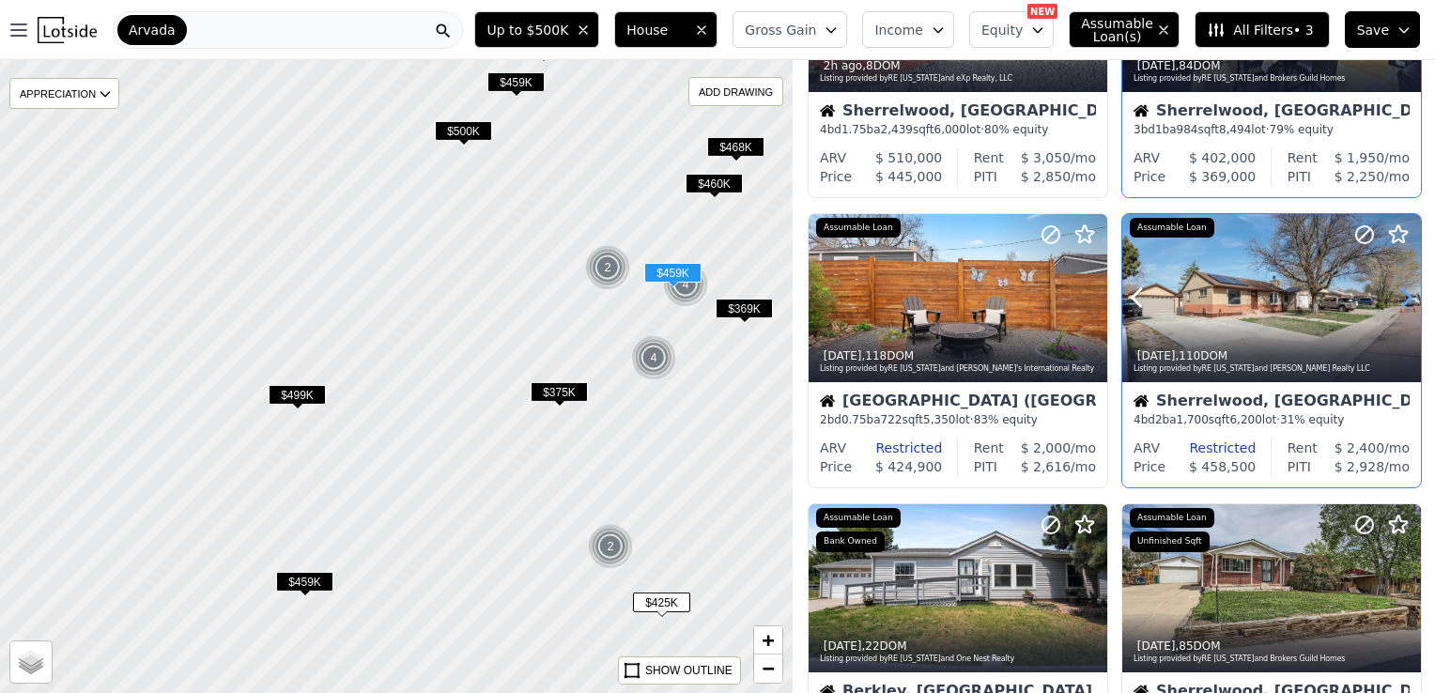
click at [1390, 299] on icon at bounding box center [1405, 298] width 30 height 30
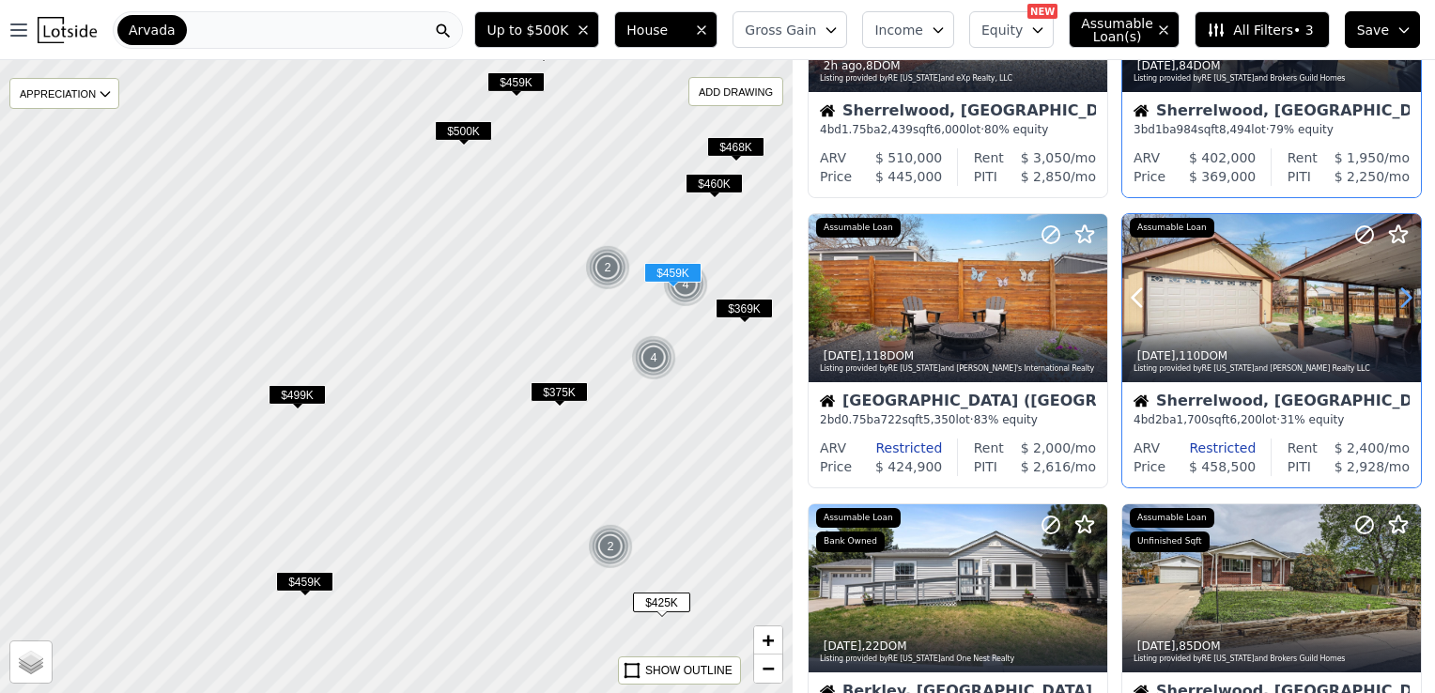
click at [1390, 299] on icon at bounding box center [1405, 298] width 30 height 30
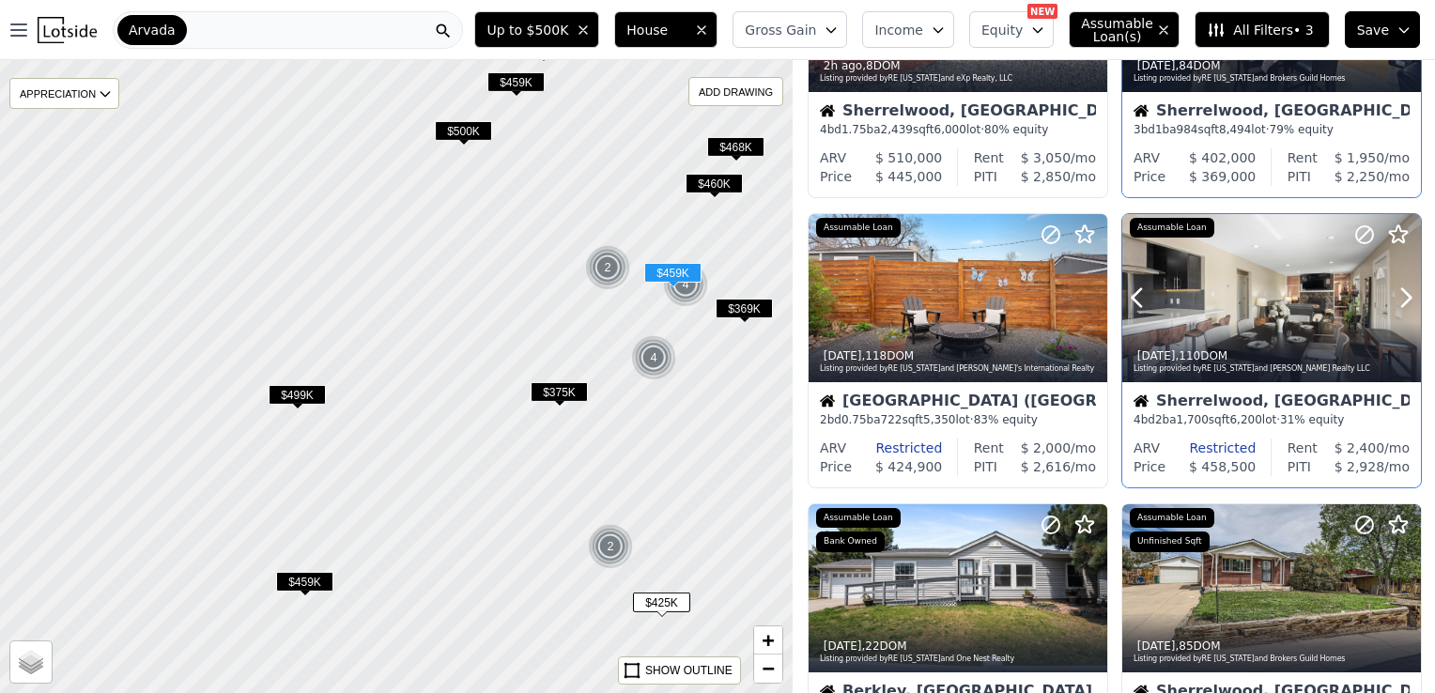
click at [1378, 299] on div "2d ago , 110 DOM Listing provided by RE Colorado and Hutton Realty LLC Assumabl…" at bounding box center [1271, 298] width 299 height 168
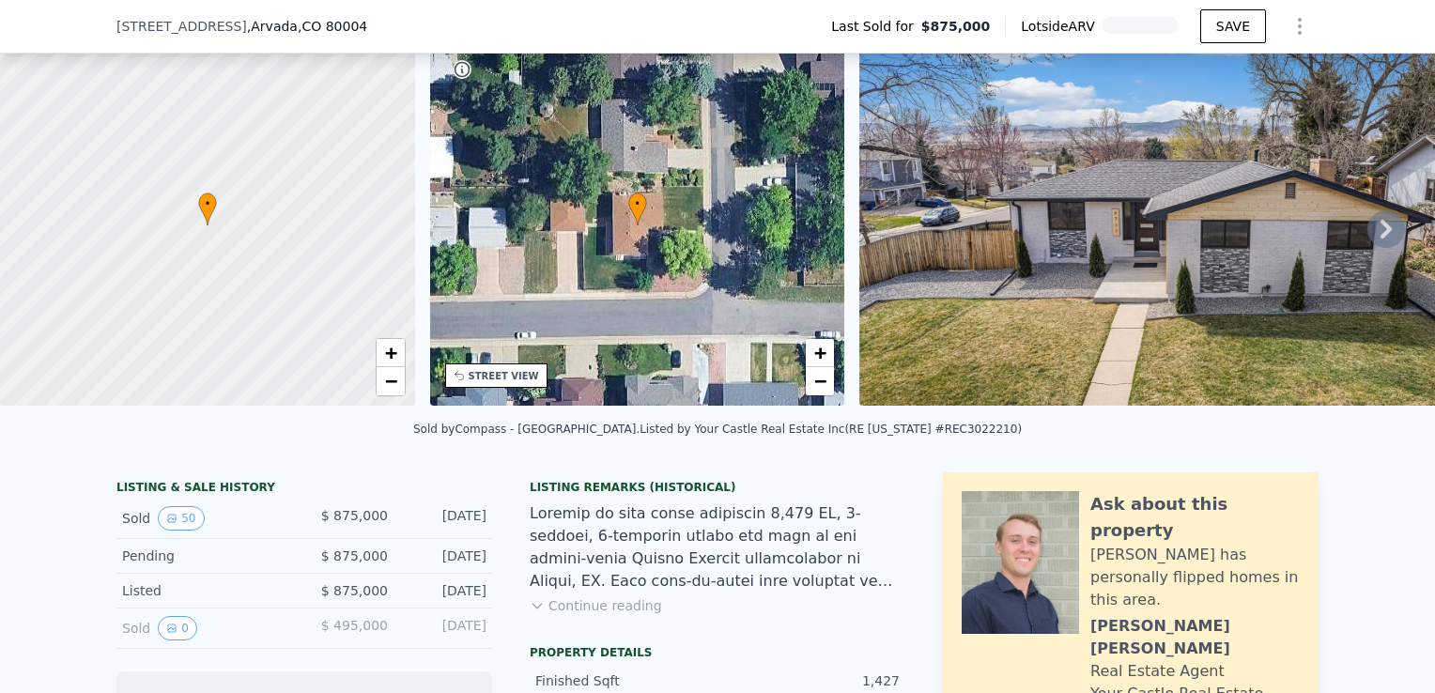
scroll to position [86, 0]
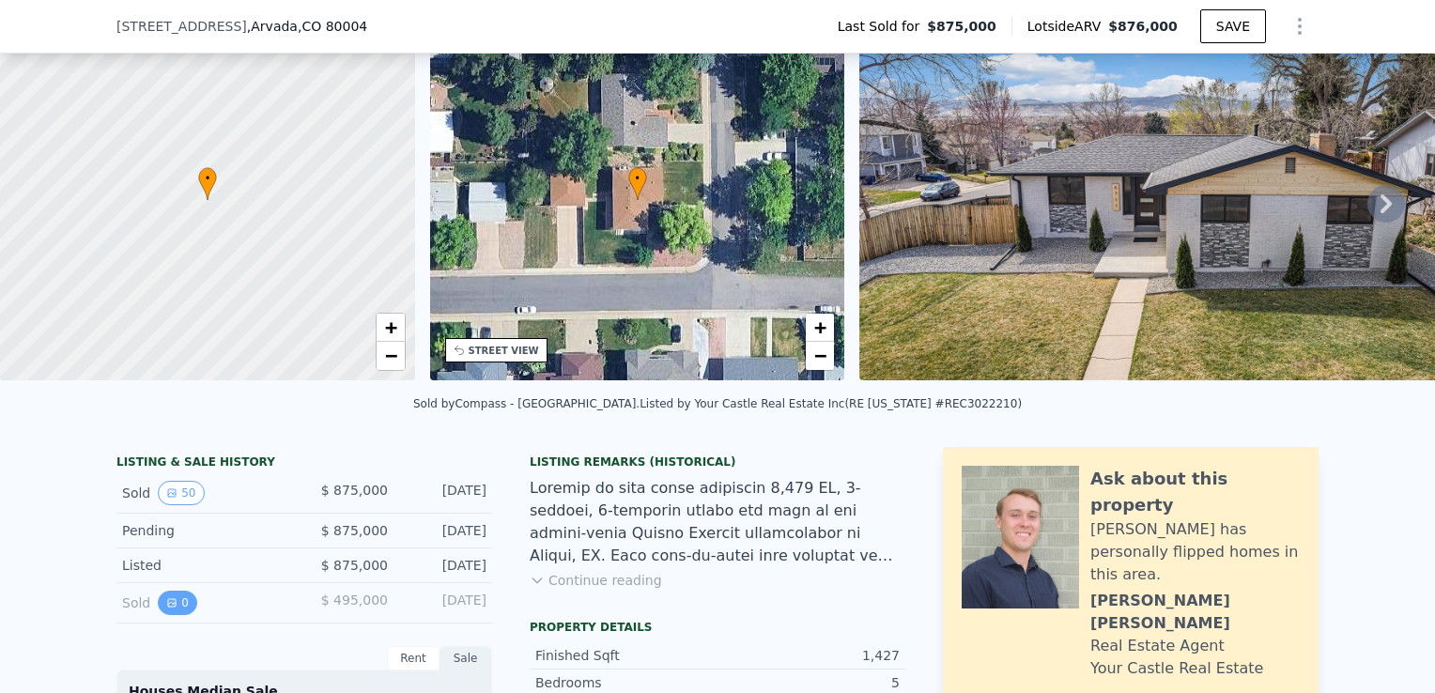
click at [169, 615] on button "0" at bounding box center [177, 603] width 39 height 24
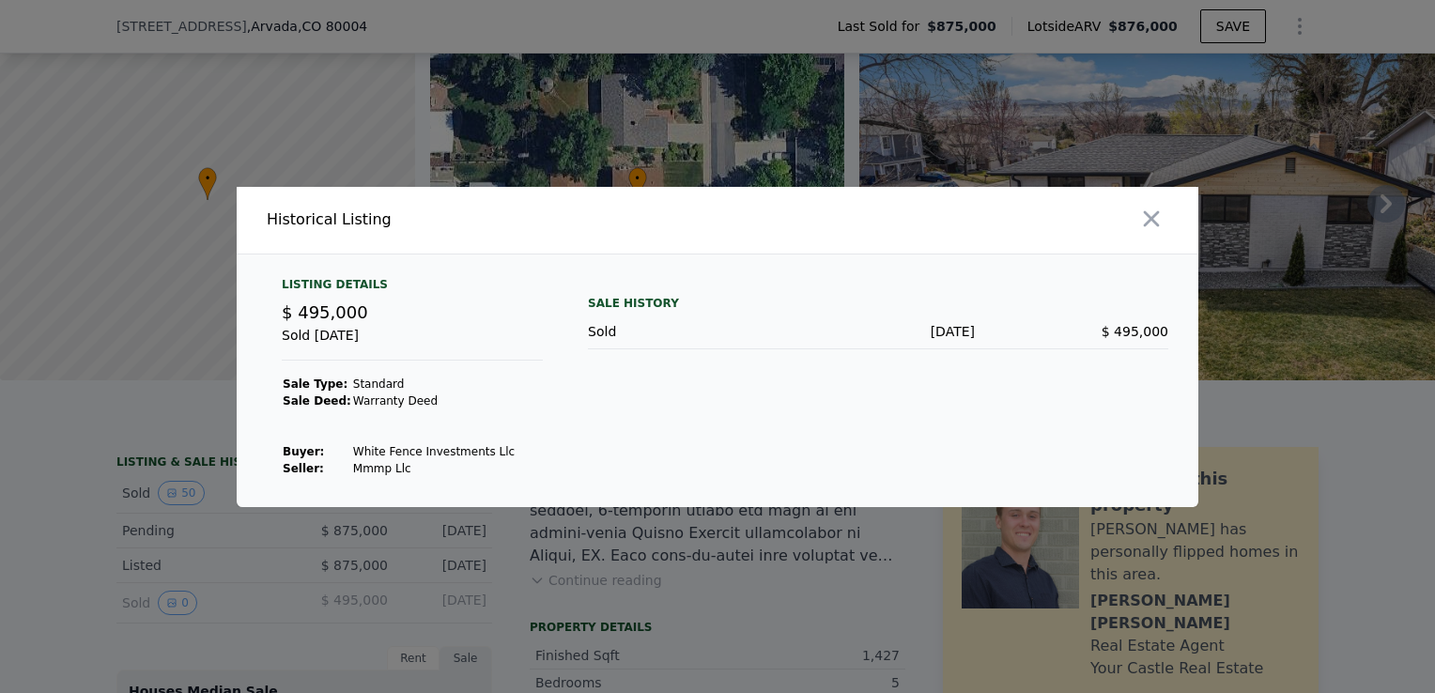
click at [161, 524] on div at bounding box center [717, 346] width 1435 height 693
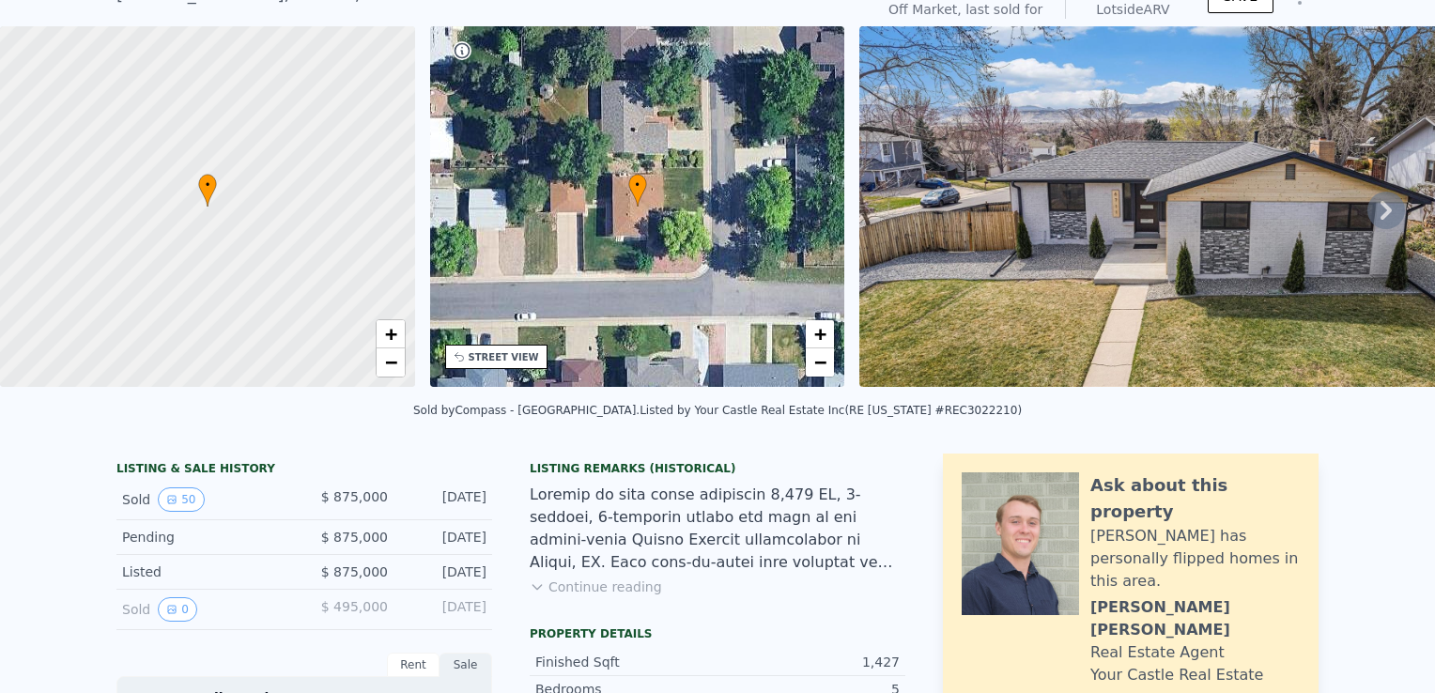
scroll to position [7, 0]
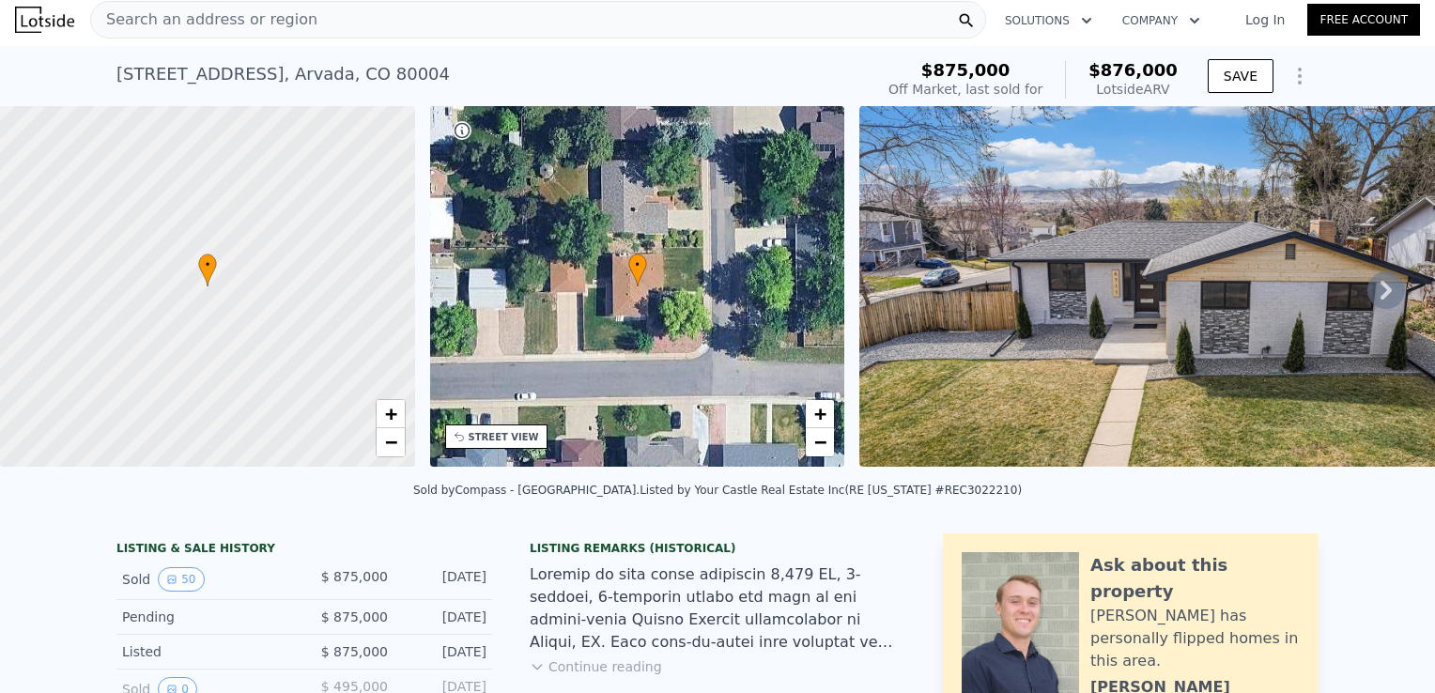
click at [1380, 299] on icon at bounding box center [1385, 290] width 11 height 19
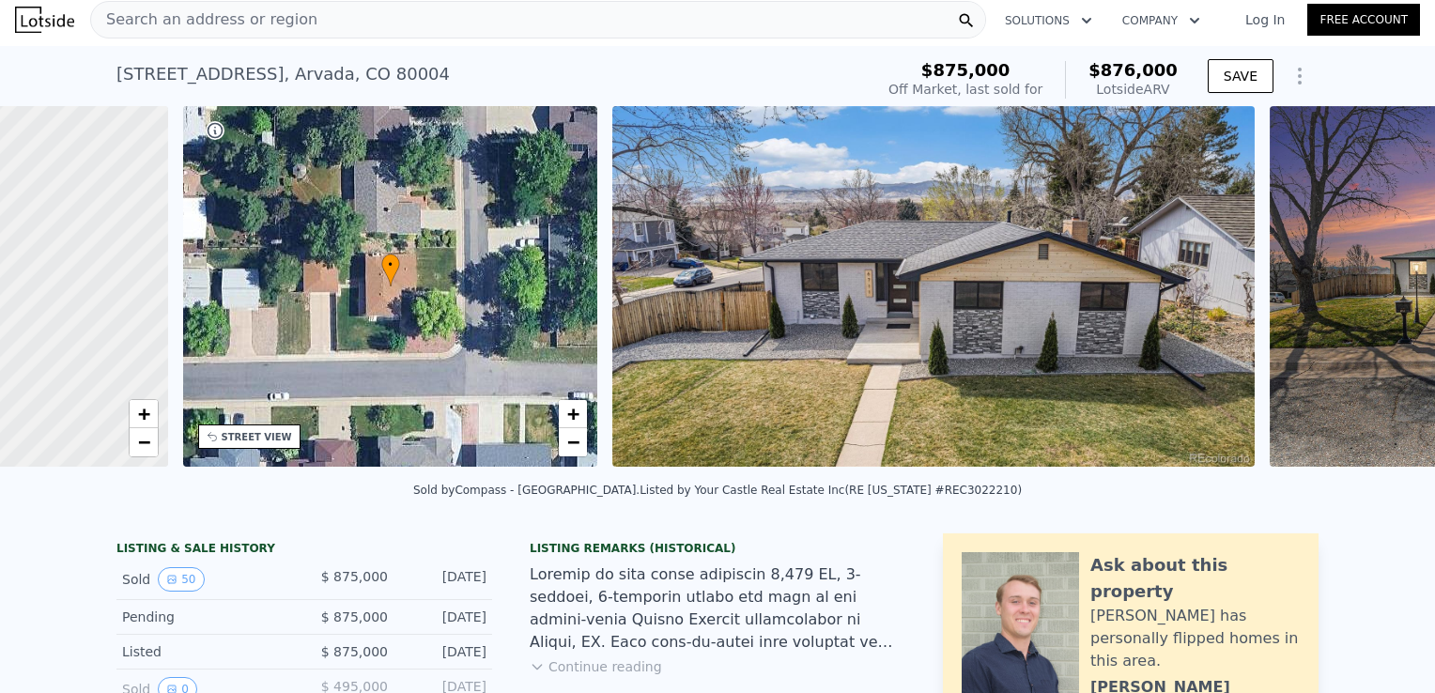
scroll to position [0, 437]
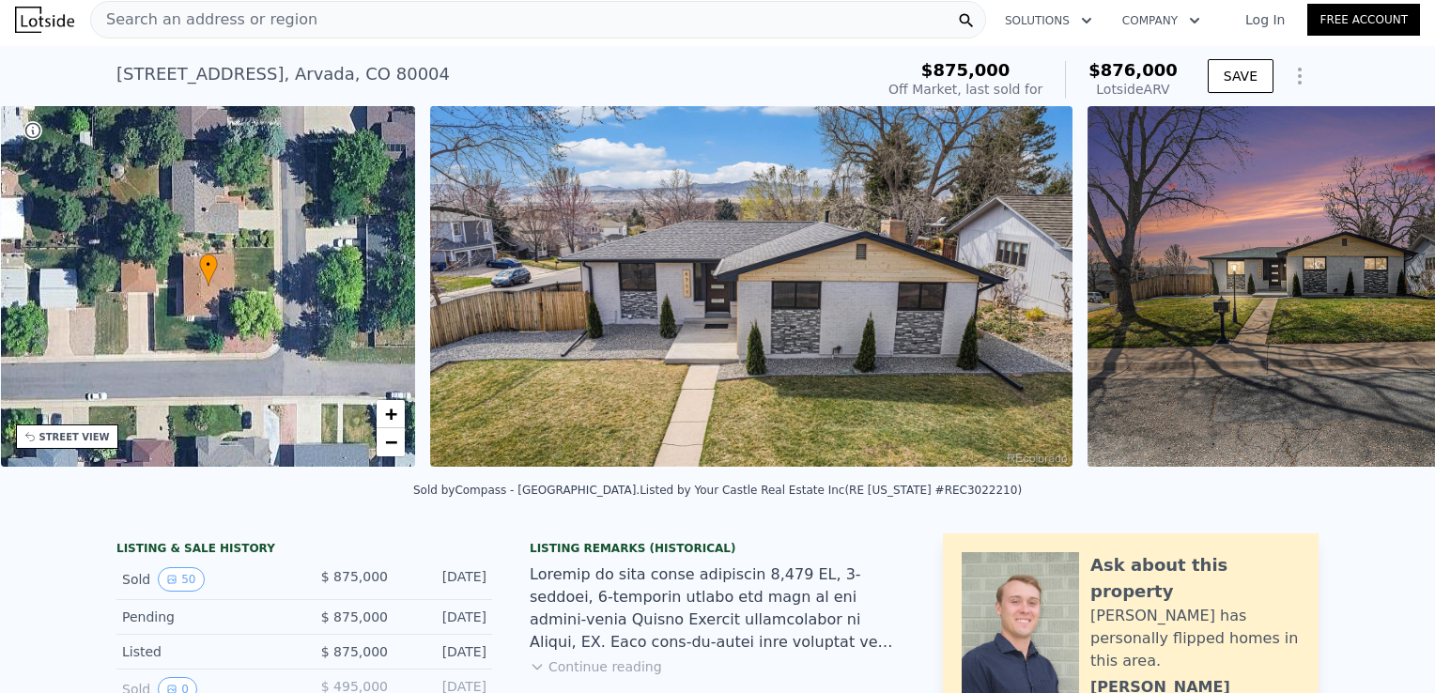
click at [1375, 299] on img at bounding box center [1306, 286] width 438 height 361
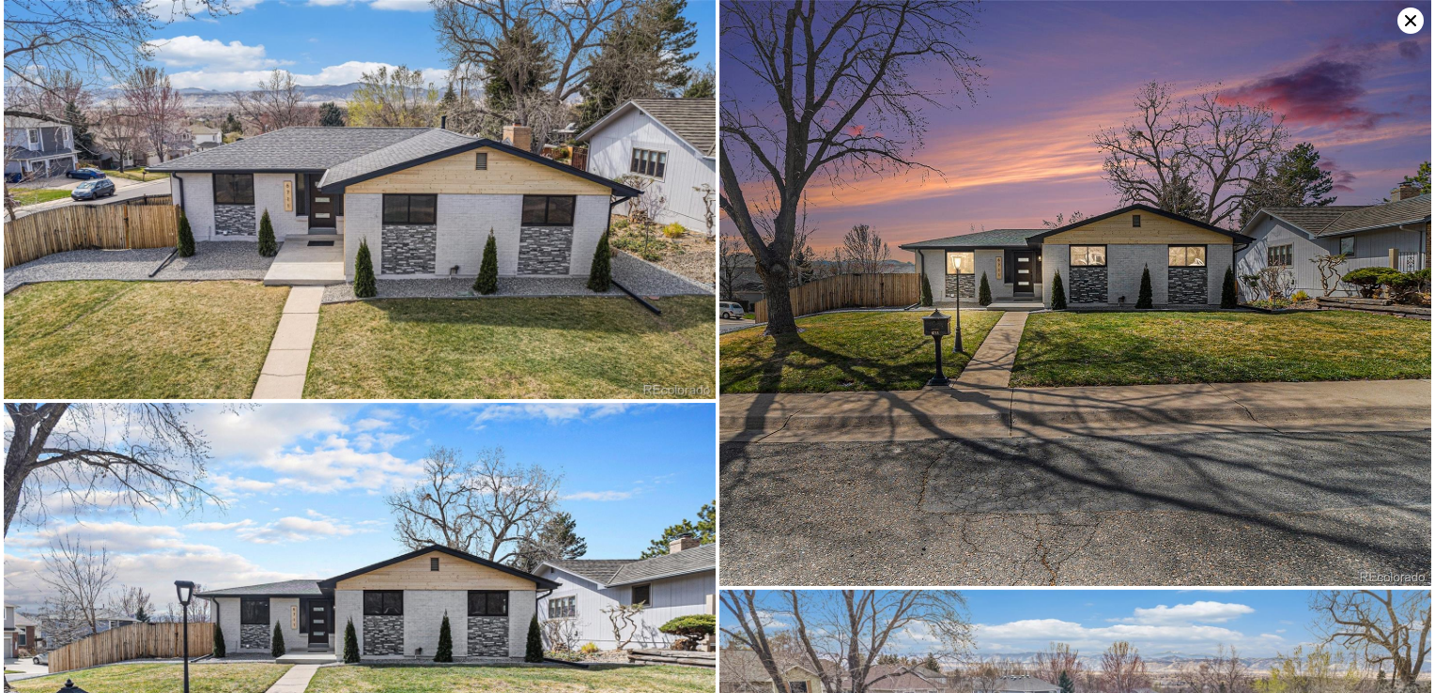
click at [1375, 299] on img at bounding box center [1075, 293] width 712 height 586
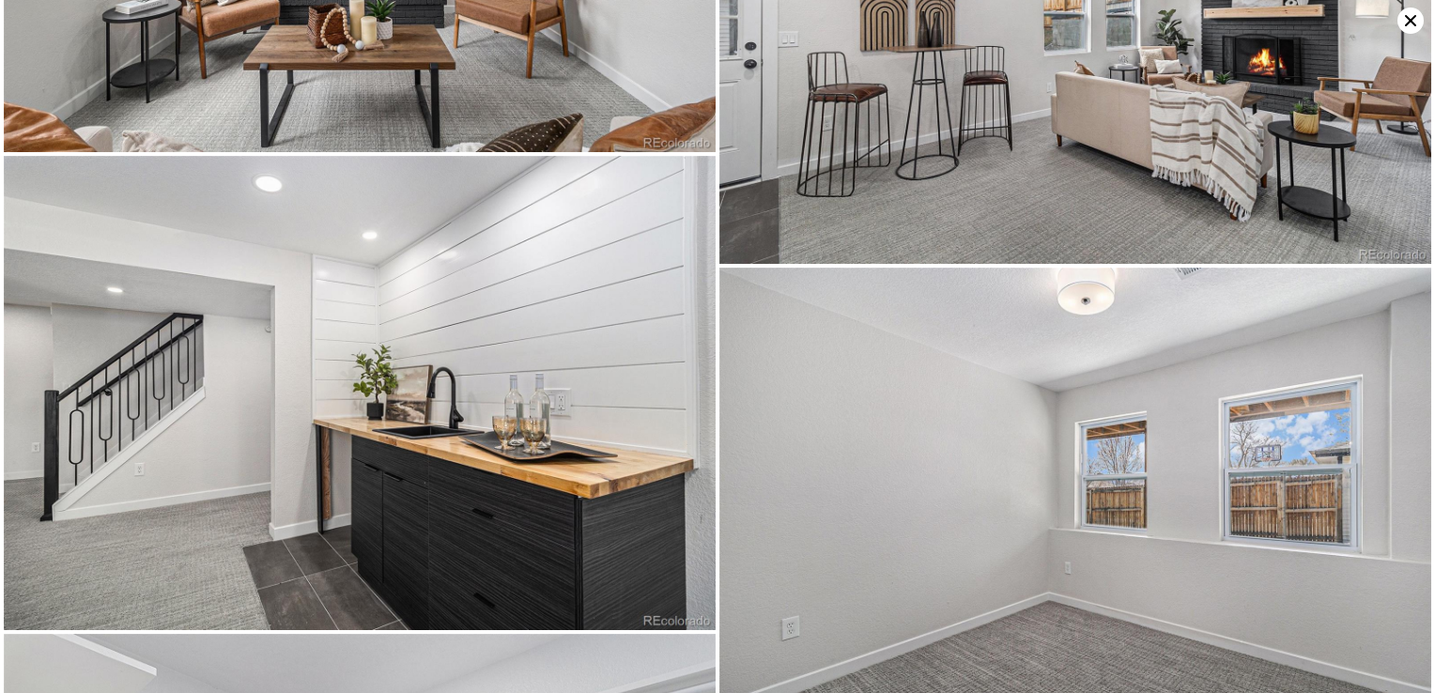
scroll to position [6547, 0]
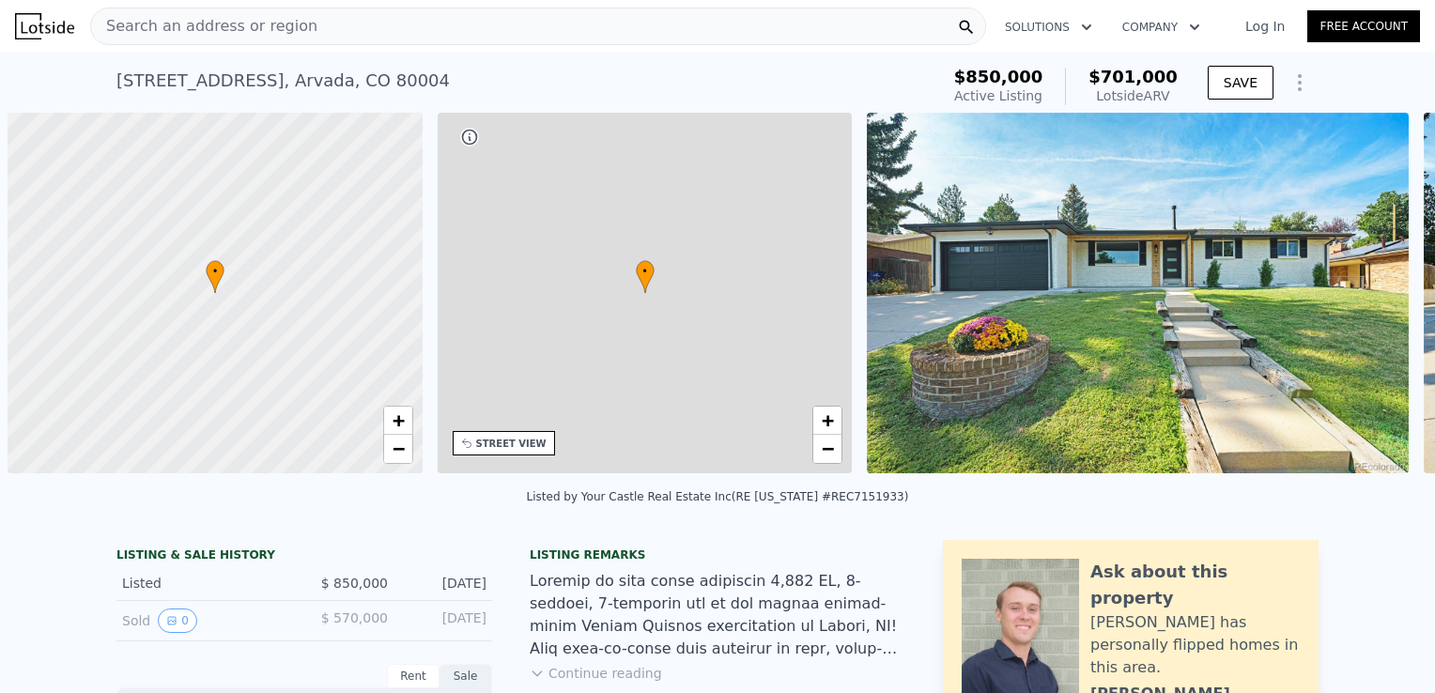
scroll to position [0, 8]
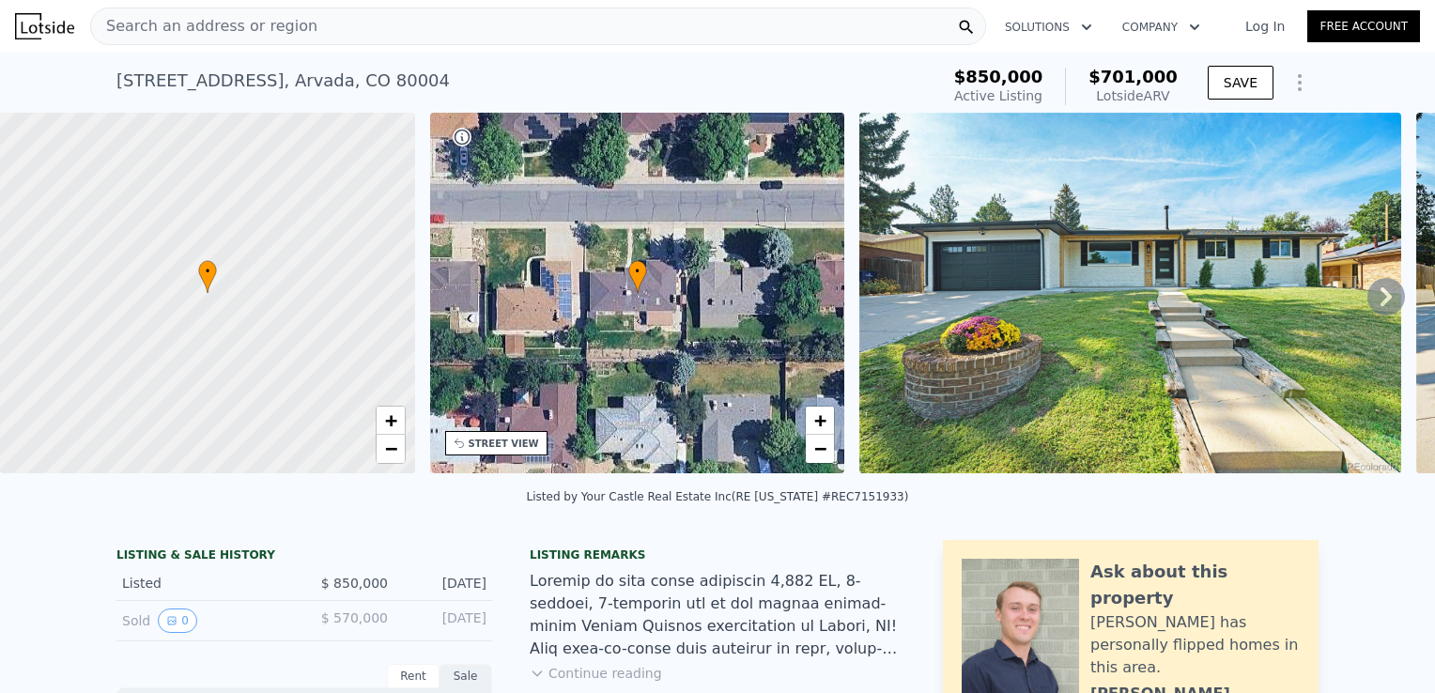
click at [1133, 84] on span "$701,000" at bounding box center [1132, 77] width 89 height 20
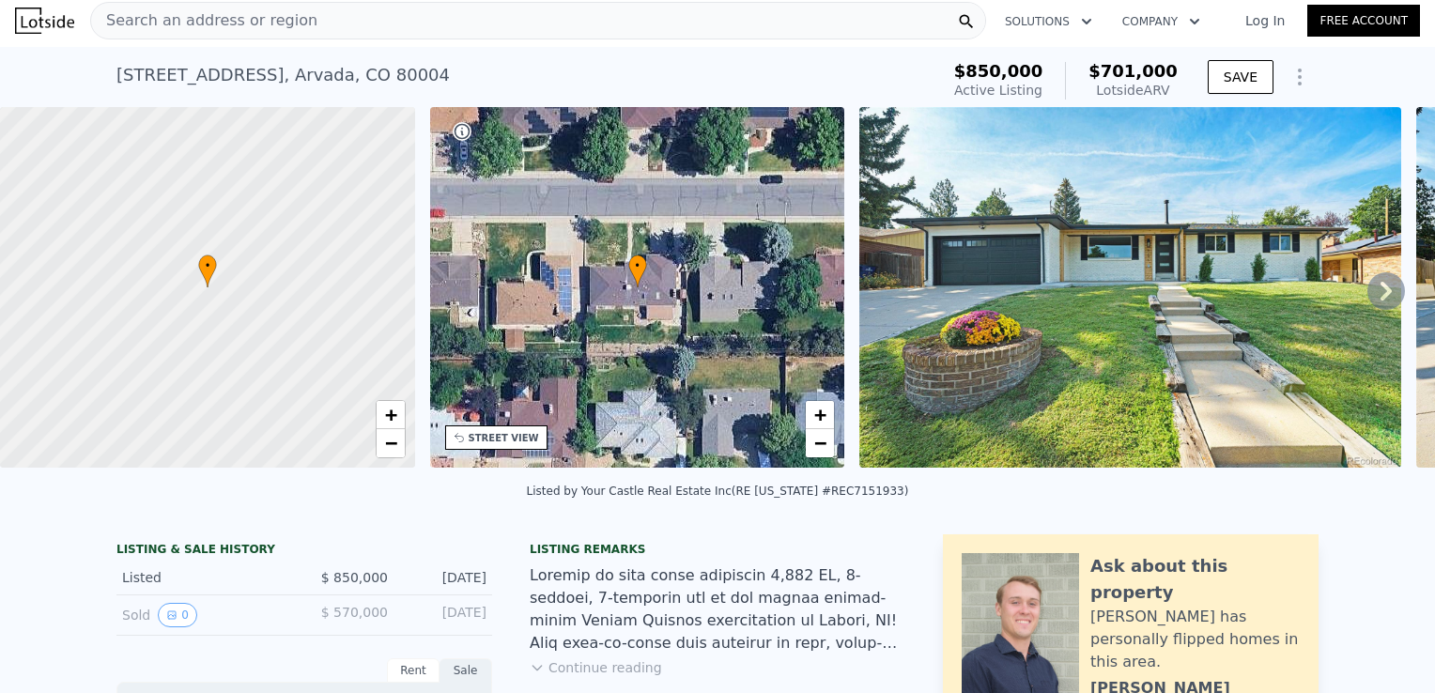
scroll to position [0, 0]
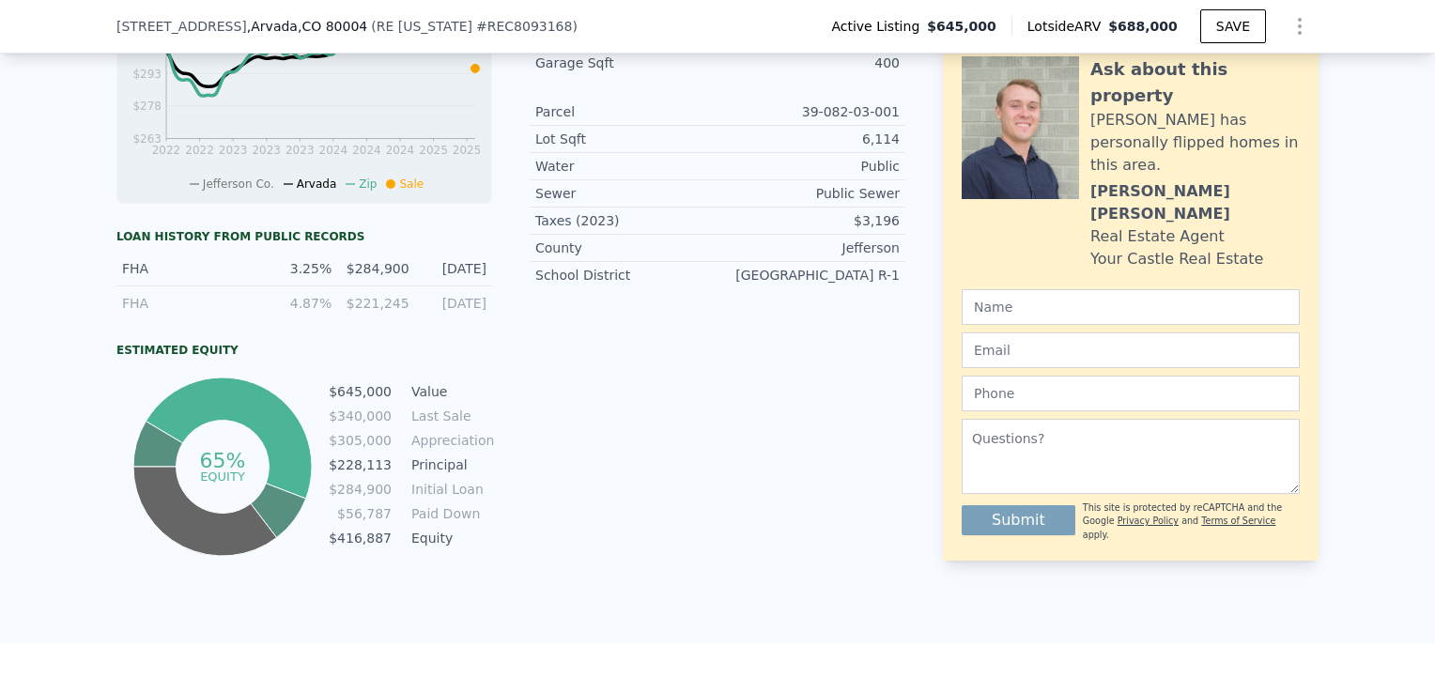
scroll to position [931, 0]
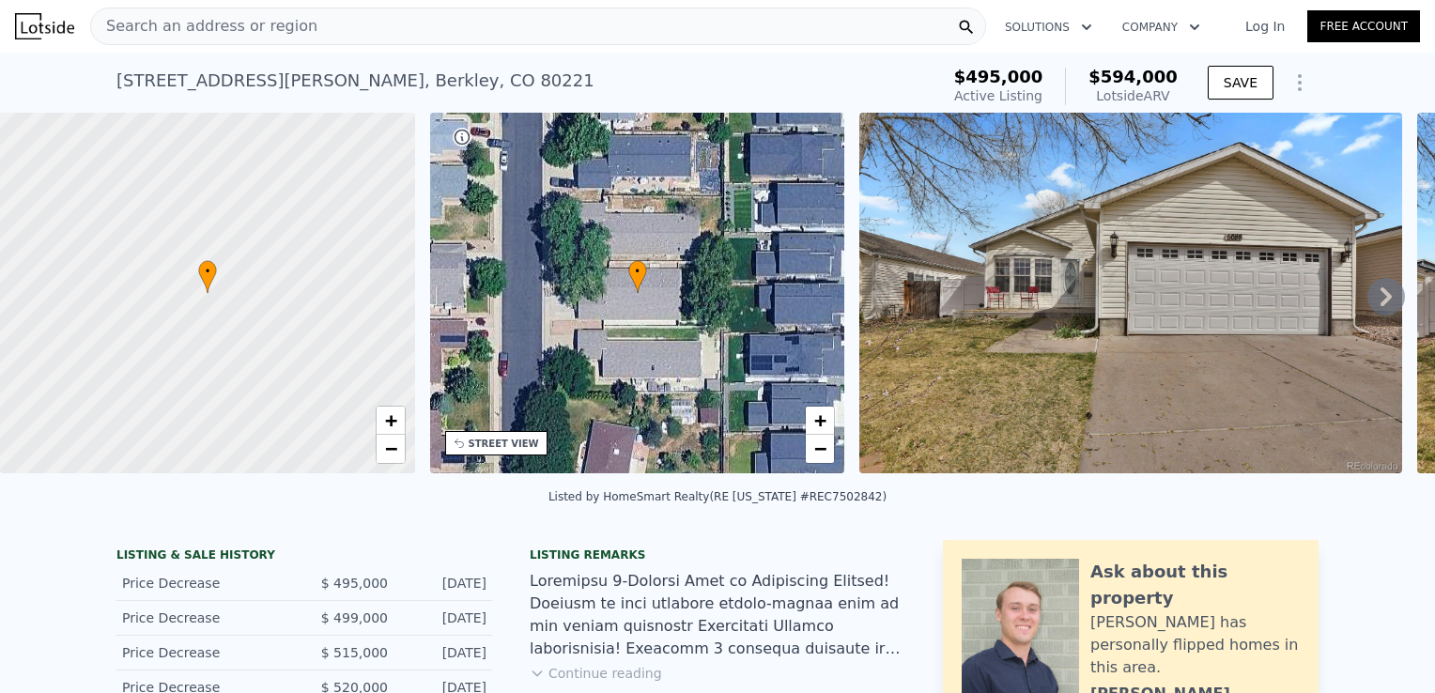
click at [1016, 319] on img at bounding box center [1130, 293] width 543 height 361
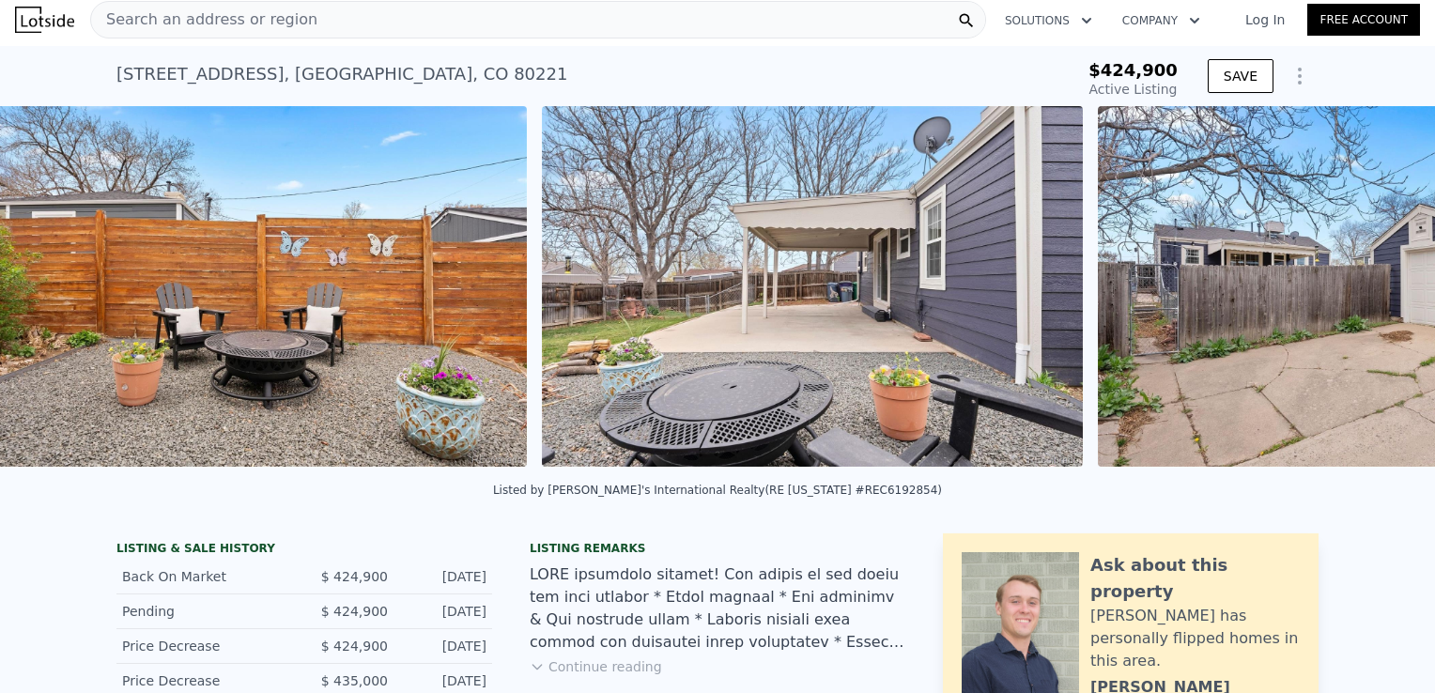
scroll to position [0, 10858]
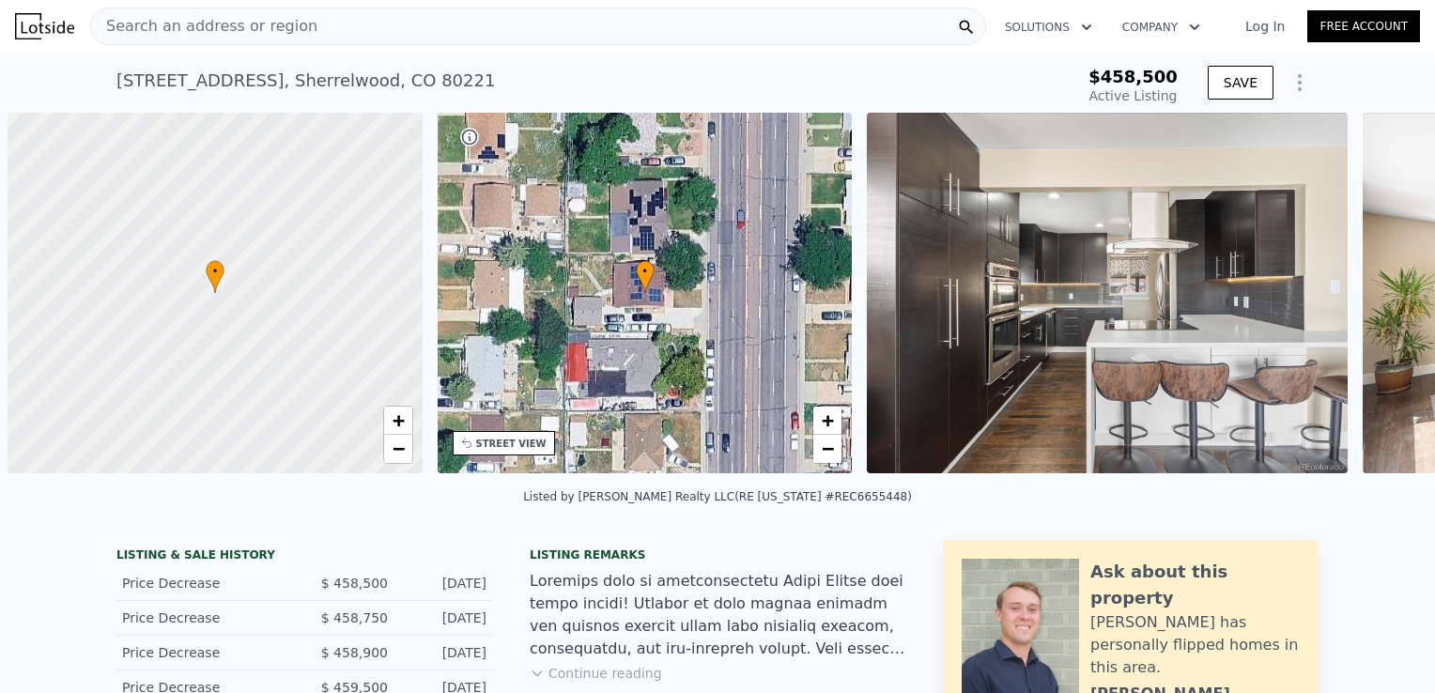
scroll to position [0, 8]
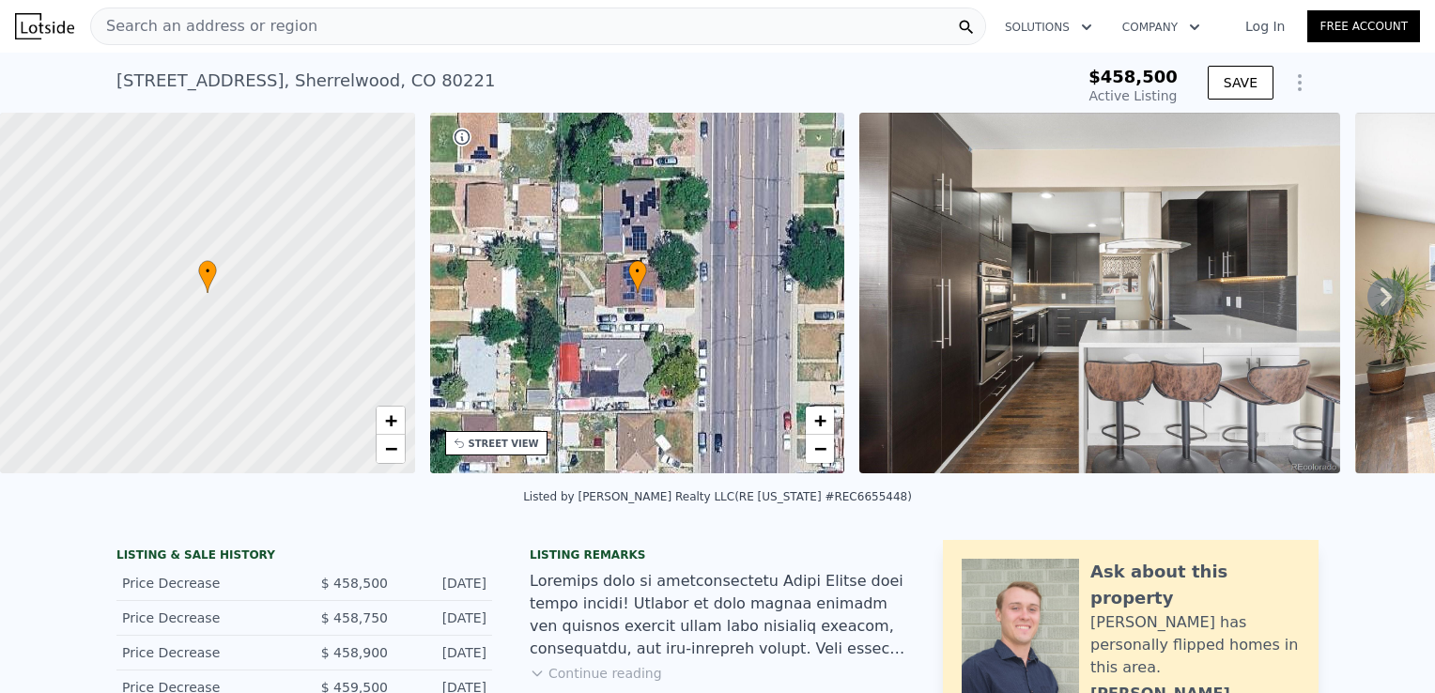
drag, startPoint x: 799, startPoint y: 273, endPoint x: 795, endPoint y: 261, distance: 12.8
click at [1367, 302] on icon at bounding box center [1386, 297] width 38 height 38
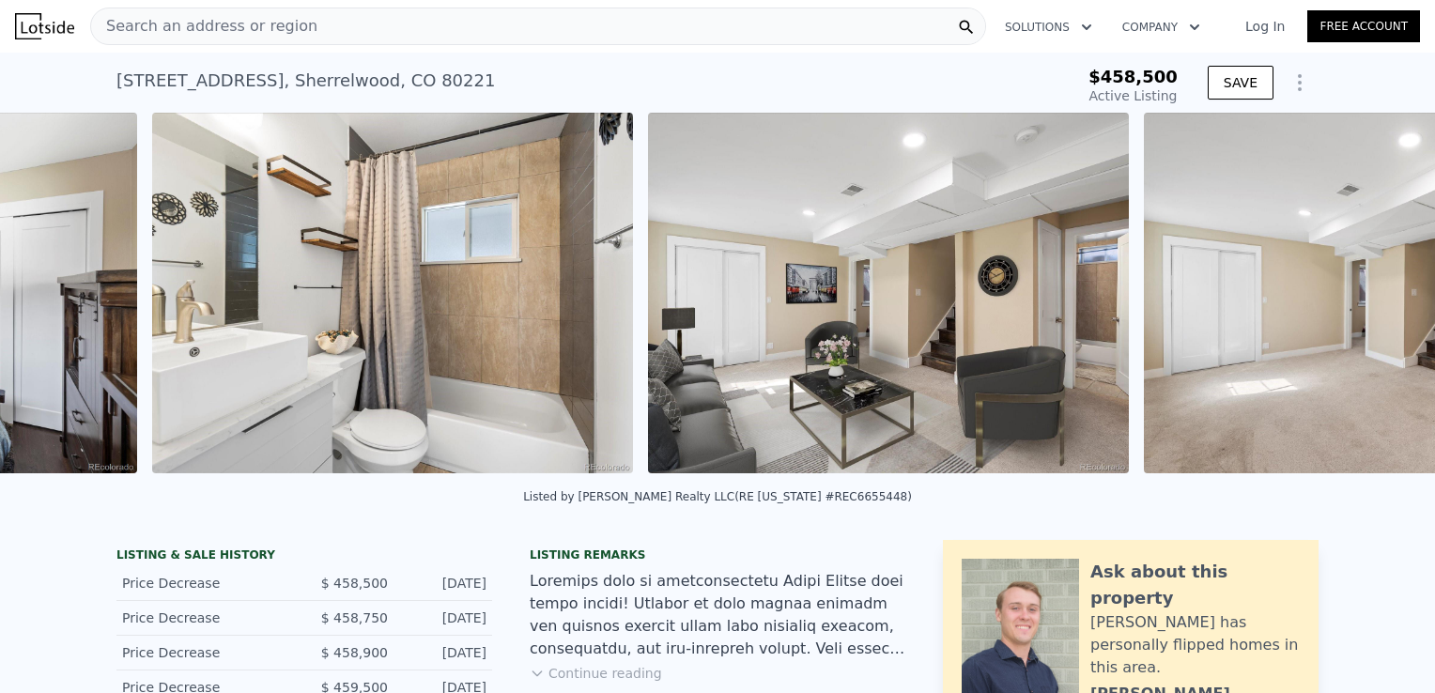
scroll to position [0, 11269]
